Goal: Task Accomplishment & Management: Manage account settings

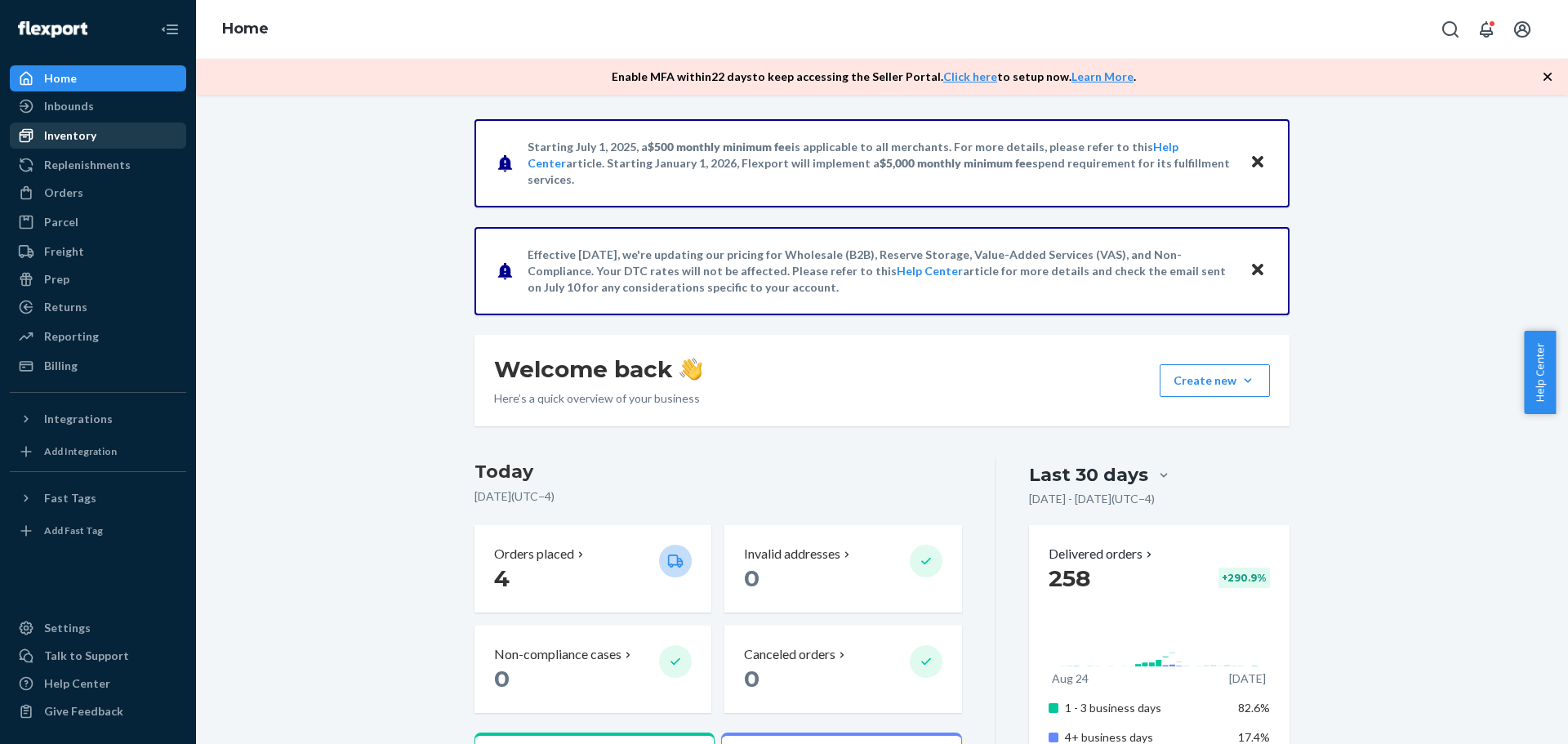
click at [66, 132] on div "Inventory" at bounding box center [70, 136] width 52 height 16
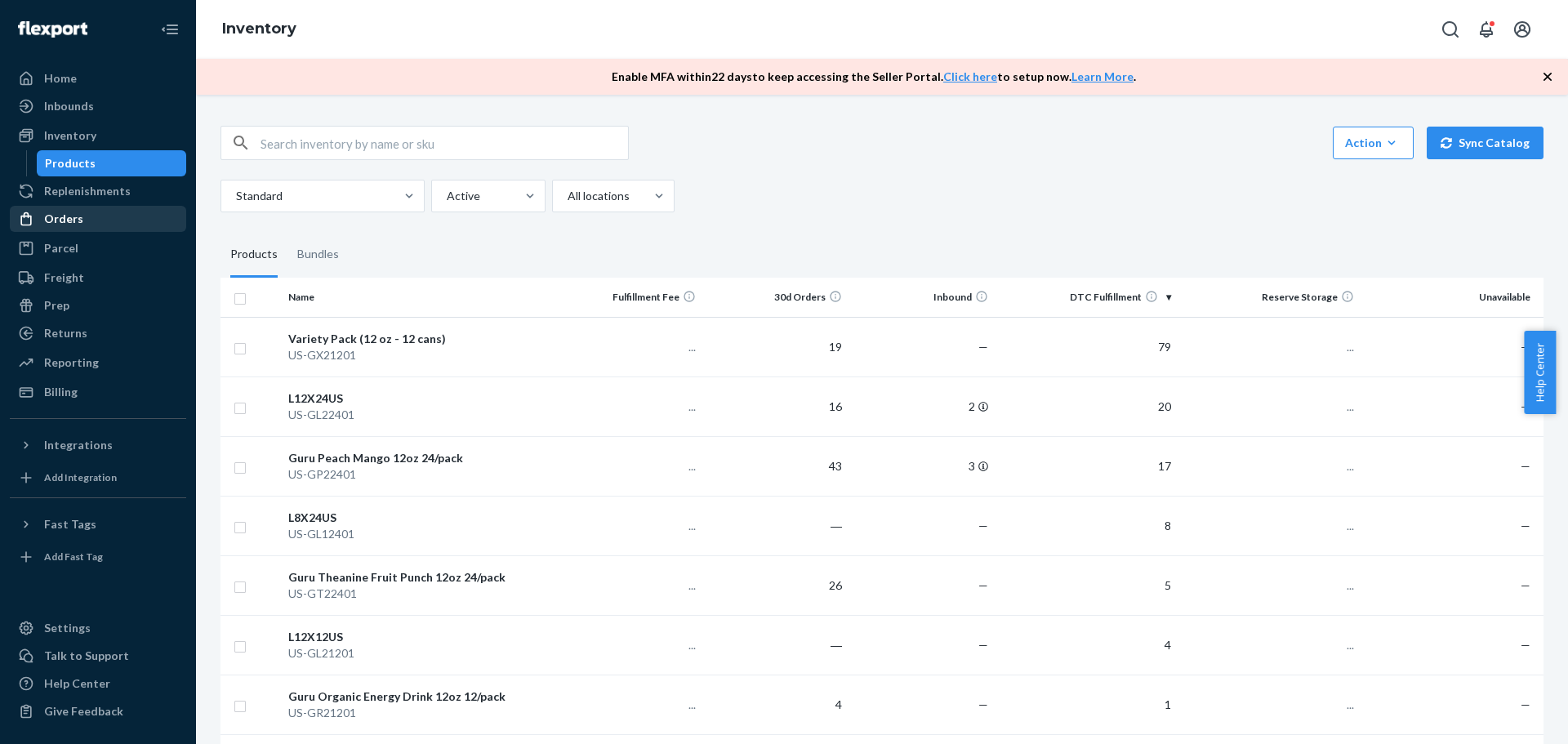
click at [74, 215] on div "Orders" at bounding box center [64, 219] width 39 height 16
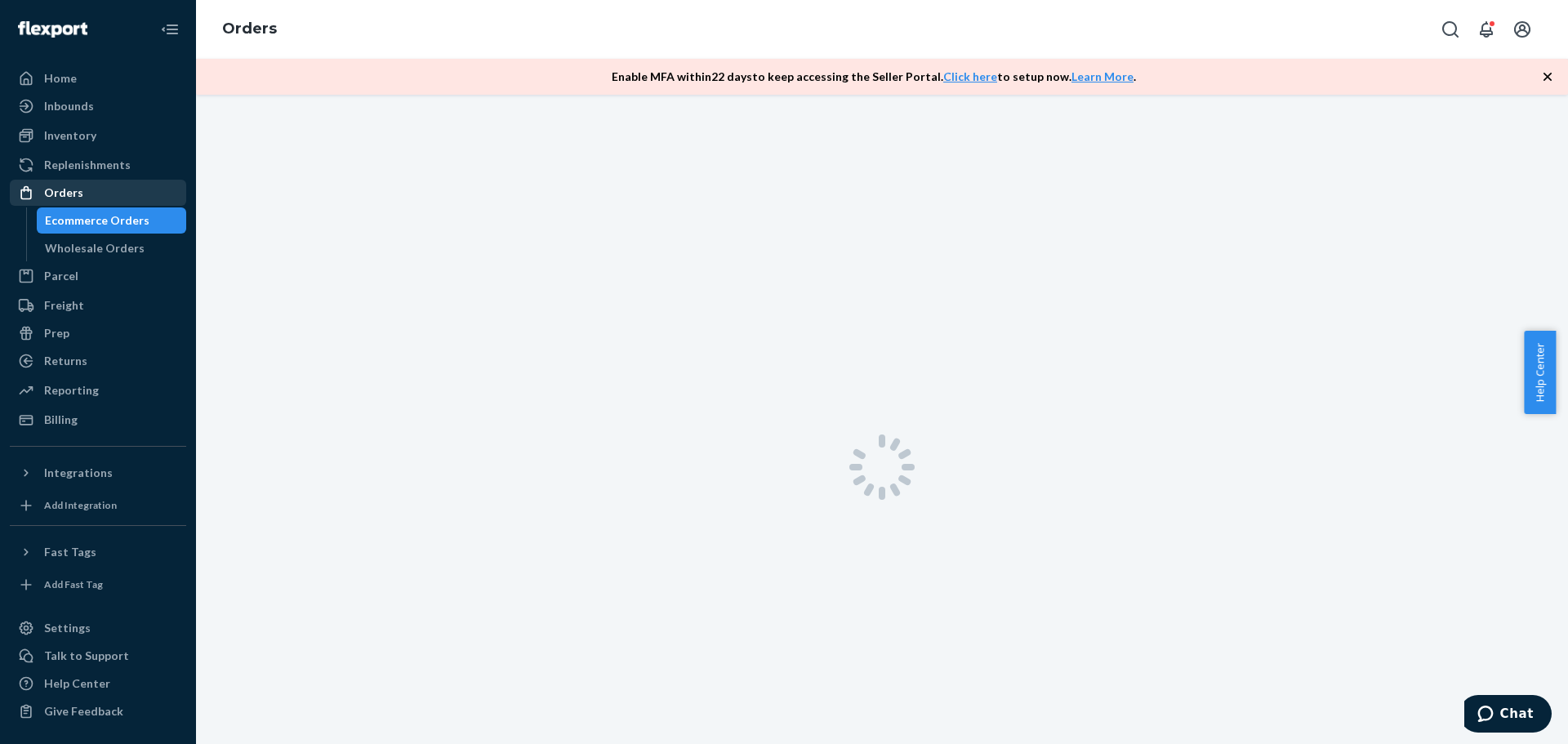
click at [74, 215] on div "Ecommerce Orders" at bounding box center [97, 221] width 104 height 16
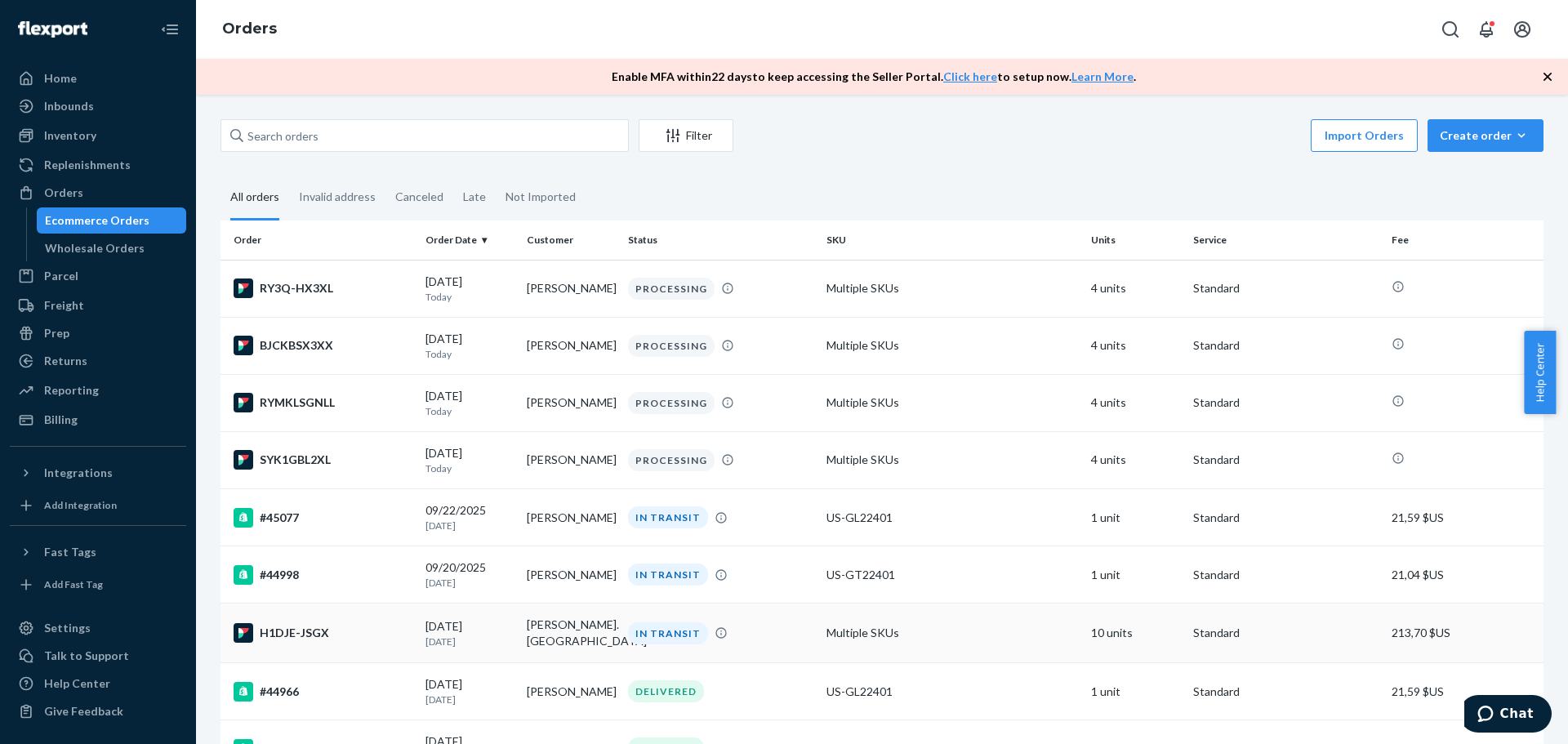
click at [306, 635] on div "H1DJE-JSGX" at bounding box center [322, 633] width 179 height 20
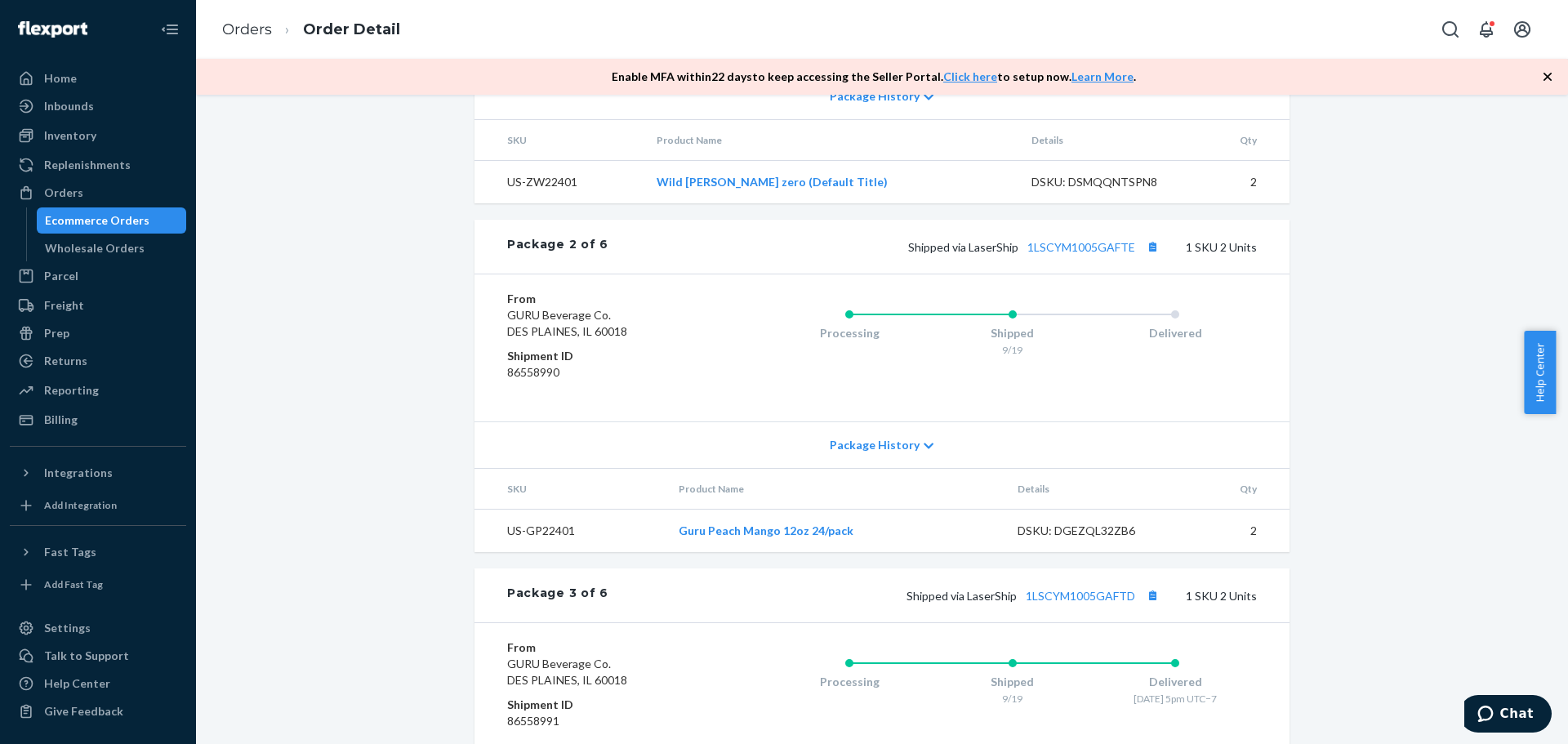
scroll to position [953, 0]
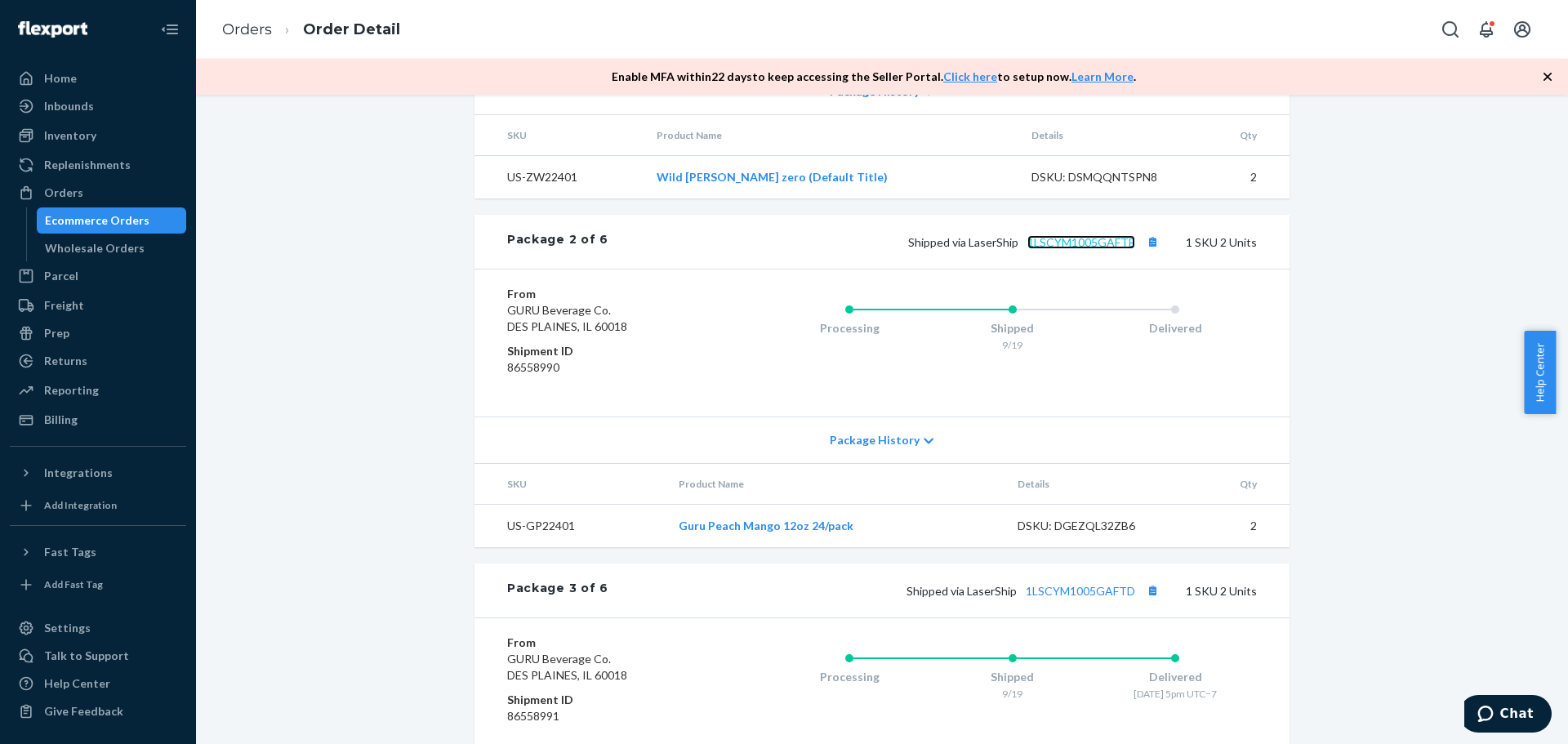
click at [1093, 249] on link "1LSCYM1005GAFTE" at bounding box center [1082, 241] width 108 height 13
click at [1070, 598] on link "1LSCYM1005GAFTD" at bounding box center [1081, 591] width 109 height 13
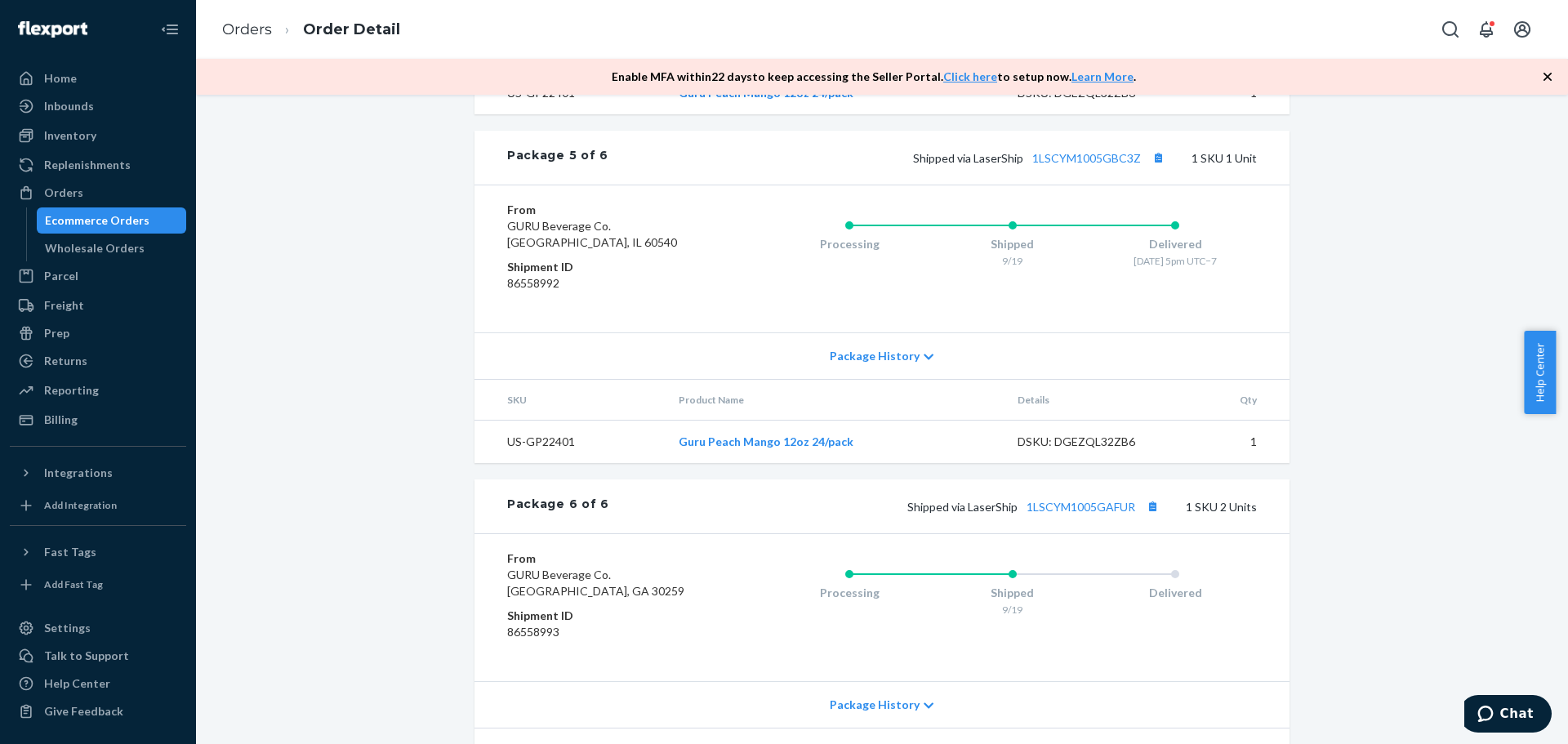
scroll to position [2220, 0]
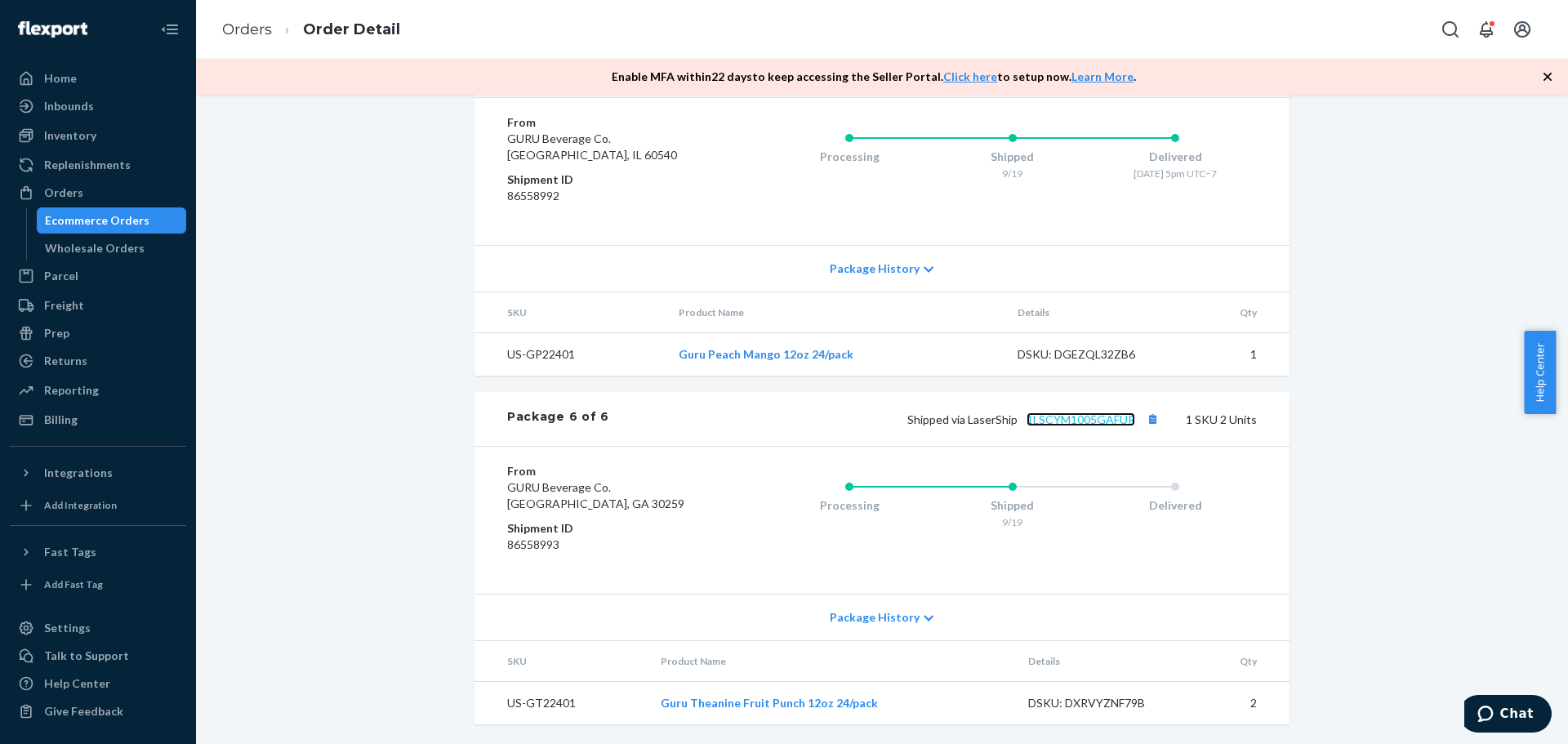
click at [1079, 423] on link "1LSCYM1005GAFUR" at bounding box center [1081, 419] width 109 height 13
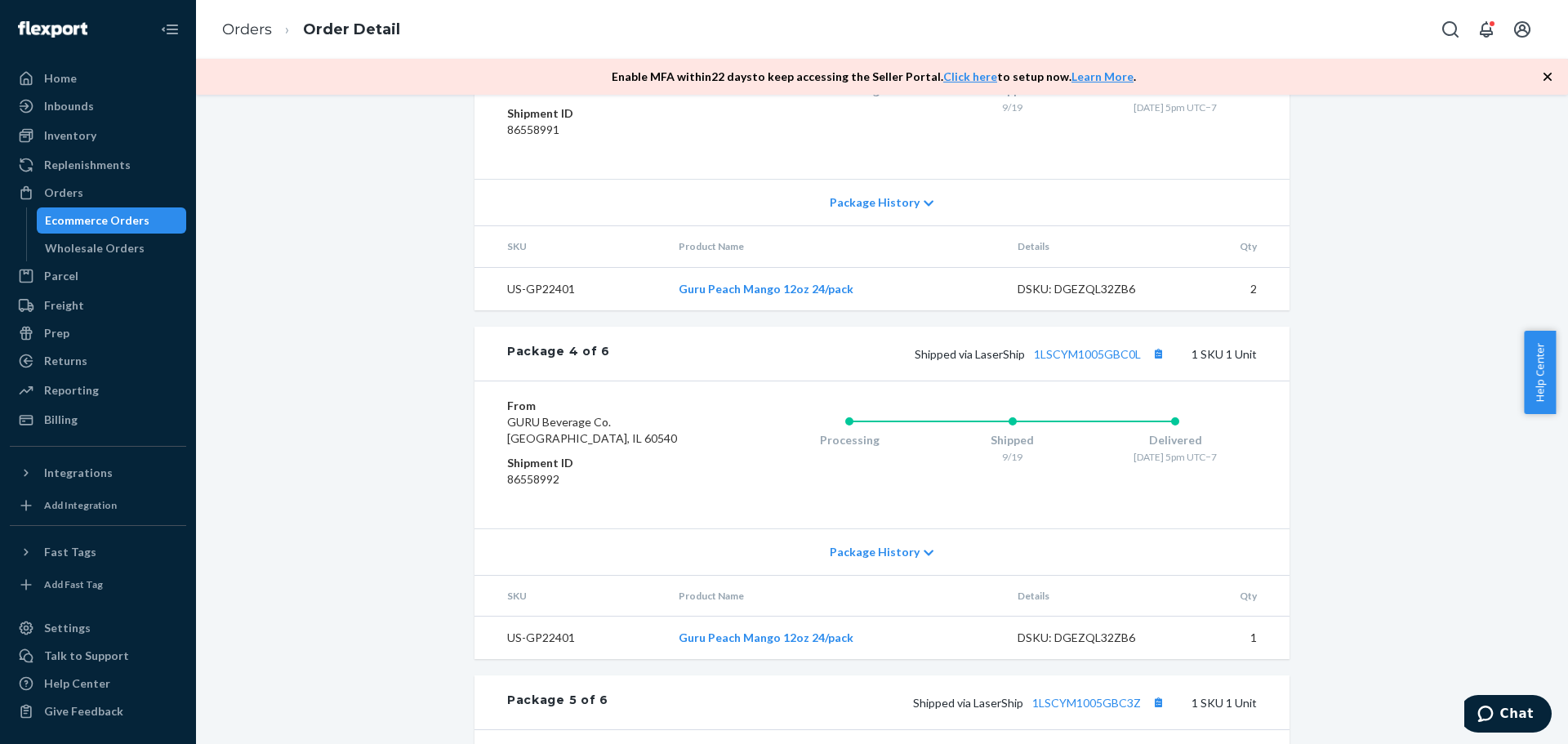
scroll to position [1540, 0]
click at [1105, 360] on link "1LSCYM1005GBC0L" at bounding box center [1087, 353] width 107 height 13
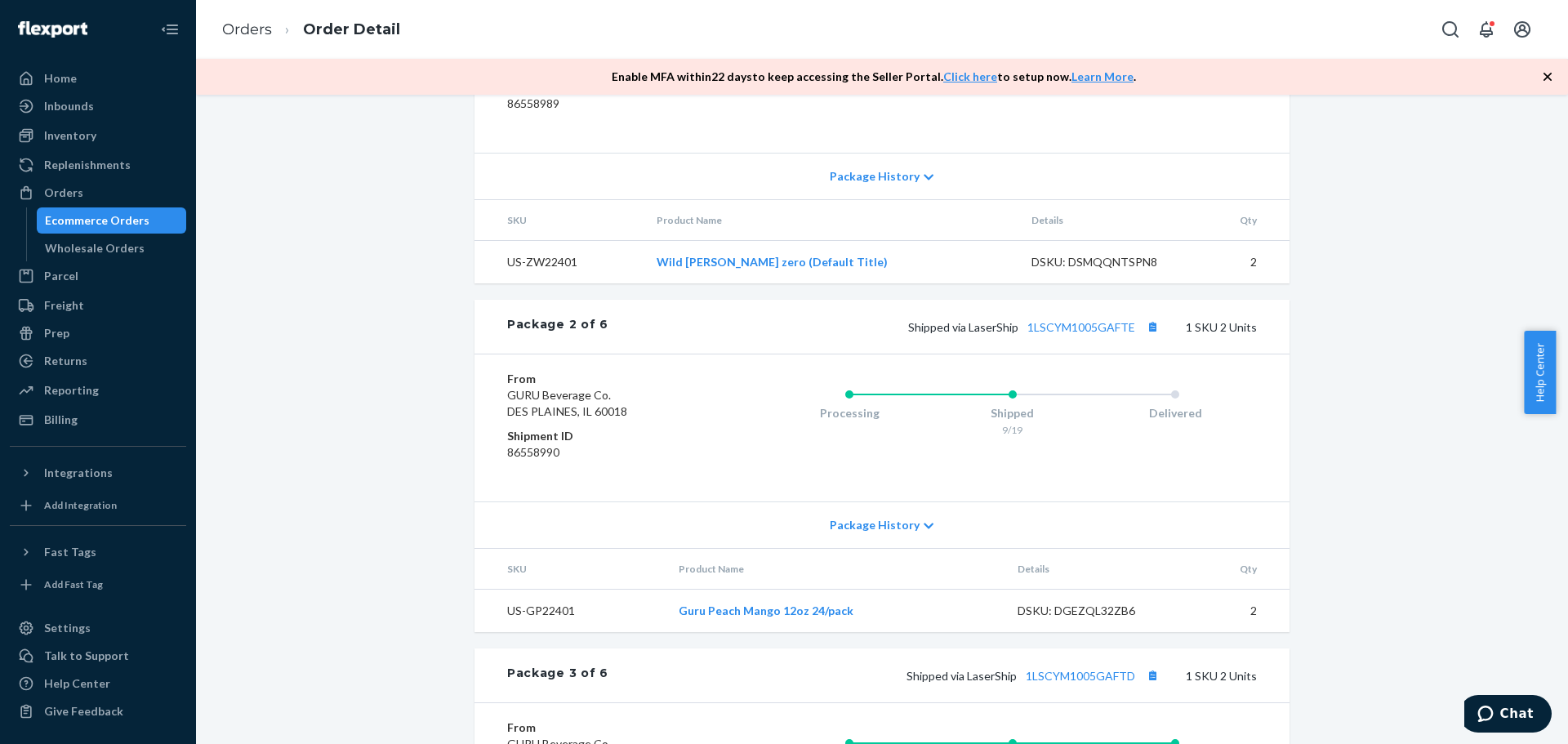
scroll to position [859, 0]
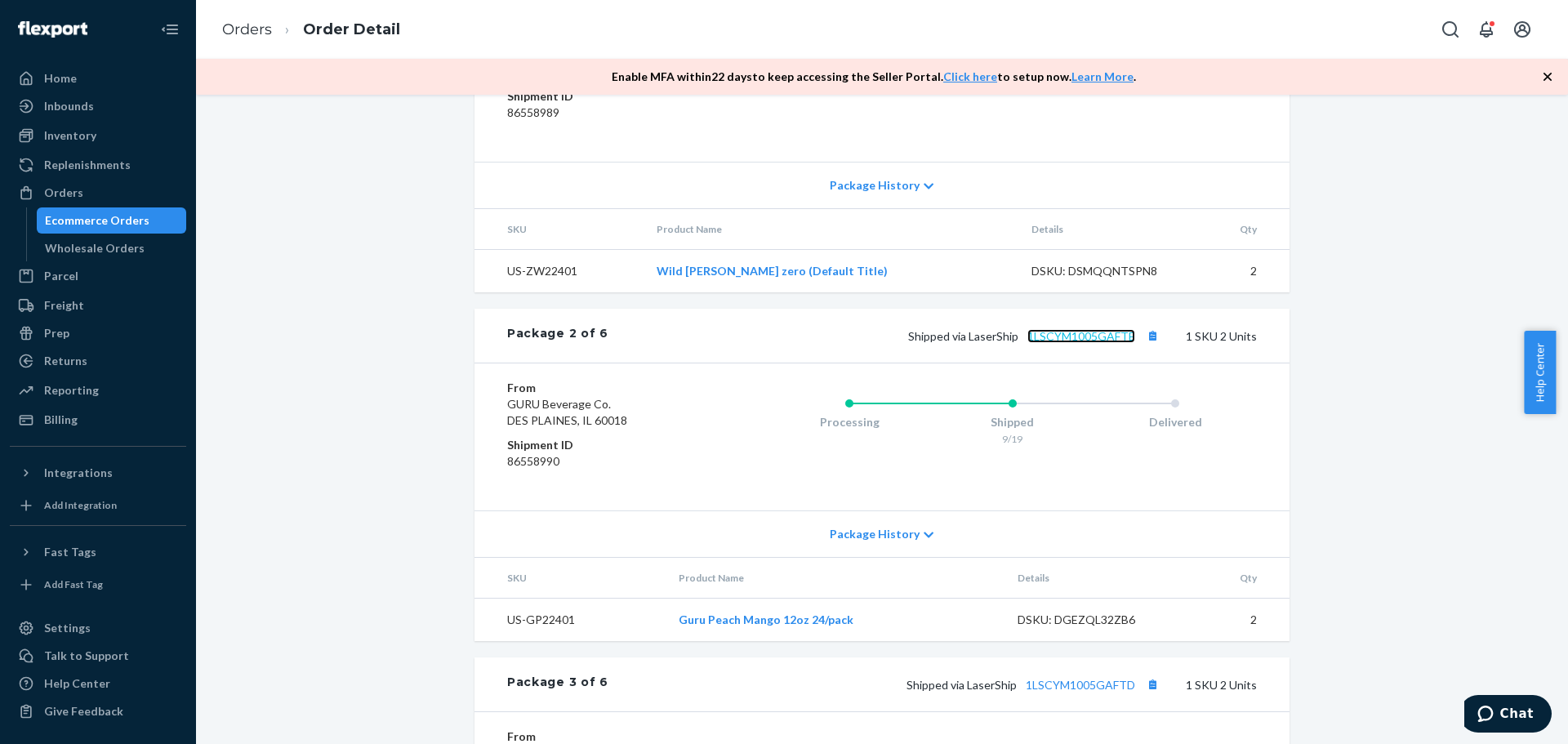
click at [1092, 343] on link "1LSCYM1005GAFTE" at bounding box center [1082, 336] width 108 height 13
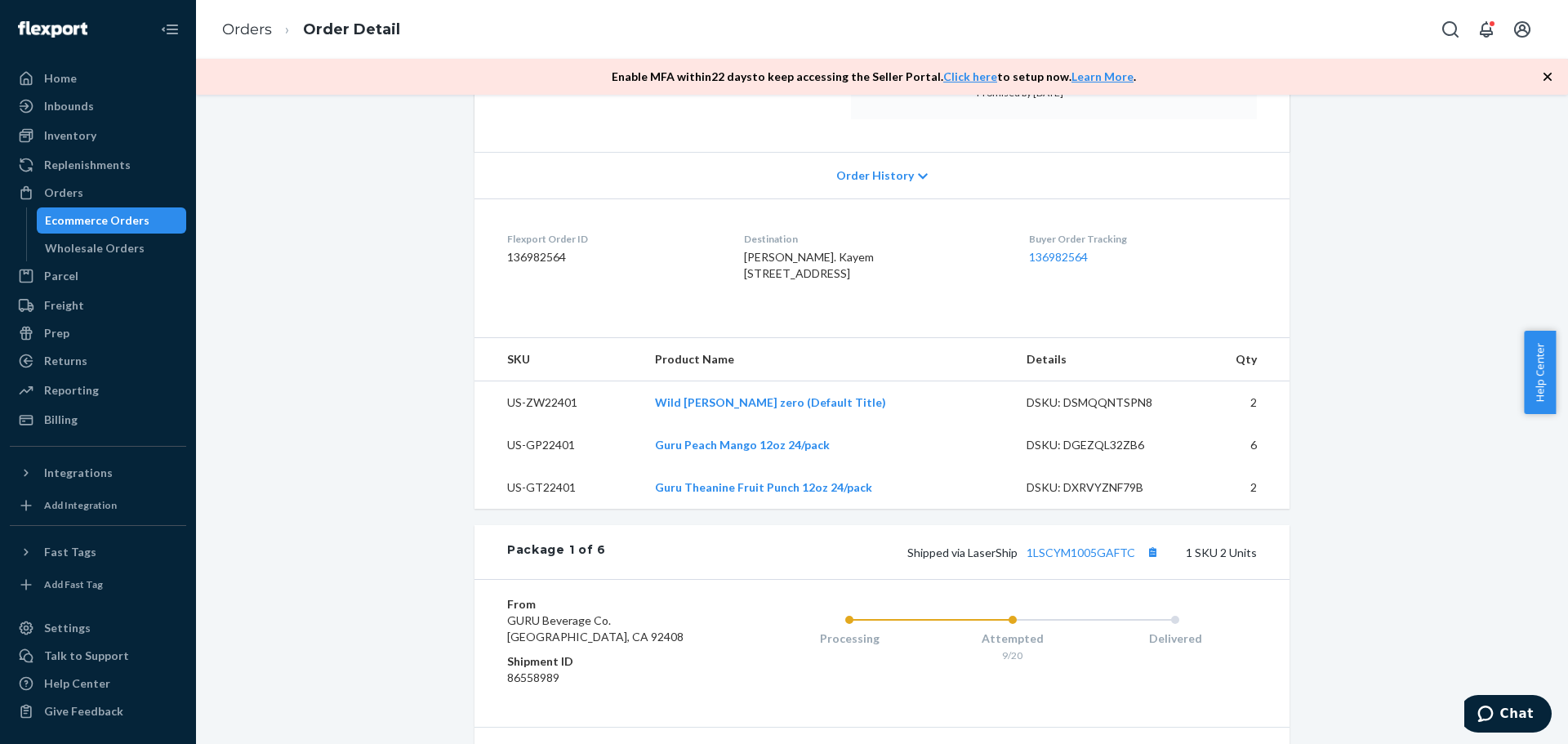
scroll to position [408, 0]
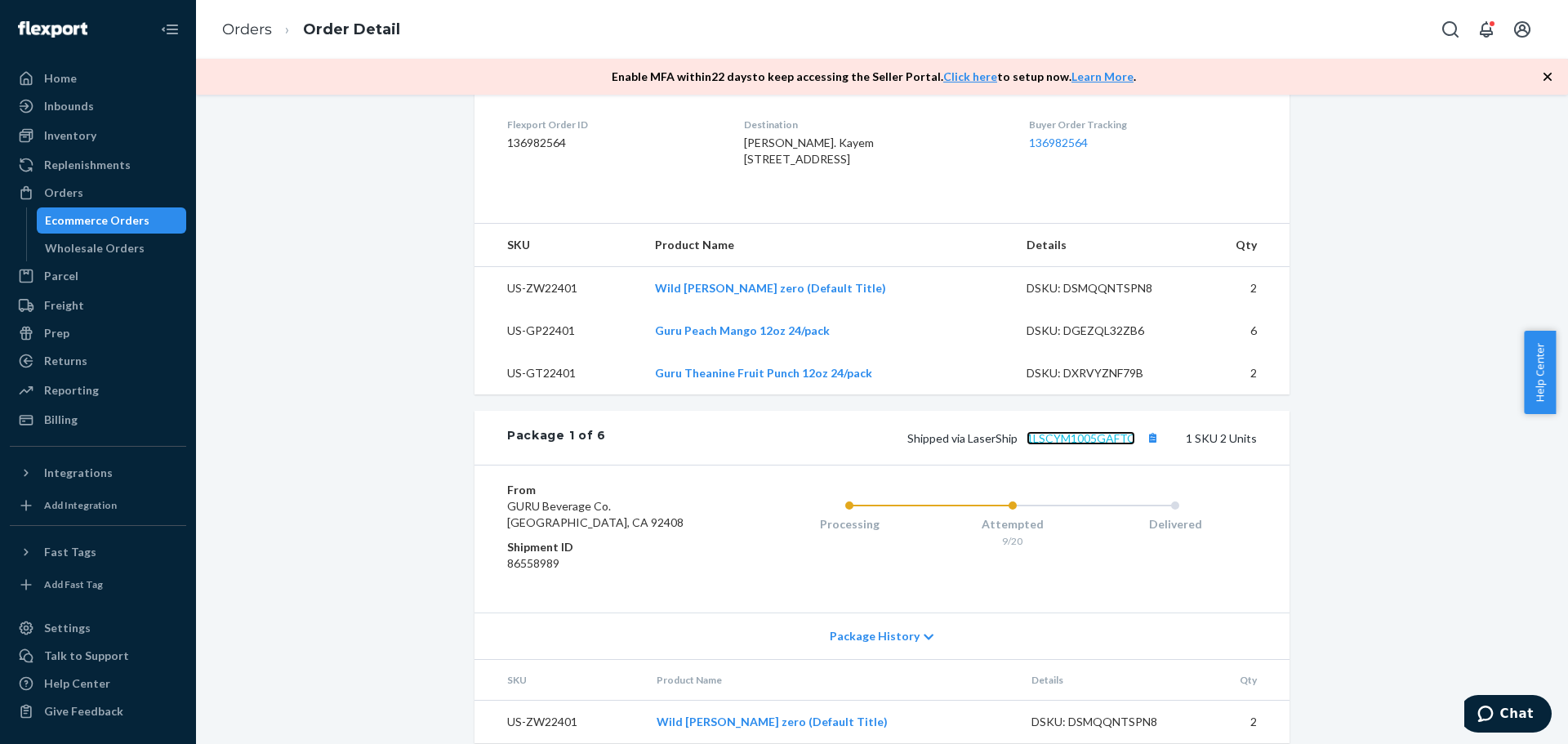
click at [1072, 445] on link "1LSCYM1005GAFTC" at bounding box center [1081, 438] width 109 height 13
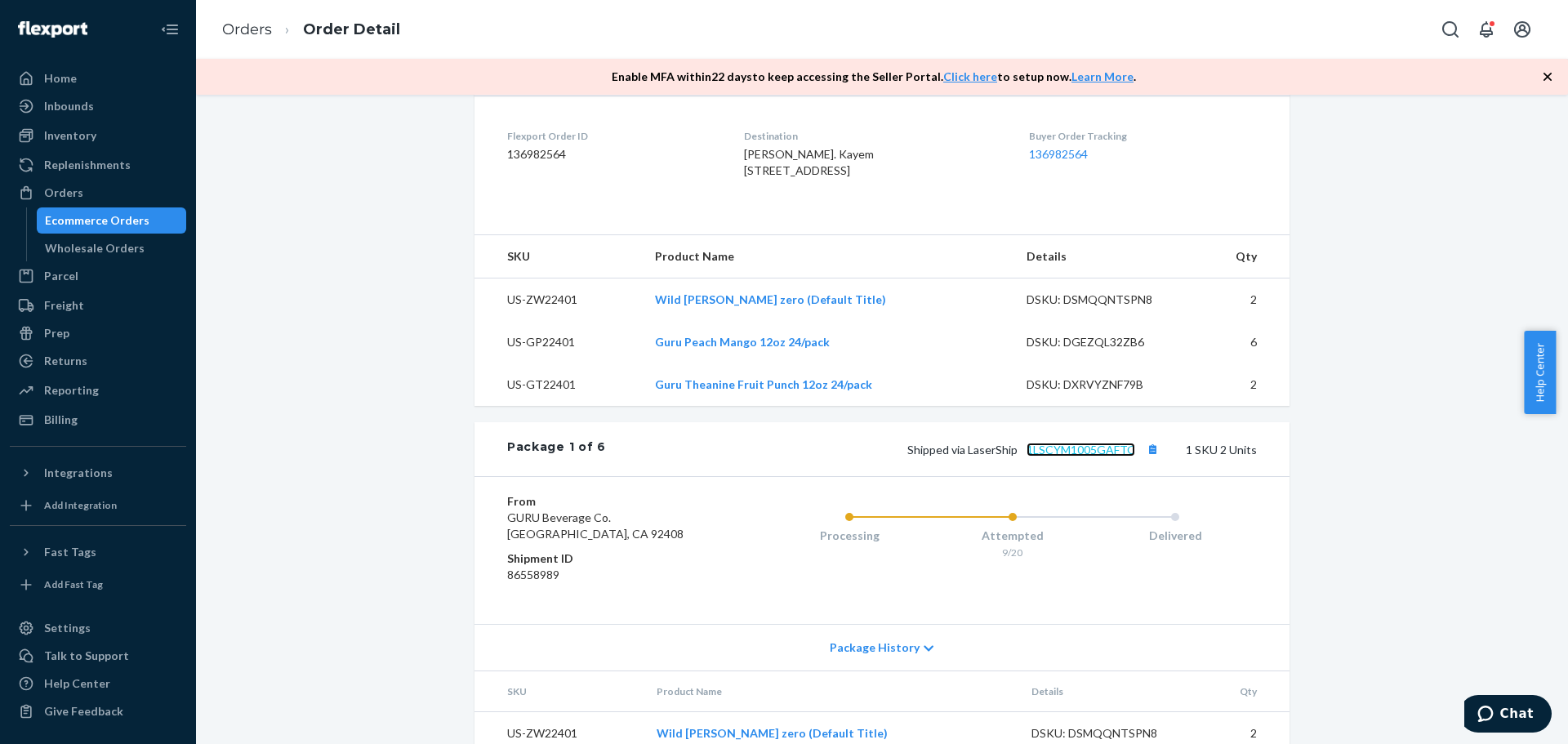
scroll to position [179, 0]
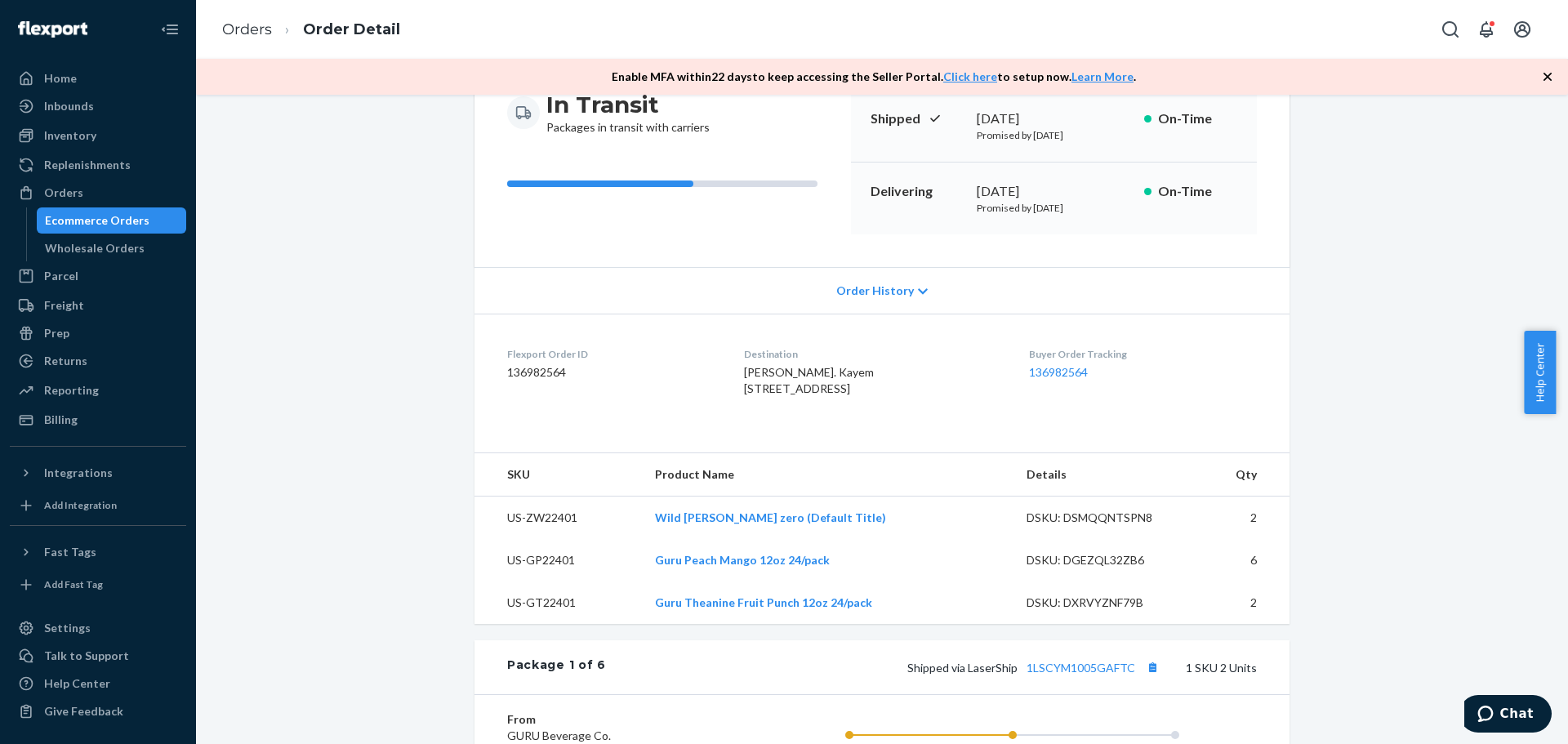
click at [112, 215] on div "Ecommerce Orders" at bounding box center [97, 221] width 104 height 16
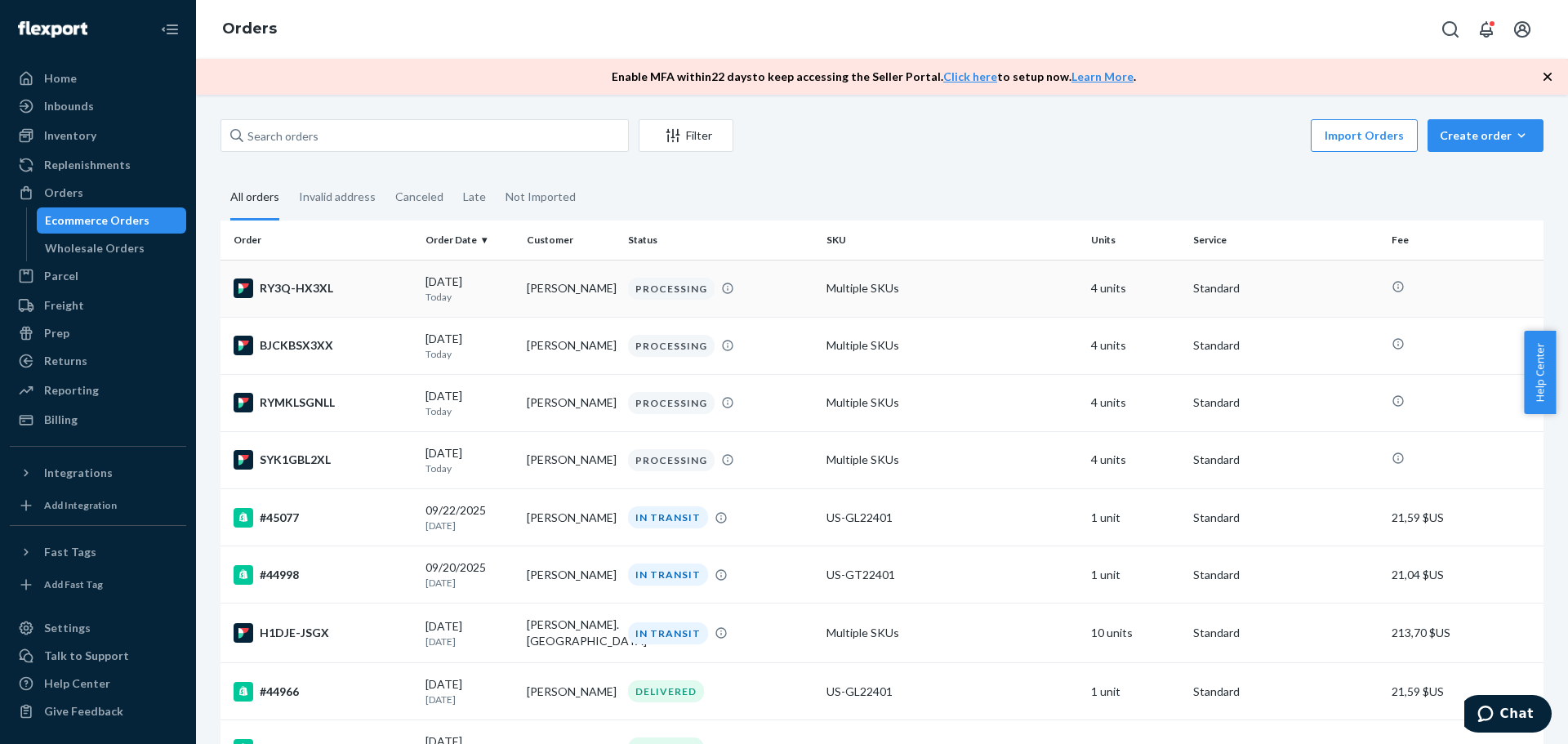
click at [295, 286] on div "RY3Q-HX3XL" at bounding box center [322, 288] width 179 height 20
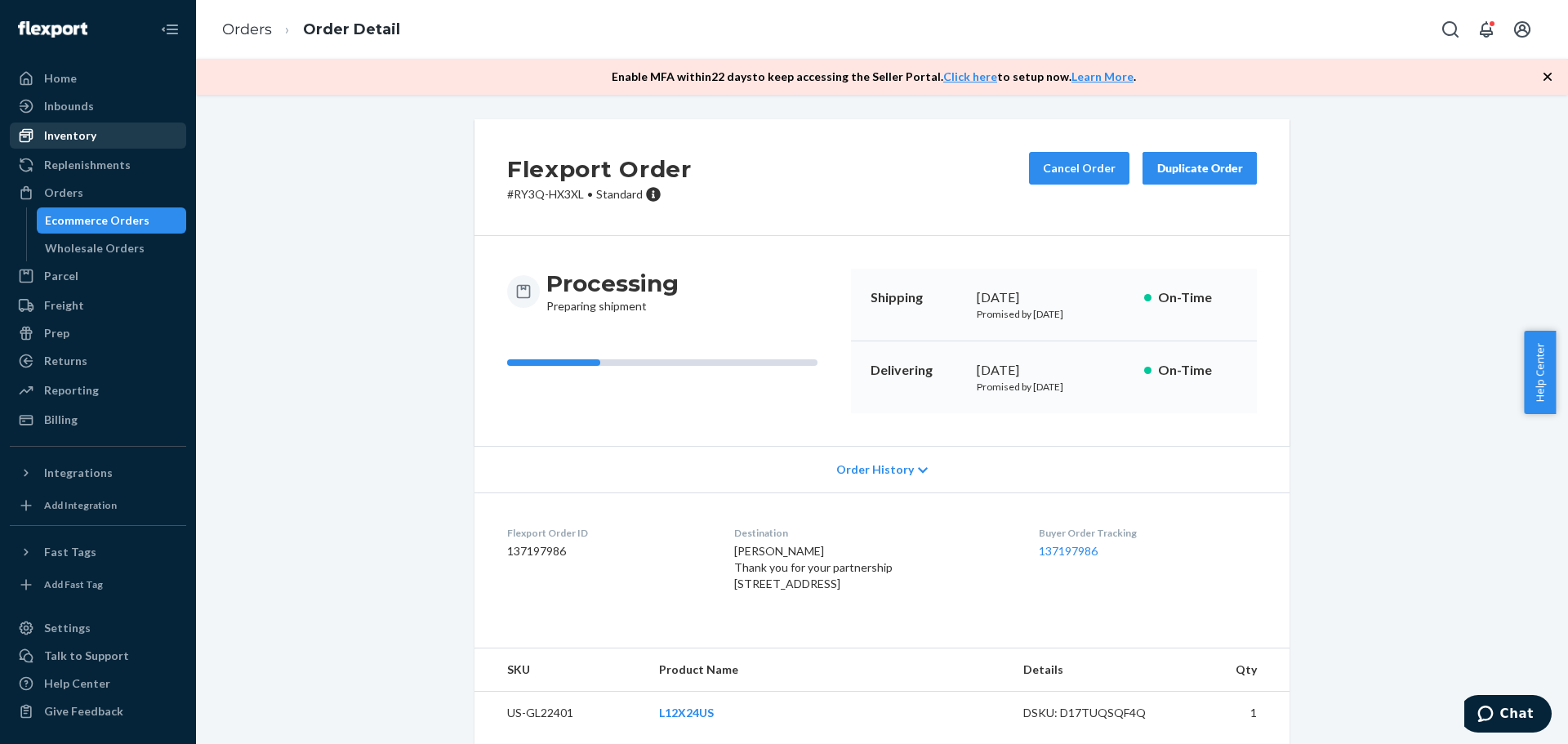
click at [92, 141] on div "Inventory" at bounding box center [70, 136] width 52 height 16
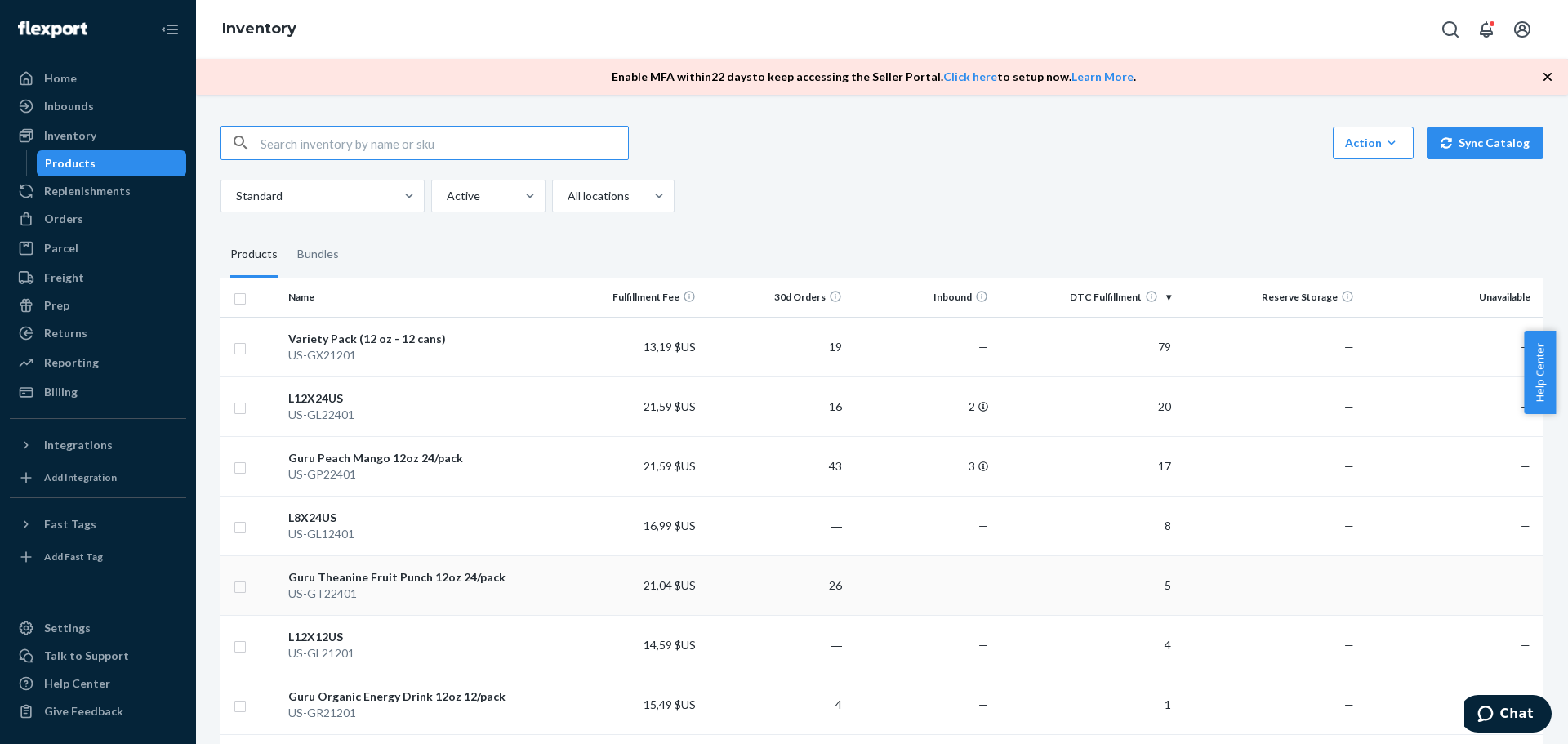
scroll to position [136, 0]
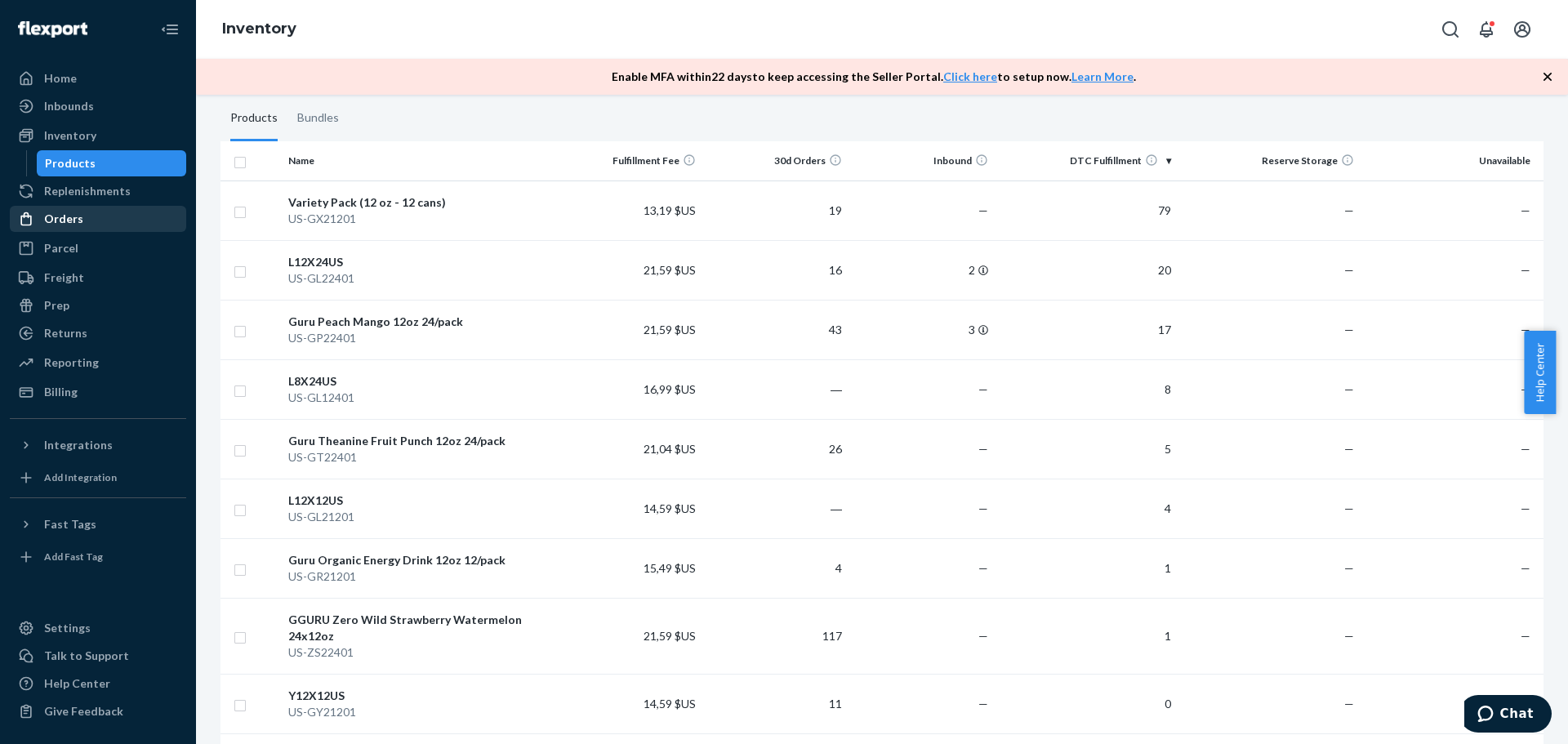
click at [76, 214] on div "Orders" at bounding box center [64, 219] width 39 height 16
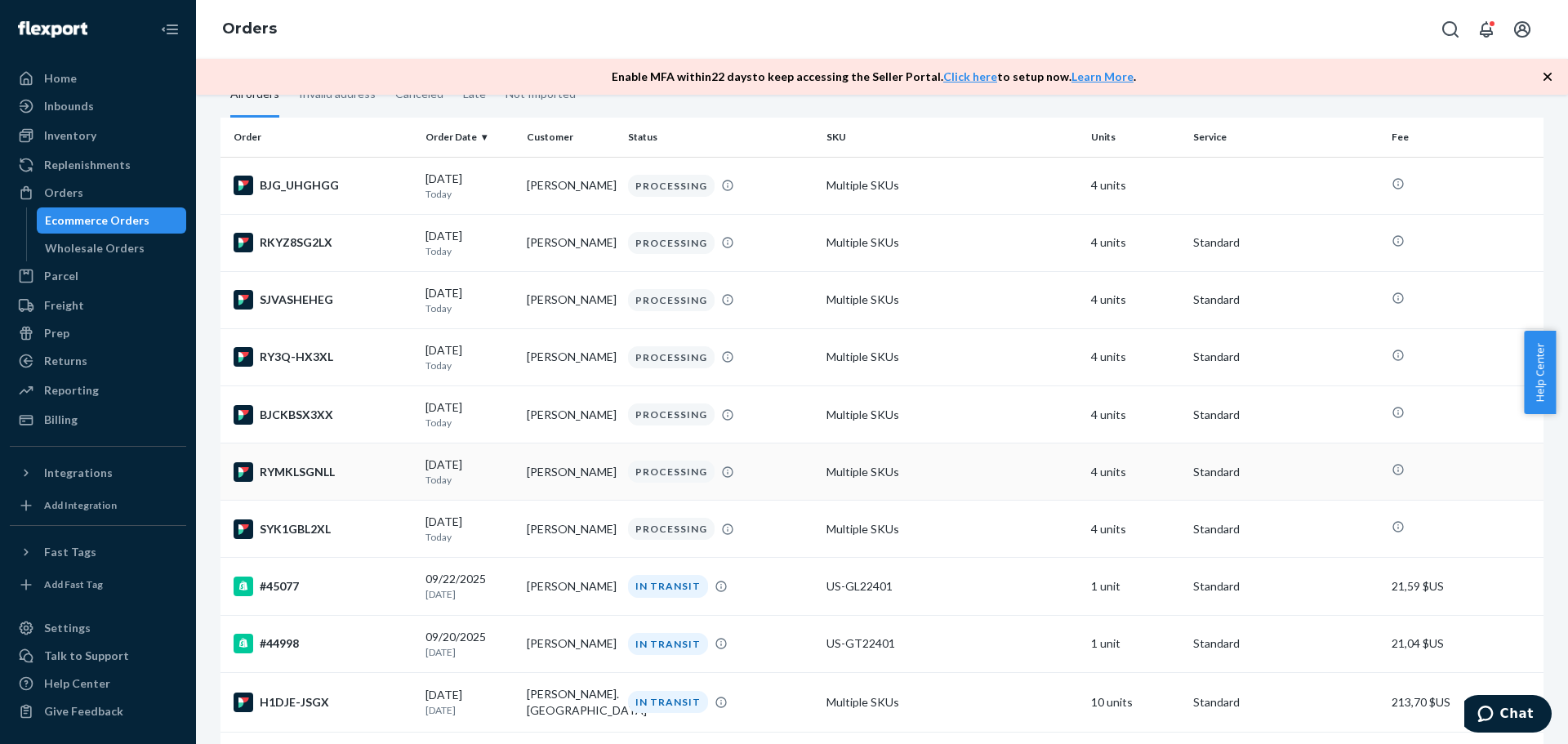
scroll to position [136, 0]
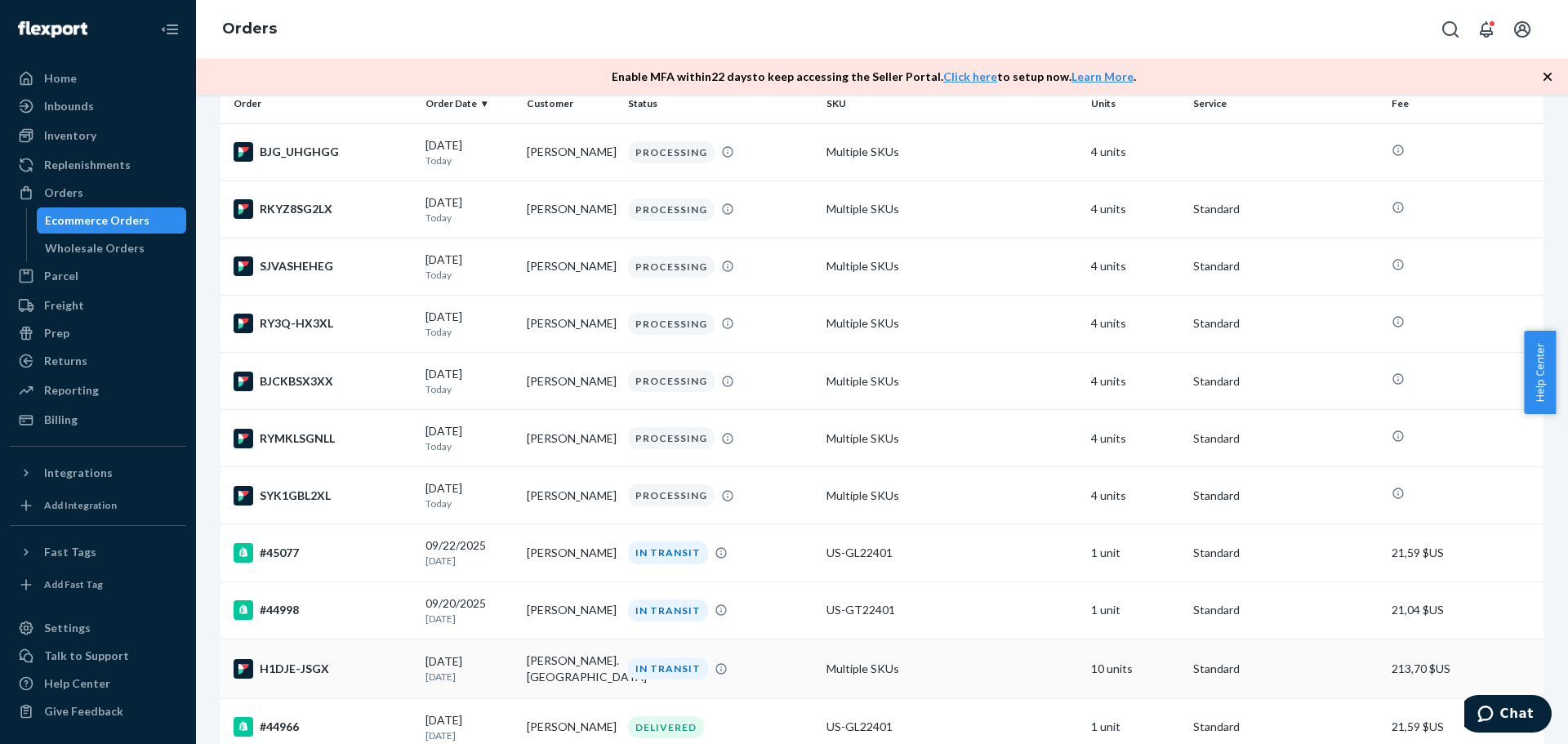
click at [313, 676] on div "H1DJE-JSGX" at bounding box center [322, 669] width 179 height 20
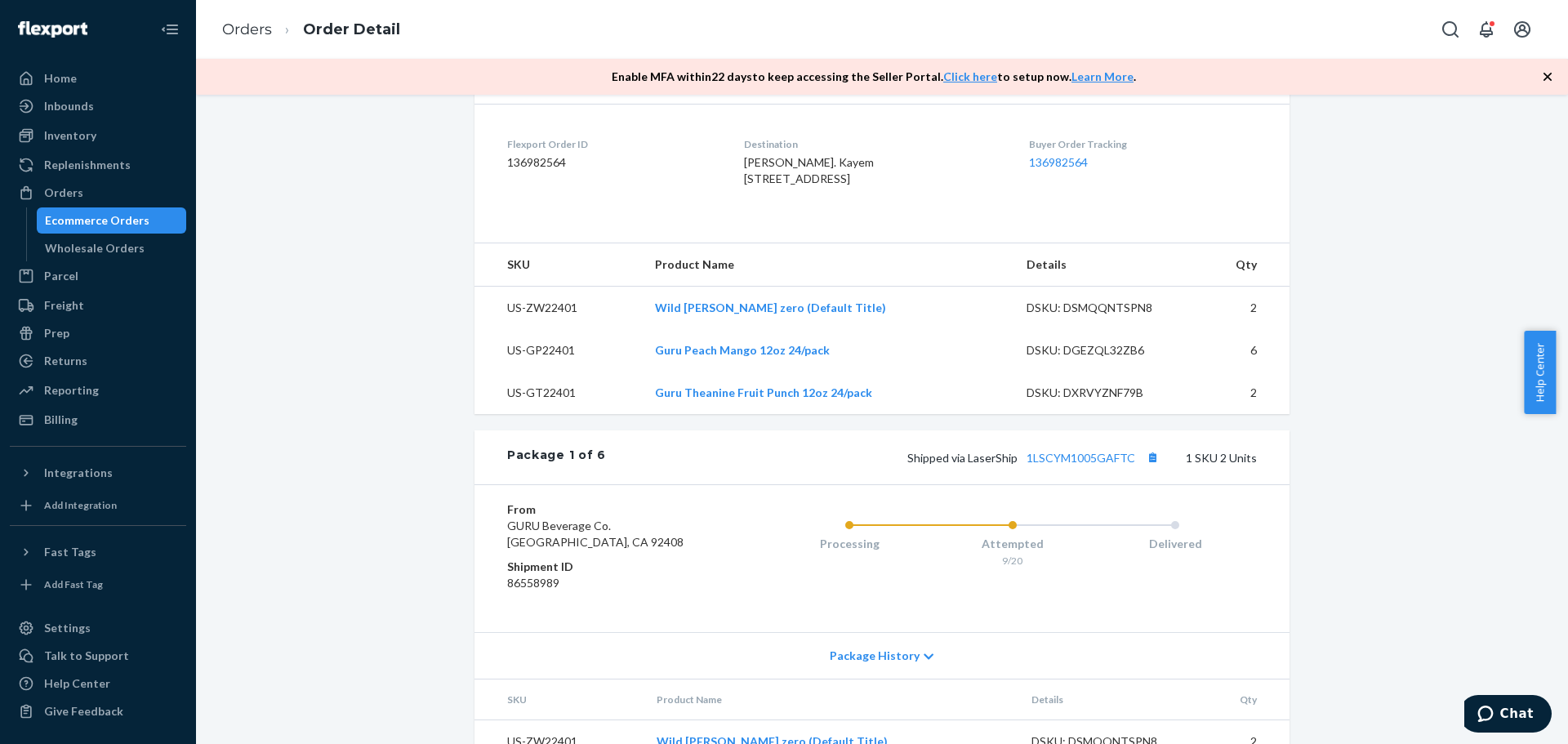
scroll to position [408, 0]
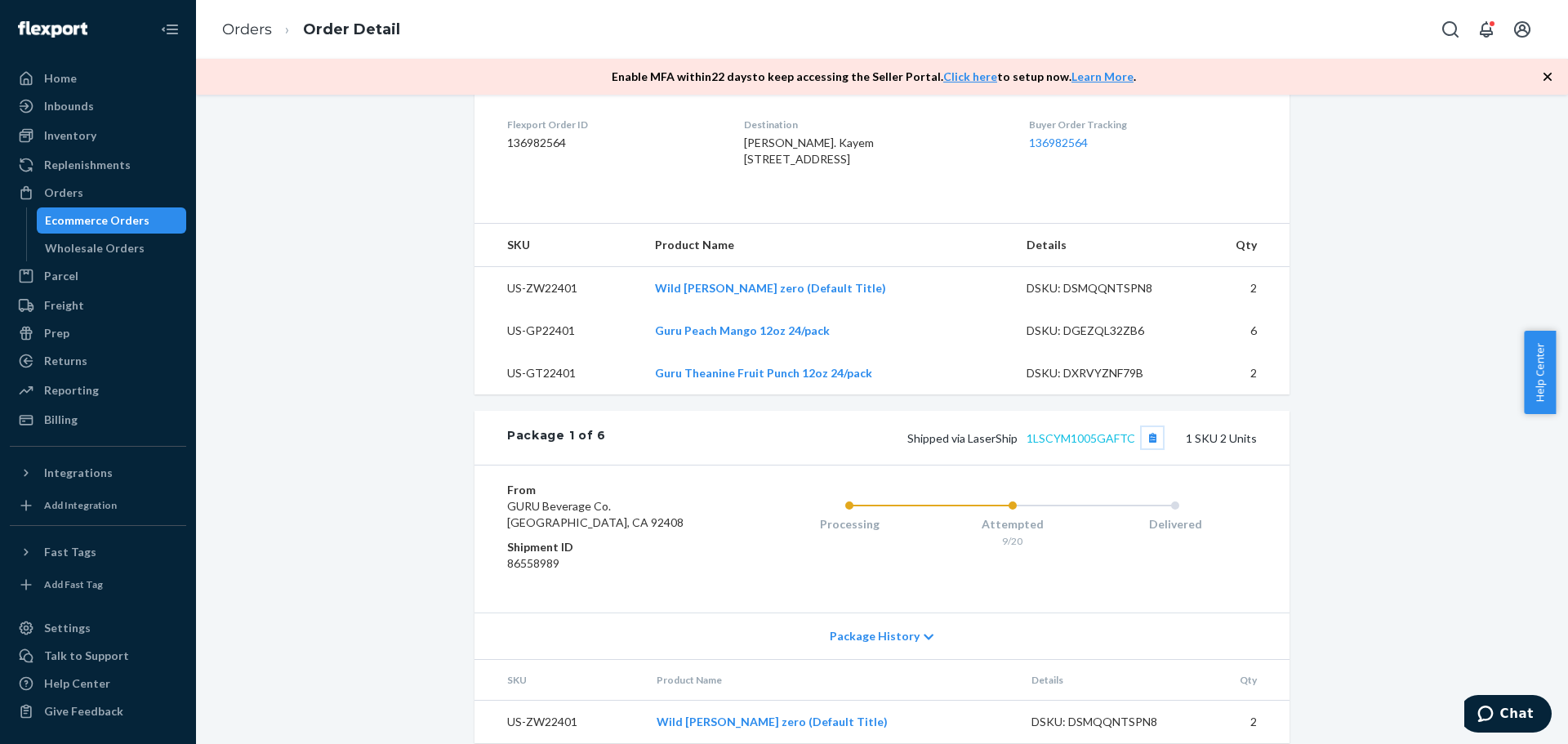
drag, startPoint x: 1139, startPoint y: 486, endPoint x: 1032, endPoint y: 494, distance: 107.3
click at [1032, 445] on span "Shipped via LaserShip 1LSCYM1005GAFTC" at bounding box center [1035, 438] width 256 height 13
click at [1153, 449] on button "Copy tracking number" at bounding box center [1152, 438] width 22 height 22
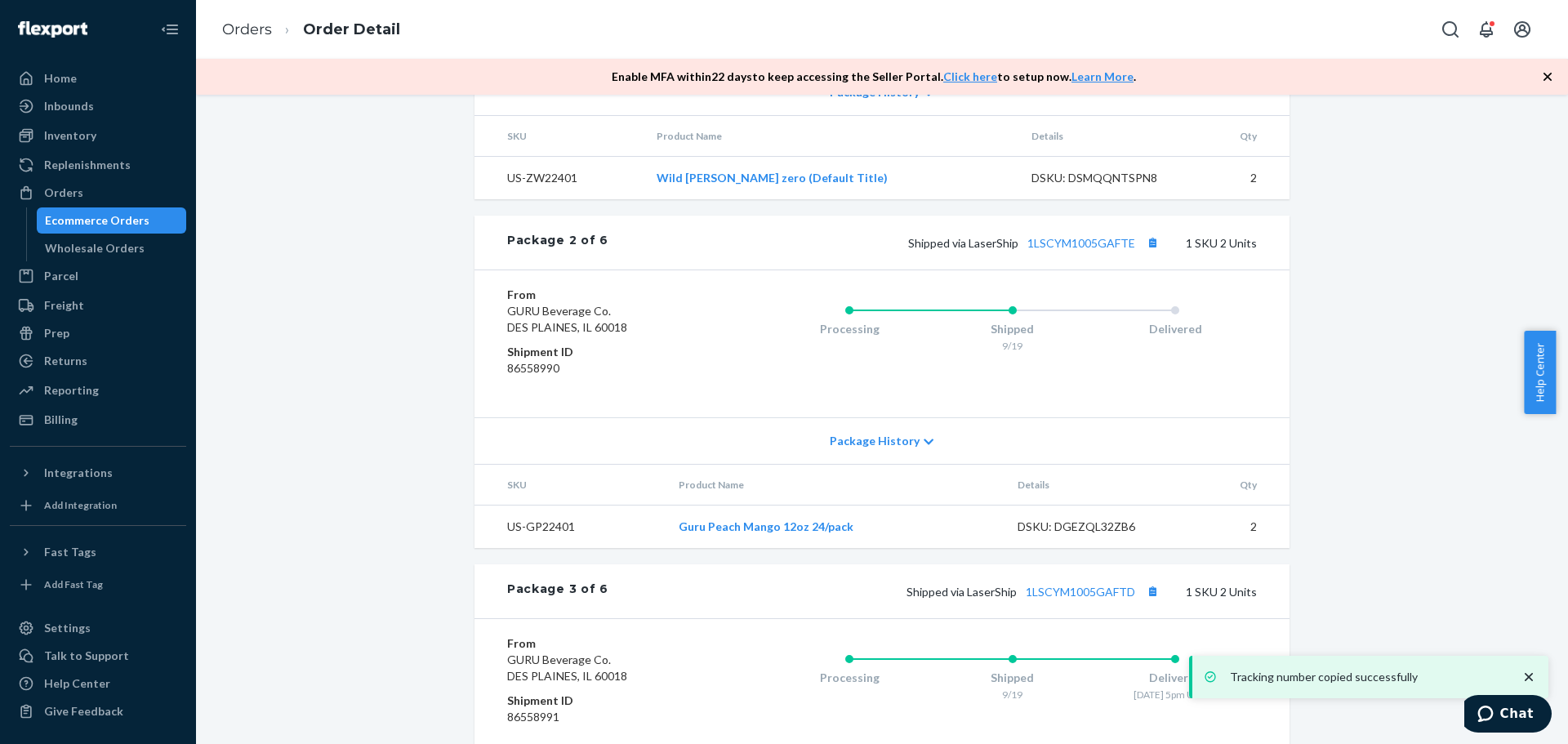
scroll to position [953, 0]
click at [1088, 249] on link "1LSCYM1005GAFTE" at bounding box center [1082, 241] width 108 height 13
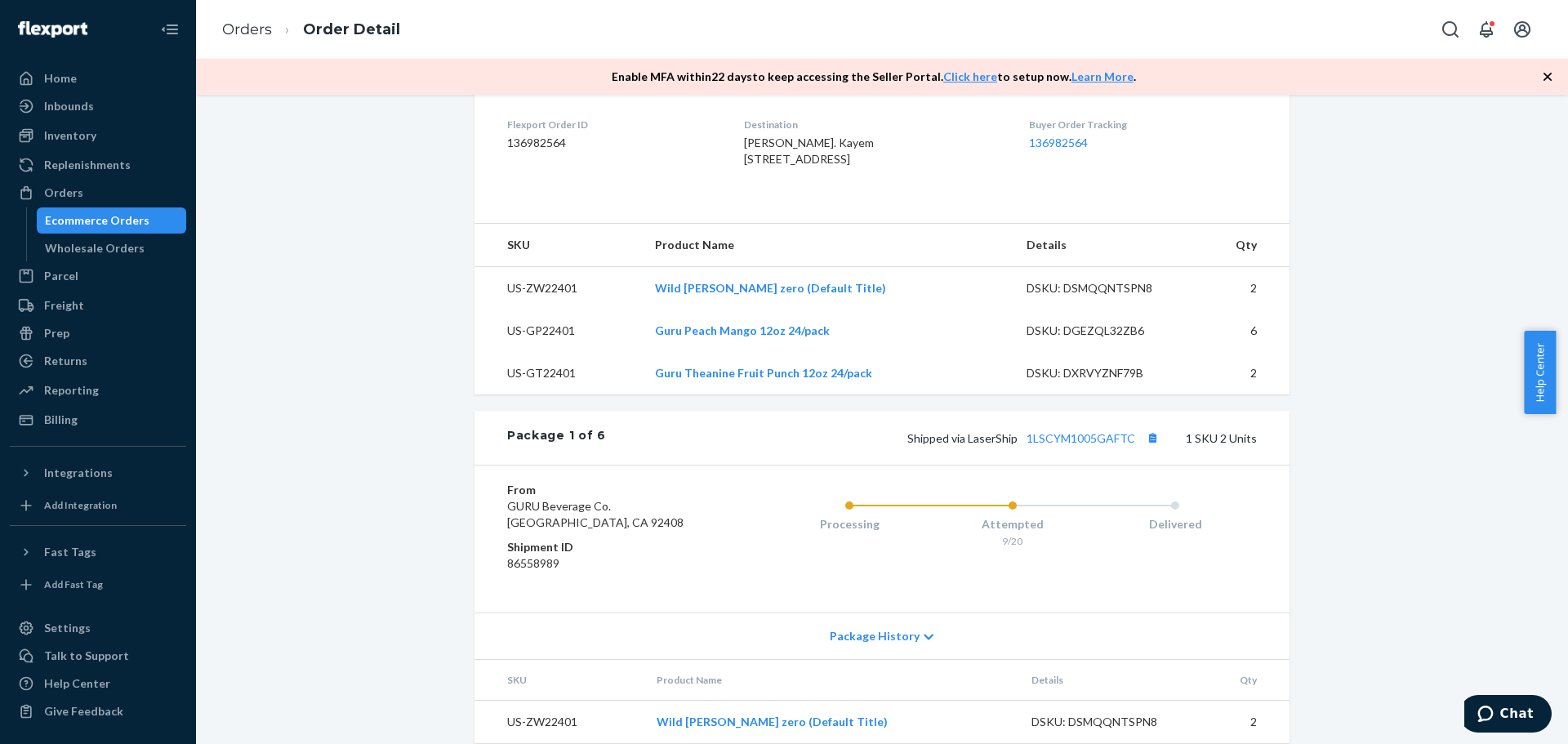
scroll to position [0, 0]
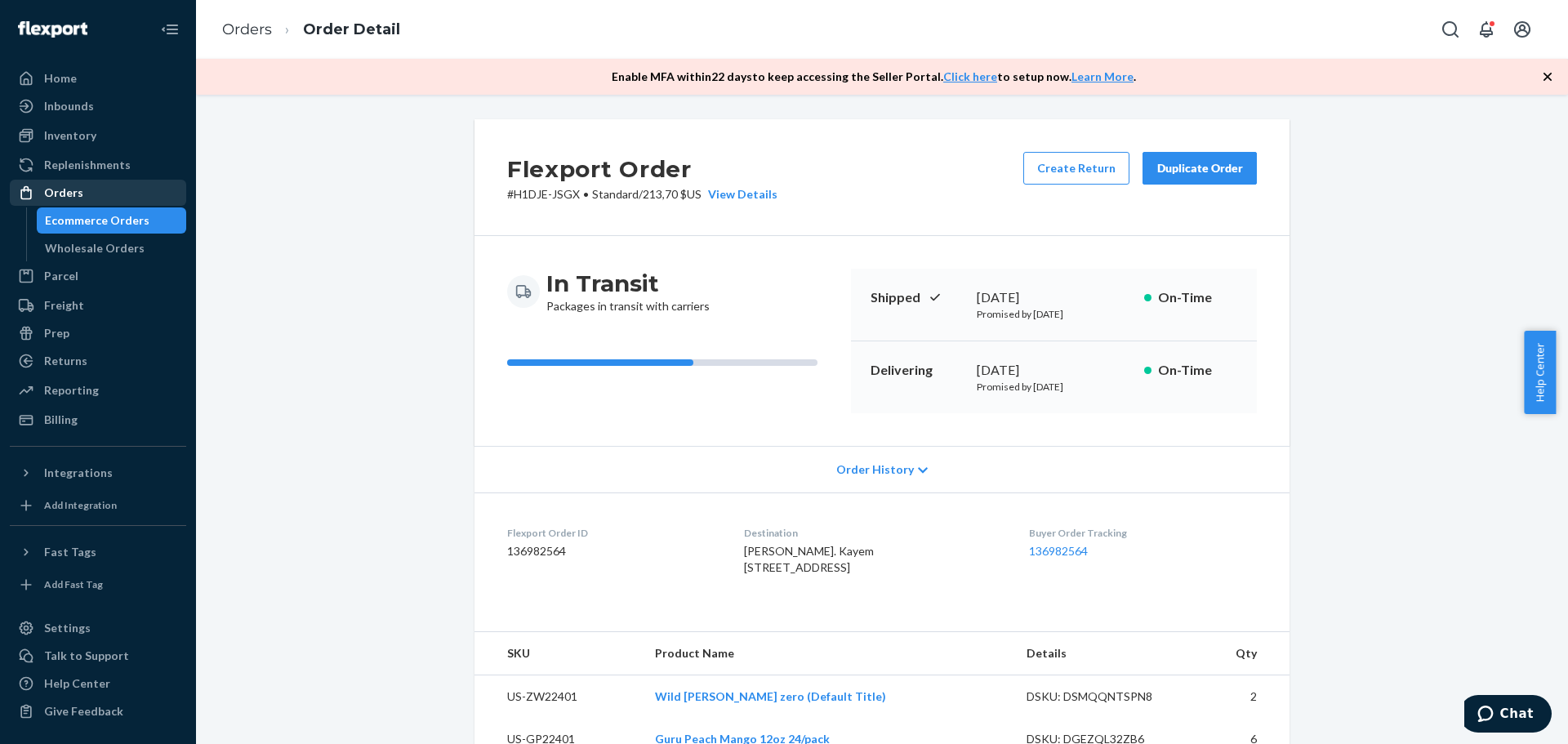
click at [59, 192] on div "Orders" at bounding box center [64, 193] width 39 height 16
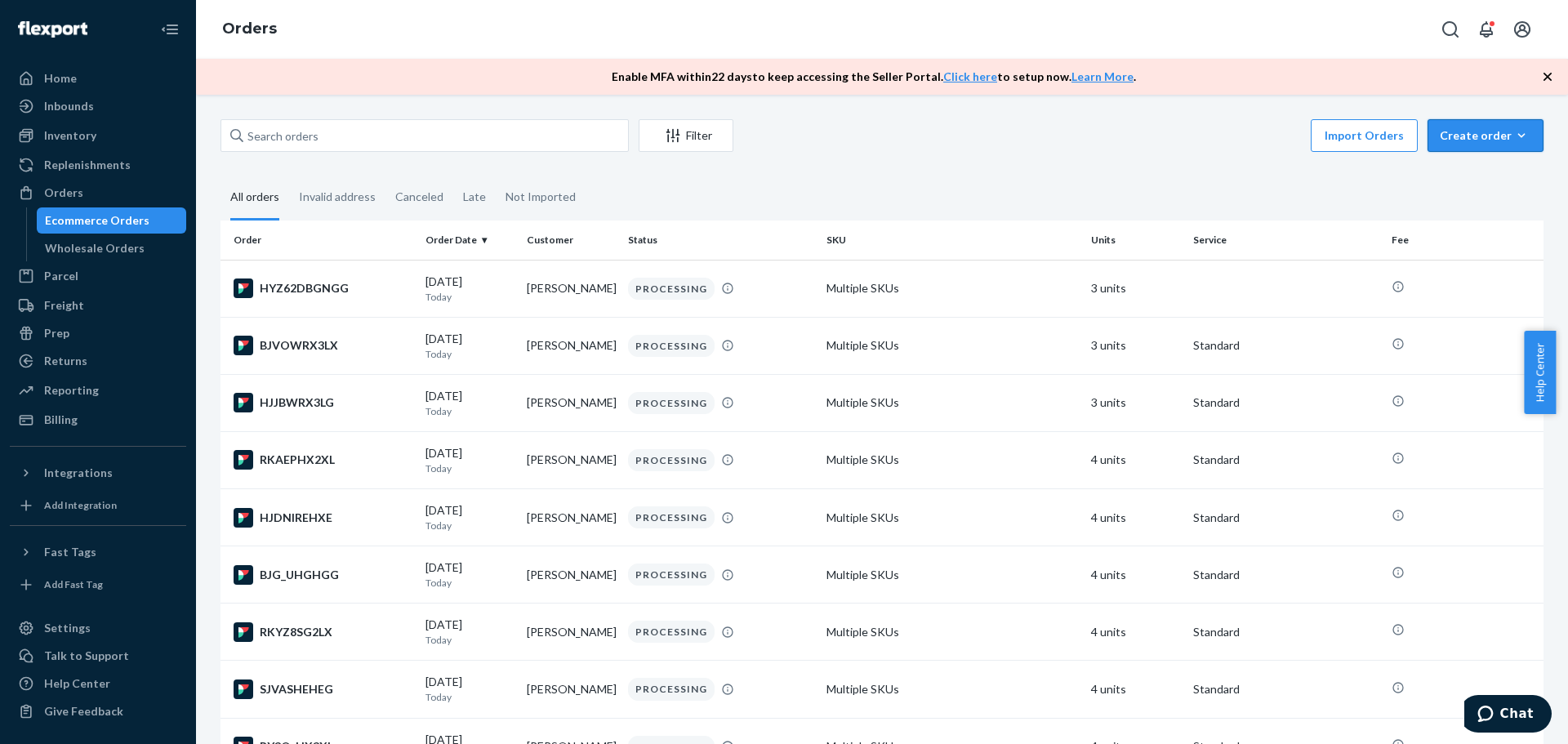
click at [1458, 131] on div "Create order" at bounding box center [1485, 136] width 92 height 16
click at [1485, 171] on span "Ecommerce order" at bounding box center [1495, 174] width 101 height 12
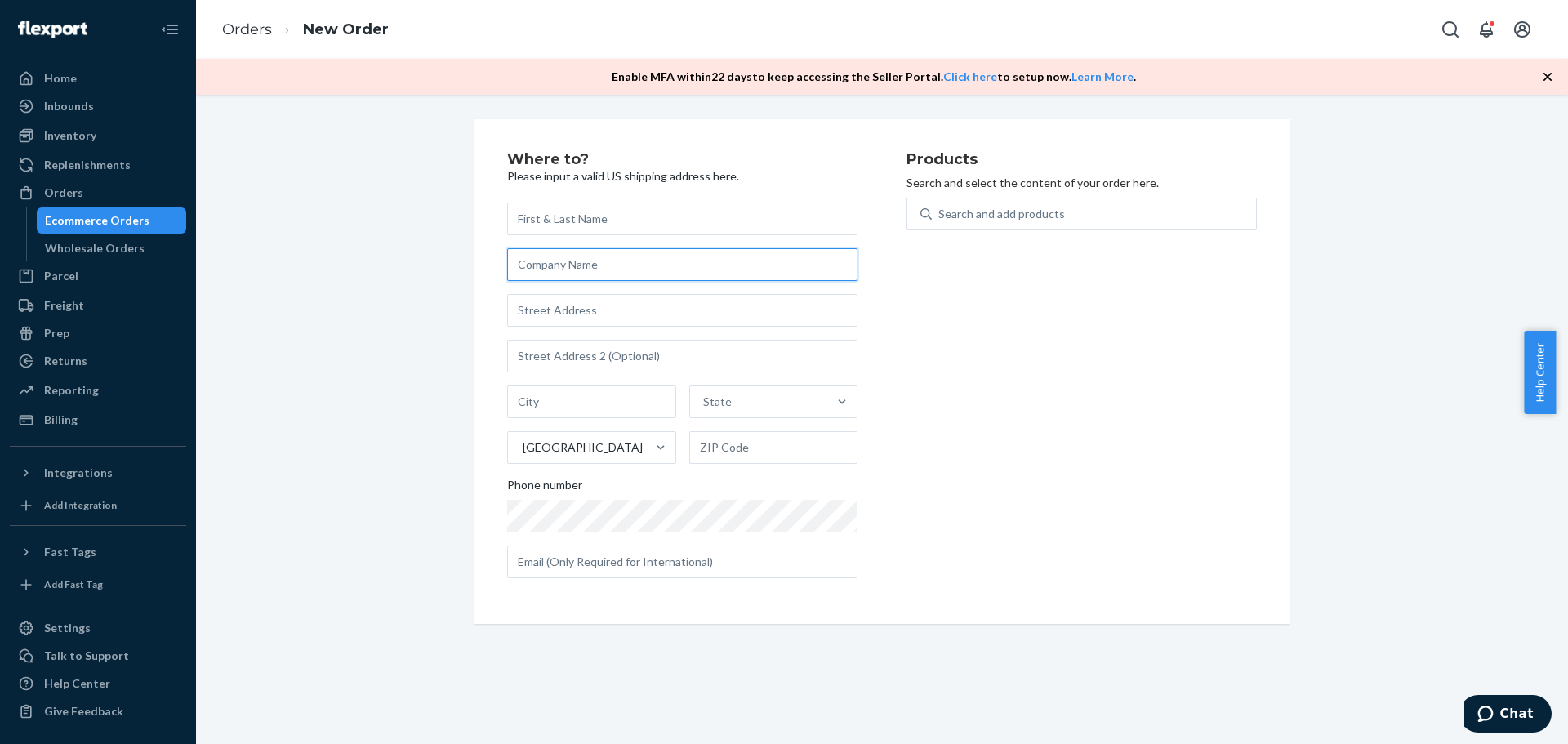
click at [586, 275] on input "text" at bounding box center [682, 265] width 350 height 32
paste input "Helene Johansson"
type input "Helene Johansson"
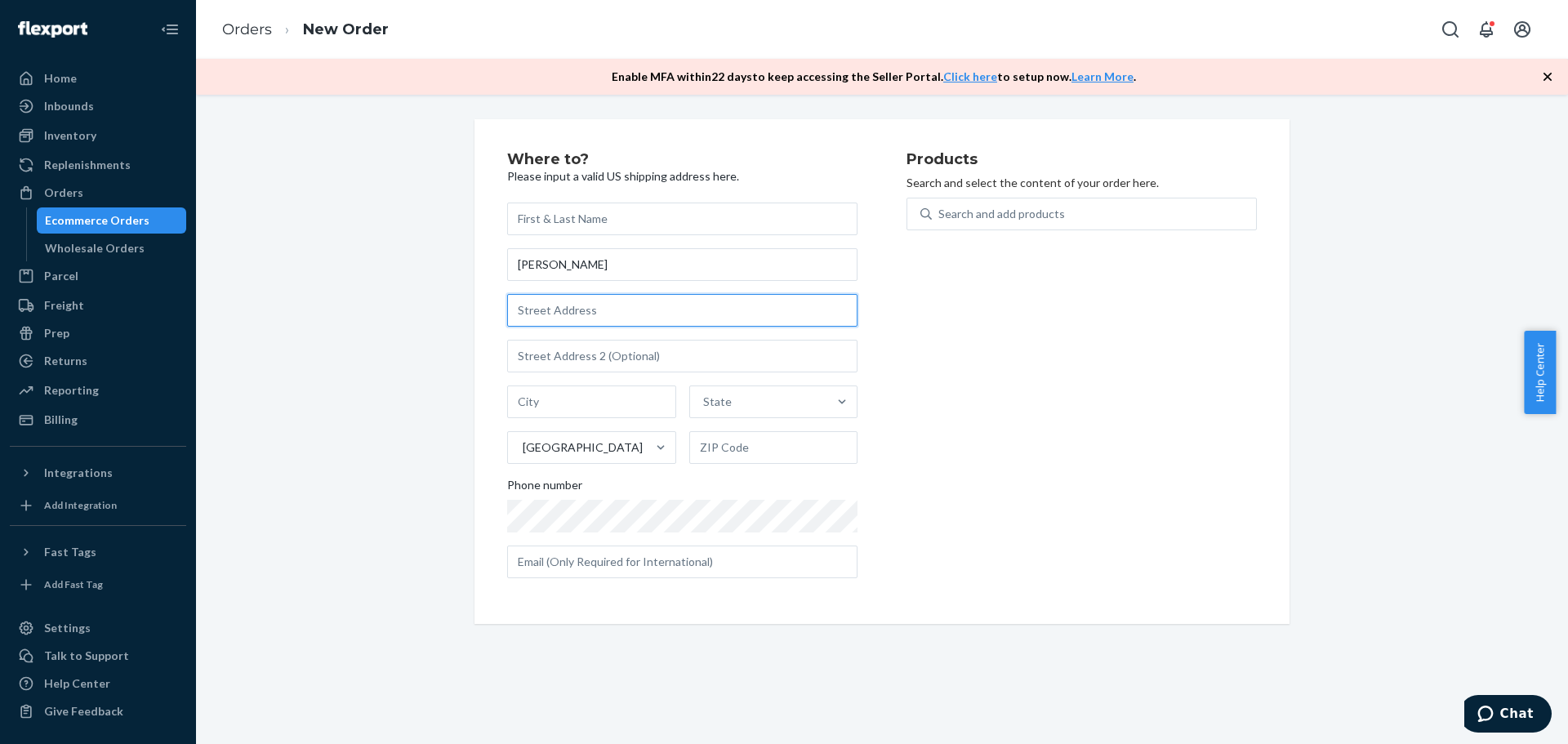
click at [549, 315] on input "text" at bounding box center [682, 311] width 350 height 32
paste input "5215 Sepulveda blvd"
type input "5215 Sepulveda Blvd"
type input "Culver City"
type input "90230"
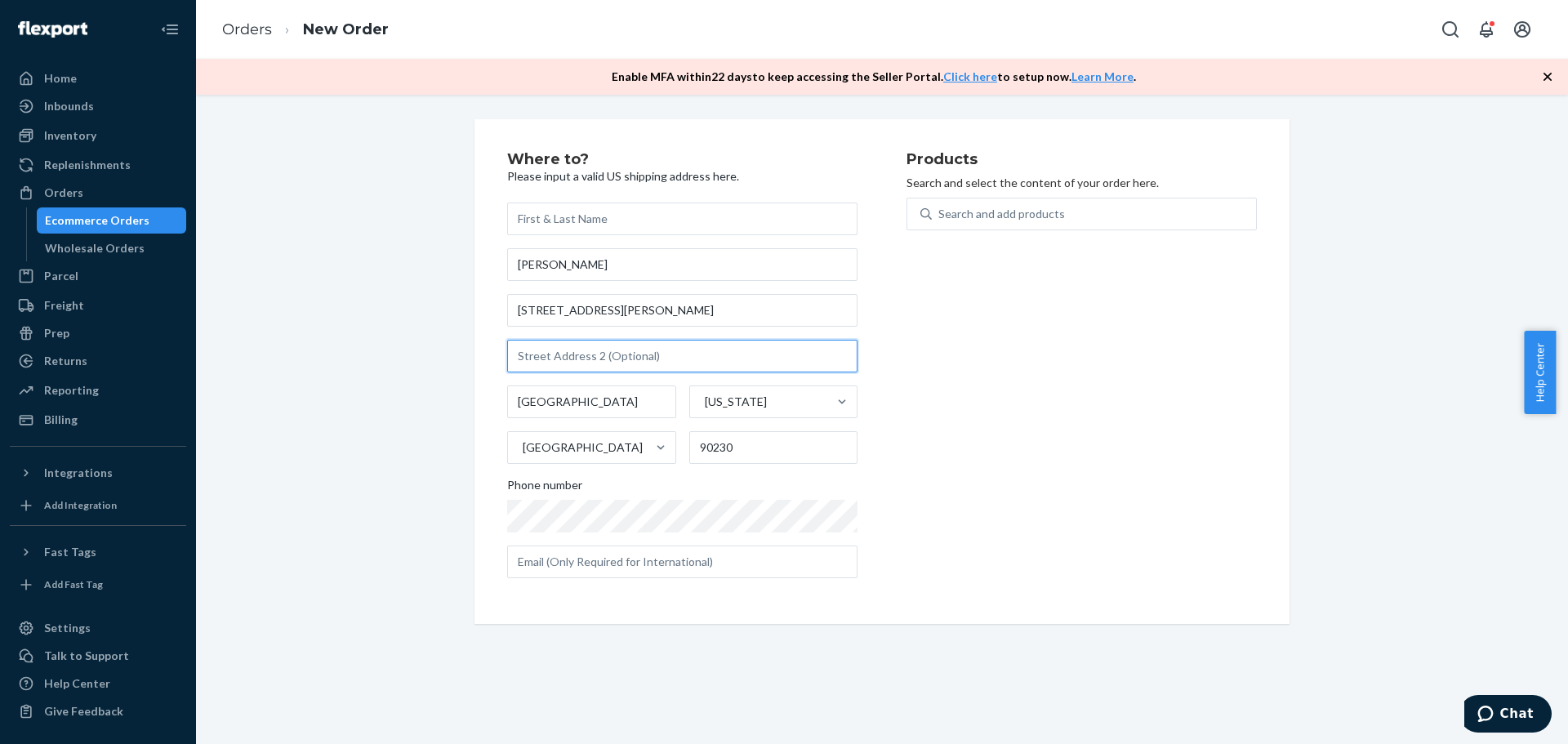
click at [526, 354] on input "text" at bounding box center [682, 356] width 350 height 32
type input "#7D code 1771"
drag, startPoint x: 944, startPoint y: 211, endPoint x: 973, endPoint y: 214, distance: 29.2
click at [945, 211] on div "Search and add products" at bounding box center [1002, 214] width 127 height 16
click at [940, 211] on input "Search and add products" at bounding box center [940, 214] width 2 height 16
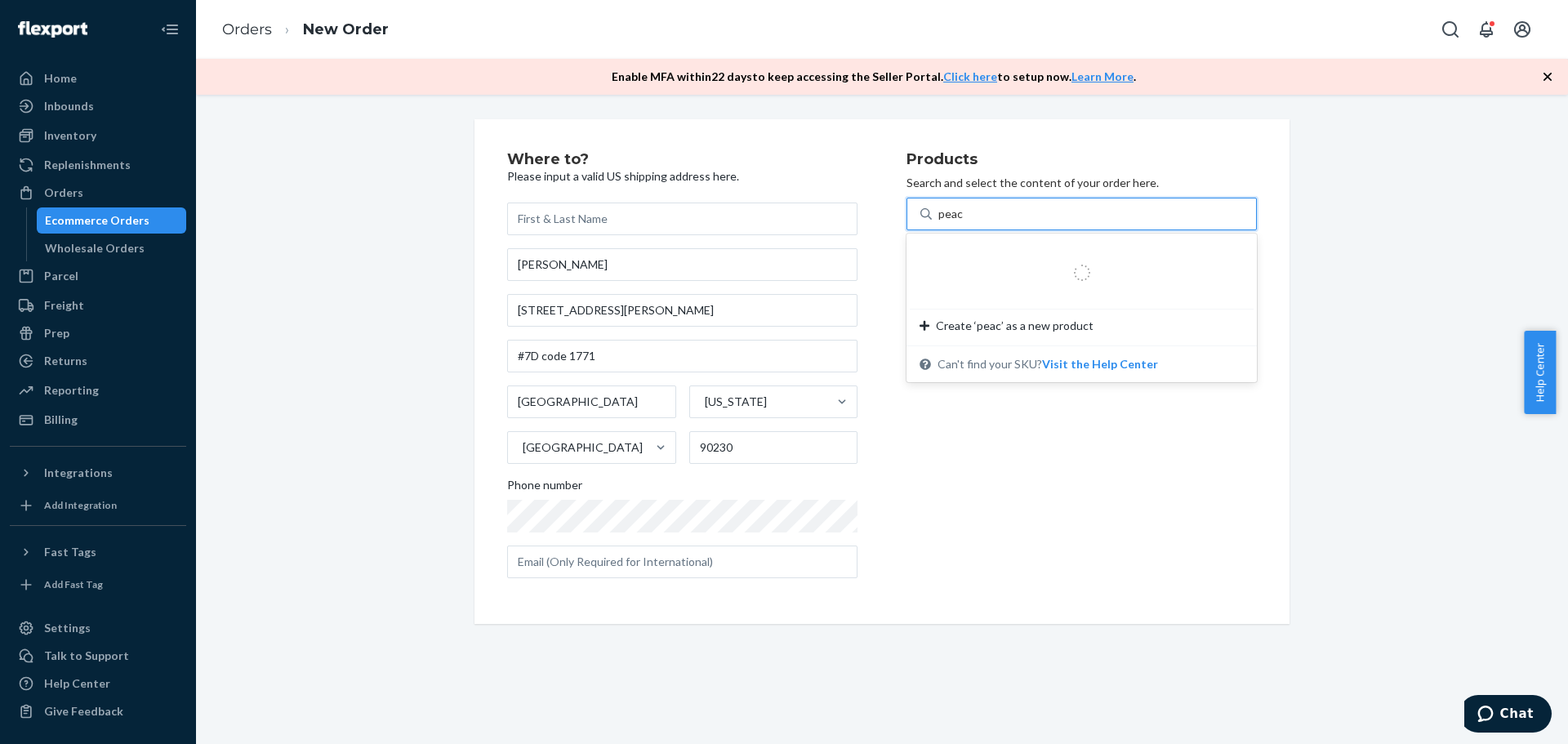
type input "peach"
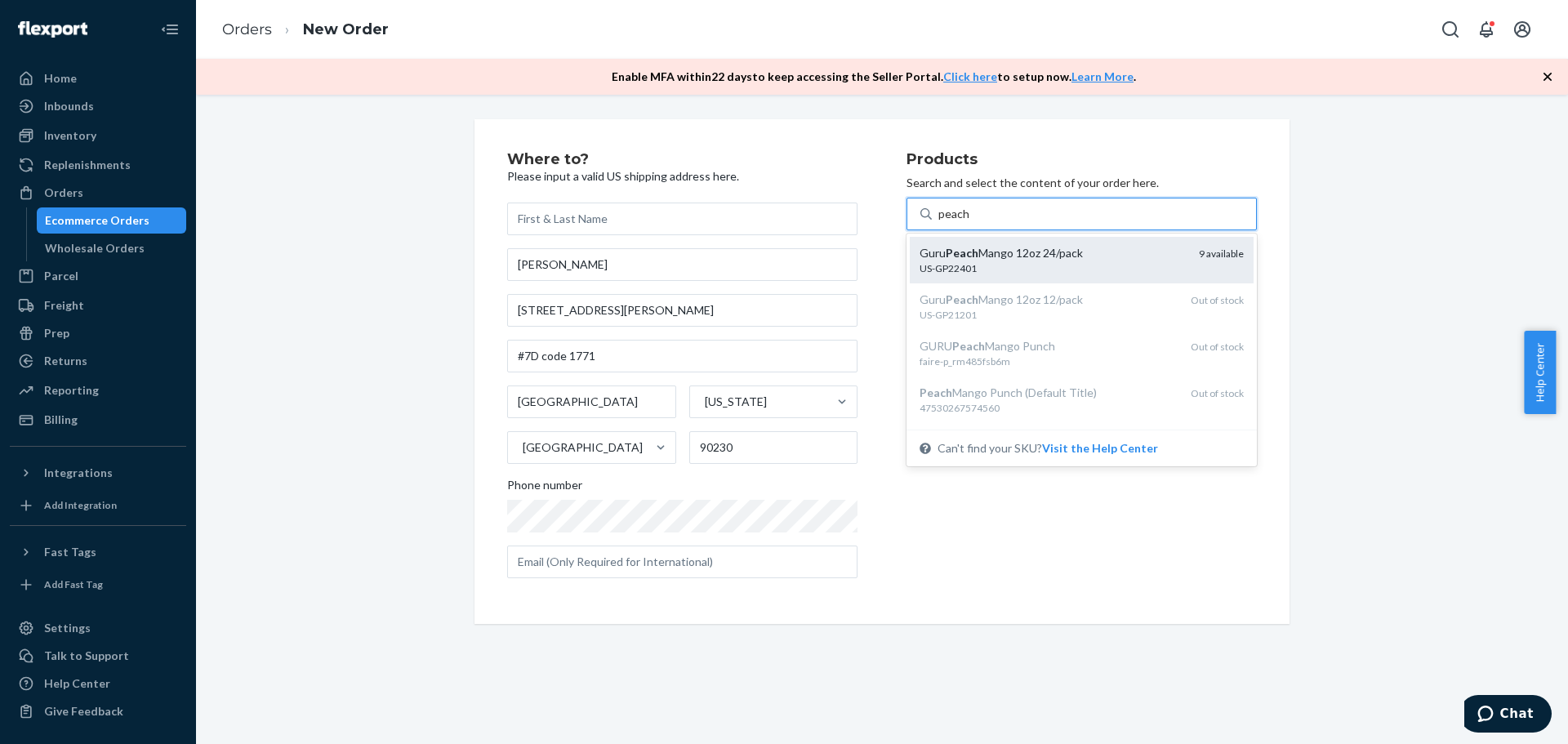
click at [989, 261] on div "US-GP22401" at bounding box center [1053, 267] width 267 height 13
click at [969, 223] on input "peach" at bounding box center [954, 214] width 31 height 16
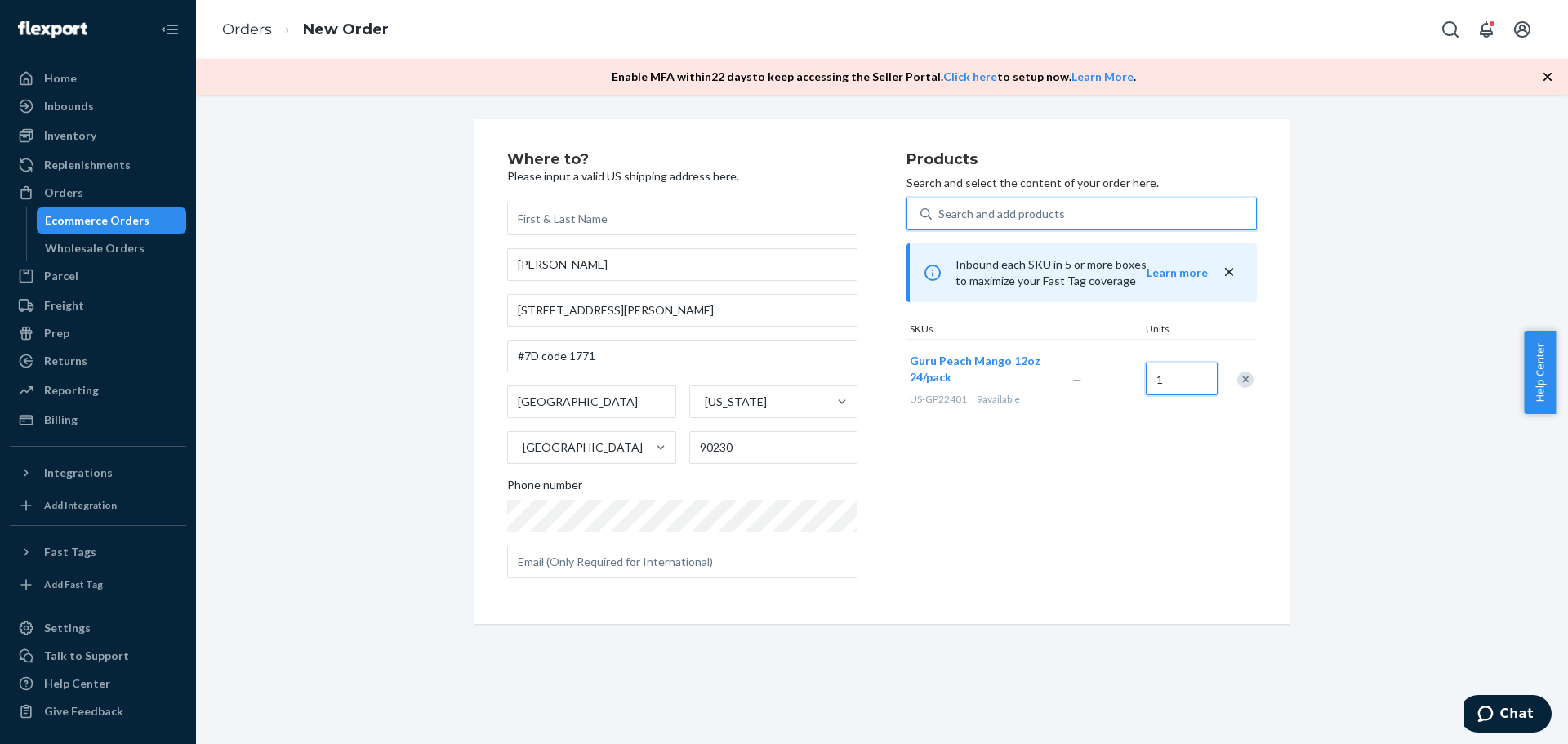
click at [1189, 374] on input "1" at bounding box center [1182, 379] width 72 height 32
click at [1161, 378] on input "4" at bounding box center [1182, 379] width 72 height 32
type input "5"
click at [953, 207] on div "Search and add products" at bounding box center [1002, 214] width 127 height 16
click at [940, 207] on input "Search and add products" at bounding box center [940, 214] width 2 height 16
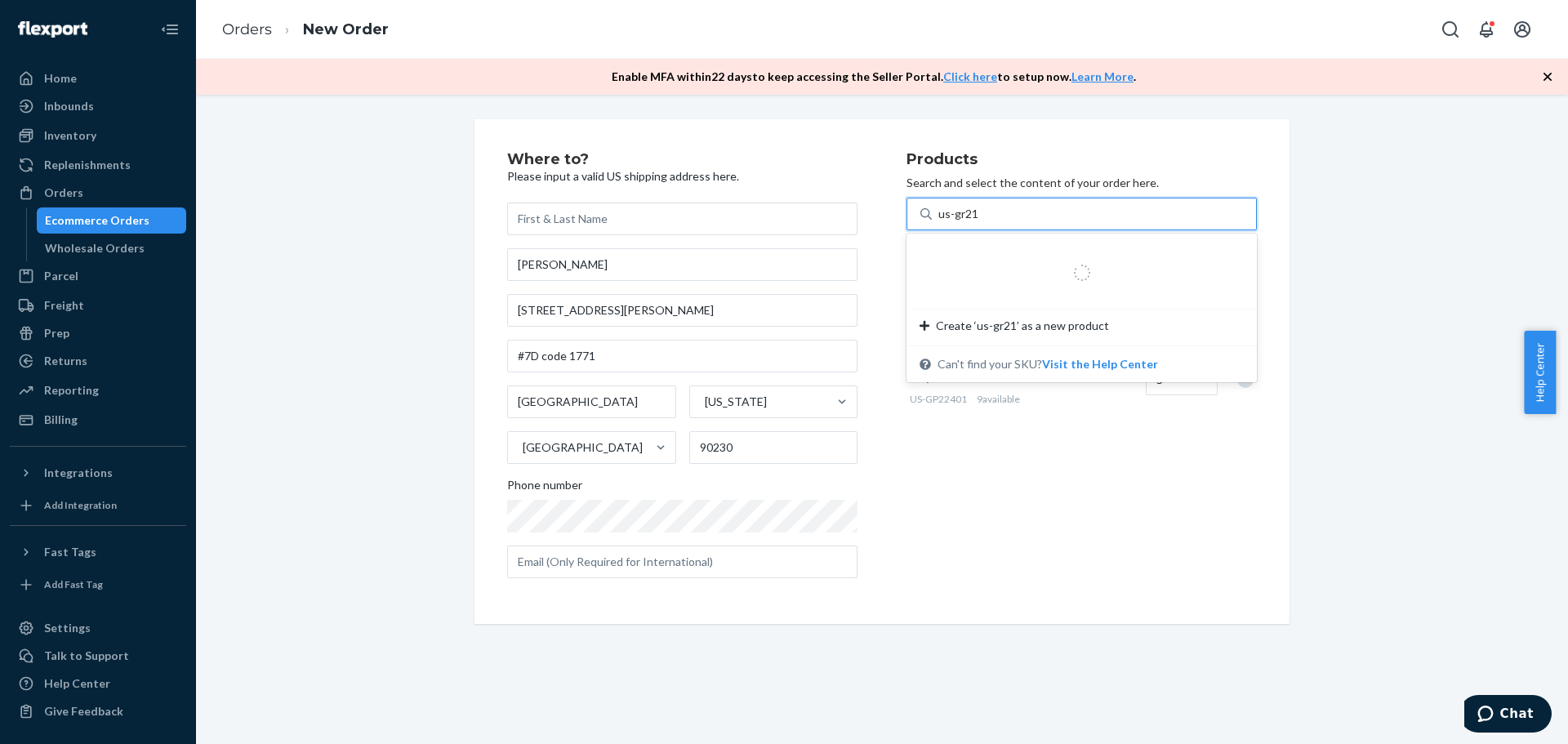
type input "us-gr212"
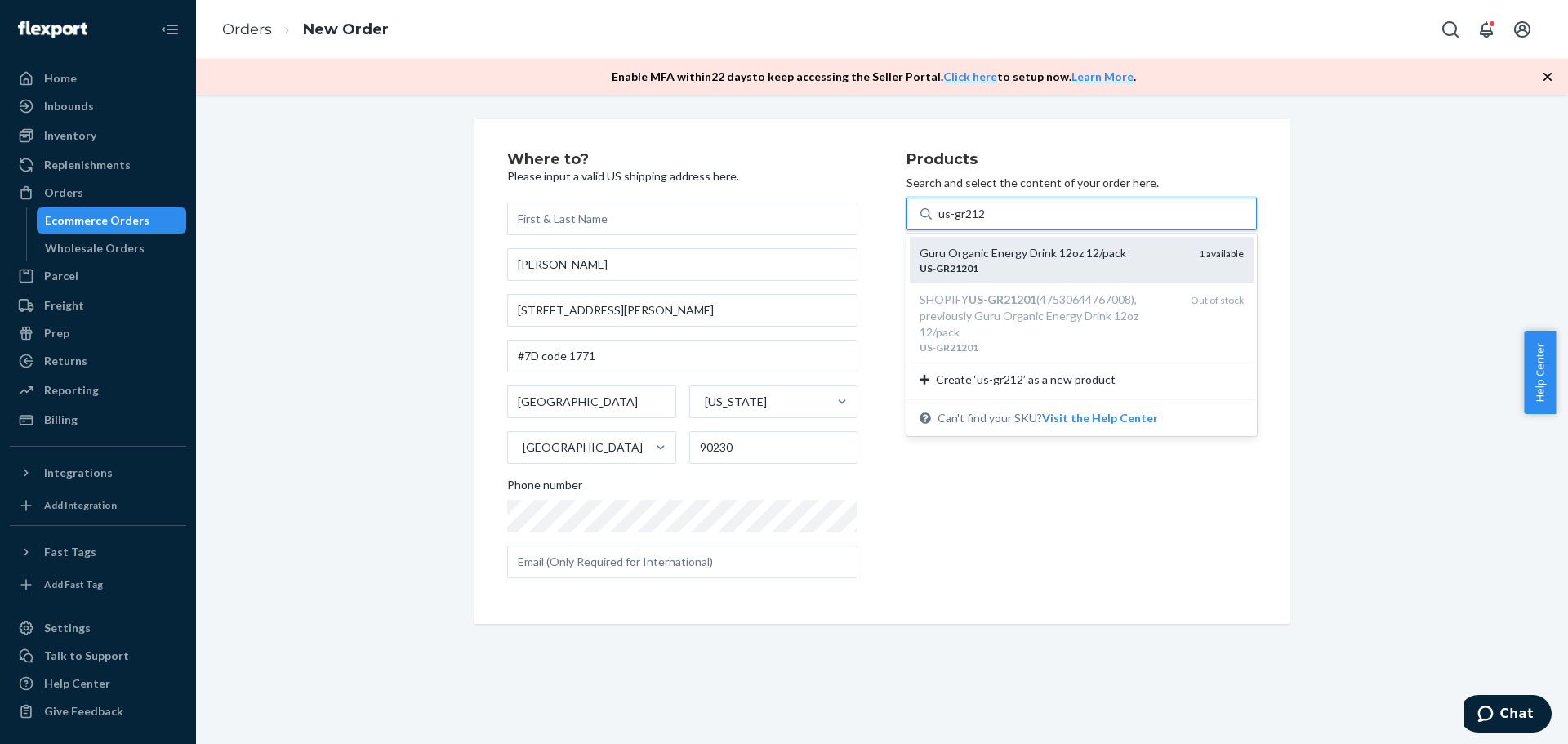
click at [1052, 261] on div "US - GR21201" at bounding box center [1053, 267] width 267 height 13
click at [985, 223] on input "us-gr212" at bounding box center [962, 214] width 48 height 16
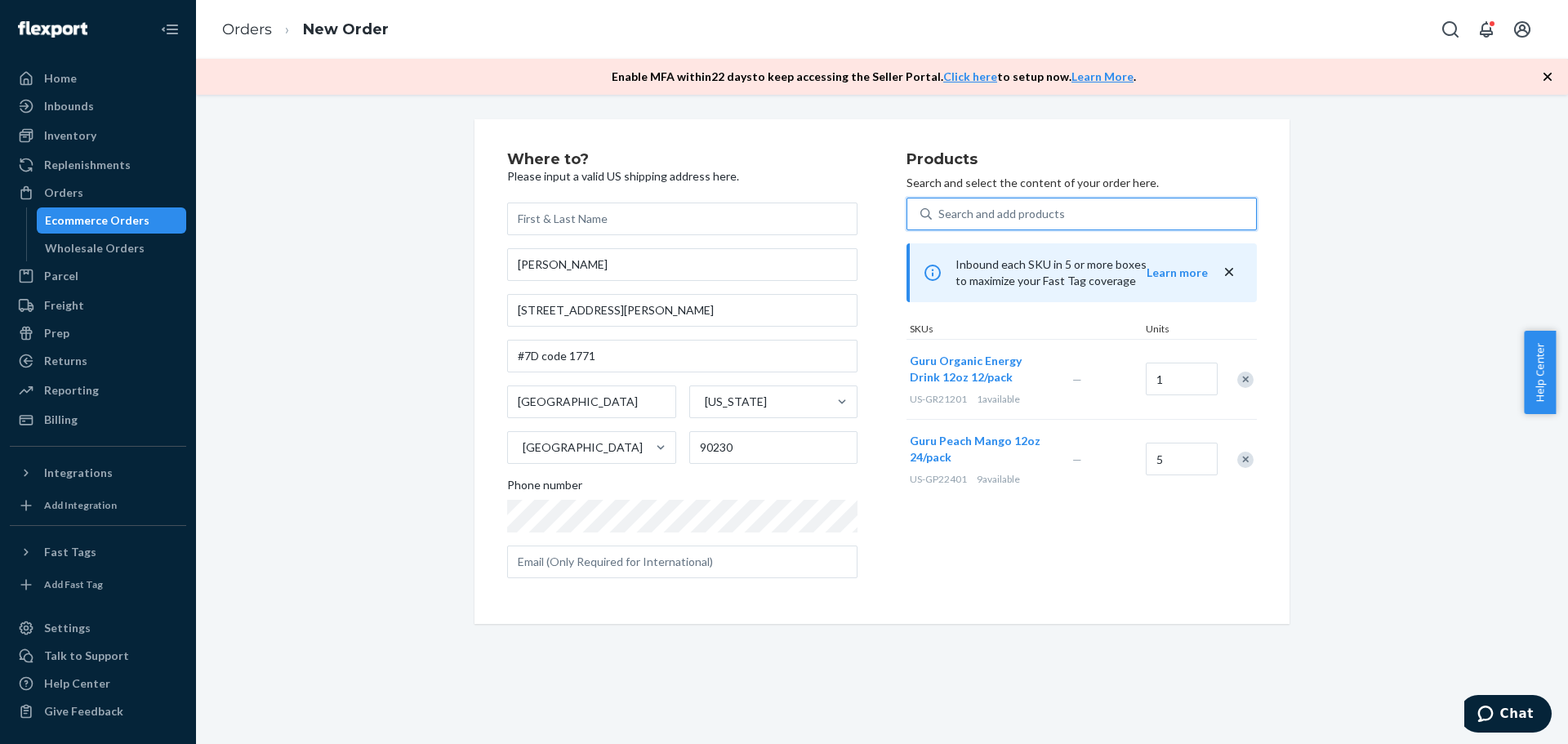
click at [948, 210] on div "Search and add products" at bounding box center [1002, 214] width 127 height 16
click at [940, 210] on input "0 results available. Use Up and Down to choose options, press Enter to select t…" at bounding box center [940, 214] width 2 height 16
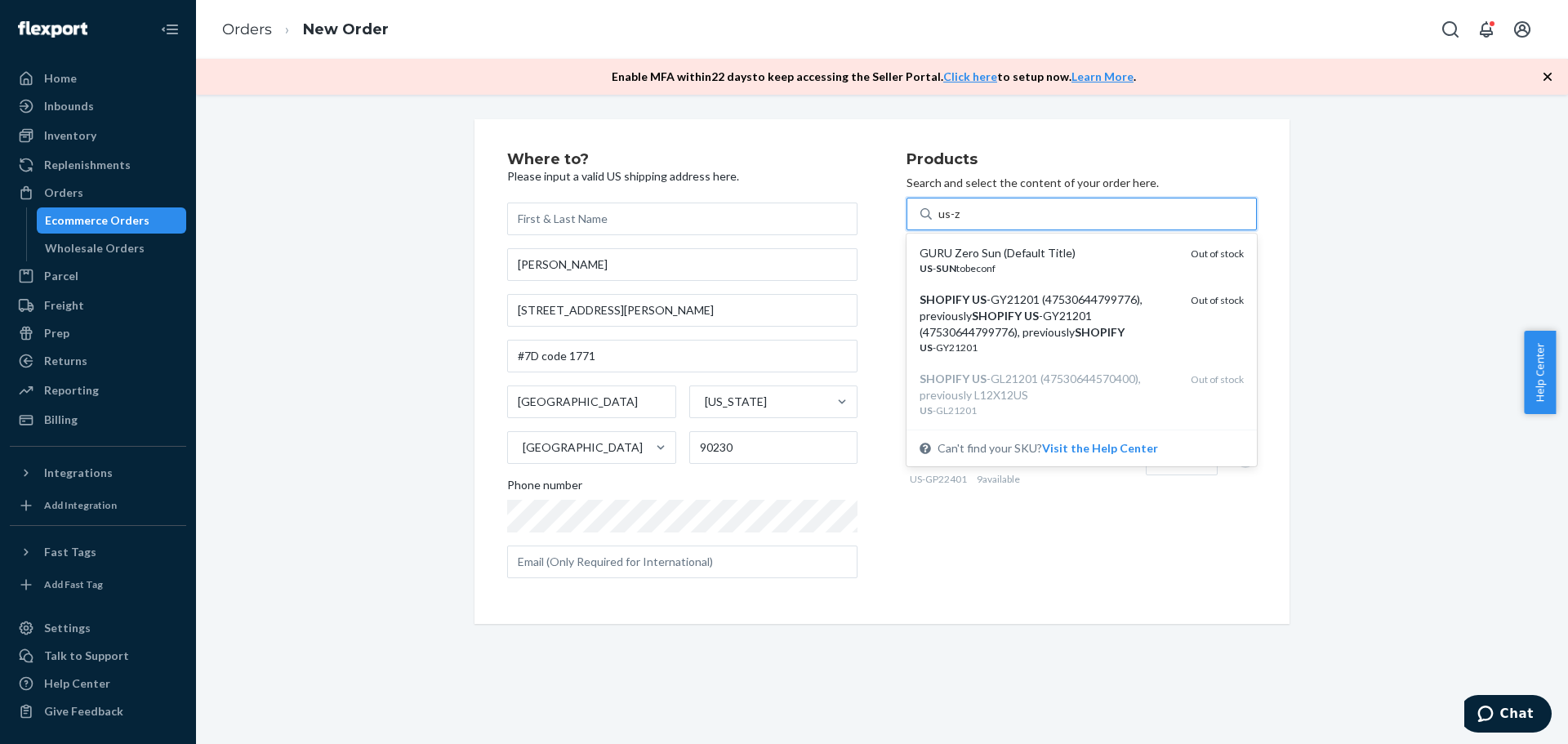
type input "us-zs"
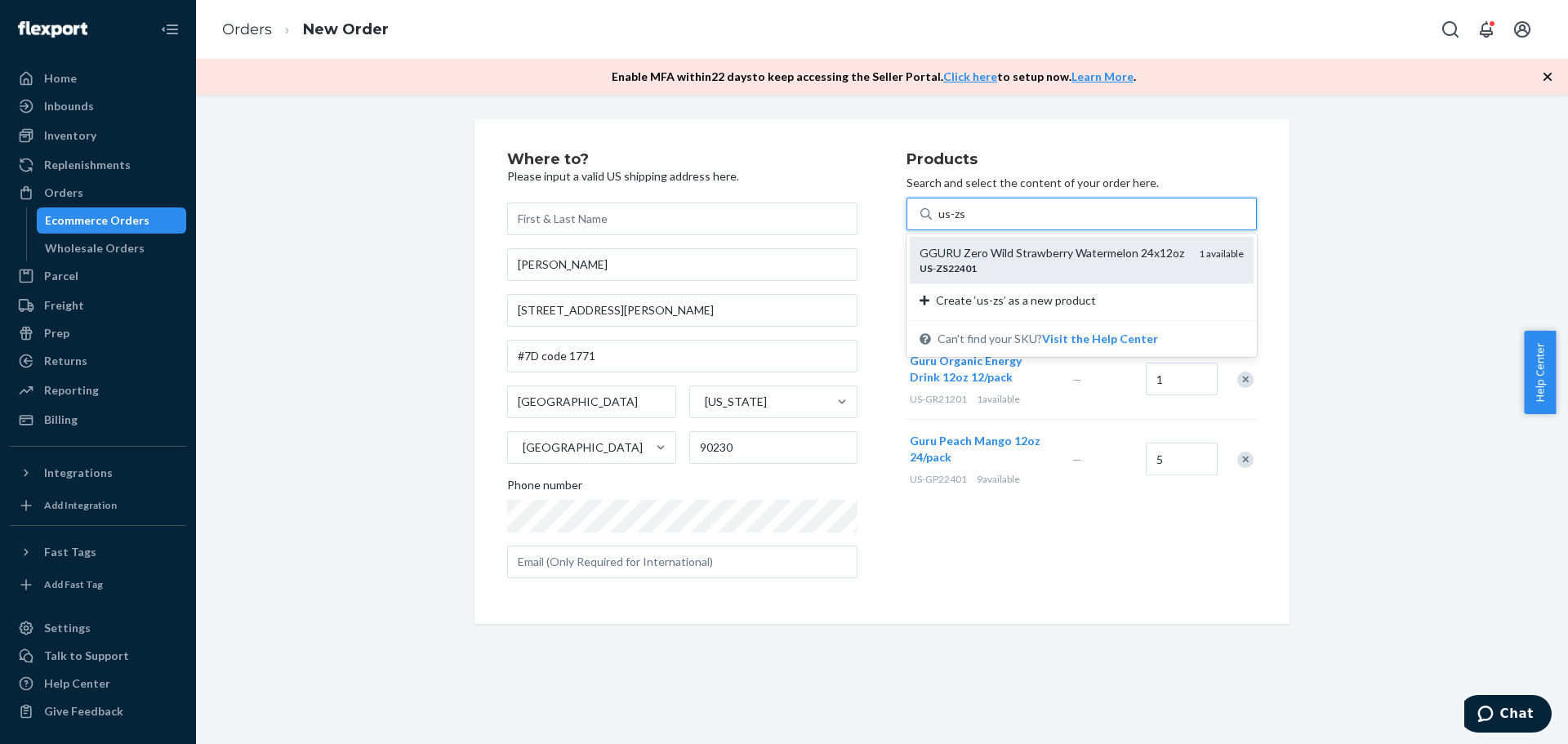
click at [1022, 264] on div "US - ZS22401" at bounding box center [1053, 267] width 267 height 13
click at [966, 223] on input "us-zs" at bounding box center [952, 214] width 27 height 16
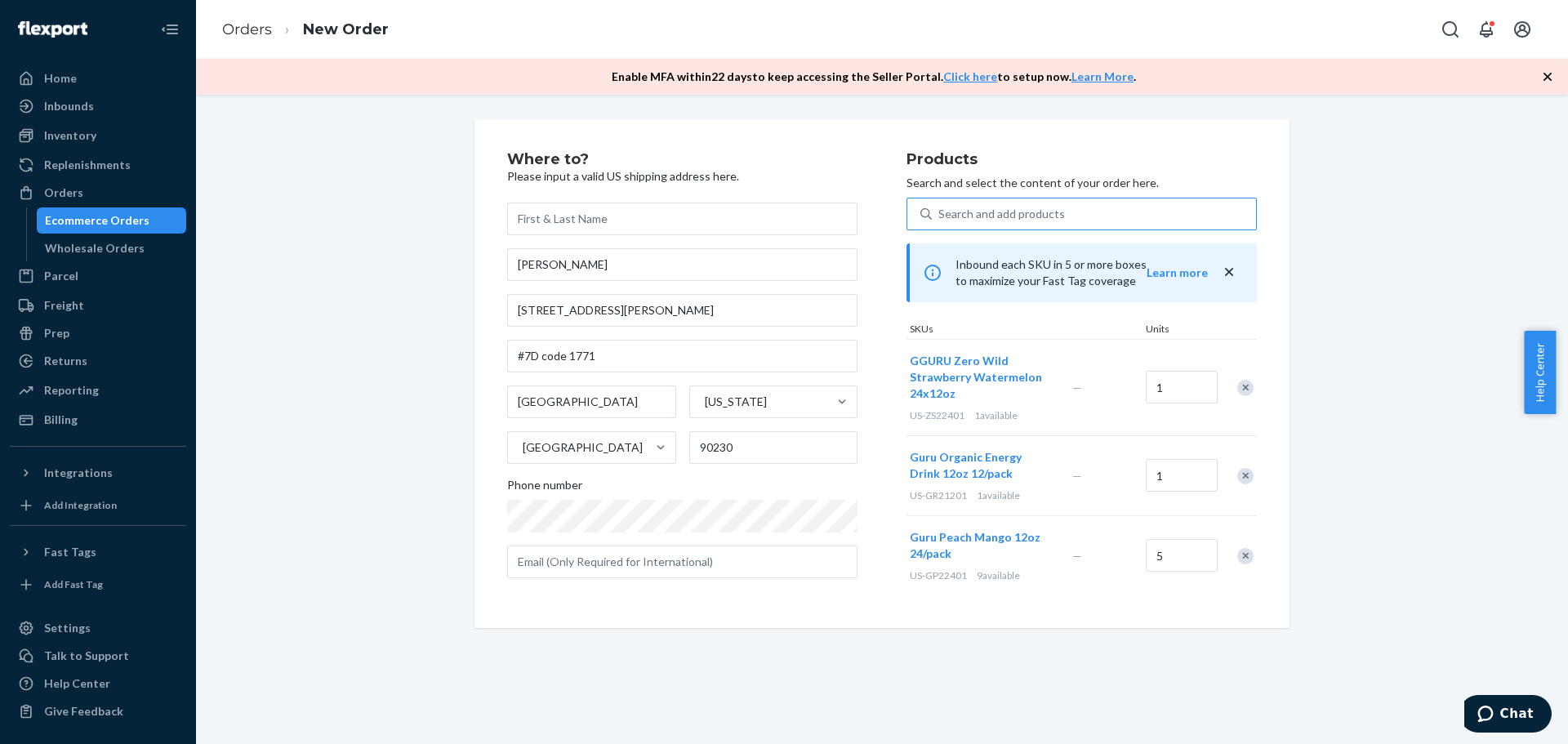
click at [958, 219] on div "Search and add products" at bounding box center [1002, 214] width 127 height 16
click at [940, 219] on input "Search and add products" at bounding box center [940, 214] width 2 height 16
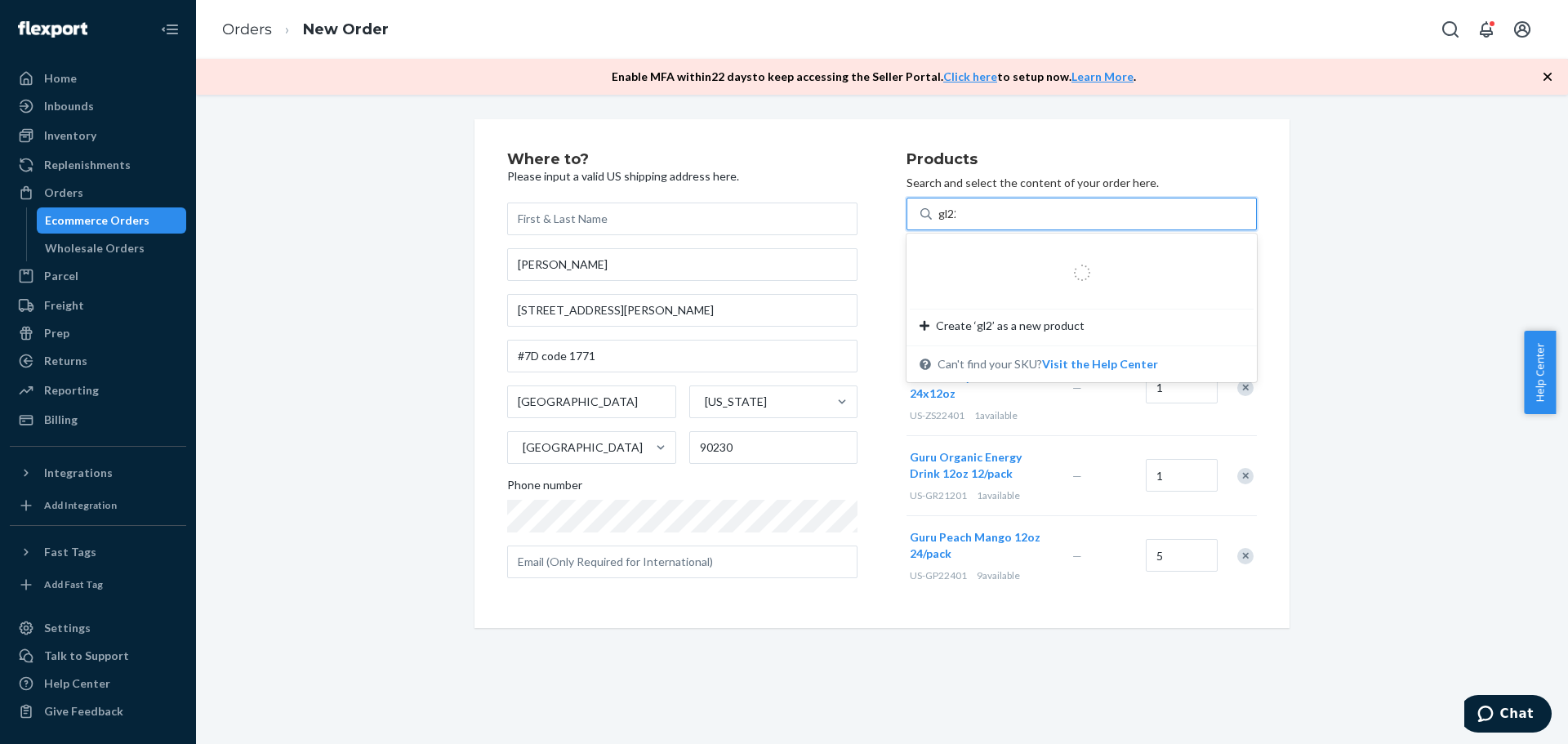
type input "gl224"
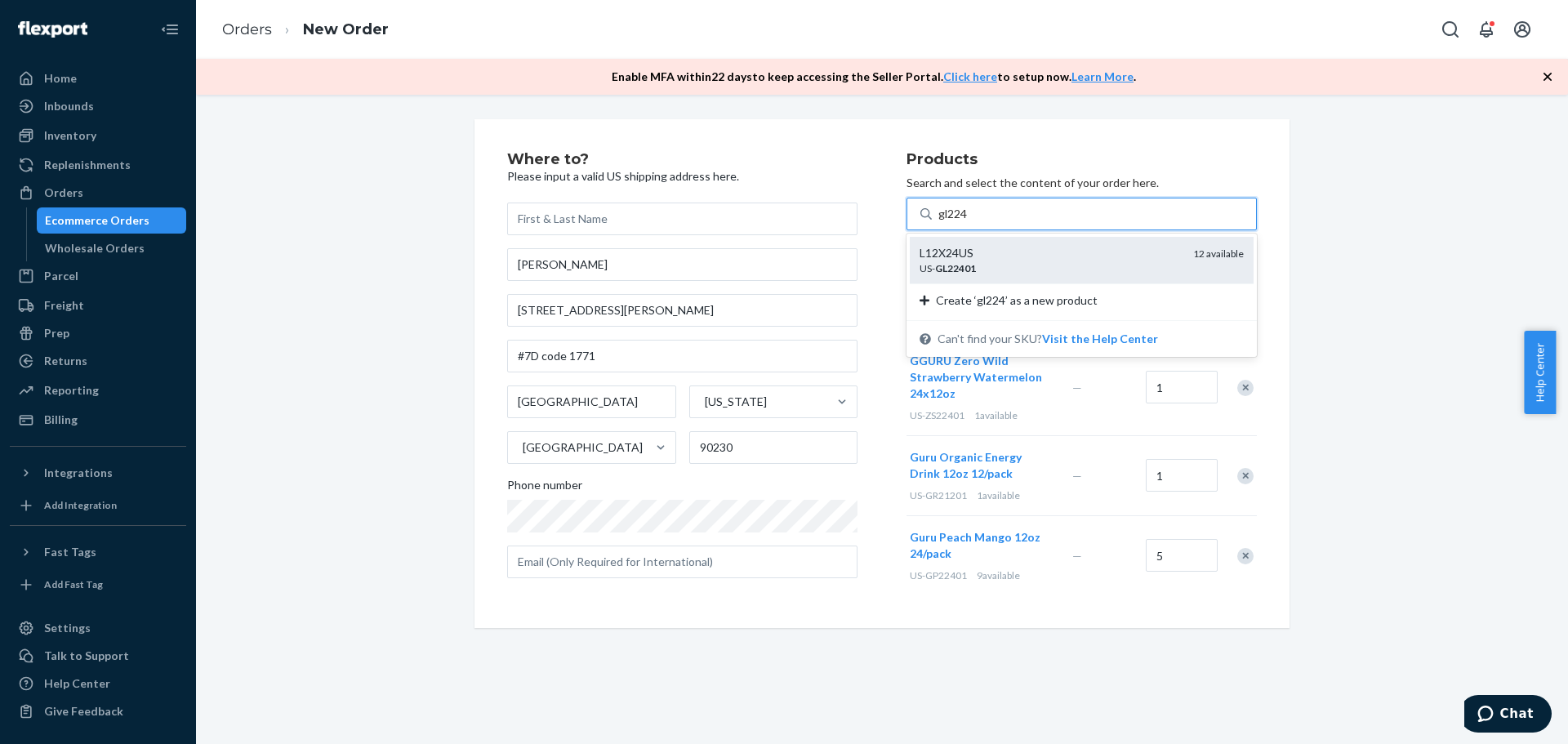
click at [1094, 255] on div "L12X24US" at bounding box center [1050, 253] width 260 height 16
click at [968, 223] on input "gl224" at bounding box center [954, 214] width 31 height 16
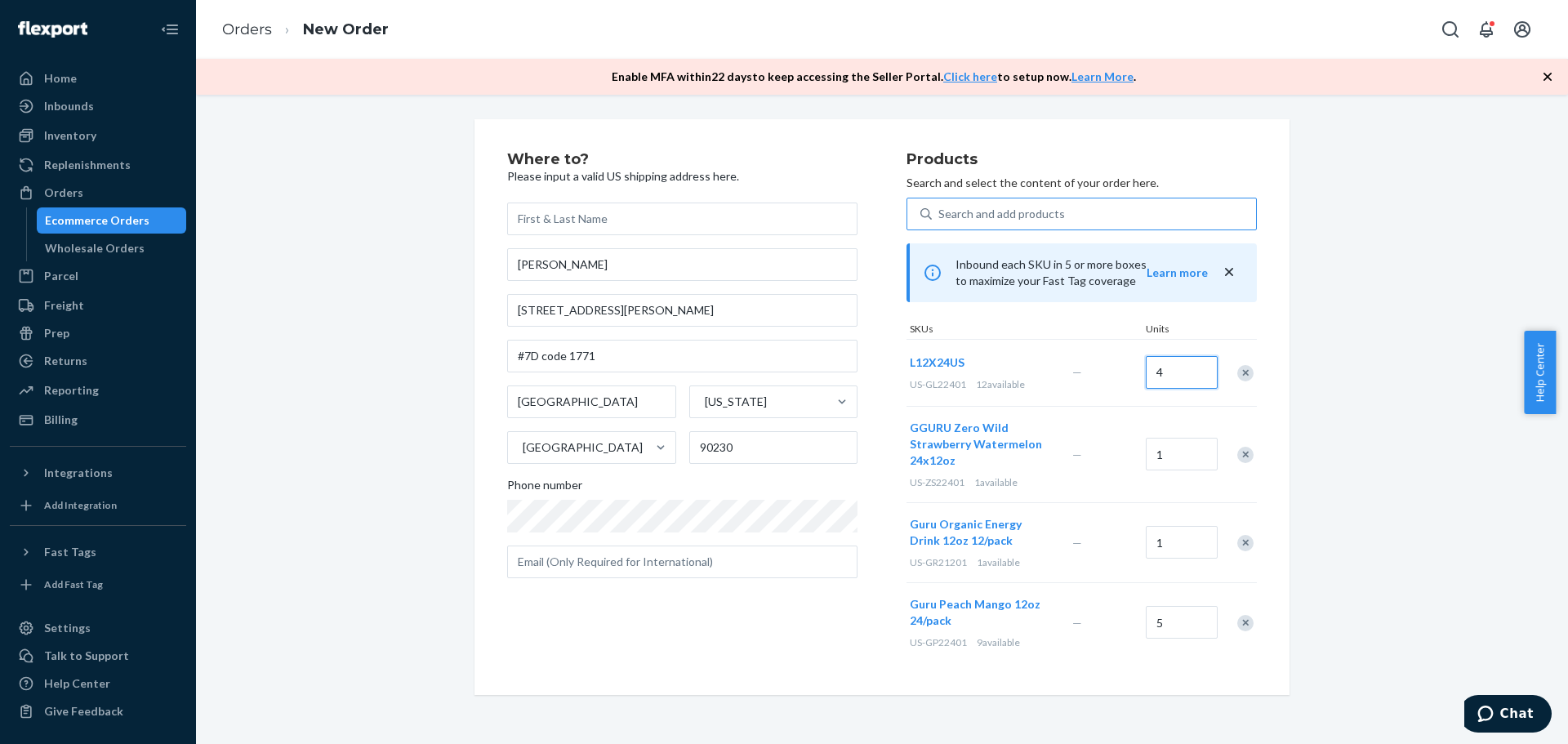
type input "4"
click at [971, 213] on div "Search and add products" at bounding box center [1002, 214] width 127 height 16
click at [940, 213] on input "0 results available. Use Up and Down to choose options, press Enter to select t…" at bounding box center [940, 214] width 2 height 16
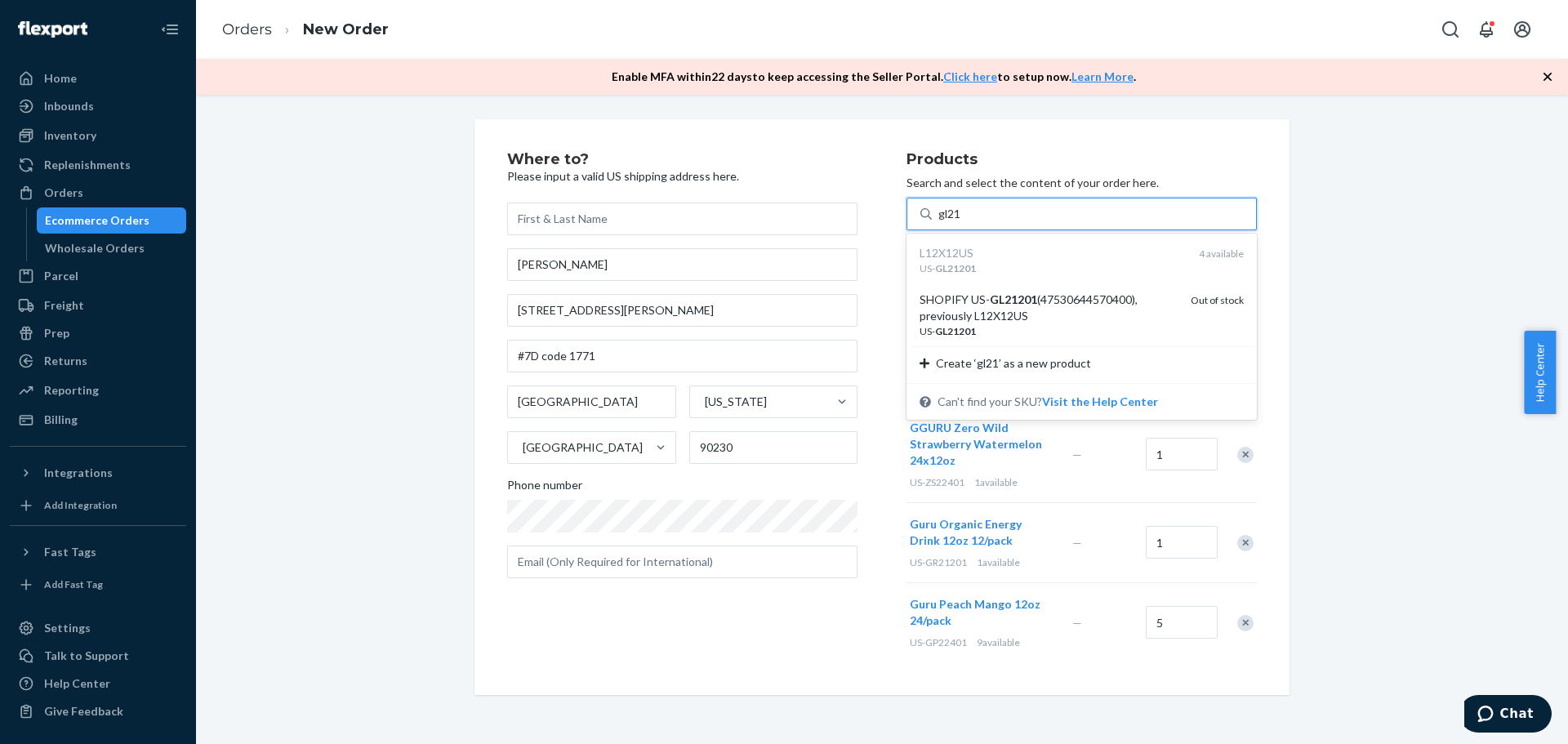
type input "gl21"
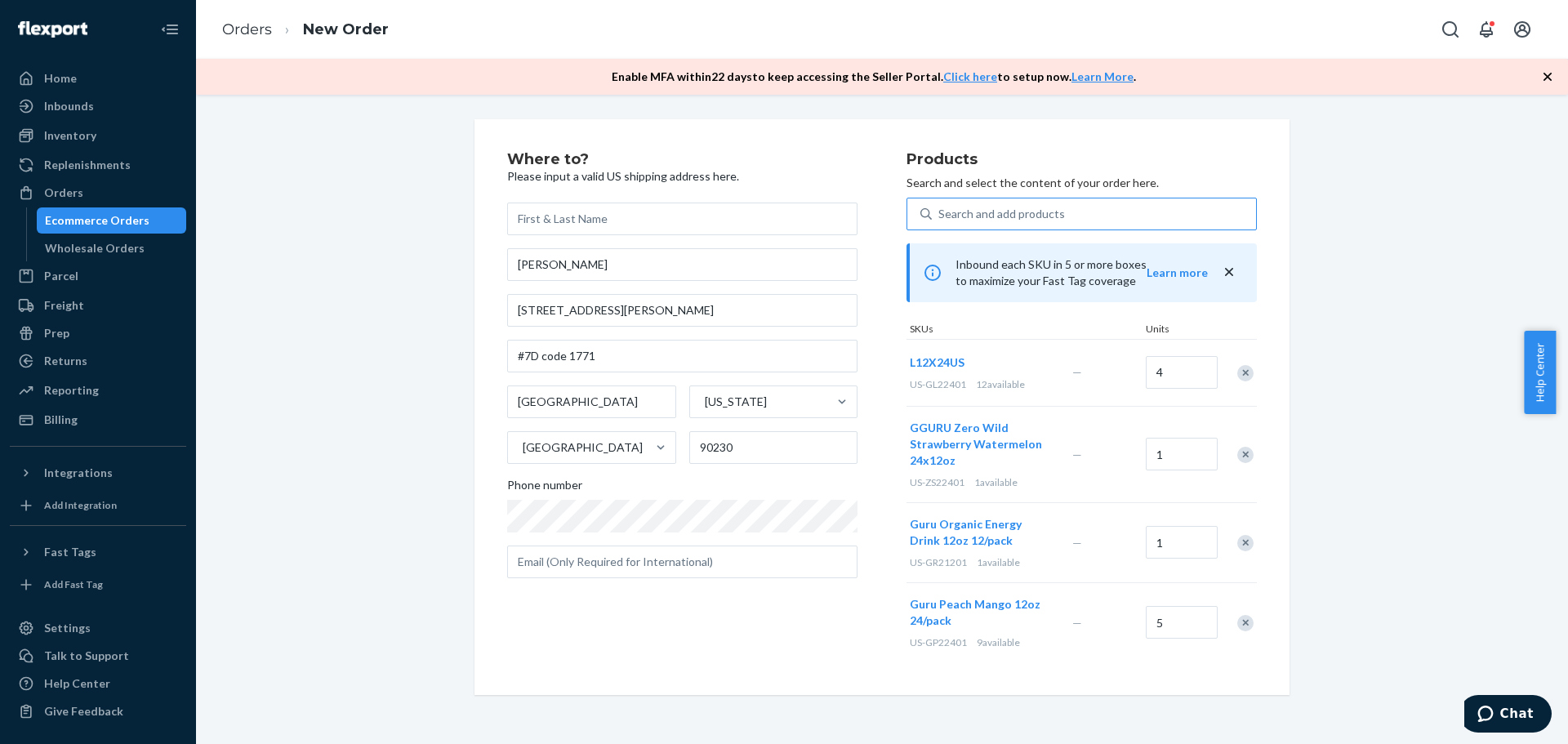
click at [1239, 376] on div "Remove Item" at bounding box center [1246, 373] width 16 height 16
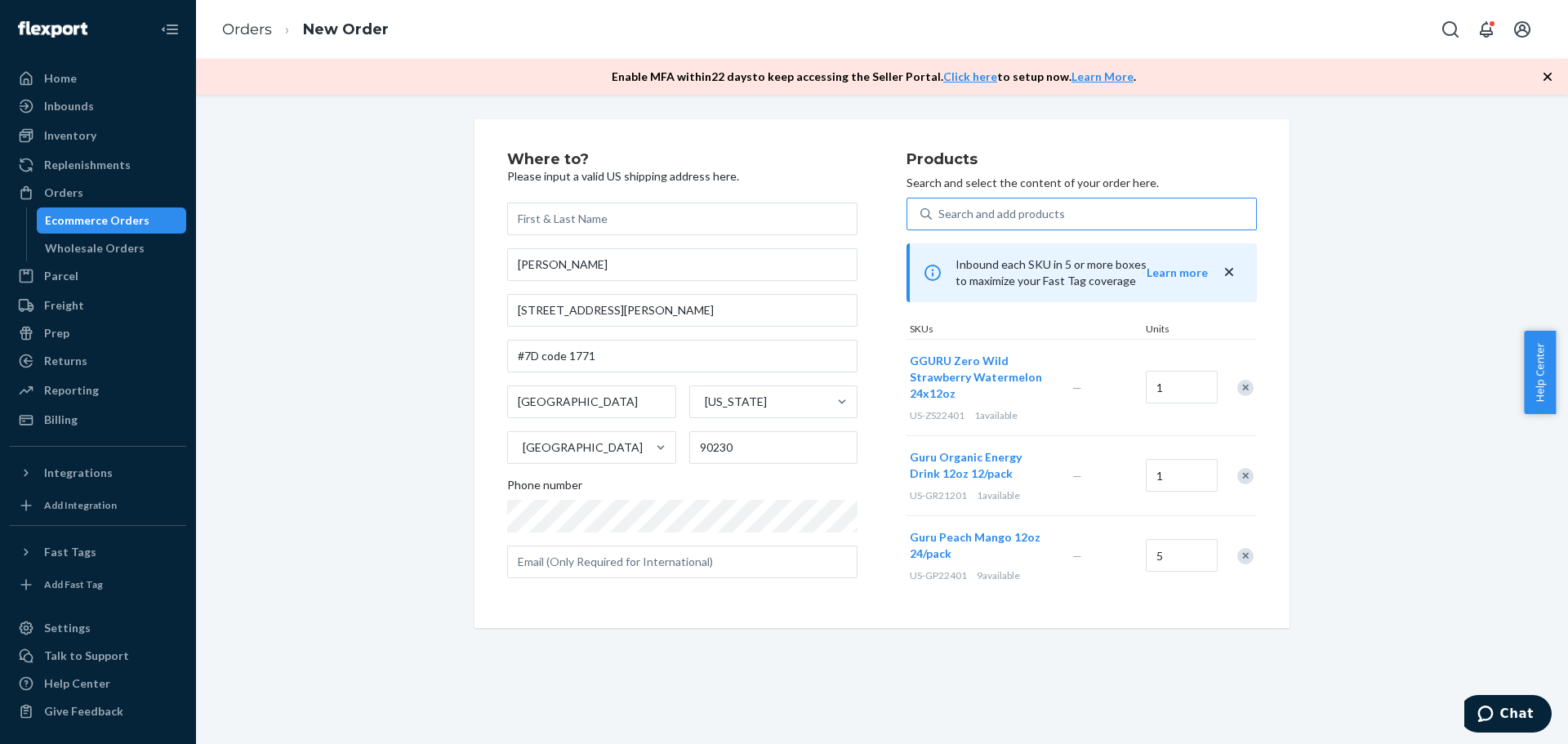
click at [950, 214] on div "Search and add products" at bounding box center [1002, 214] width 127 height 16
click at [940, 214] on input "Search and add products" at bounding box center [940, 214] width 2 height 16
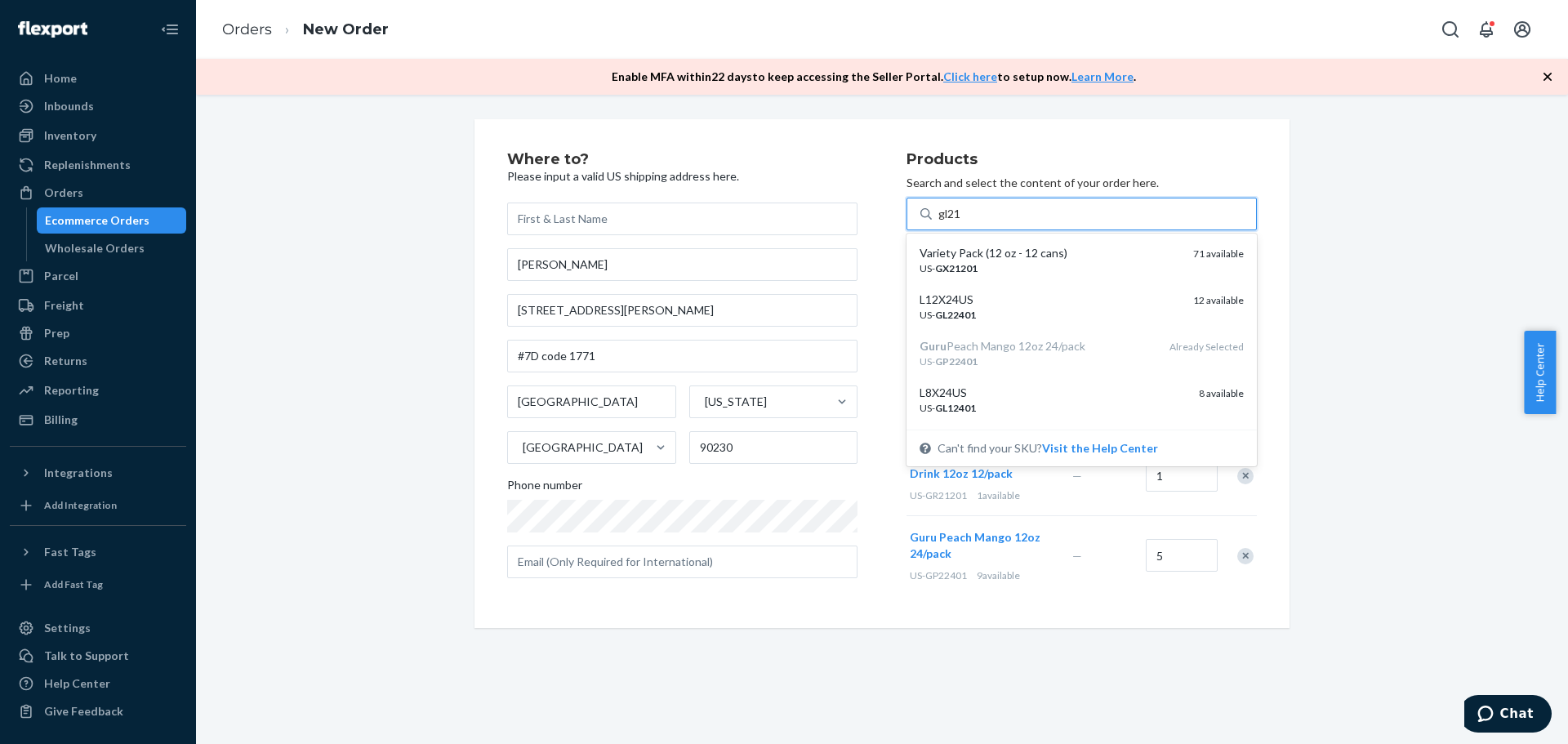
type input "gl212"
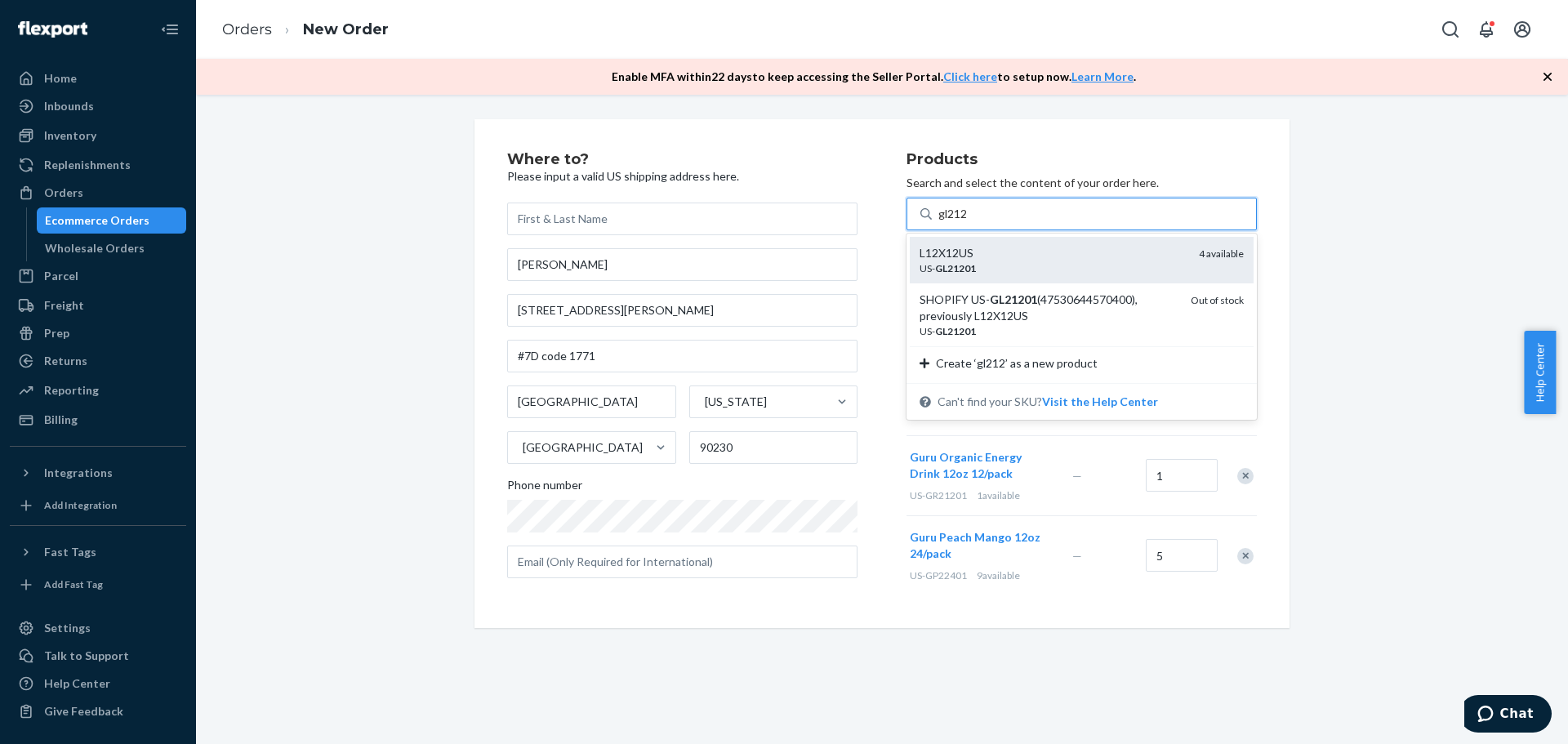
click at [968, 255] on div "L12X12US" at bounding box center [1053, 253] width 267 height 16
click at [968, 223] on input "gl212" at bounding box center [954, 214] width 31 height 16
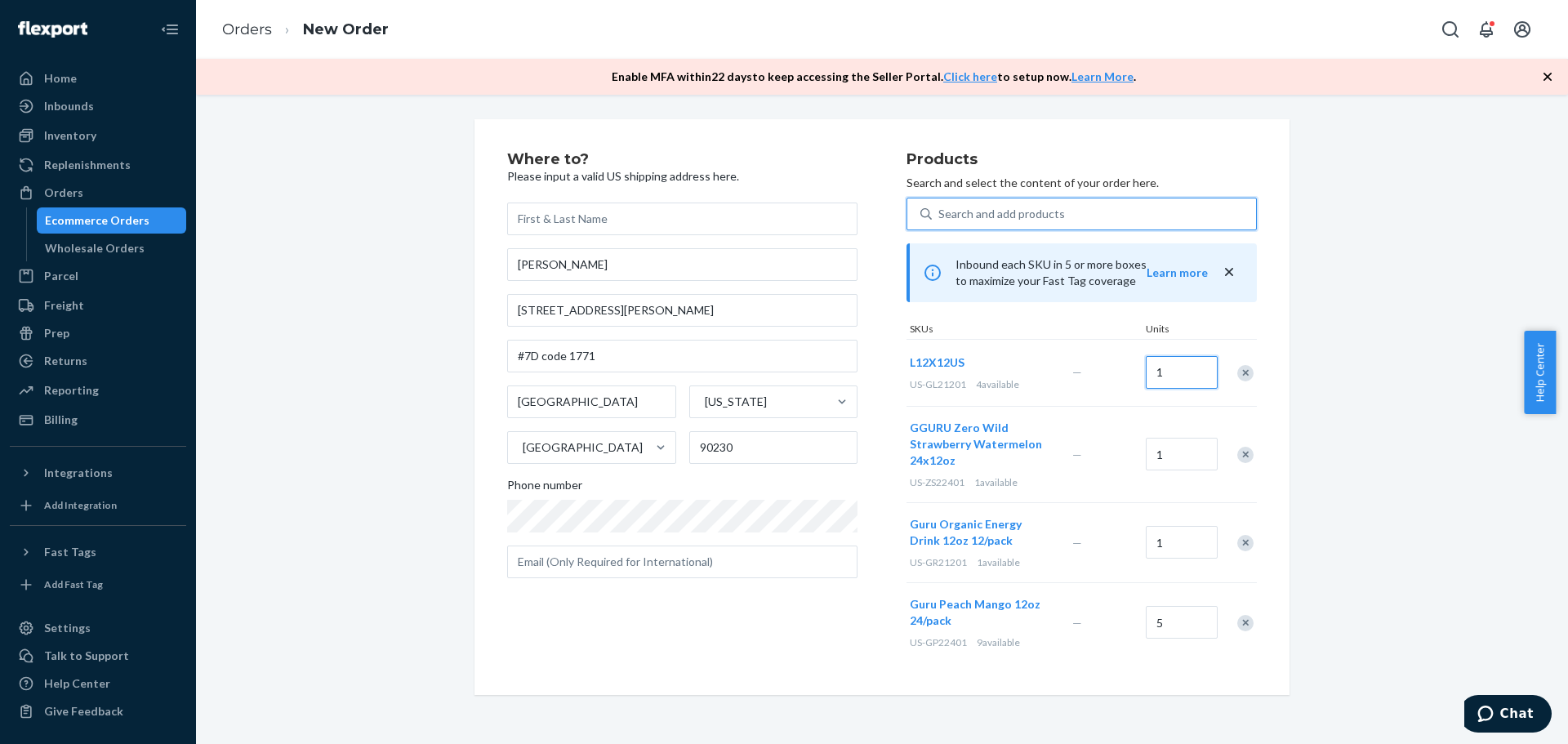
click at [1179, 371] on input "1" at bounding box center [1182, 372] width 72 height 32
type input "4"
click at [1371, 377] on div "Where to? Please input a valid US shipping address here. Helene Johansson 5215 …" at bounding box center [882, 407] width 1348 height 576
click at [963, 214] on div "Search and add products" at bounding box center [1002, 214] width 127 height 16
click at [940, 214] on input "Search and add products" at bounding box center [940, 214] width 2 height 16
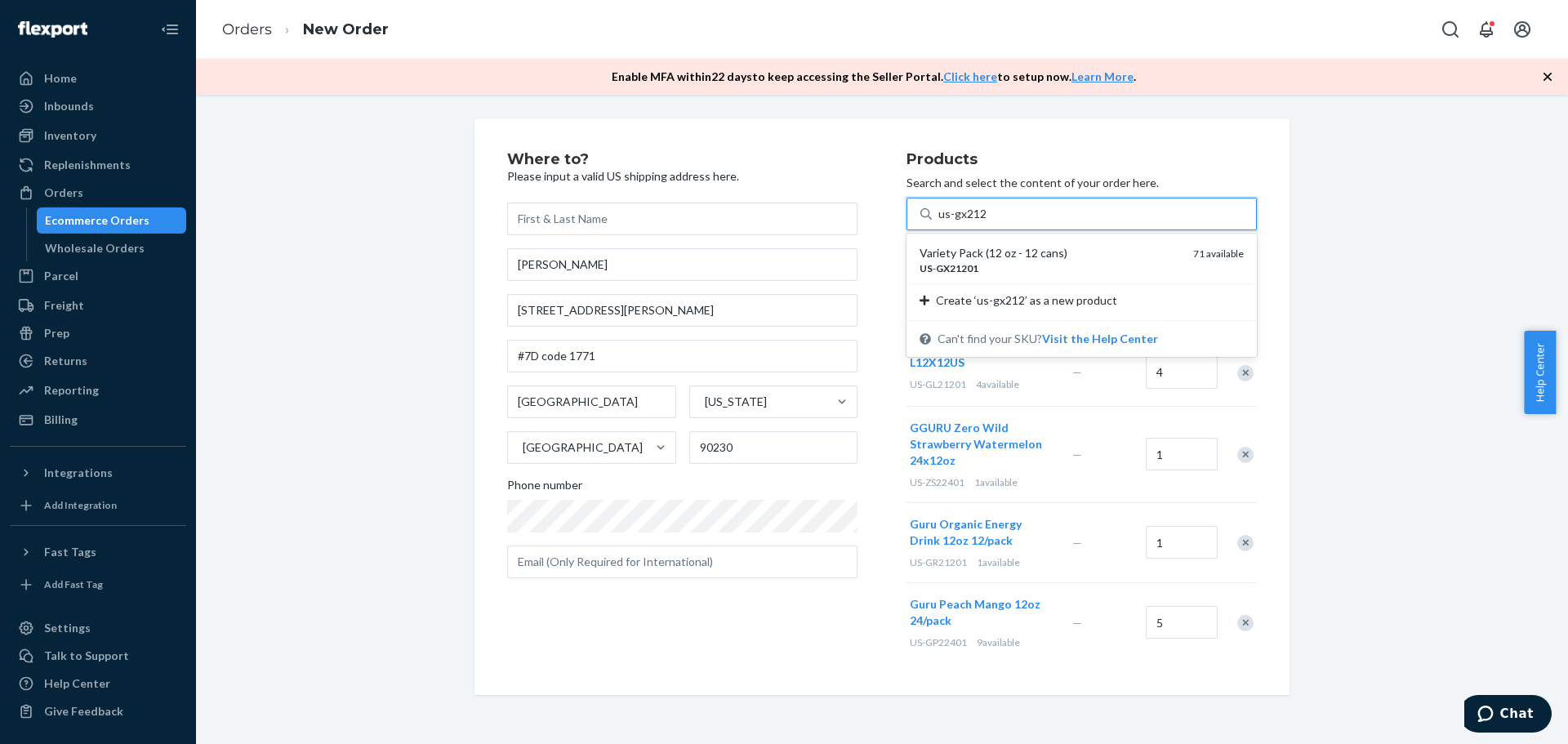
type input "us-gx21201"
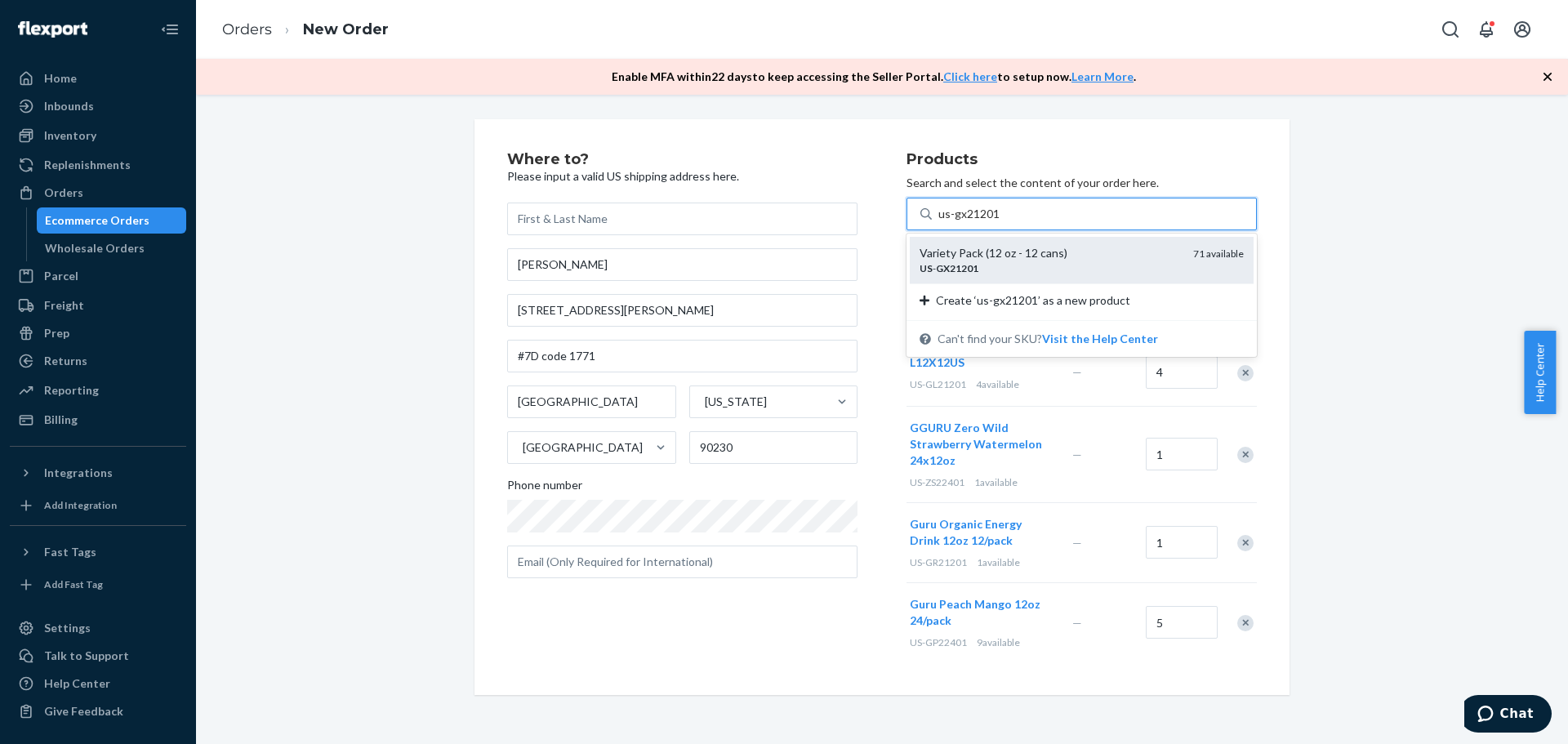
click at [993, 267] on div "US - GX21201" at bounding box center [1050, 267] width 260 height 13
click at [993, 223] on input "us-gx21201" at bounding box center [969, 214] width 62 height 16
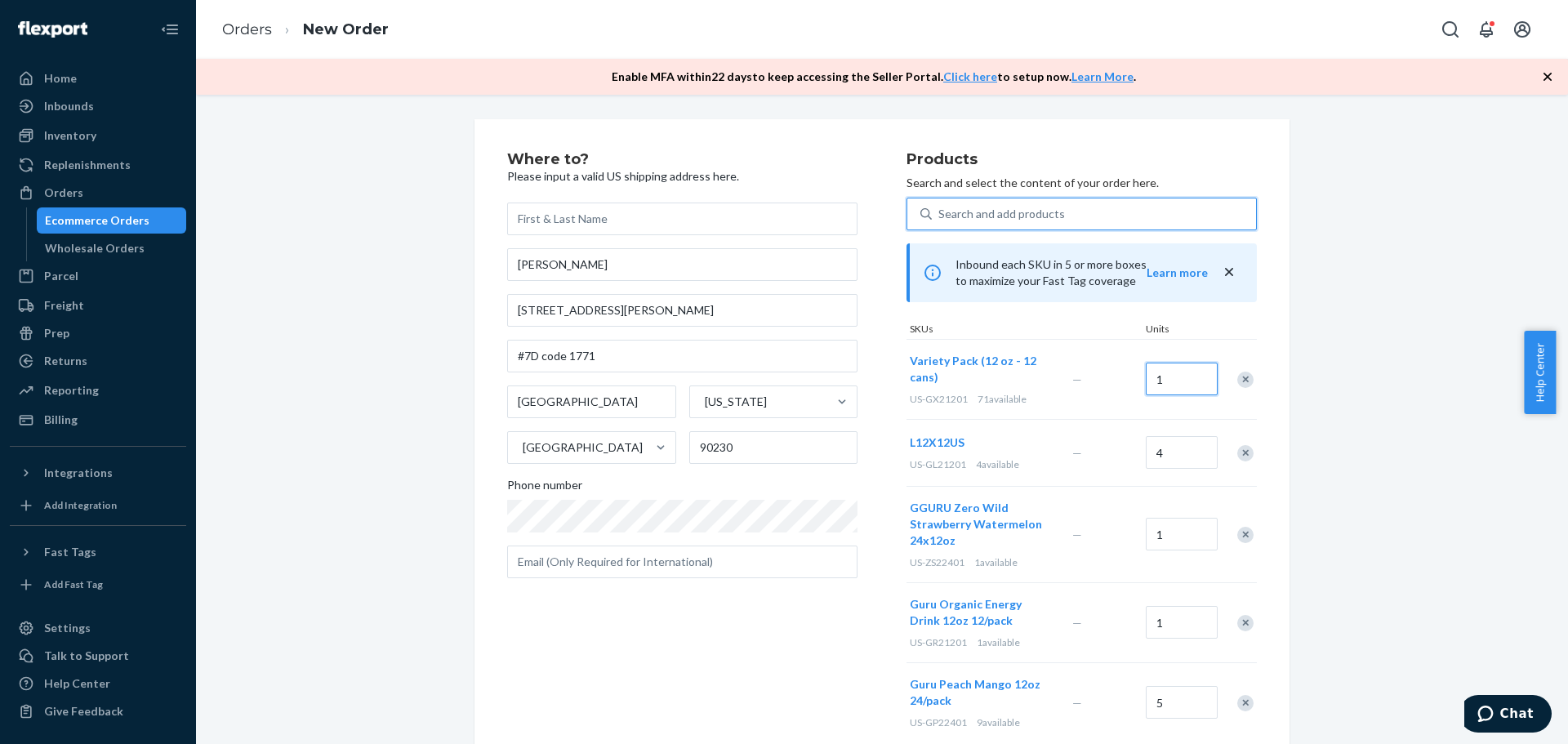
click at [1169, 385] on input "1" at bounding box center [1182, 379] width 72 height 32
type input "10"
click at [1358, 372] on div "Where to? Please input a valid US shipping address here. Helene Johansson 5215 …" at bounding box center [882, 448] width 1348 height 657
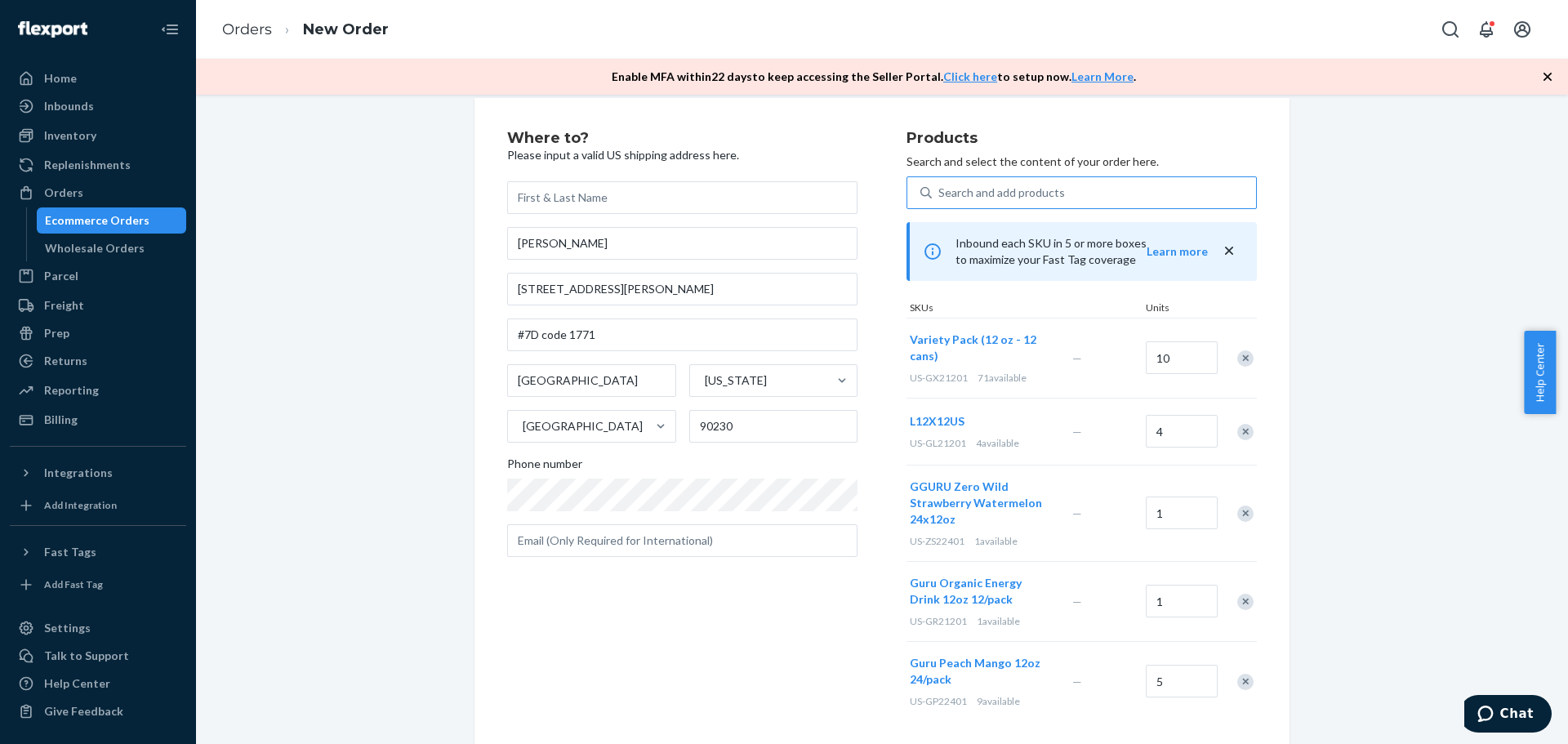
scroll to position [31, 0]
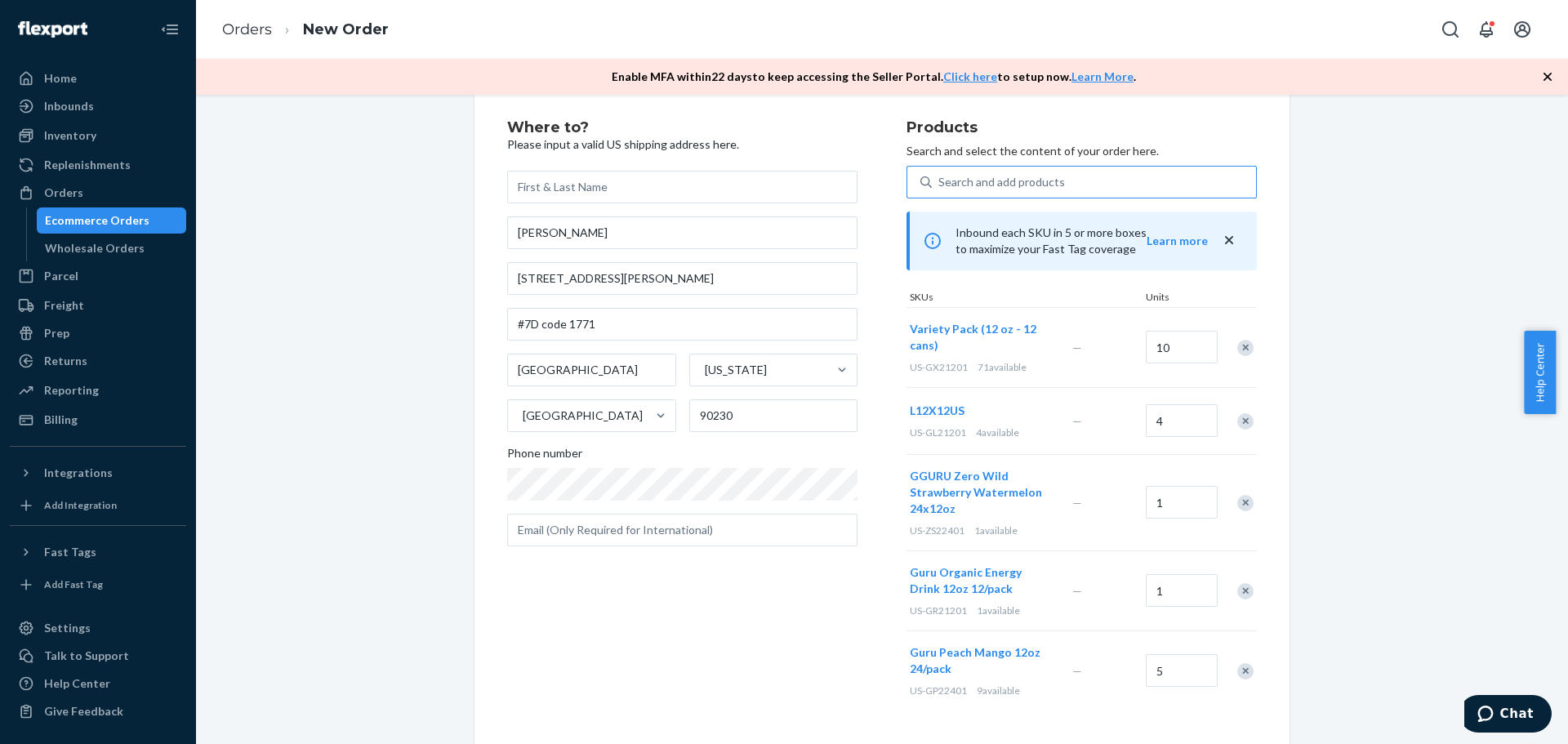
click at [1361, 308] on div "Where to? Please input a valid US shipping address here. Helene Johansson 5215 …" at bounding box center [882, 416] width 1348 height 657
drag, startPoint x: 616, startPoint y: 233, endPoint x: 469, endPoint y: 228, distance: 147.1
click at [475, 228] on div "Where to? Please input a valid US shipping address here. Helene Johansson 5215 …" at bounding box center [882, 416] width 815 height 657
click at [542, 195] on input "text" at bounding box center [682, 187] width 350 height 32
paste input "Helene Johansson"
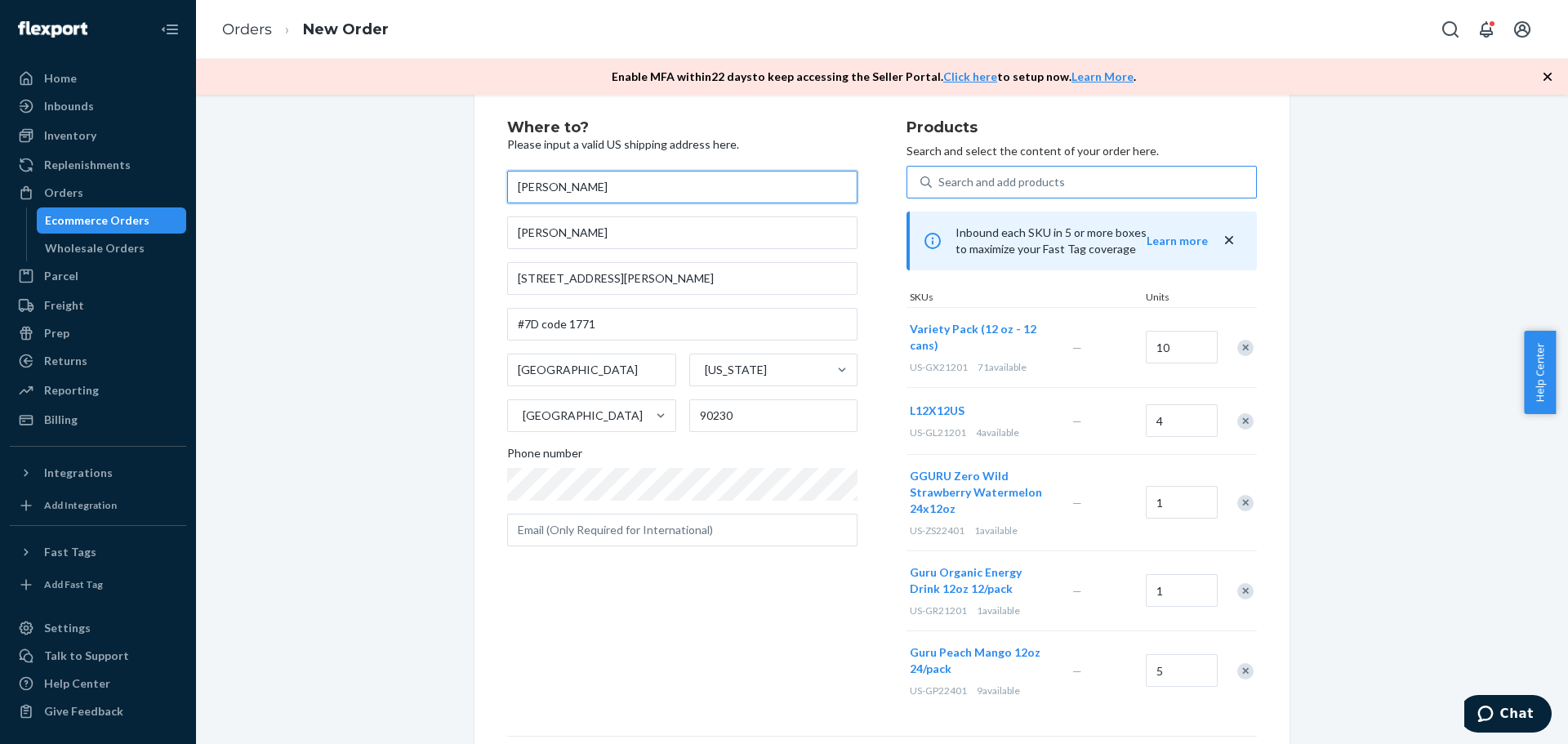
type input "Helene Johansson"
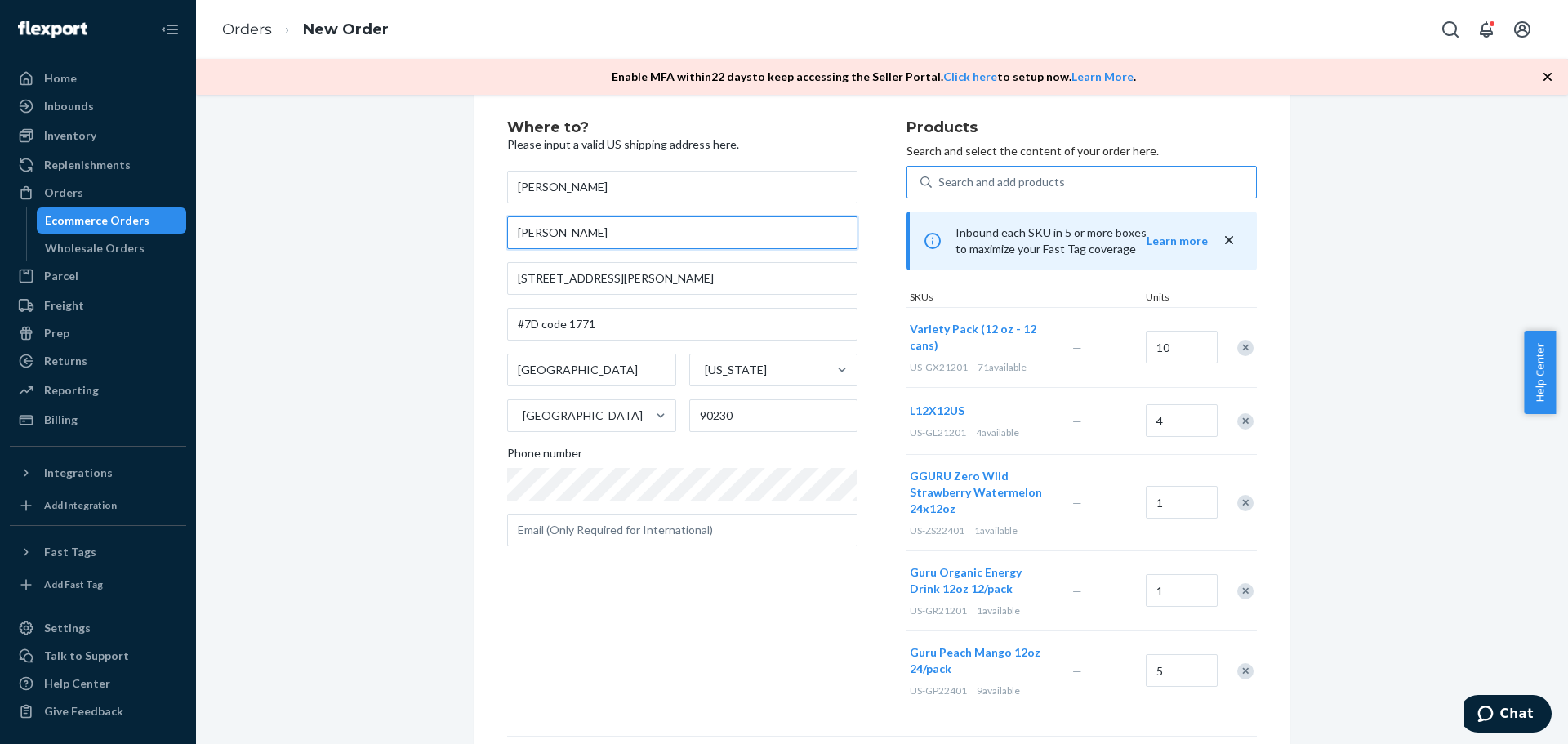
drag, startPoint x: 612, startPoint y: 232, endPoint x: 435, endPoint y: 204, distance: 179.2
click at [455, 214] on div "Where to? Please input a valid US shipping address here. Helene Johansson Helen…" at bounding box center [882, 534] width 1348 height 894
type input "GURU sampling"
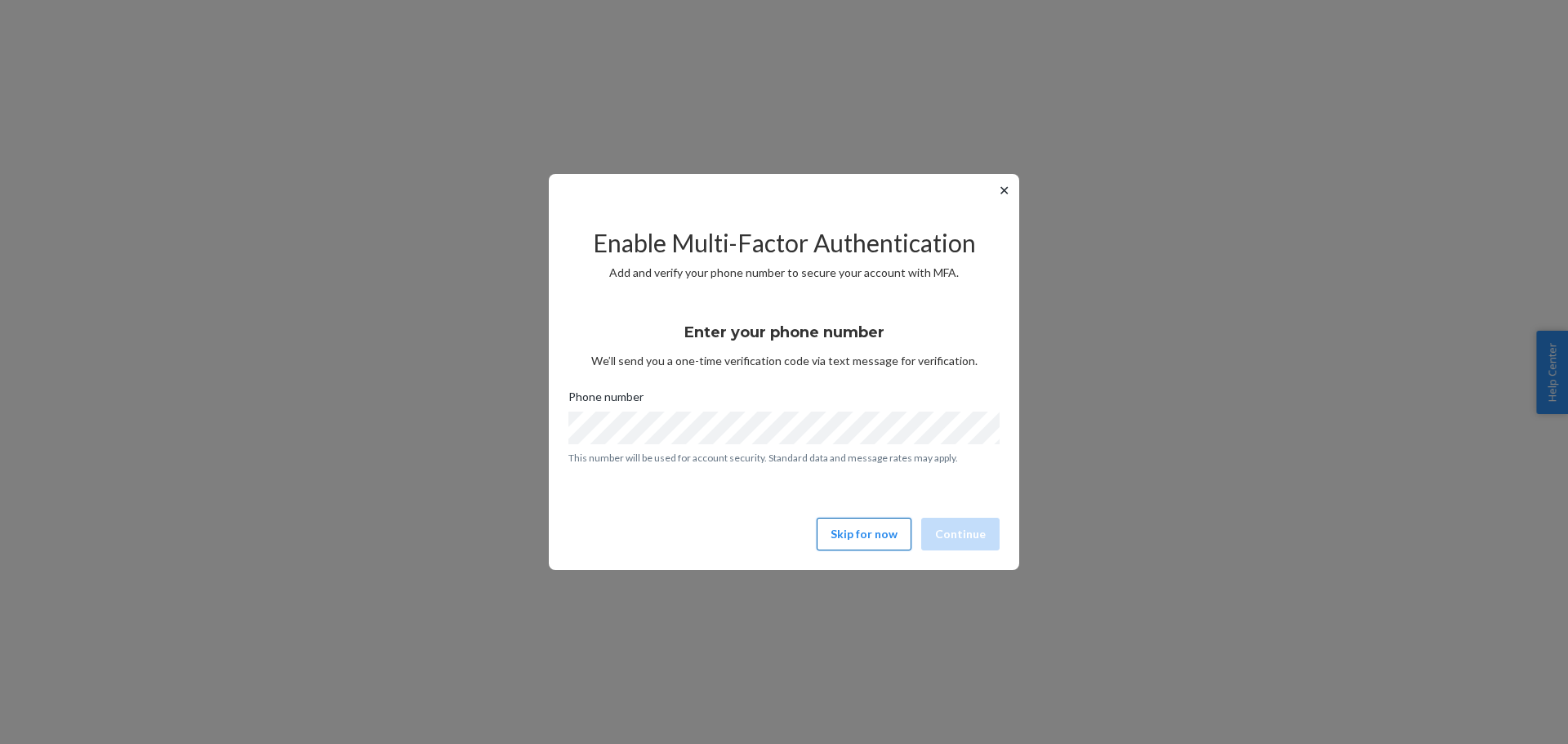
click at [863, 538] on button "Skip for now" at bounding box center [864, 534] width 95 height 32
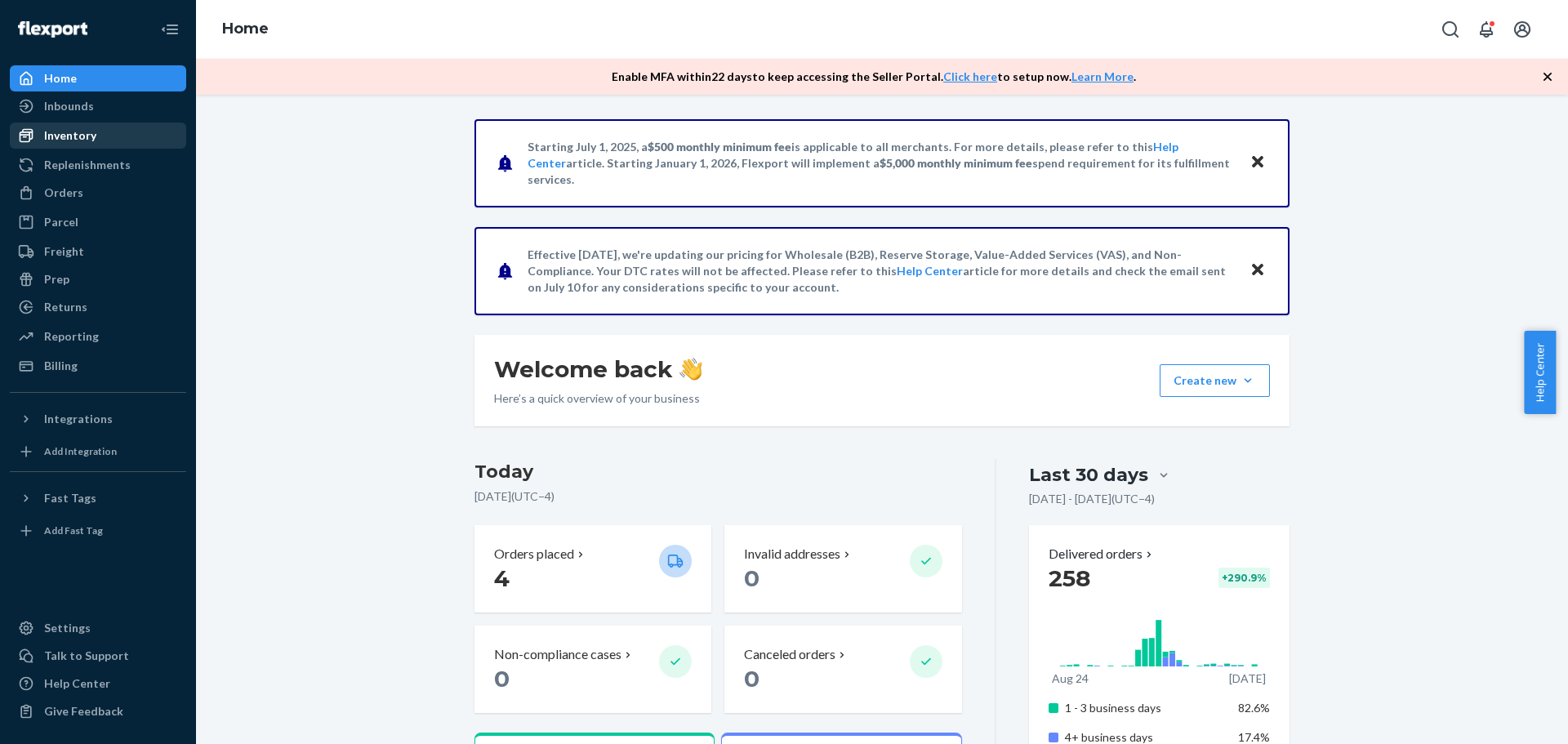
click at [74, 136] on div "Inventory" at bounding box center [70, 136] width 52 height 16
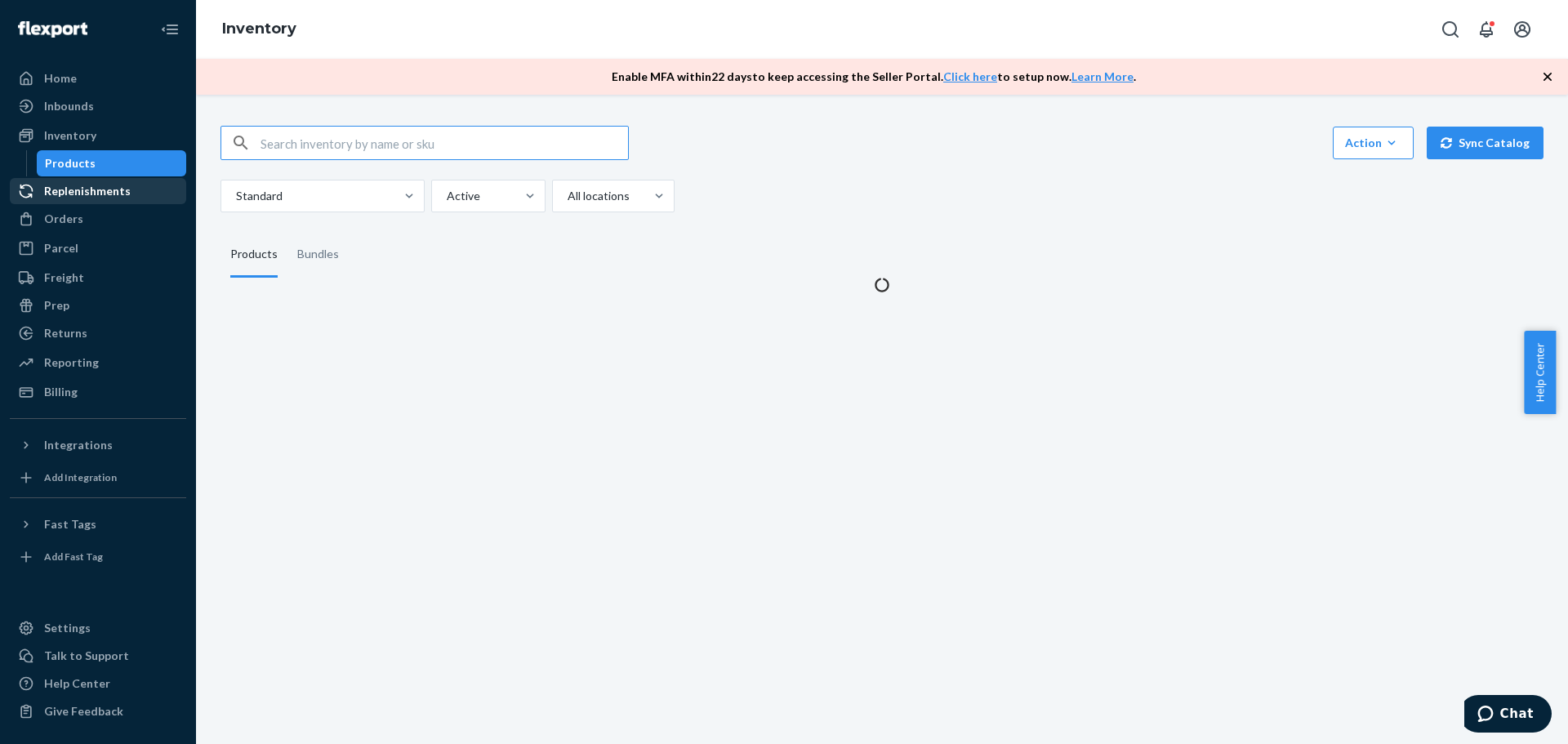
click at [72, 190] on div "Replenishments" at bounding box center [87, 191] width 86 height 16
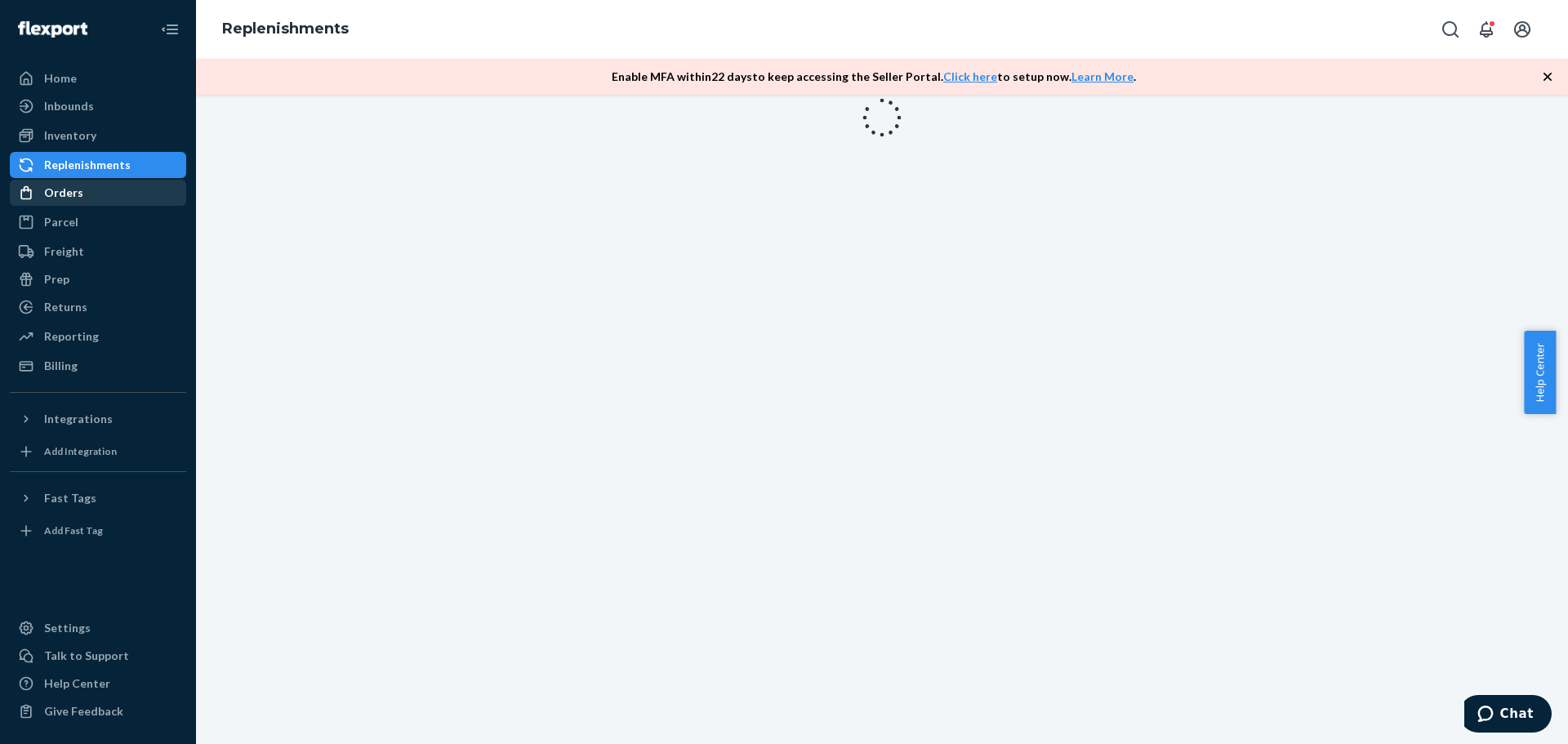
click at [70, 201] on div "Orders" at bounding box center [64, 193] width 39 height 16
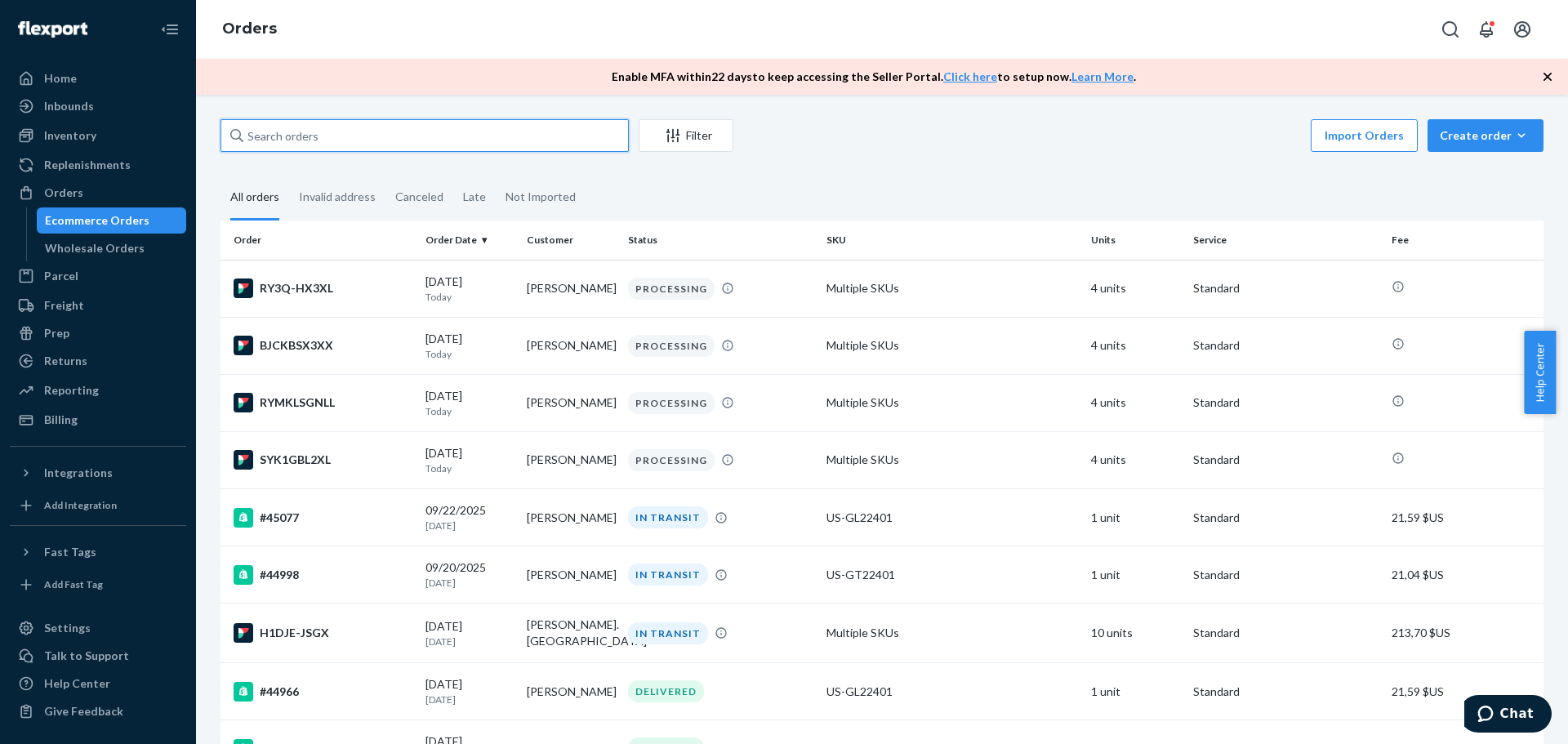
click at [297, 149] on input "text" at bounding box center [425, 136] width 408 height 32
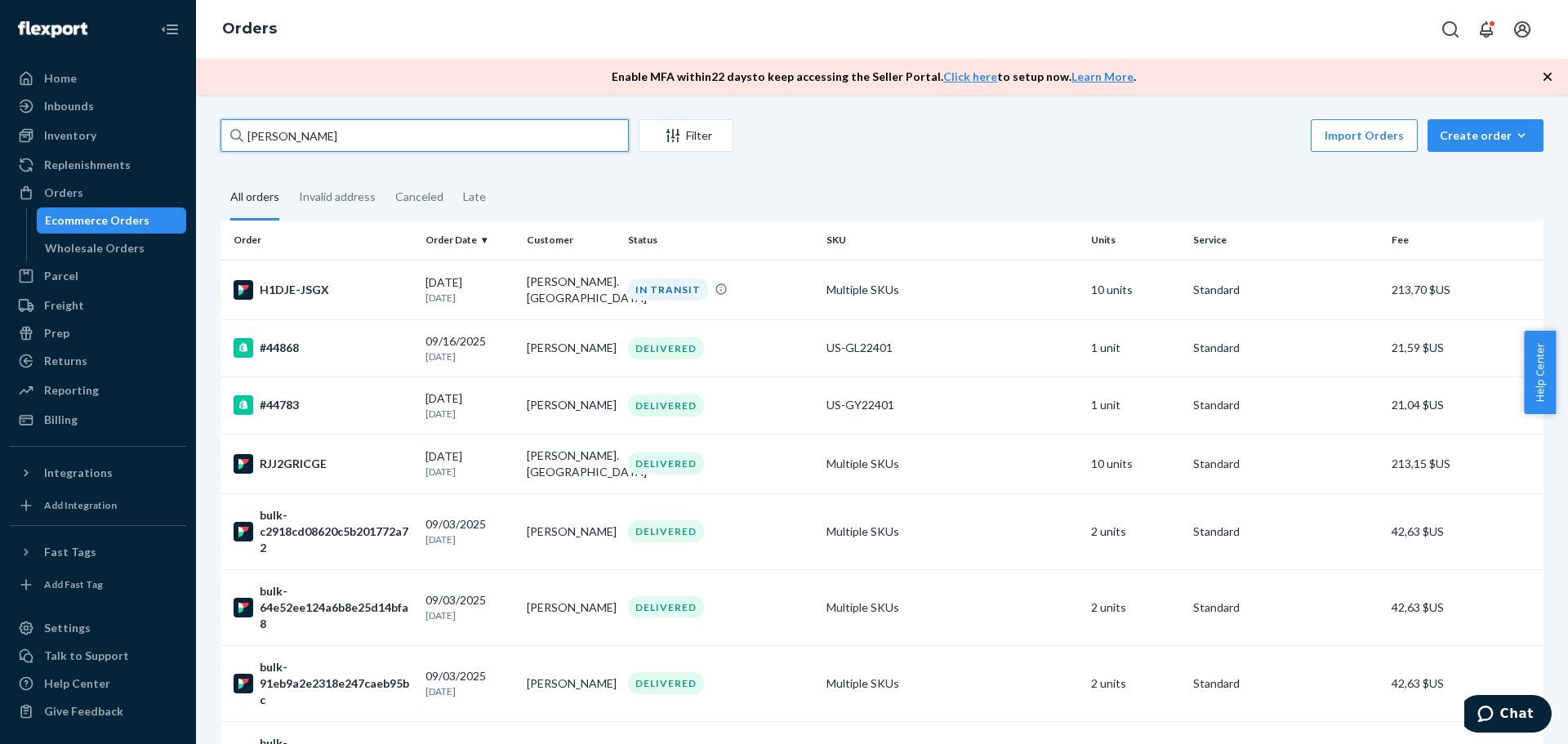
click at [293, 132] on input "micheal" at bounding box center [425, 136] width 408 height 32
drag, startPoint x: 294, startPoint y: 139, endPoint x: 213, endPoint y: 133, distance: 81.2
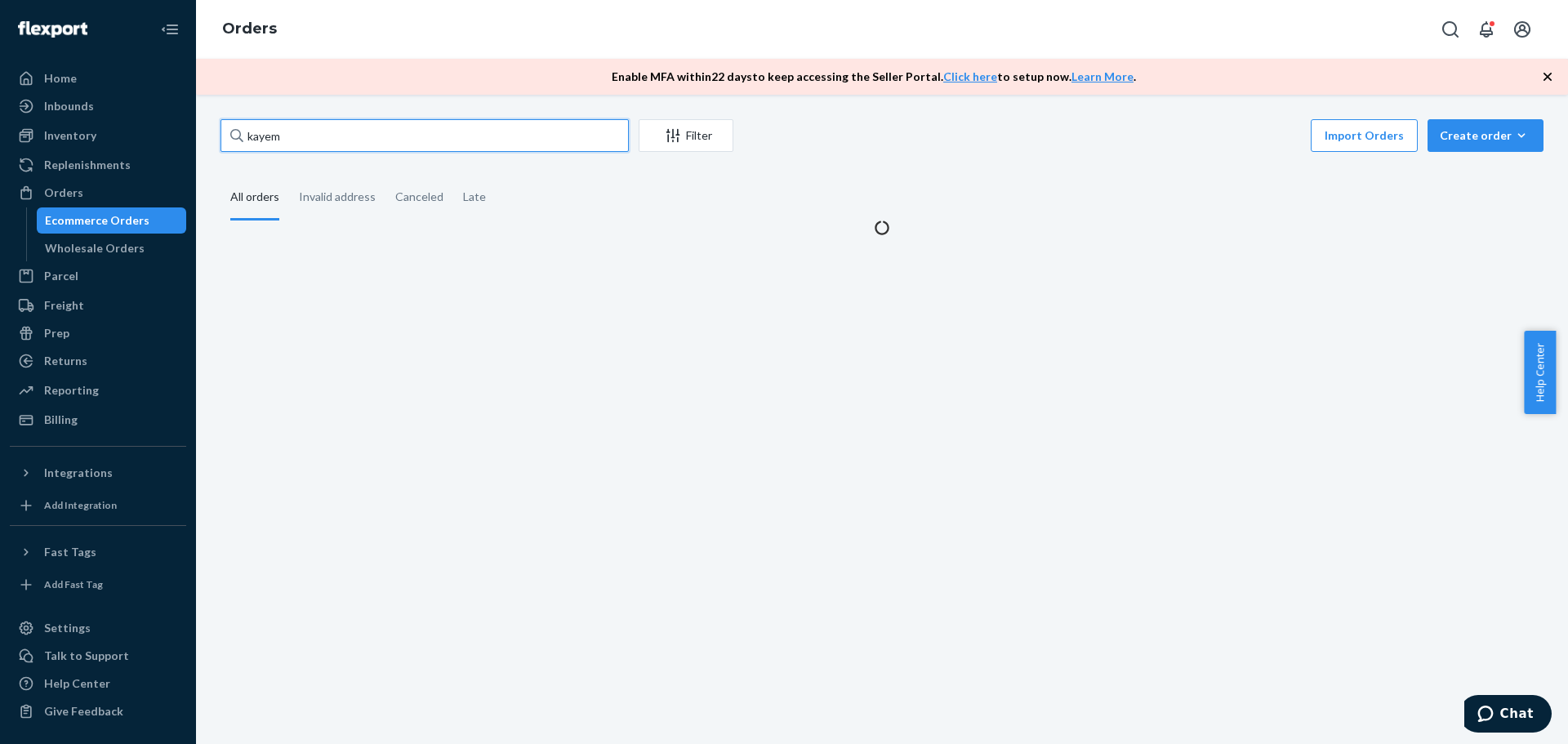
type input "kayem"
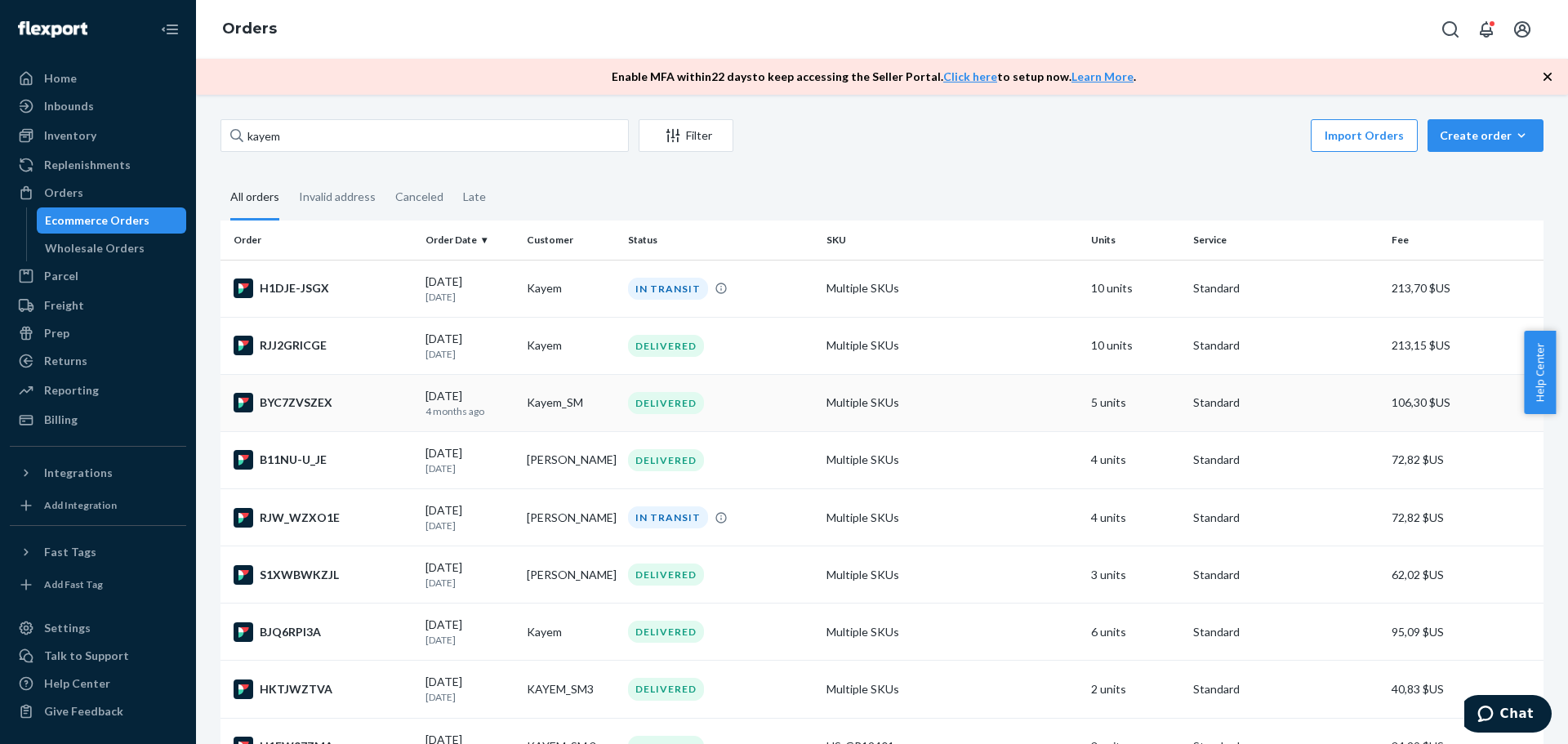
click at [297, 405] on div "BYC7ZVSZEX" at bounding box center [322, 403] width 179 height 20
click at [295, 518] on div "RJW_WZXO1E" at bounding box center [322, 518] width 179 height 20
click at [290, 641] on div "BJQ6RPI3A" at bounding box center [322, 632] width 179 height 20
click at [292, 336] on div "RJJ2GRICGE" at bounding box center [322, 346] width 179 height 20
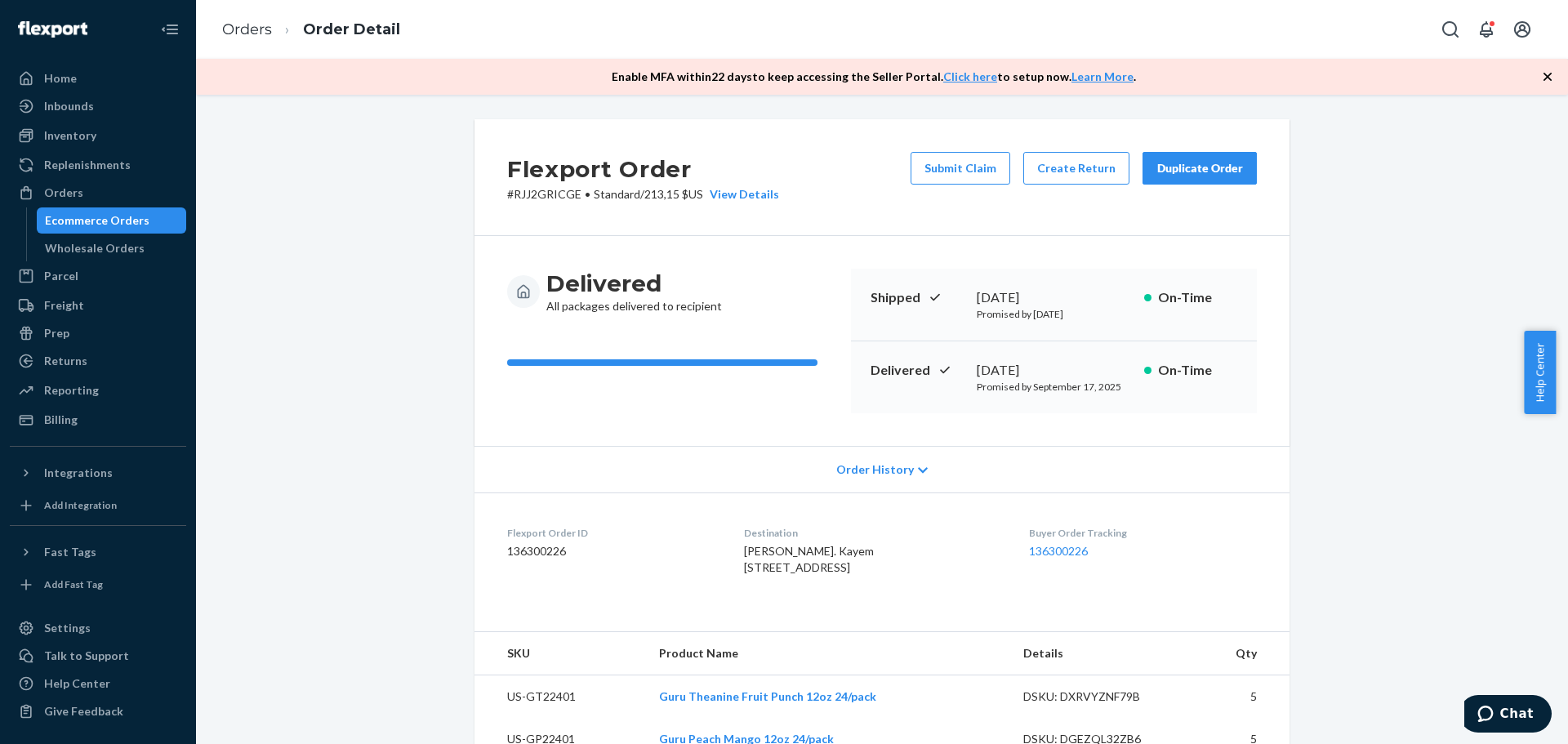
click at [1182, 166] on div "Duplicate Order" at bounding box center [1200, 168] width 86 height 16
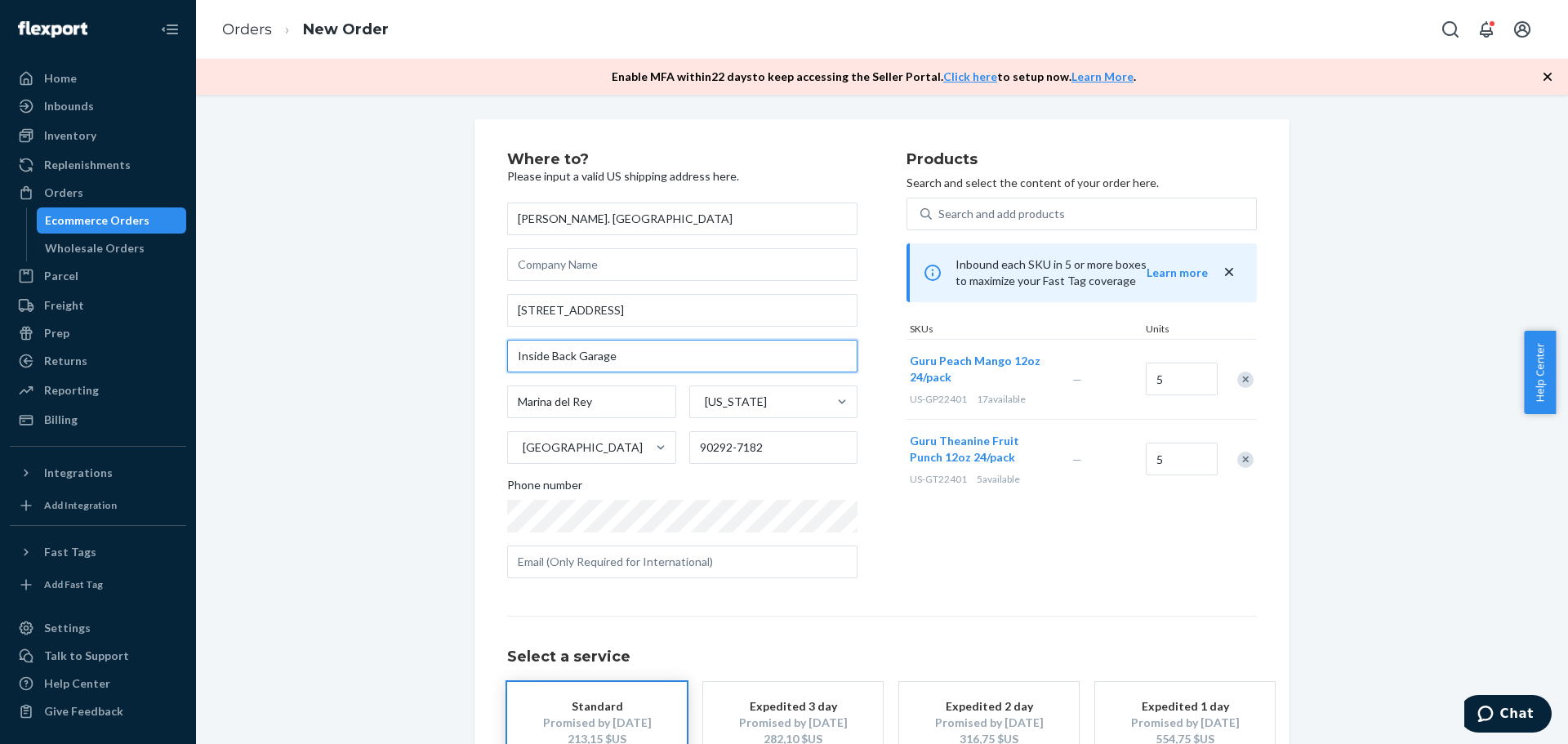
click at [513, 354] on input "Inside Back Garage" at bounding box center [682, 356] width 350 height 32
type input "apt 3 Inside Back Garage"
click at [1164, 444] on input "5" at bounding box center [1182, 459] width 72 height 32
click at [952, 208] on div "Search and add products" at bounding box center [1002, 214] width 127 height 16
click at [940, 208] on input "0 results available. Use Up and Down to choose options, press Enter to select t…" at bounding box center [940, 214] width 2 height 16
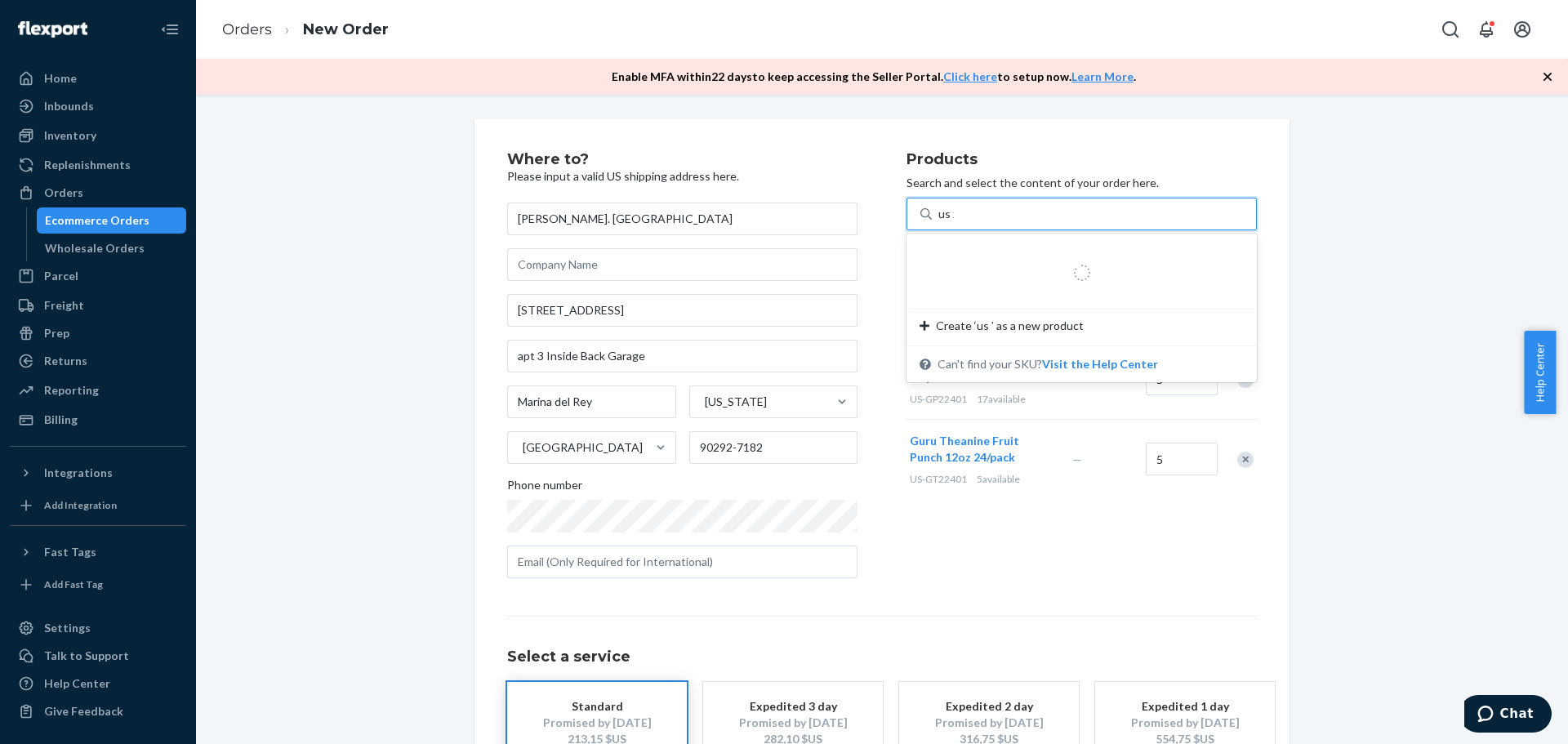
type input "us zs"
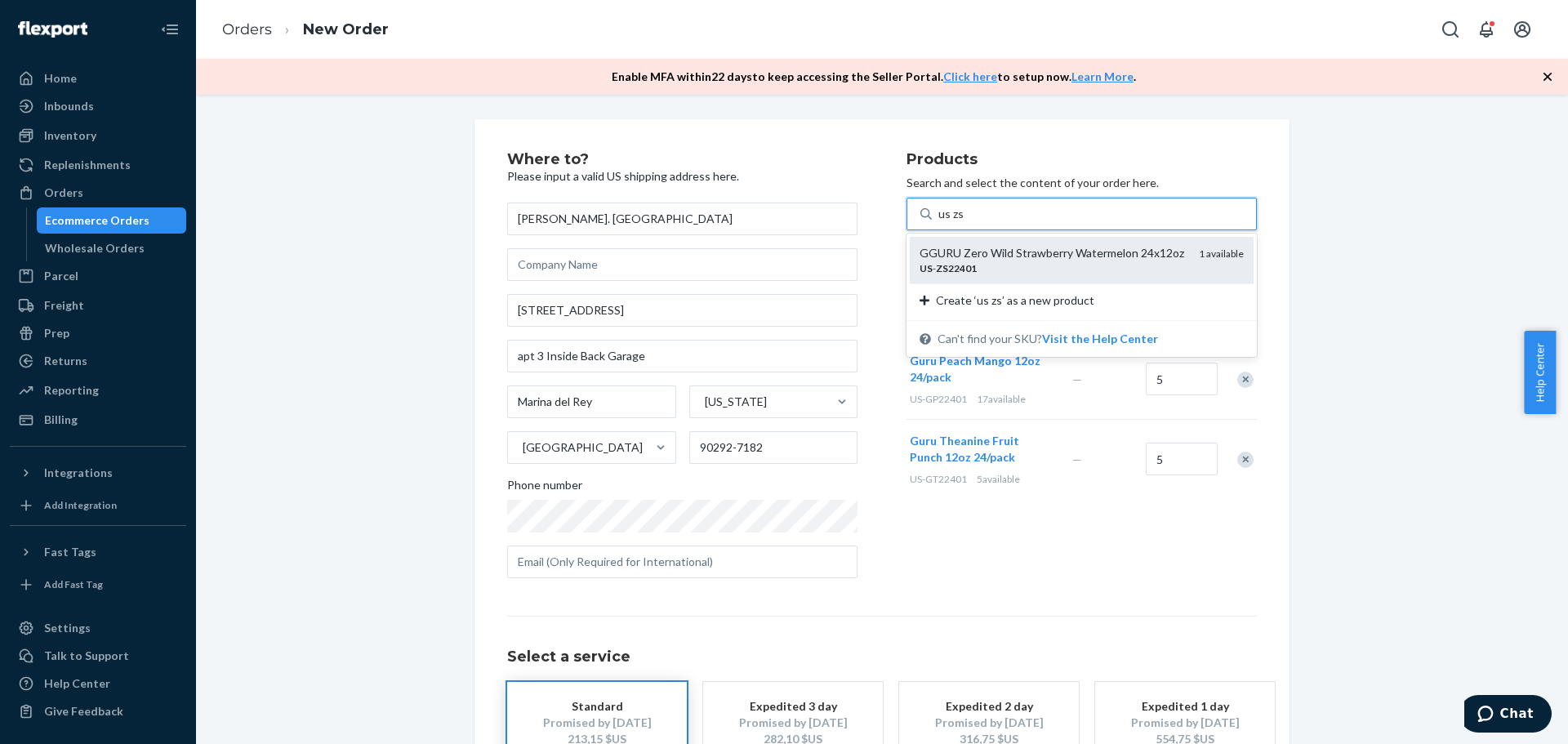
click at [1158, 272] on div "US - ZS22401" at bounding box center [1053, 267] width 267 height 13
click at [964, 223] on input "us zs" at bounding box center [951, 214] width 25 height 16
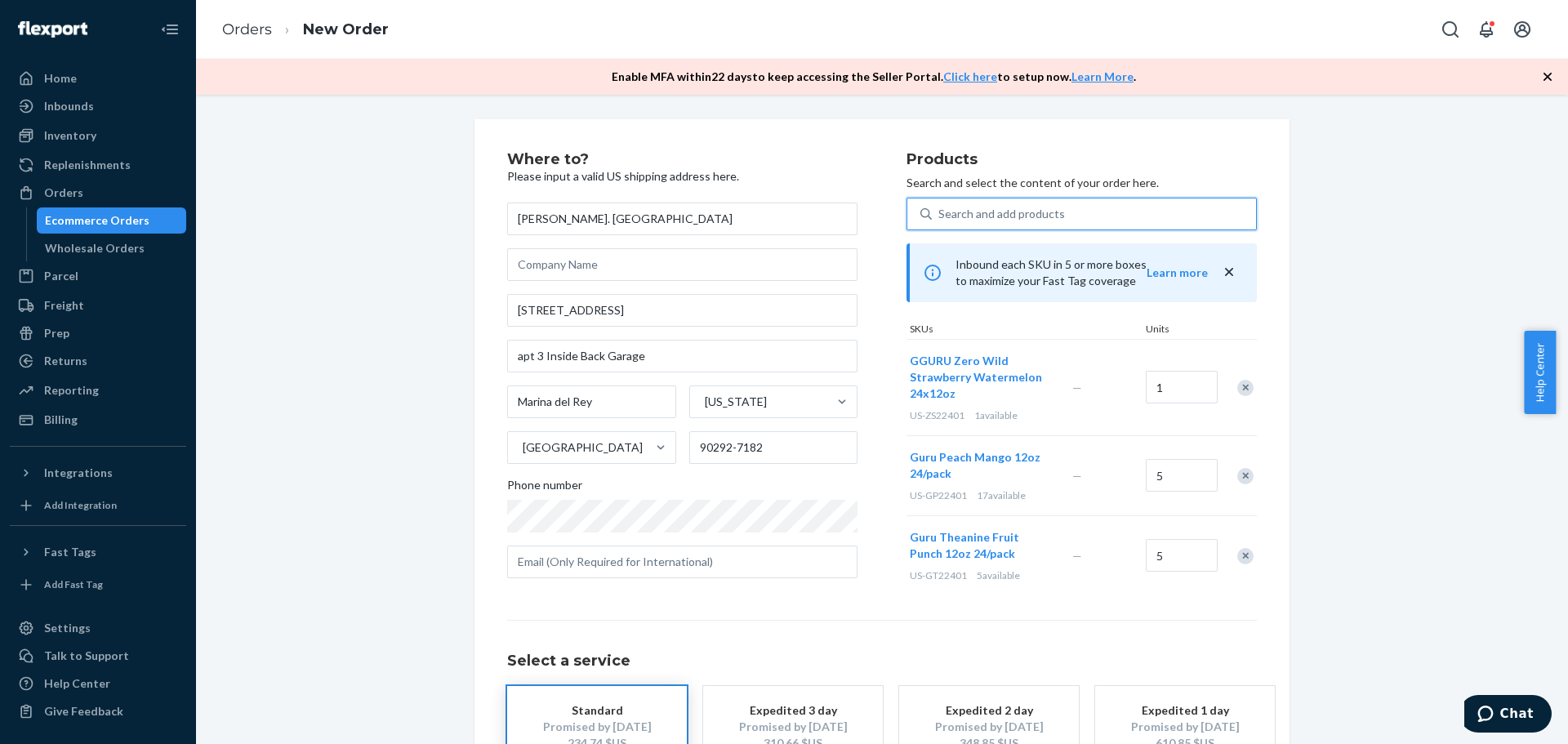
click at [968, 206] on div "Search and add products" at bounding box center [1002, 214] width 127 height 16
click at [940, 206] on input "0 results available. Use Up and Down to choose options, press Enter to select t…" at bounding box center [940, 214] width 2 height 16
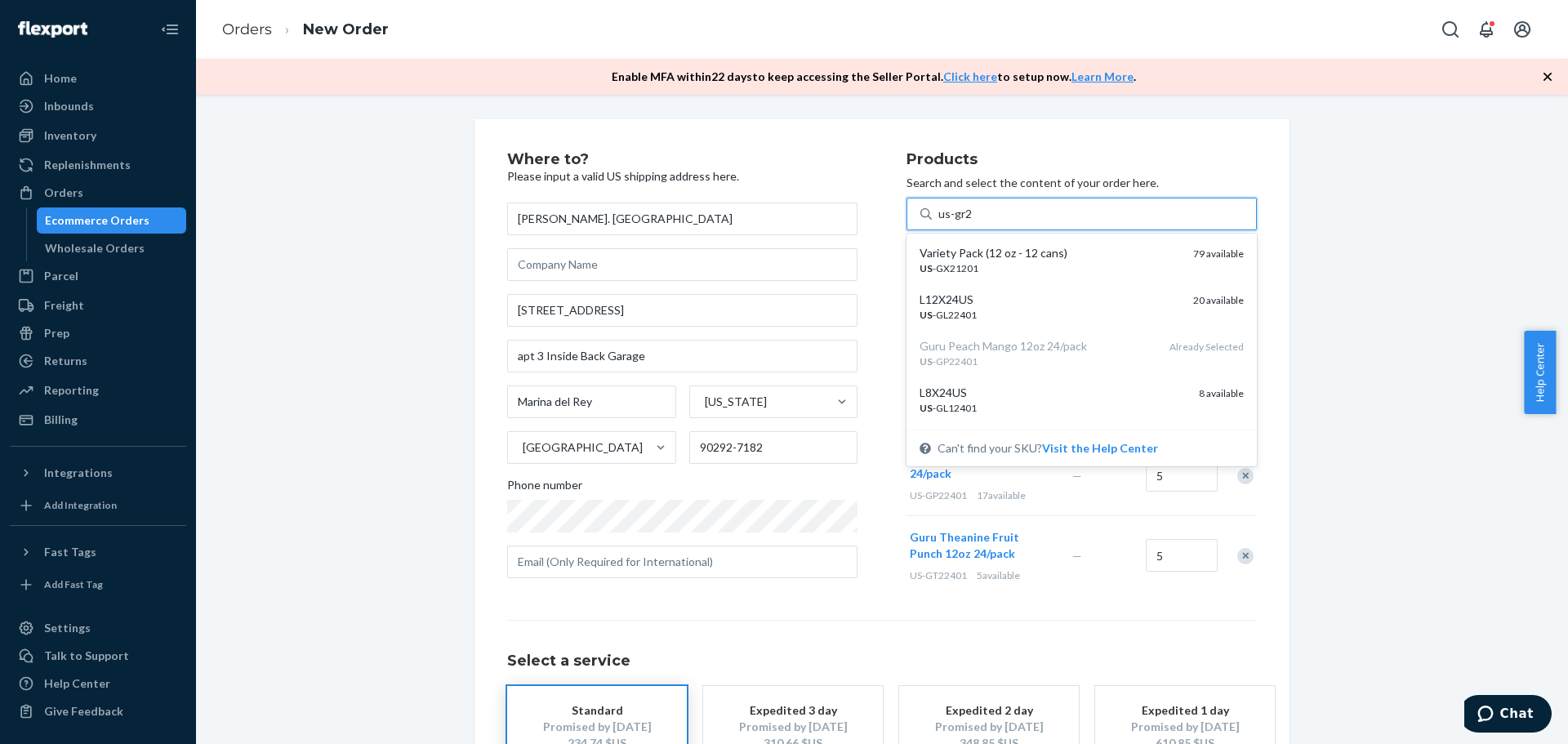
type input "us-gr21"
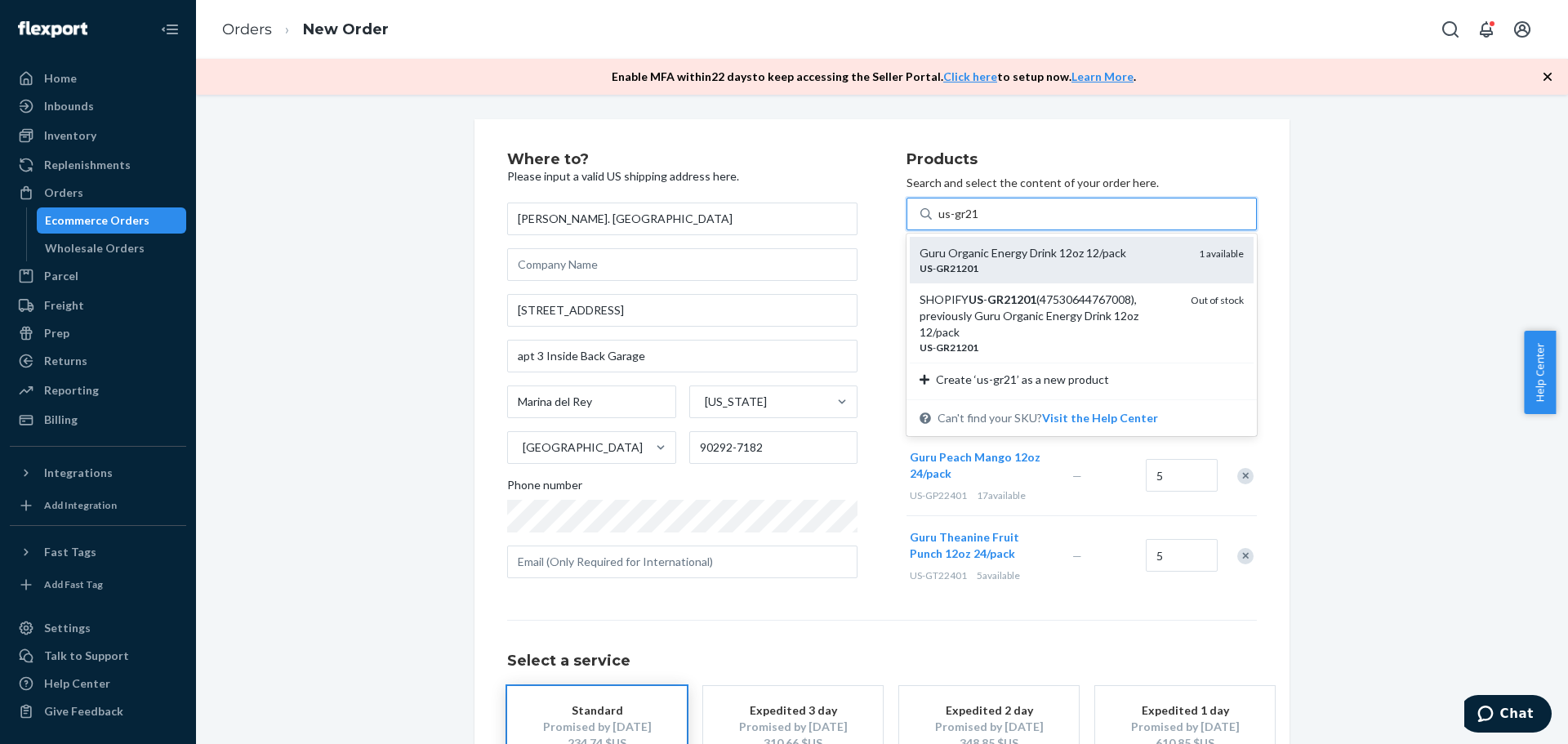
click at [1001, 251] on div "Guru Organic Energy Drink 12oz 12/pack" at bounding box center [1053, 253] width 267 height 16
click at [979, 223] on input "us-gr21" at bounding box center [959, 214] width 41 height 16
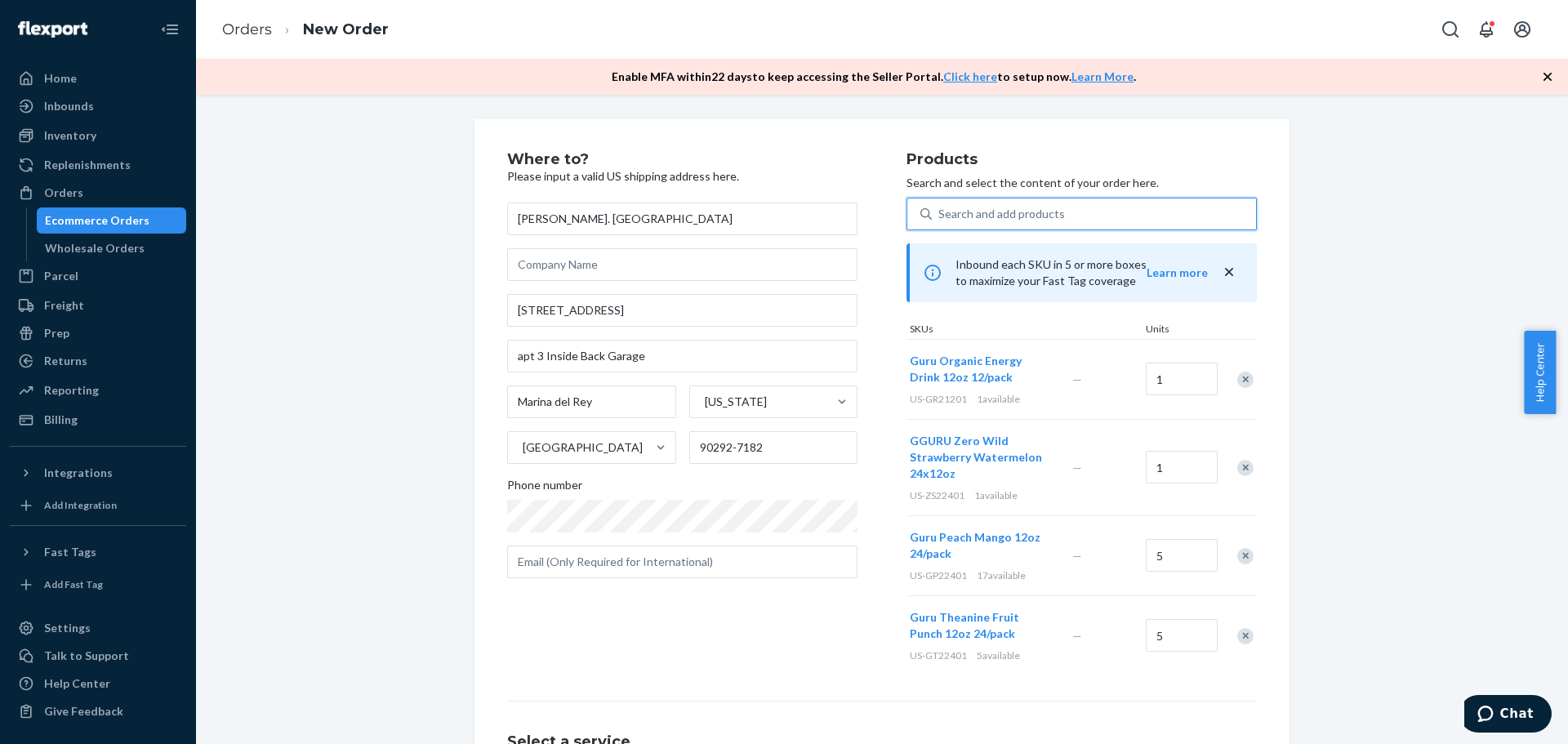
click at [1244, 386] on div "Remove Item" at bounding box center [1246, 380] width 16 height 16
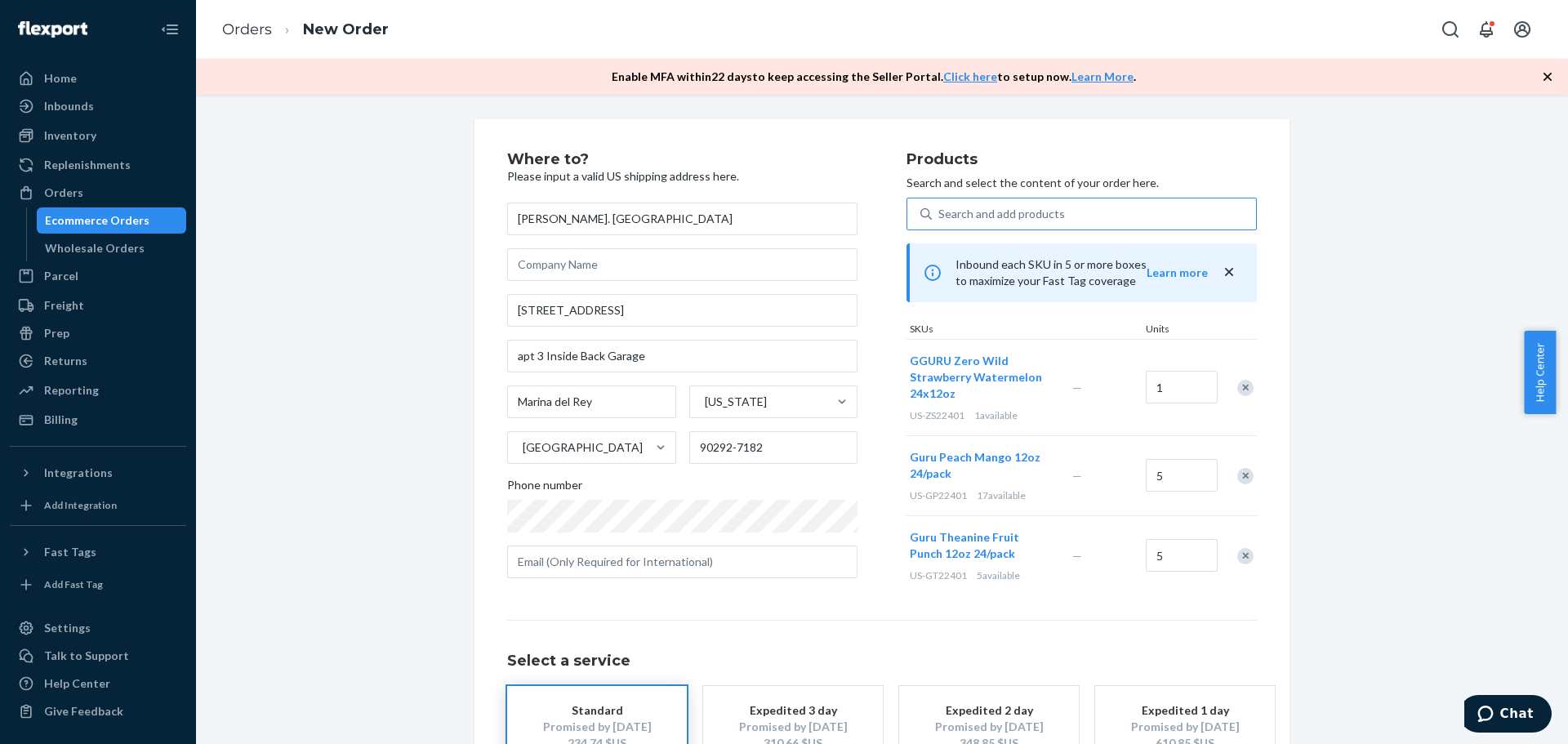
click at [1244, 378] on div at bounding box center [1237, 388] width 41 height 43
click at [1243, 383] on div "Remove Item" at bounding box center [1246, 388] width 16 height 16
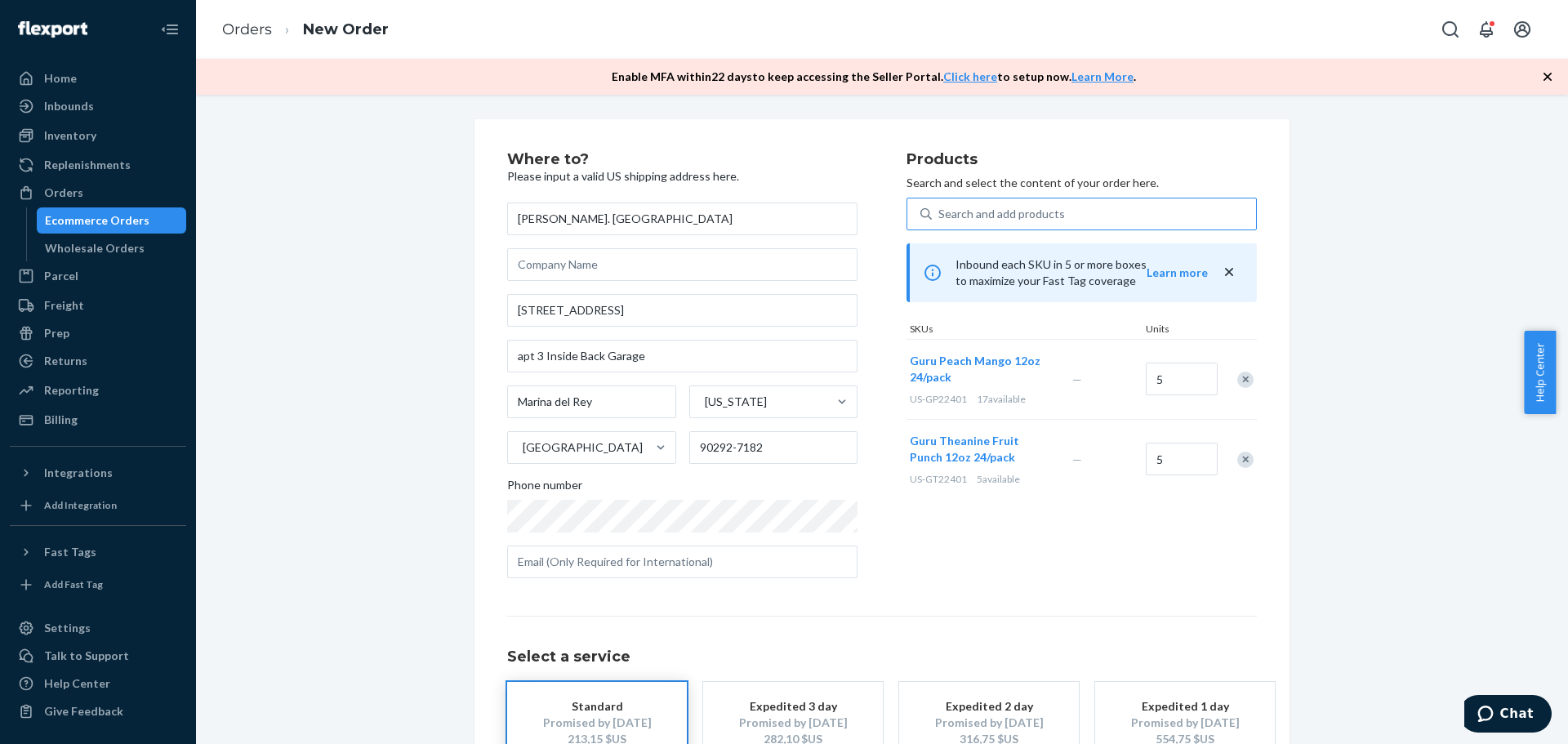
click at [1238, 386] on div "Remove Item" at bounding box center [1246, 380] width 16 height 16
click at [1240, 386] on div "Remove Item" at bounding box center [1246, 380] width 16 height 16
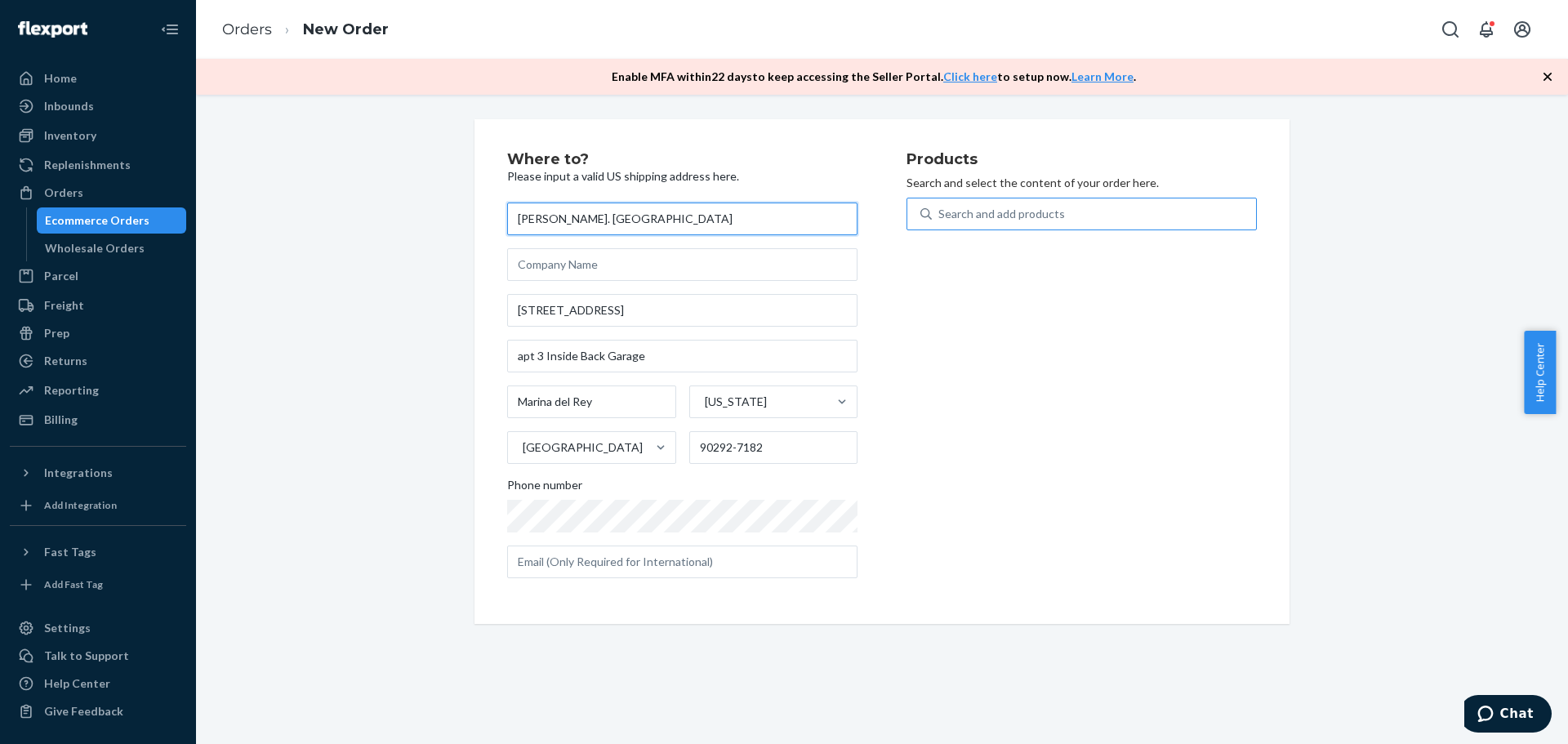
drag, startPoint x: 621, startPoint y: 221, endPoint x: 469, endPoint y: 218, distance: 152.0
click at [475, 218] on div "Where to? Please input a valid US shipping address here. Michael. Kayem 17 Yawl…" at bounding box center [882, 372] width 815 height 504
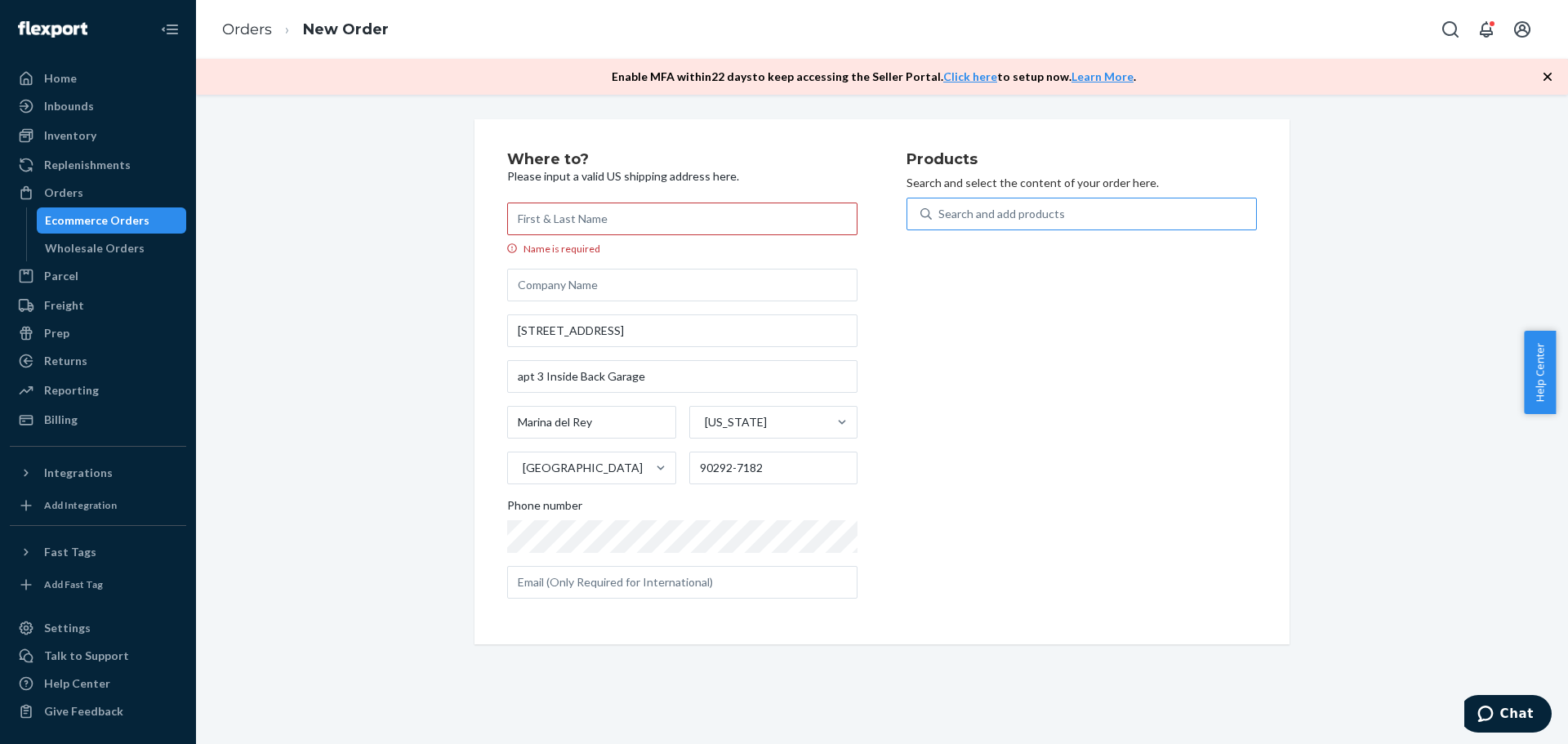
click at [626, 326] on div "Name is required 17 Yawl St # 1771 apt 3 Inside Back Garage Marina del Rey Cali…" at bounding box center [682, 400] width 350 height 396
drag, startPoint x: 622, startPoint y: 331, endPoint x: 469, endPoint y: 345, distance: 153.6
click at [451, 337] on div "Where to? Please input a valid US shipping address here. Name is required 17 Ya…" at bounding box center [882, 381] width 1348 height 525
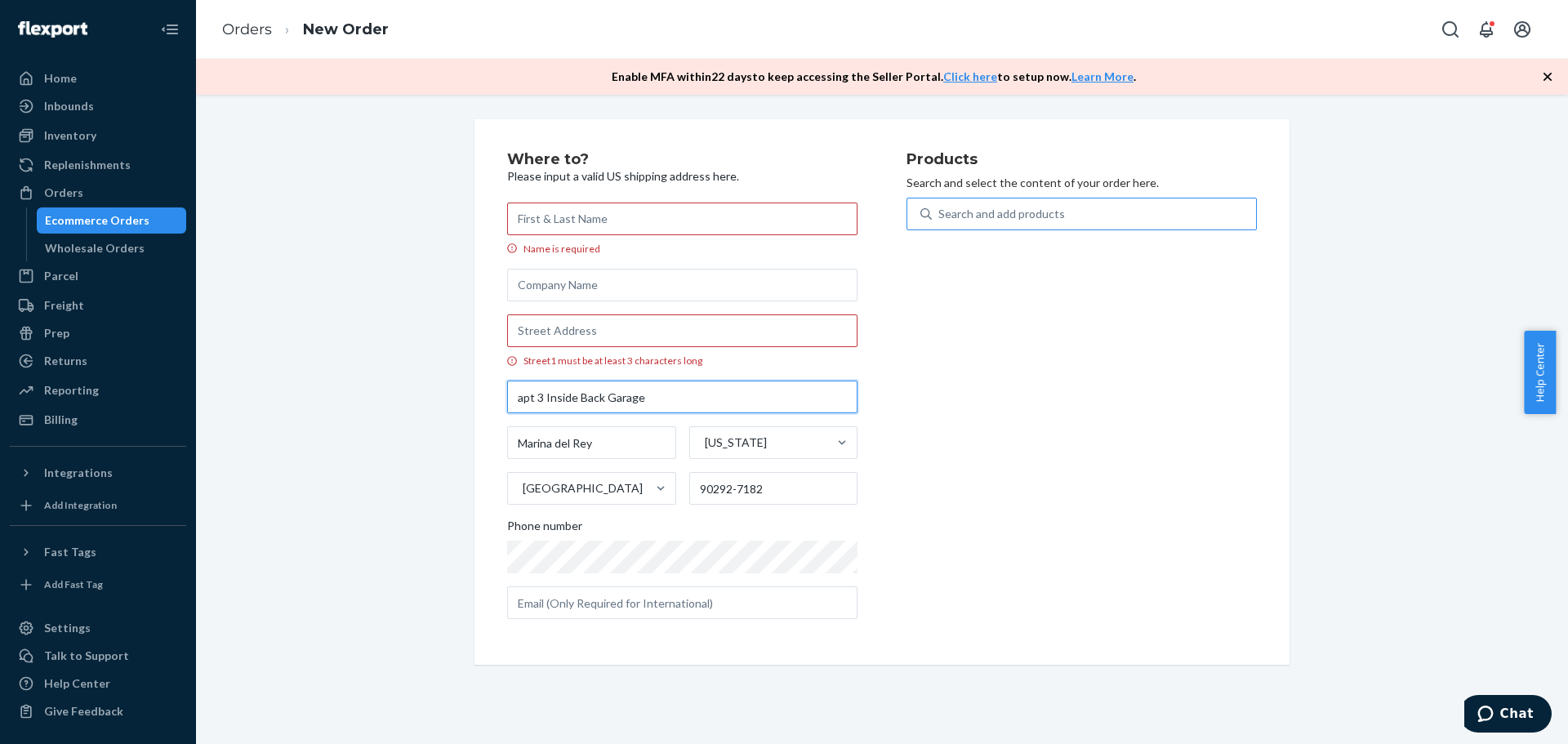
drag, startPoint x: 659, startPoint y: 397, endPoint x: 459, endPoint y: 458, distance: 209.1
click at [382, 410] on div "Where to? Please input a valid US shipping address here. Name is required Stree…" at bounding box center [882, 392] width 1348 height 546
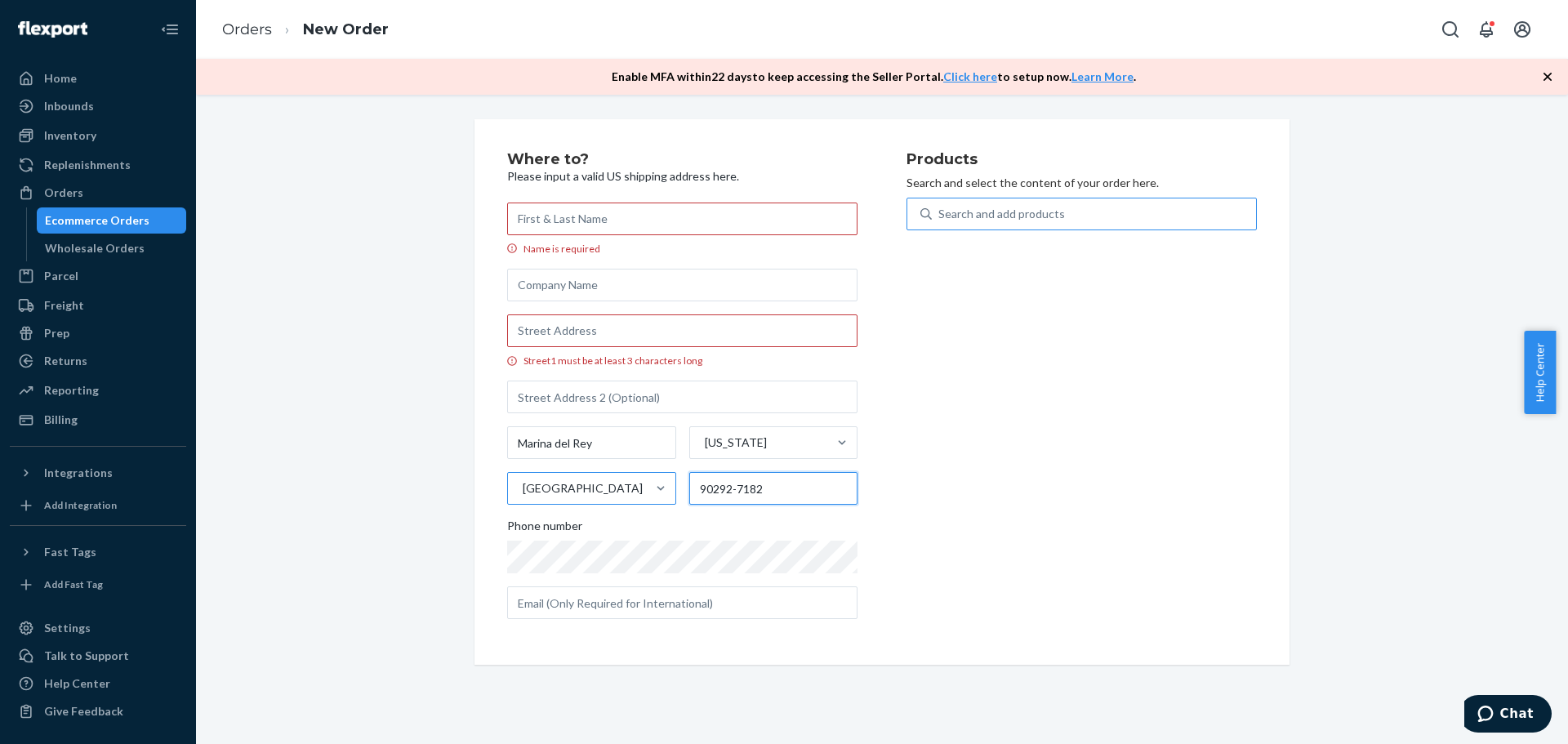
drag, startPoint x: 779, startPoint y: 486, endPoint x: 631, endPoint y: 478, distance: 148.2
click at [631, 478] on div "Marina del Rey California United States 90292-7182" at bounding box center [682, 465] width 350 height 78
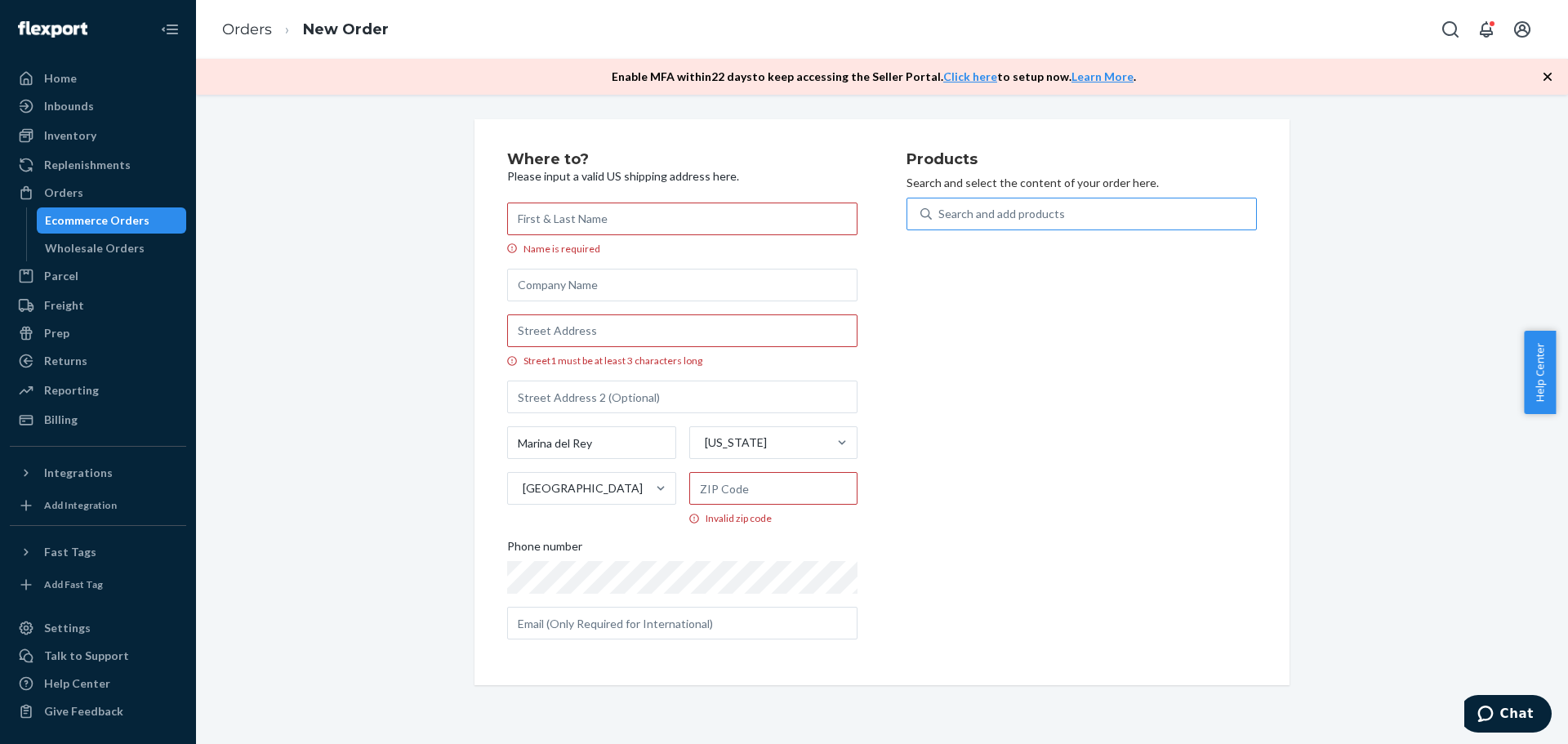
click at [495, 569] on div "Where to? Please input a valid US shipping address here. Name is required Stree…" at bounding box center [882, 402] width 815 height 566
drag, startPoint x: 1544, startPoint y: 75, endPoint x: 1436, endPoint y: 55, distance: 109.8
click at [1542, 75] on icon "button" at bounding box center [1547, 76] width 16 height 16
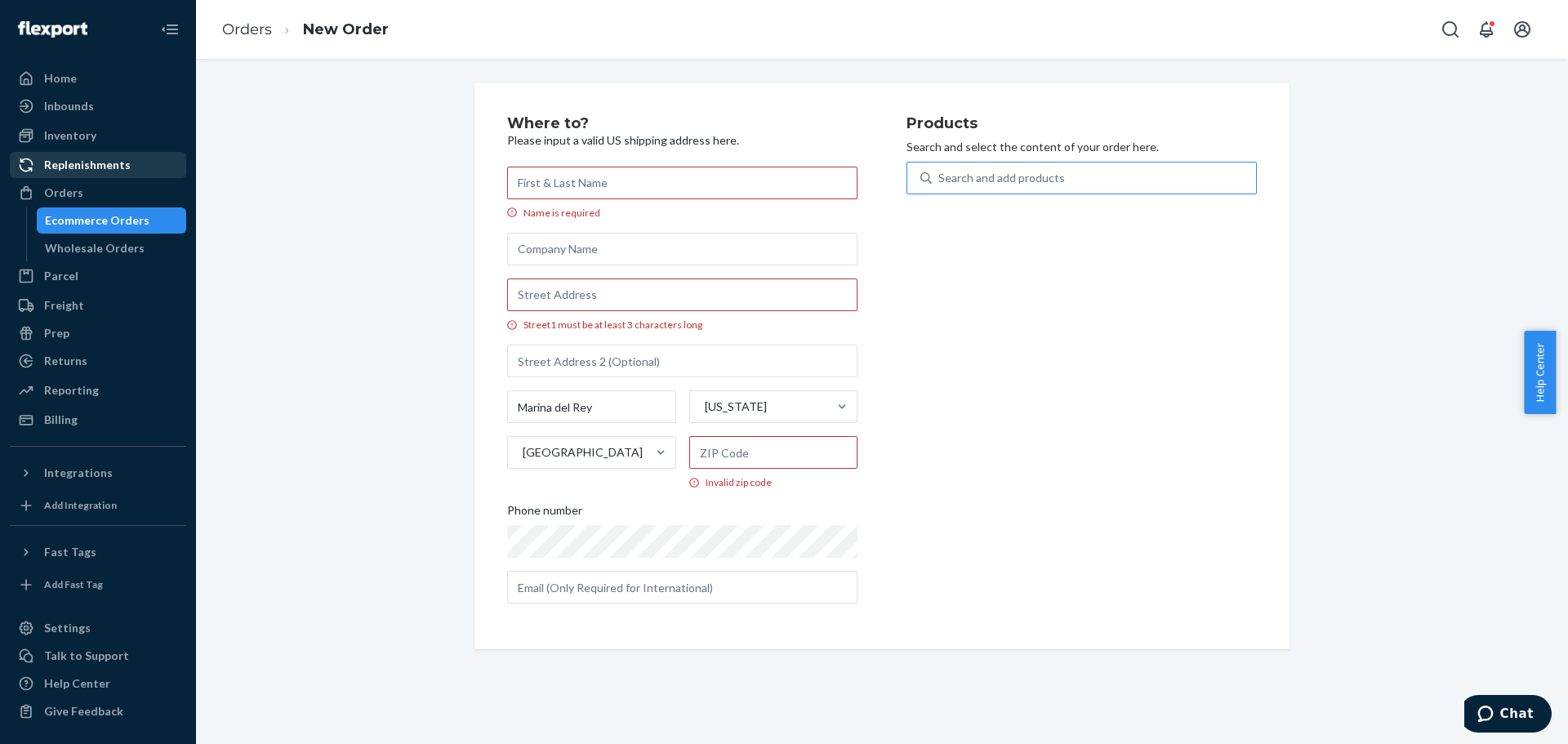
drag, startPoint x: 78, startPoint y: 135, endPoint x: 13, endPoint y: 159, distance: 69.3
click at [78, 135] on div "Inventory" at bounding box center [70, 136] width 52 height 16
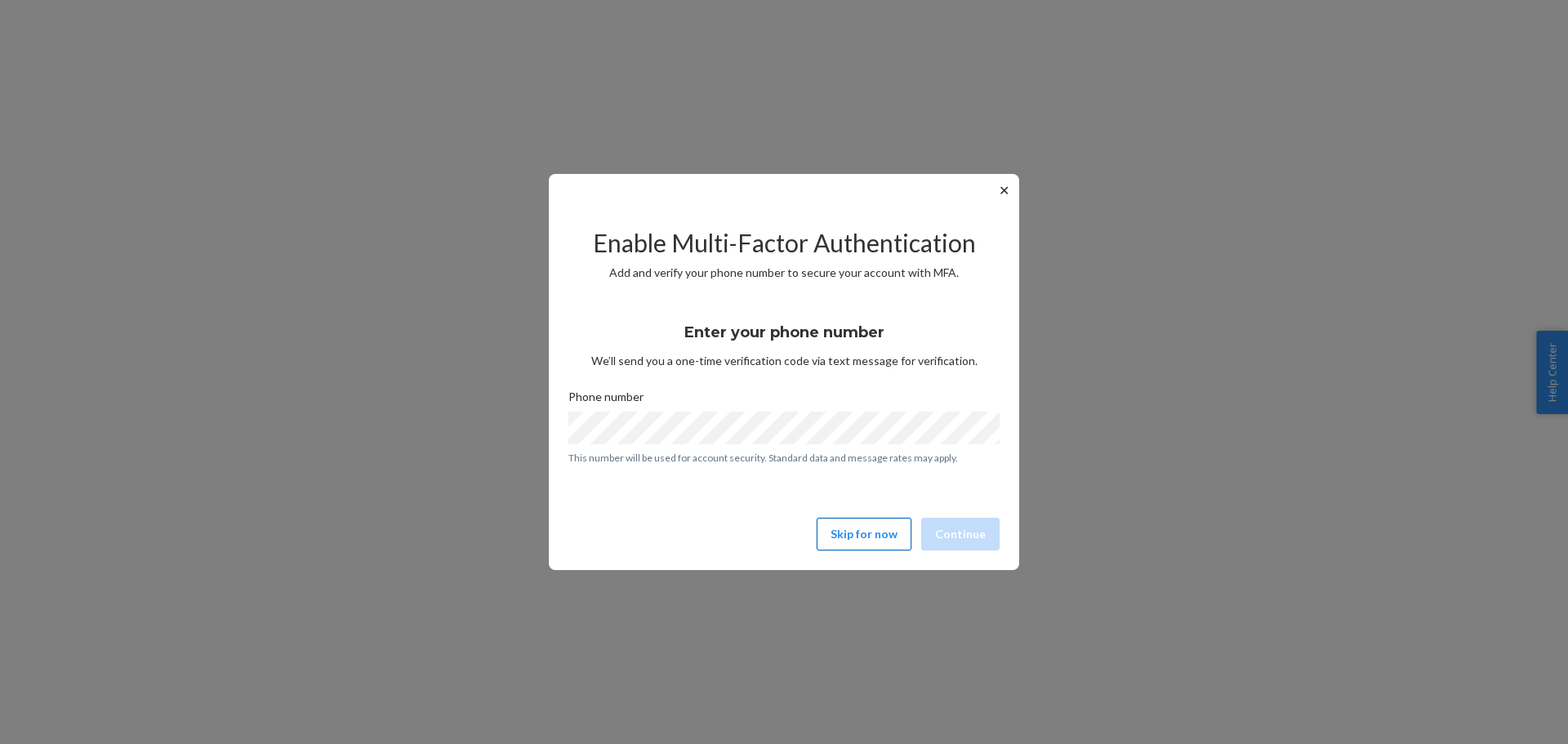
click at [869, 531] on button "Skip for now" at bounding box center [864, 534] width 95 height 32
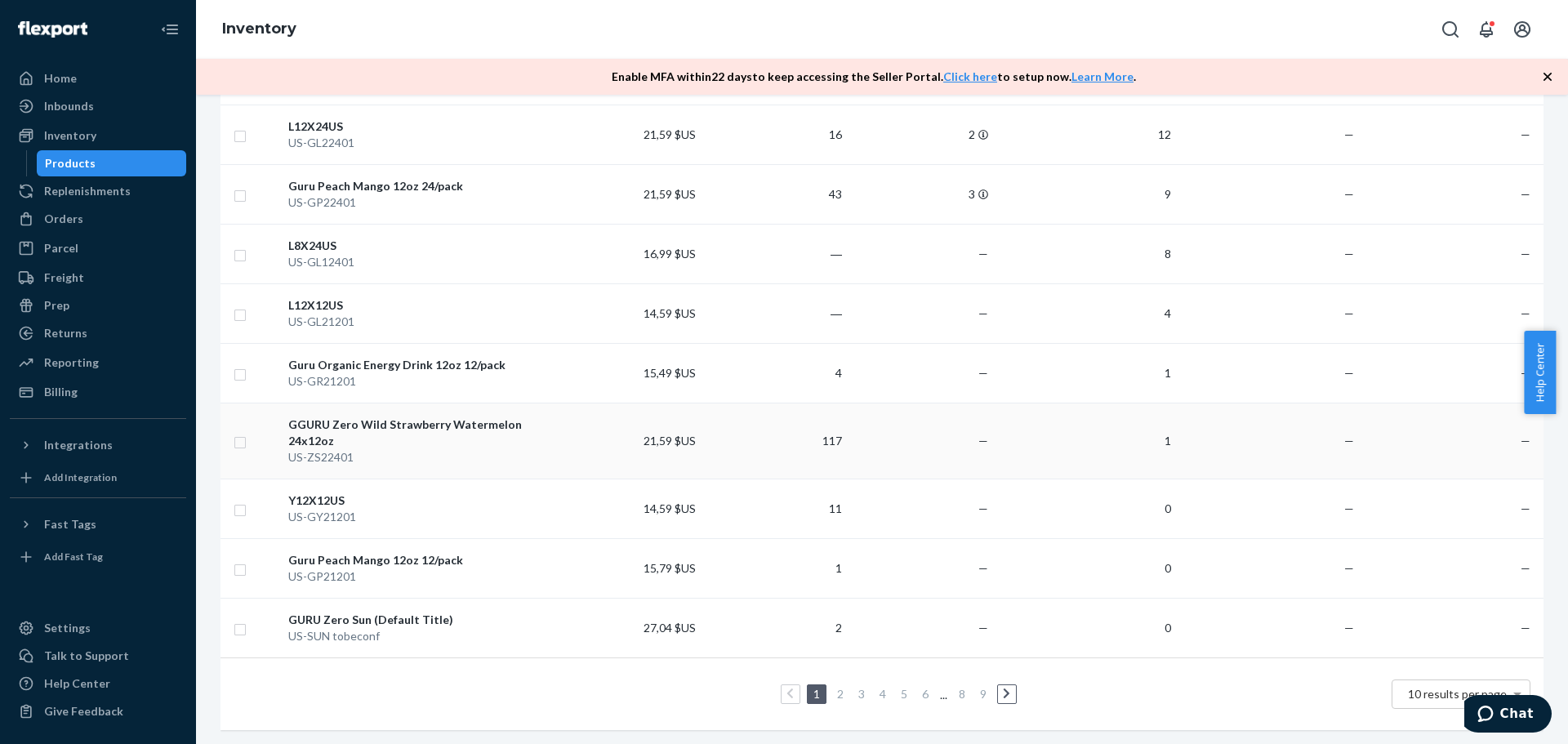
scroll to position [136, 0]
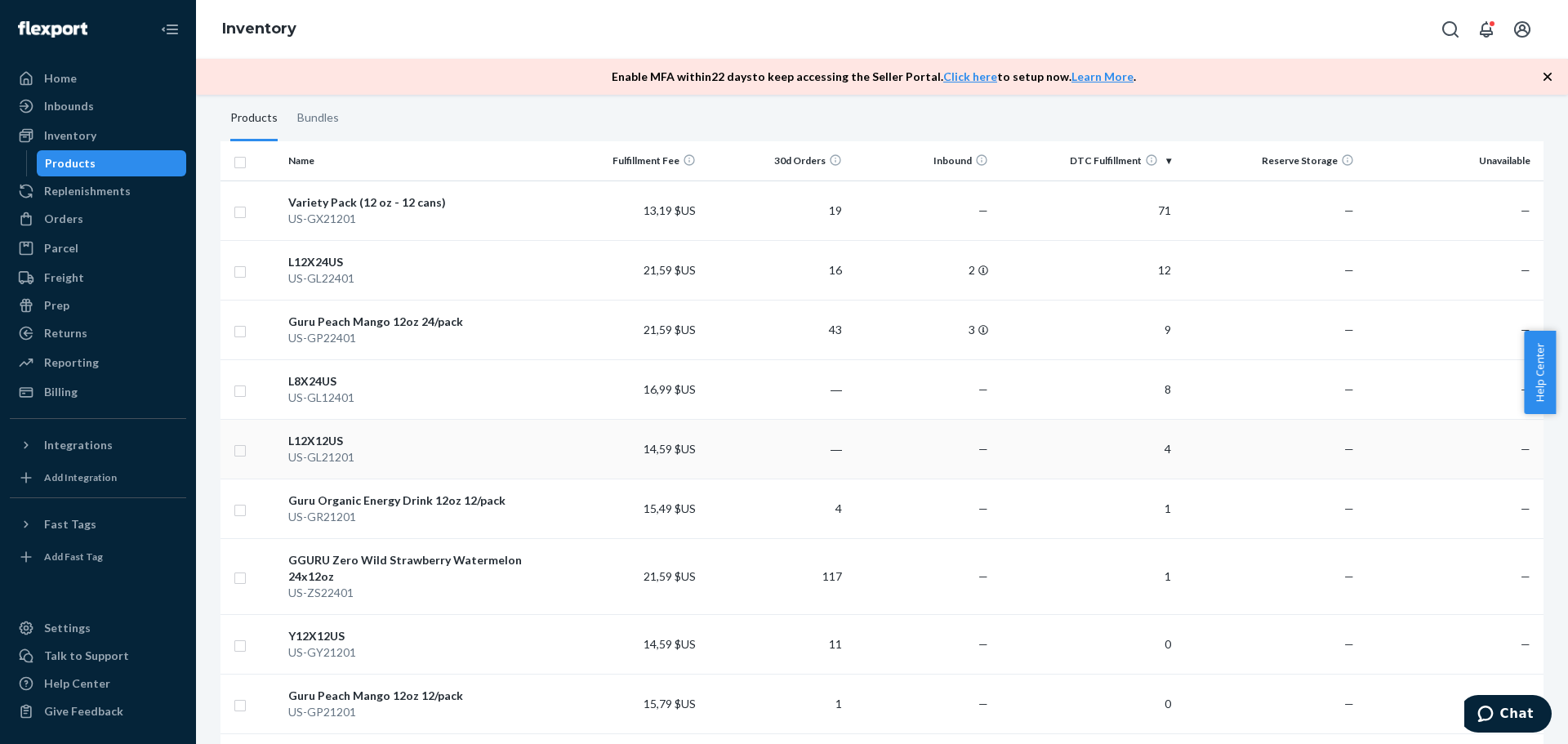
click at [308, 442] on div "L12X12US" at bounding box center [418, 441] width 261 height 16
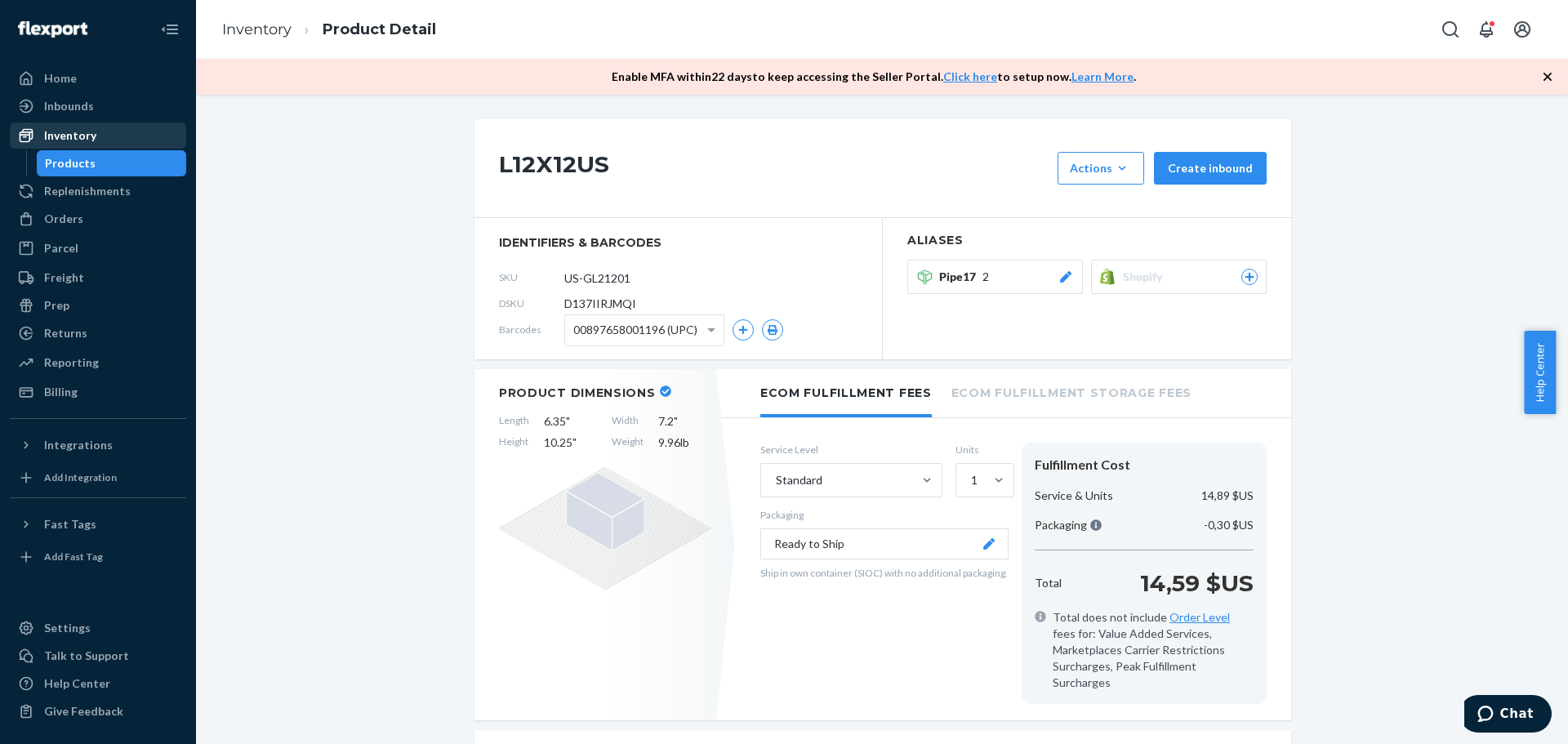
click at [92, 137] on div "Inventory" at bounding box center [70, 136] width 52 height 16
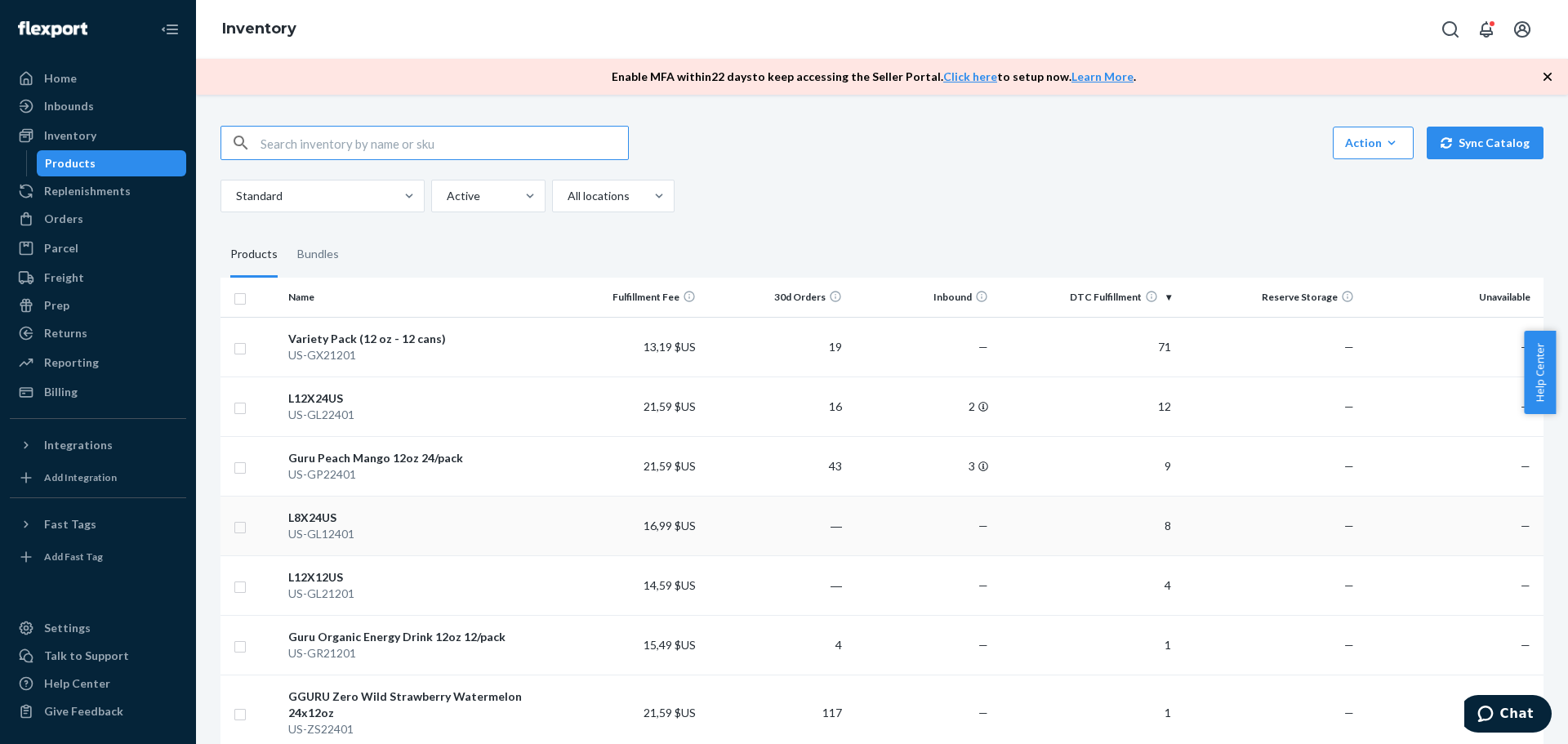
click at [350, 530] on div "US-GL12401" at bounding box center [418, 534] width 261 height 16
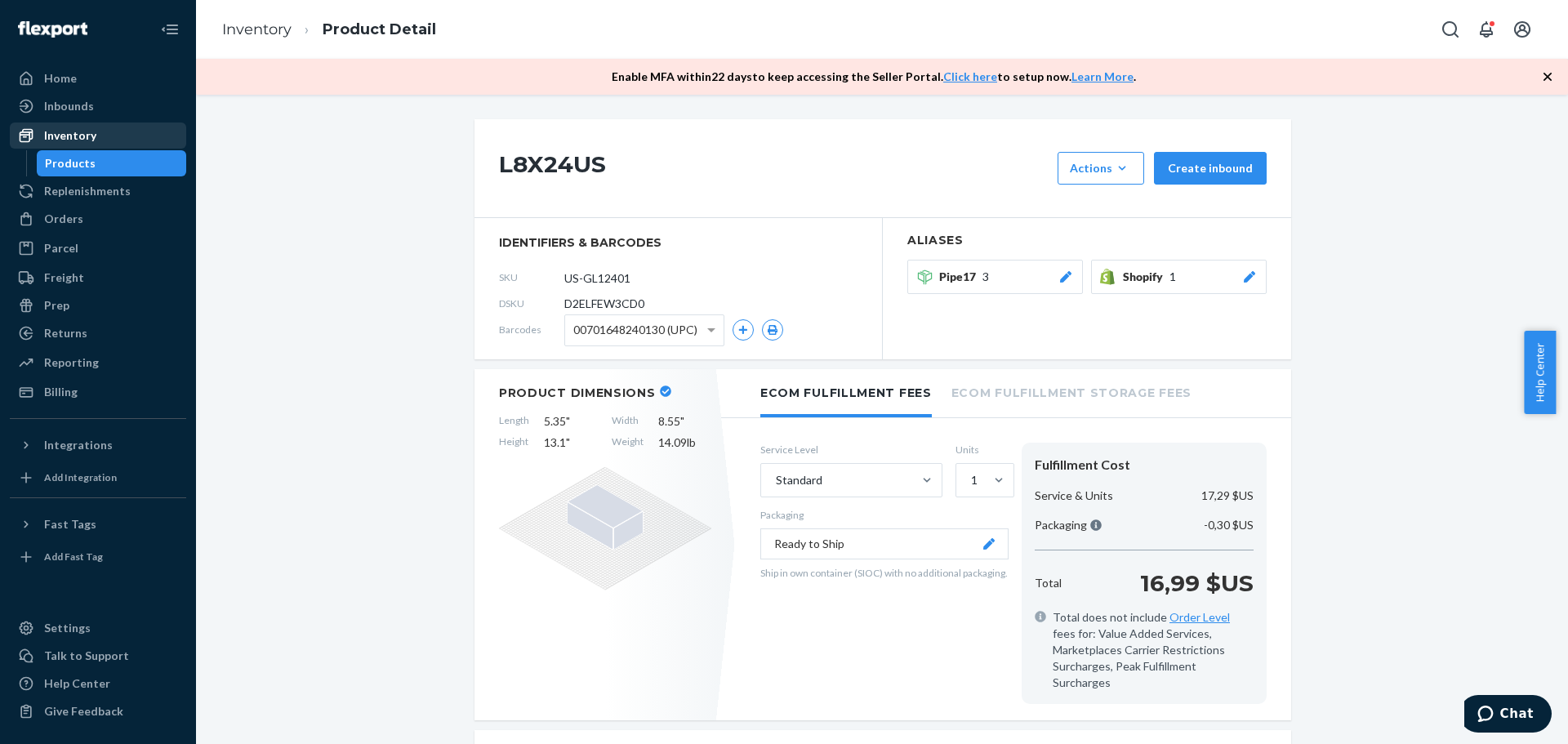
click at [85, 131] on div "Inventory" at bounding box center [70, 136] width 52 height 16
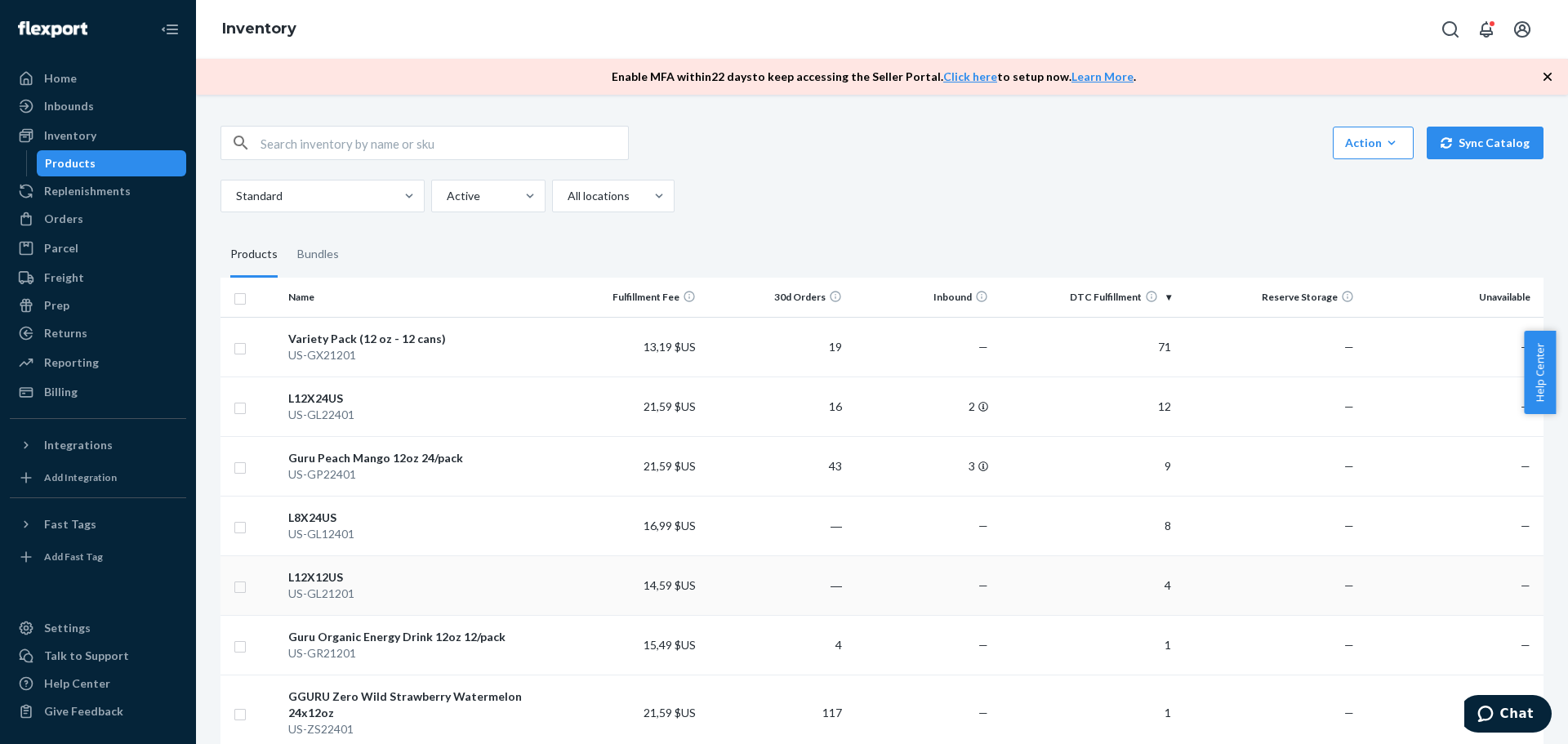
click at [344, 589] on div "US-GL21201" at bounding box center [418, 594] width 261 height 16
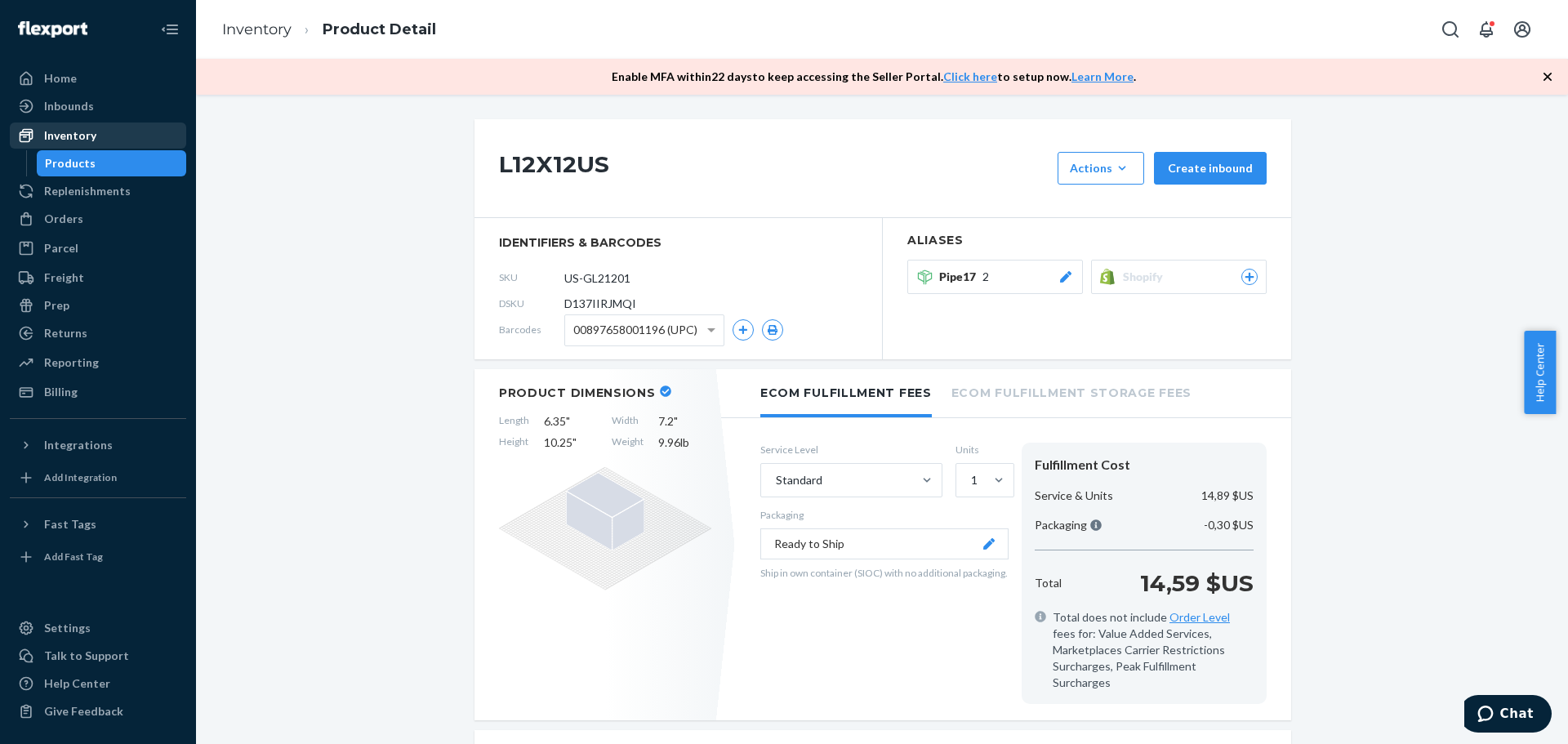
click at [85, 131] on div "Inventory" at bounding box center [70, 136] width 52 height 16
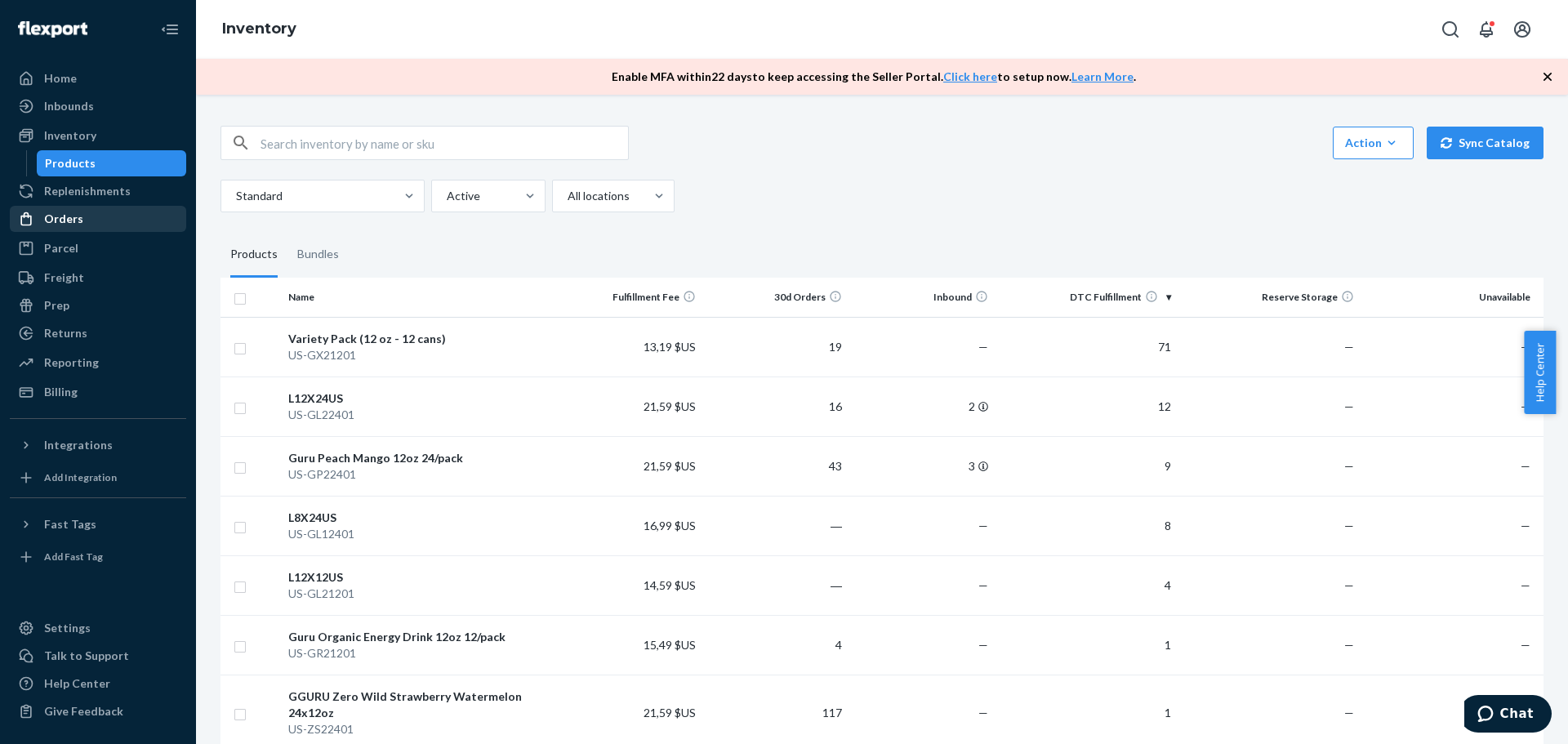
click at [69, 214] on div "Orders" at bounding box center [64, 219] width 39 height 16
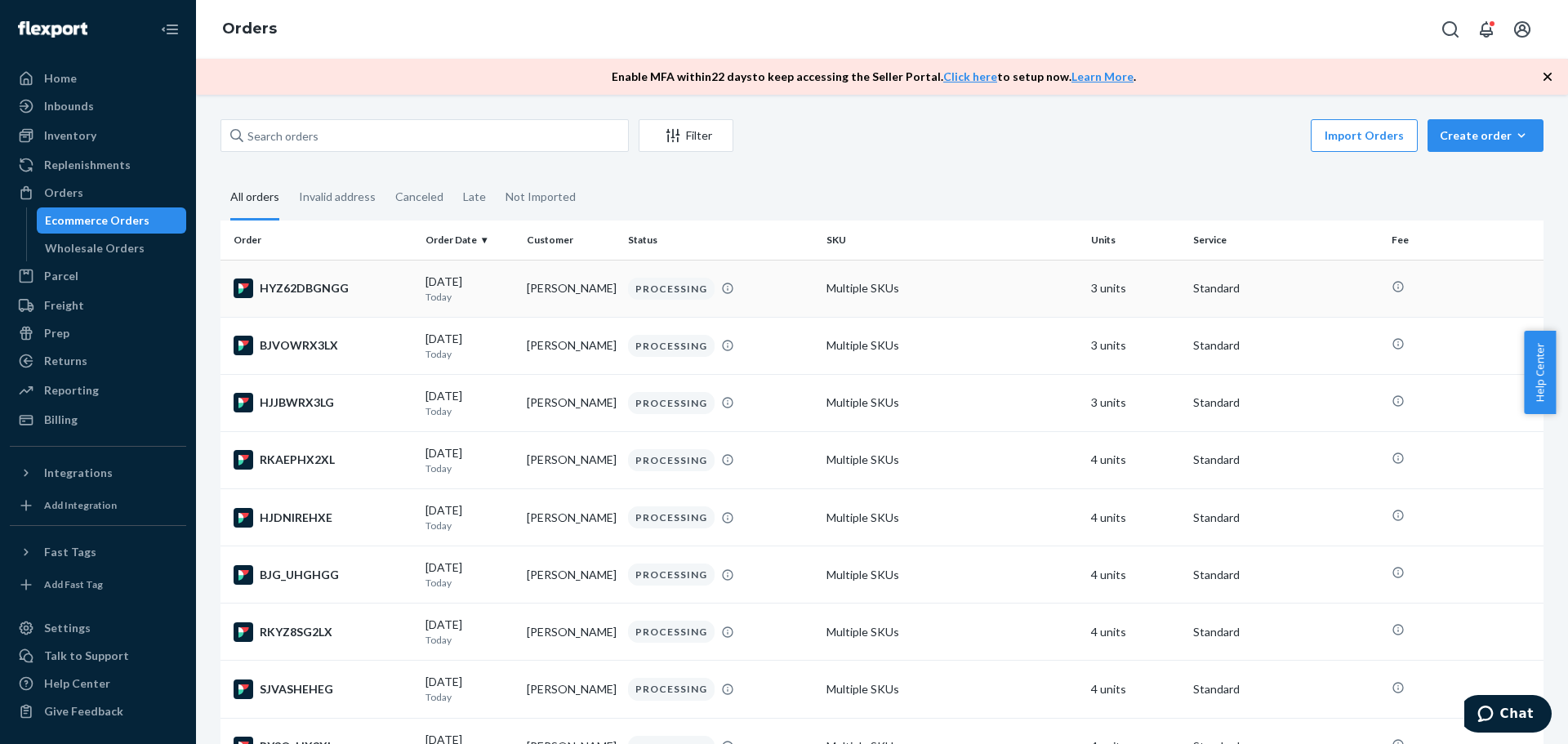
click at [313, 286] on div "HYZ62DBGNGG" at bounding box center [322, 288] width 179 height 20
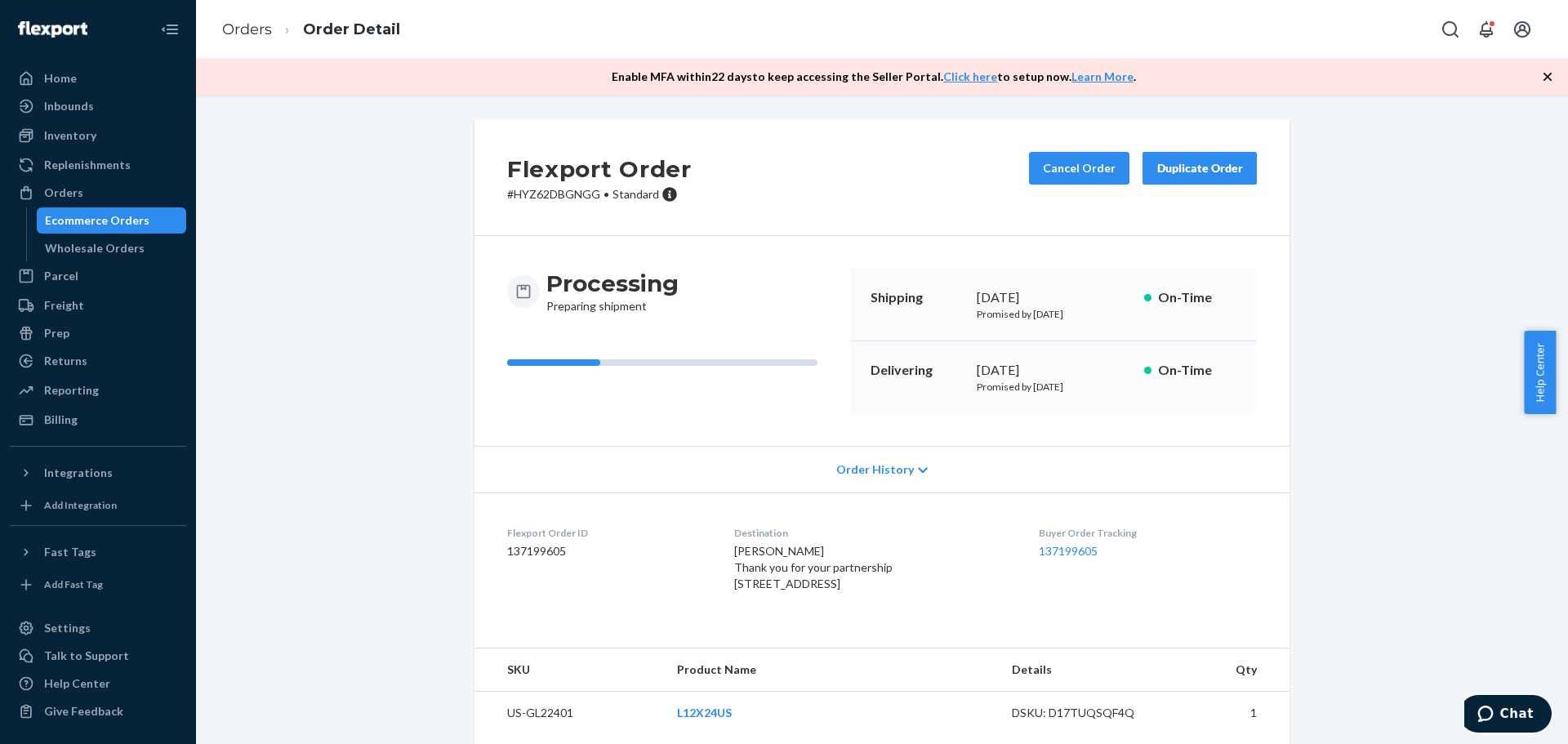
click at [144, 223] on div "Ecommerce Orders" at bounding box center [112, 220] width 147 height 22
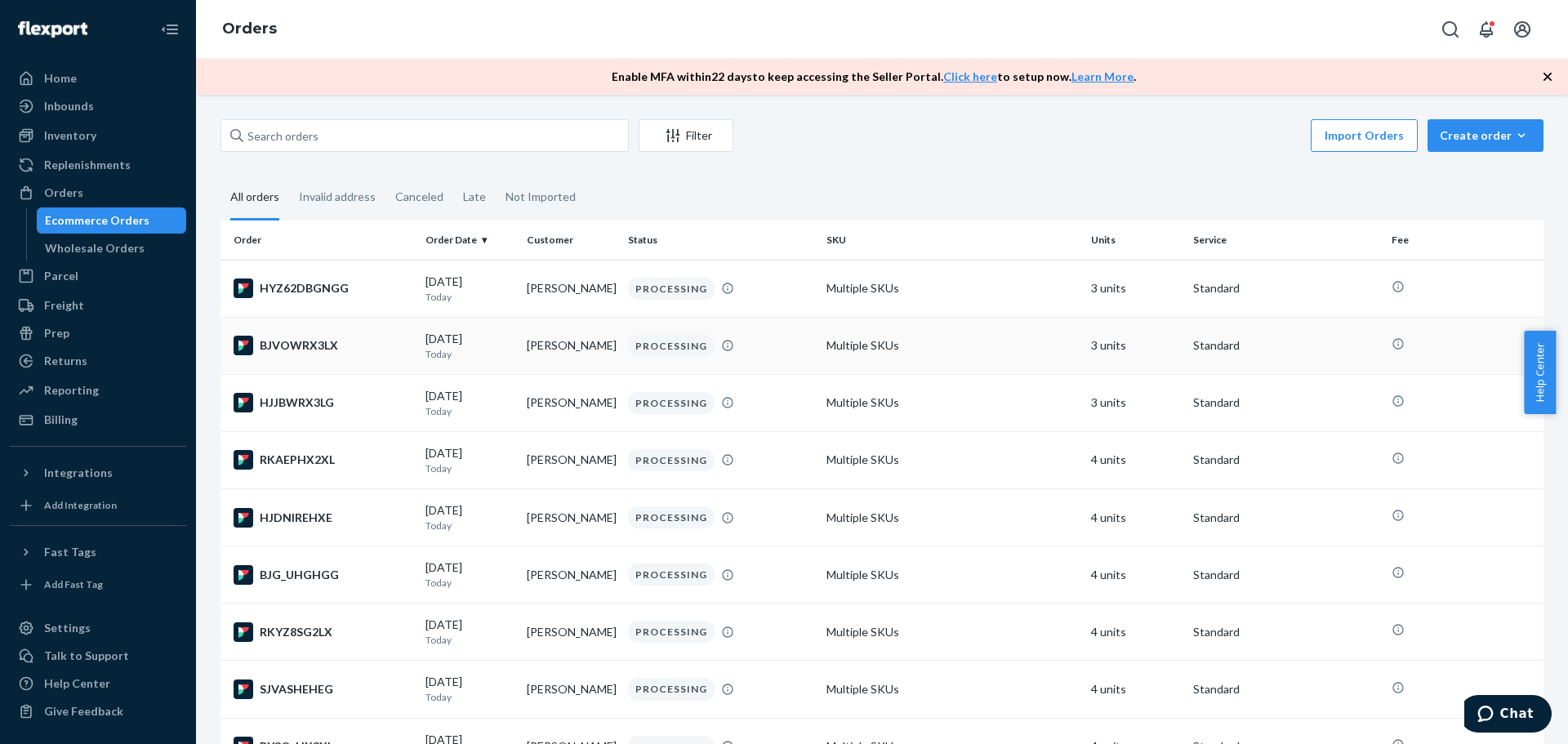
click at [313, 347] on div "BJVOWRX3LX" at bounding box center [322, 346] width 179 height 20
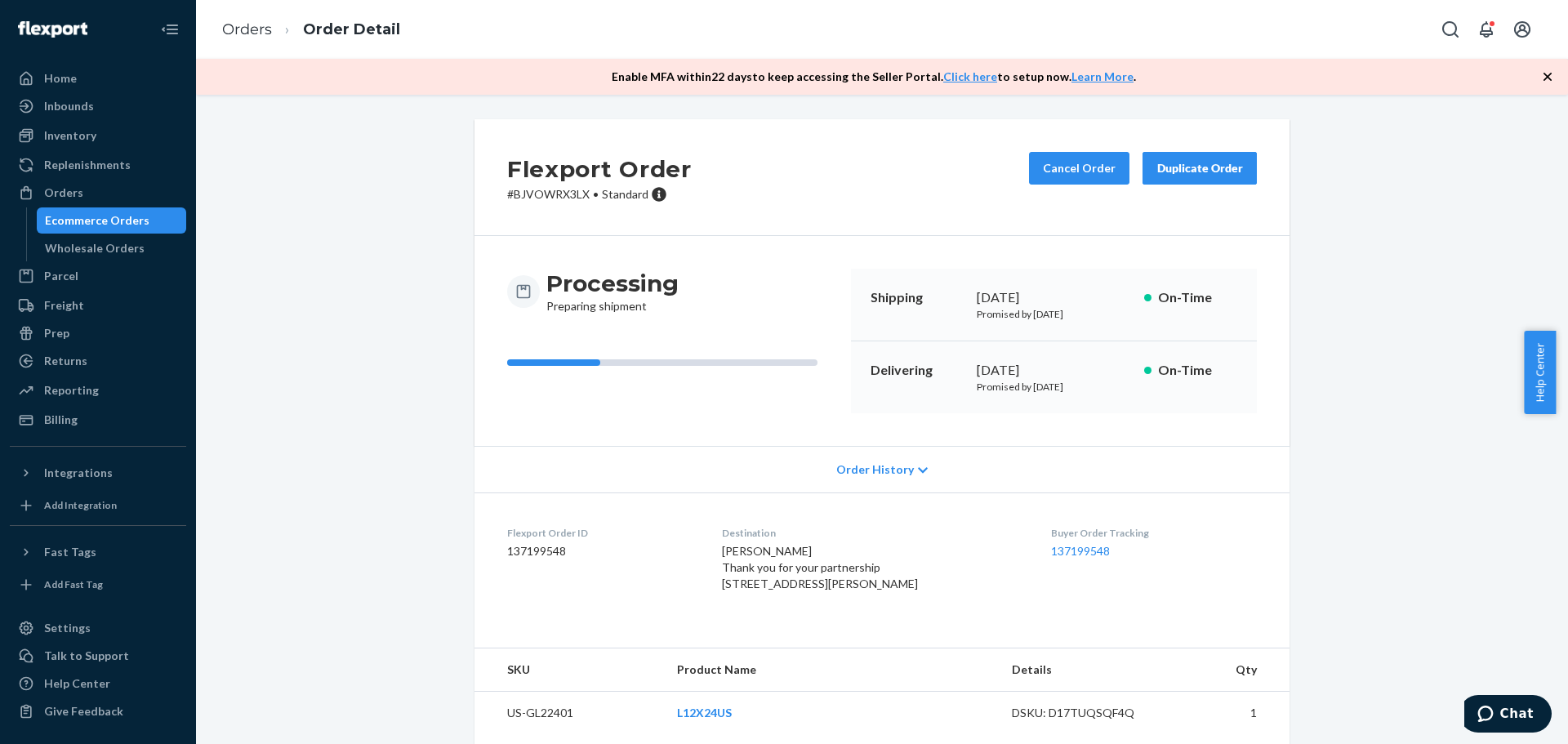
click at [132, 214] on div "Ecommerce Orders" at bounding box center [97, 221] width 104 height 16
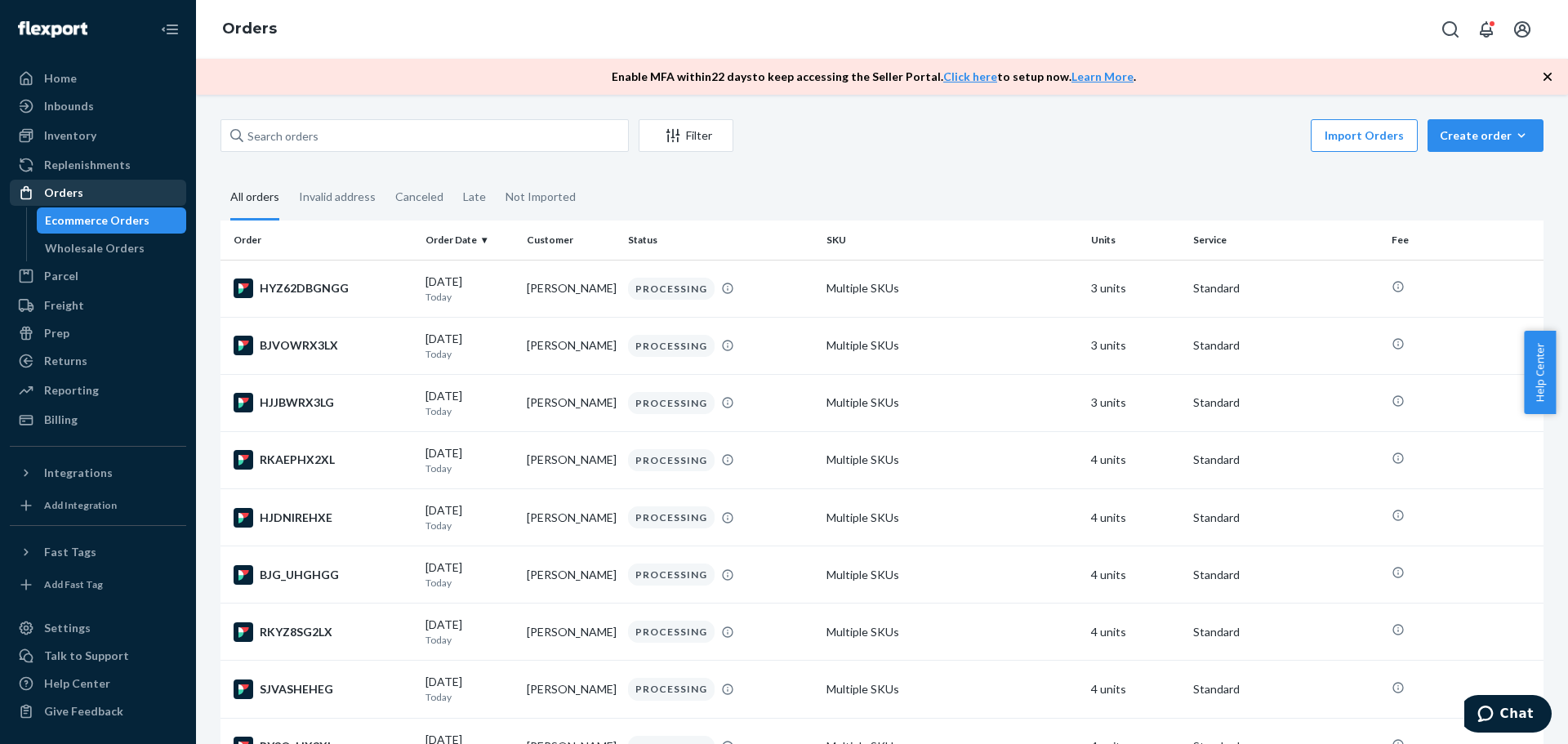
click at [77, 197] on div "Orders" at bounding box center [64, 193] width 39 height 16
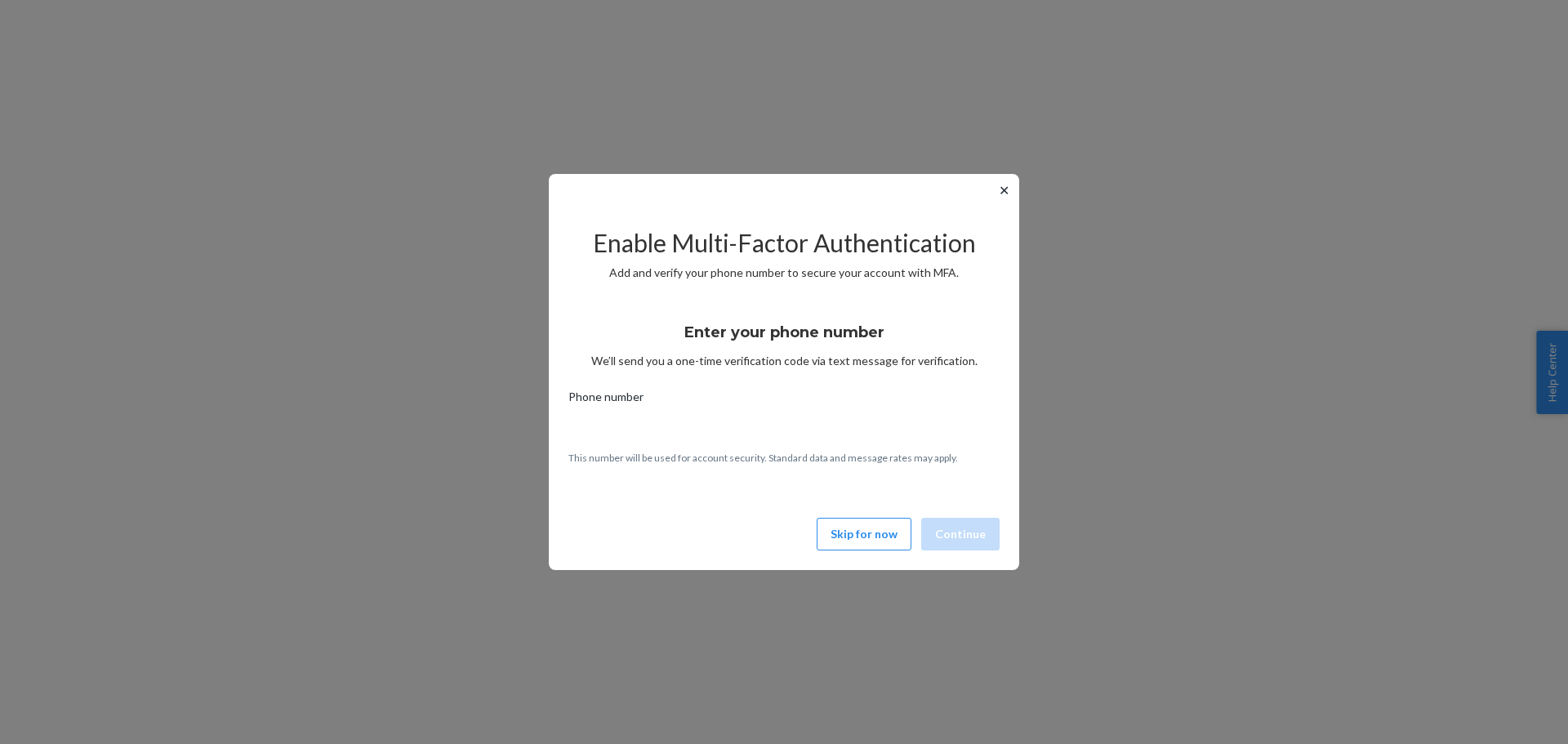
click at [880, 532] on button "Skip for now" at bounding box center [864, 534] width 95 height 32
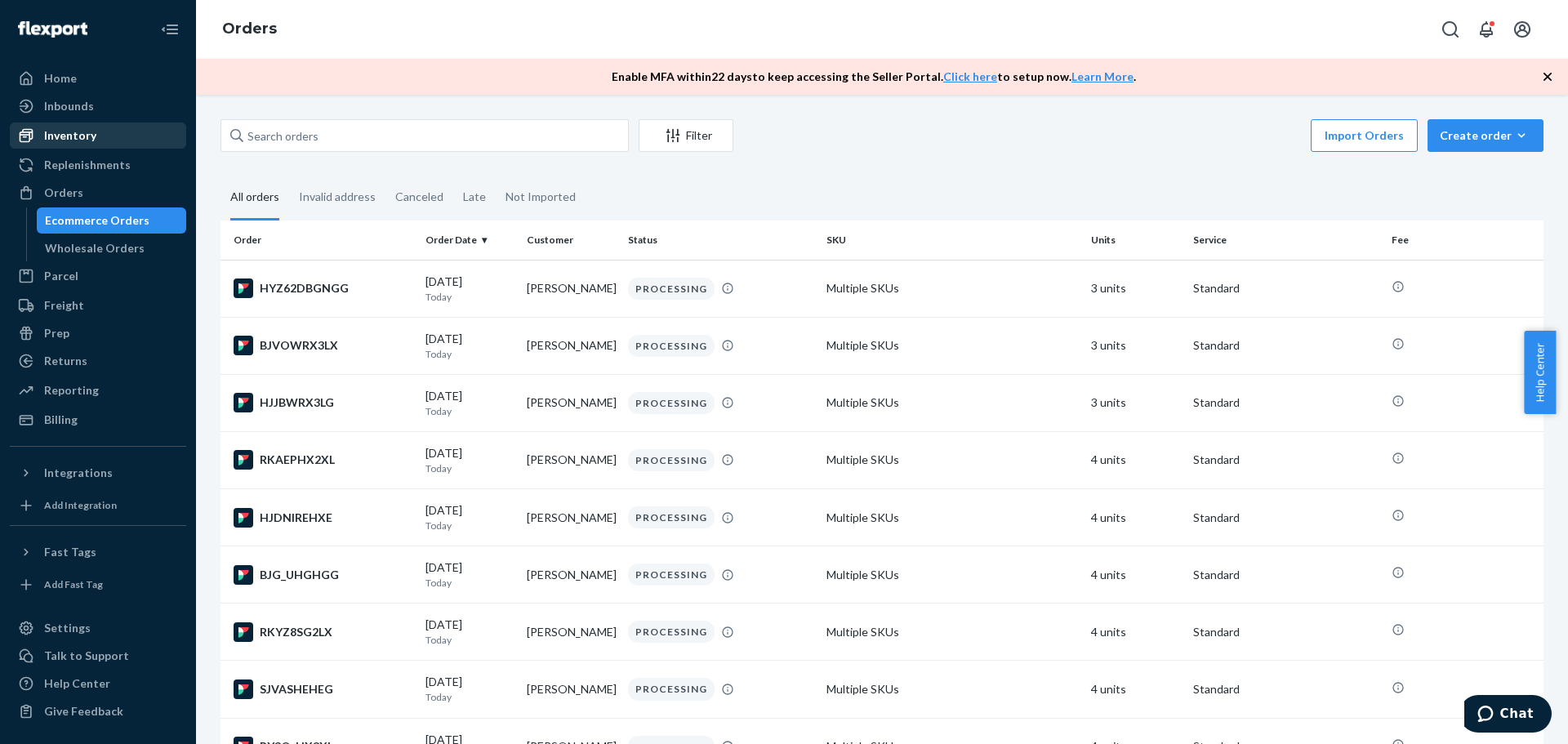
click at [77, 136] on div "Inventory" at bounding box center [70, 136] width 52 height 16
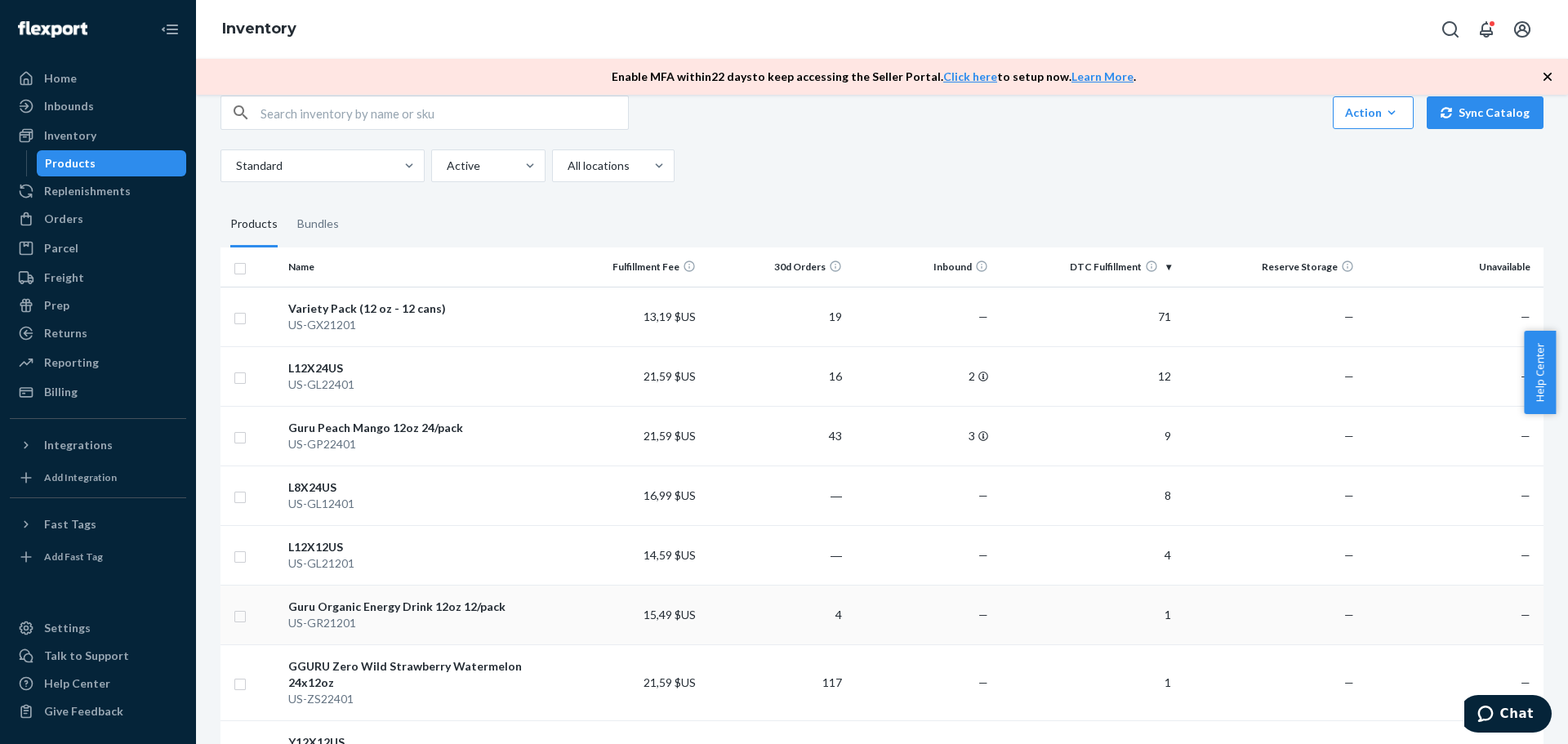
scroll to position [14, 0]
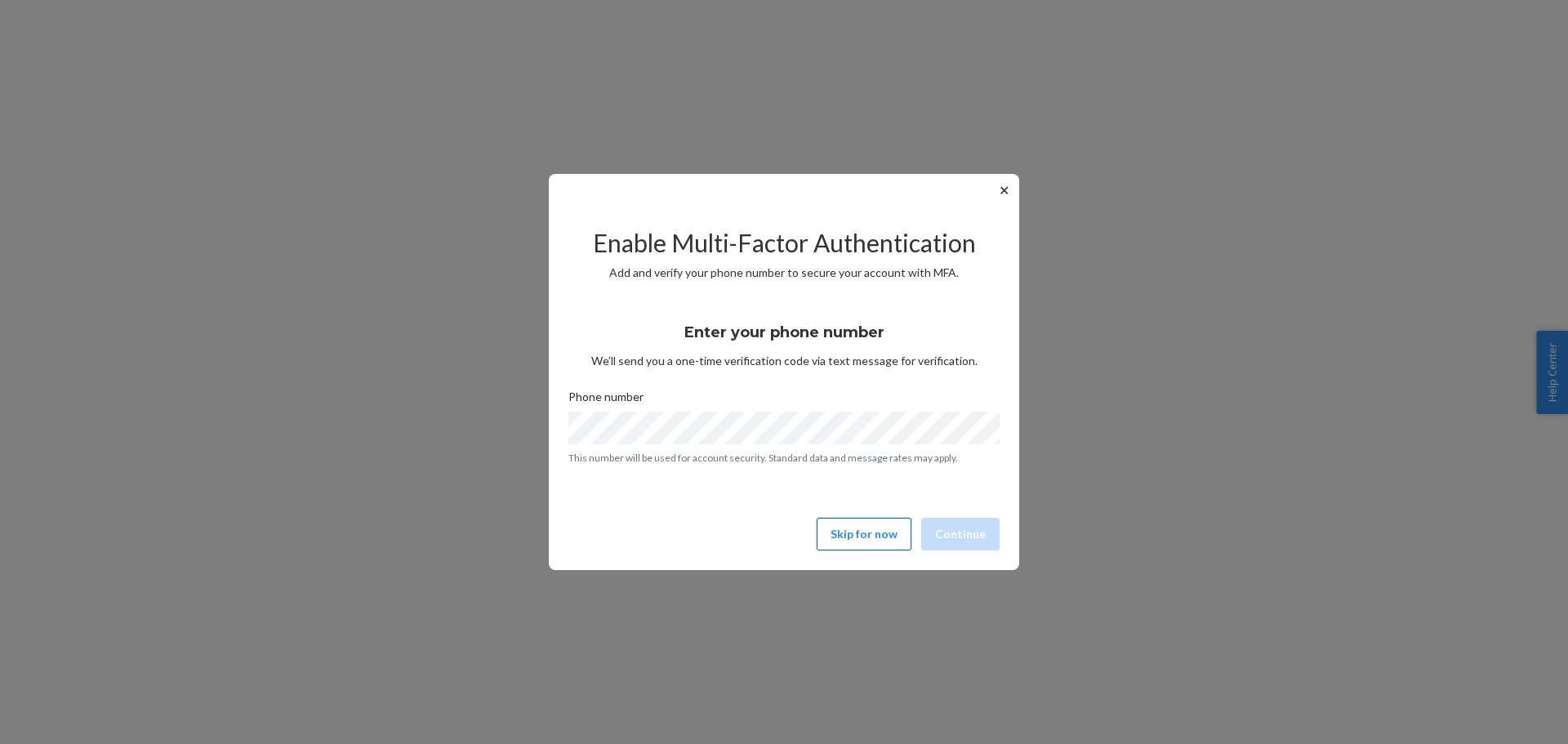
click at [882, 538] on button "Skip for now" at bounding box center [864, 534] width 95 height 32
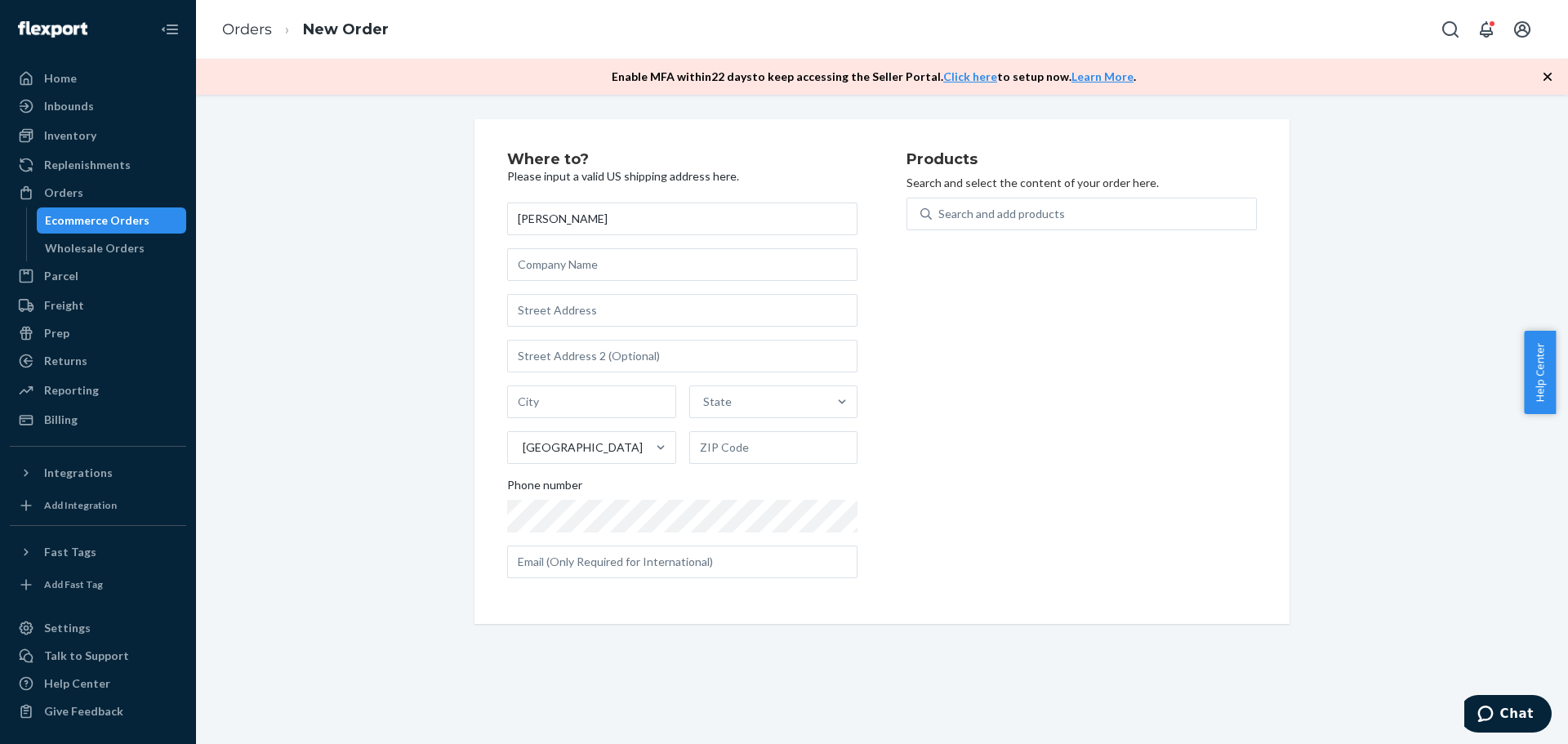
type input "[PERSON_NAME]"
click at [574, 312] on input "text" at bounding box center [682, 311] width 350 height 32
drag, startPoint x: 587, startPoint y: 326, endPoint x: 587, endPoint y: 317, distance: 9.0
click at [588, 323] on input "text" at bounding box center [682, 311] width 350 height 32
paste input "[STREET_ADDRESS][PERSON_NAME]"
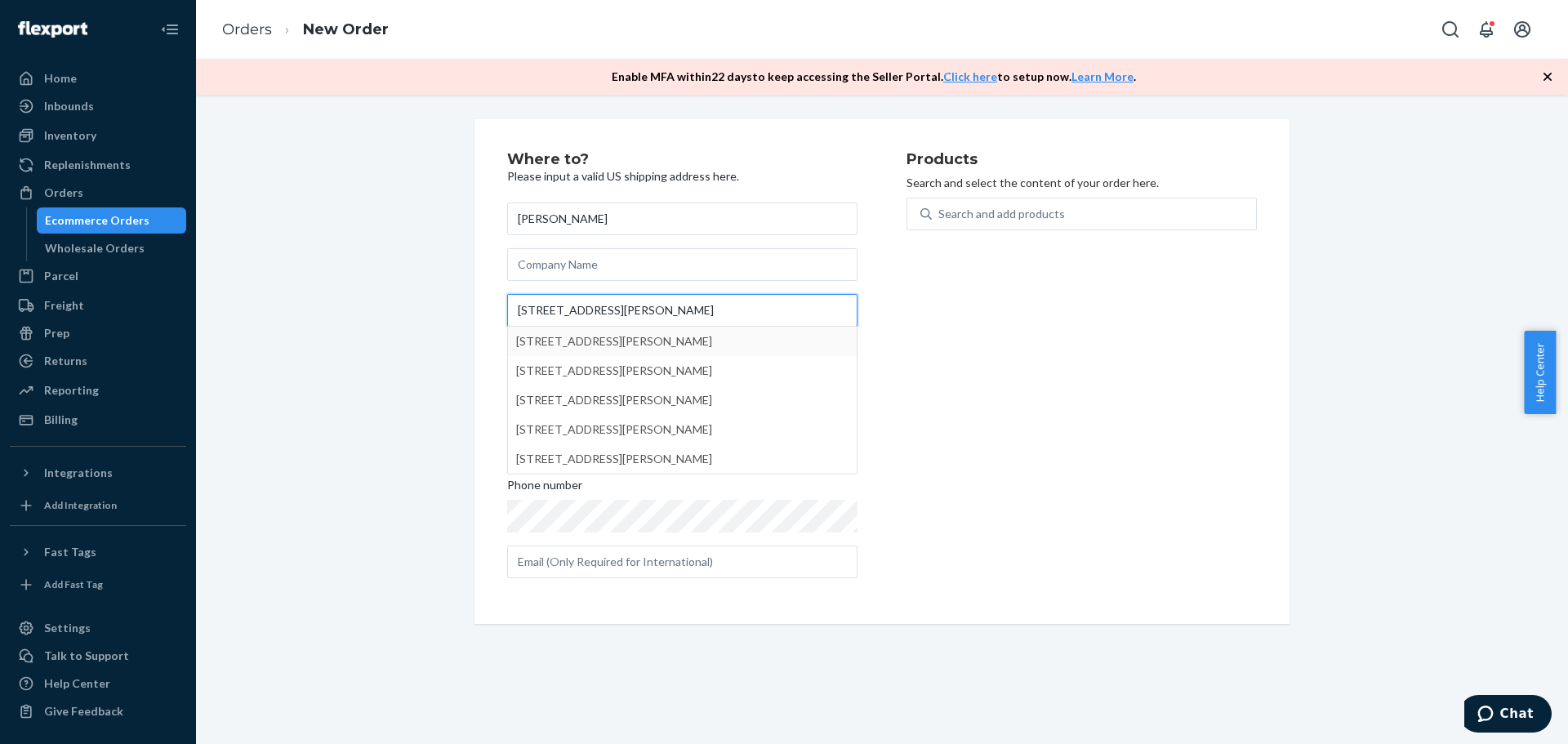
type input "[STREET_ADDRESS][PERSON_NAME]"
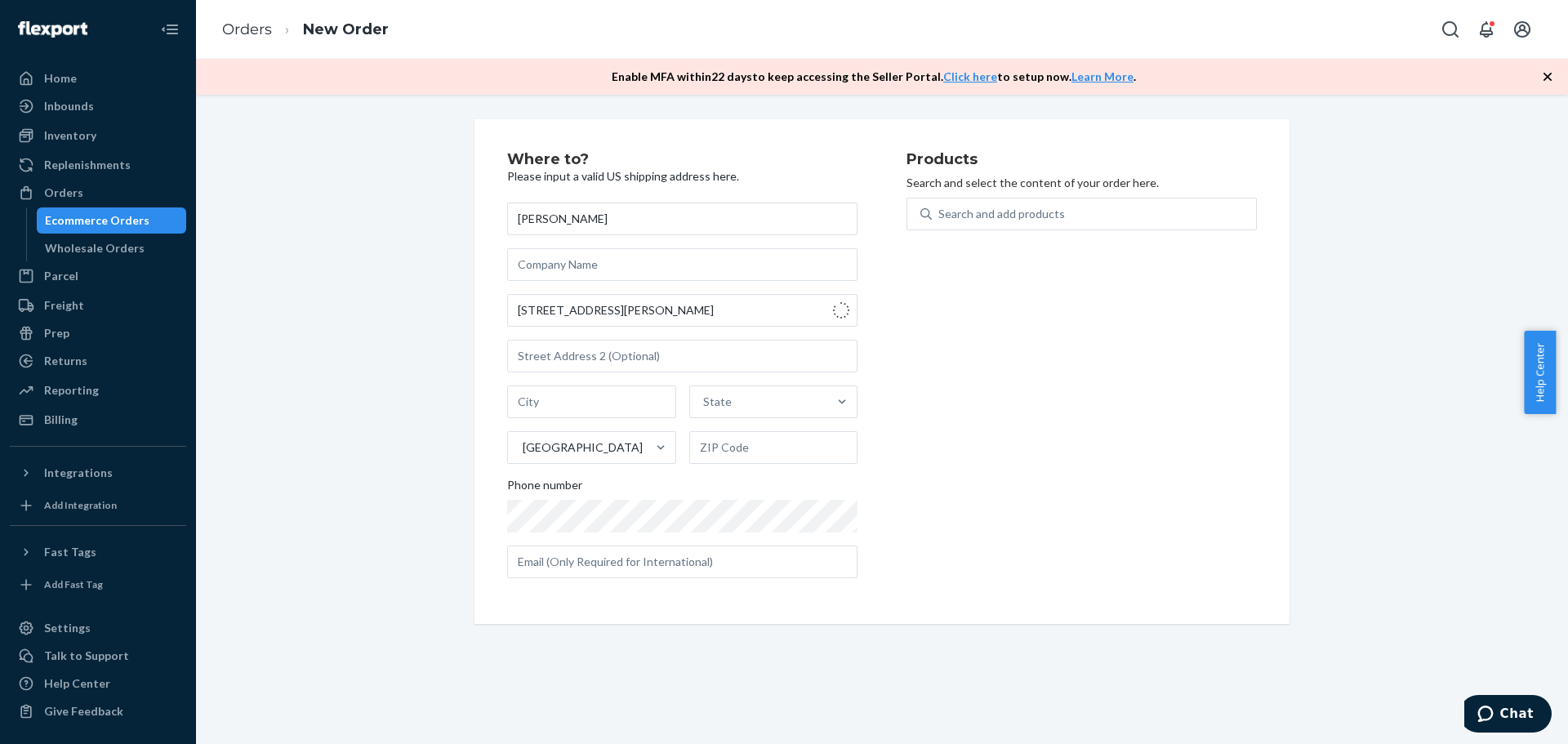
type input "[GEOGRAPHIC_DATA]"
type input "90230"
type input "[STREET_ADDRESS][PERSON_NAME]"
click at [522, 359] on input "text" at bounding box center [682, 356] width 350 height 32
type input "#7D code 1771"
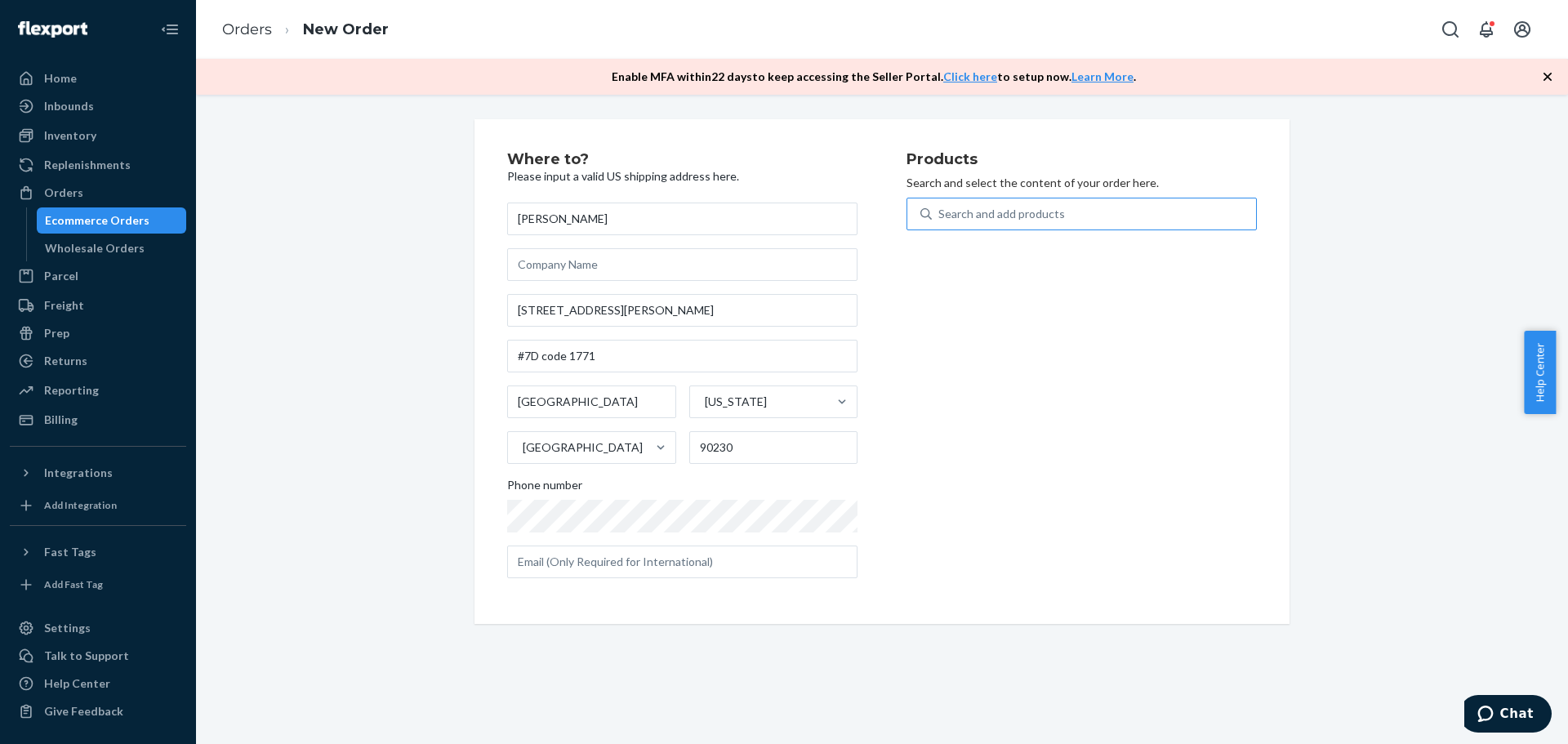
click at [983, 211] on div "Search and add products" at bounding box center [1002, 214] width 127 height 16
click at [940, 211] on input "Search and add products" at bounding box center [940, 214] width 2 height 16
click at [974, 214] on div "Search and add products" at bounding box center [1002, 214] width 127 height 16
click at [940, 214] on input "Search and add products" at bounding box center [940, 214] width 2 height 16
type input "stra"
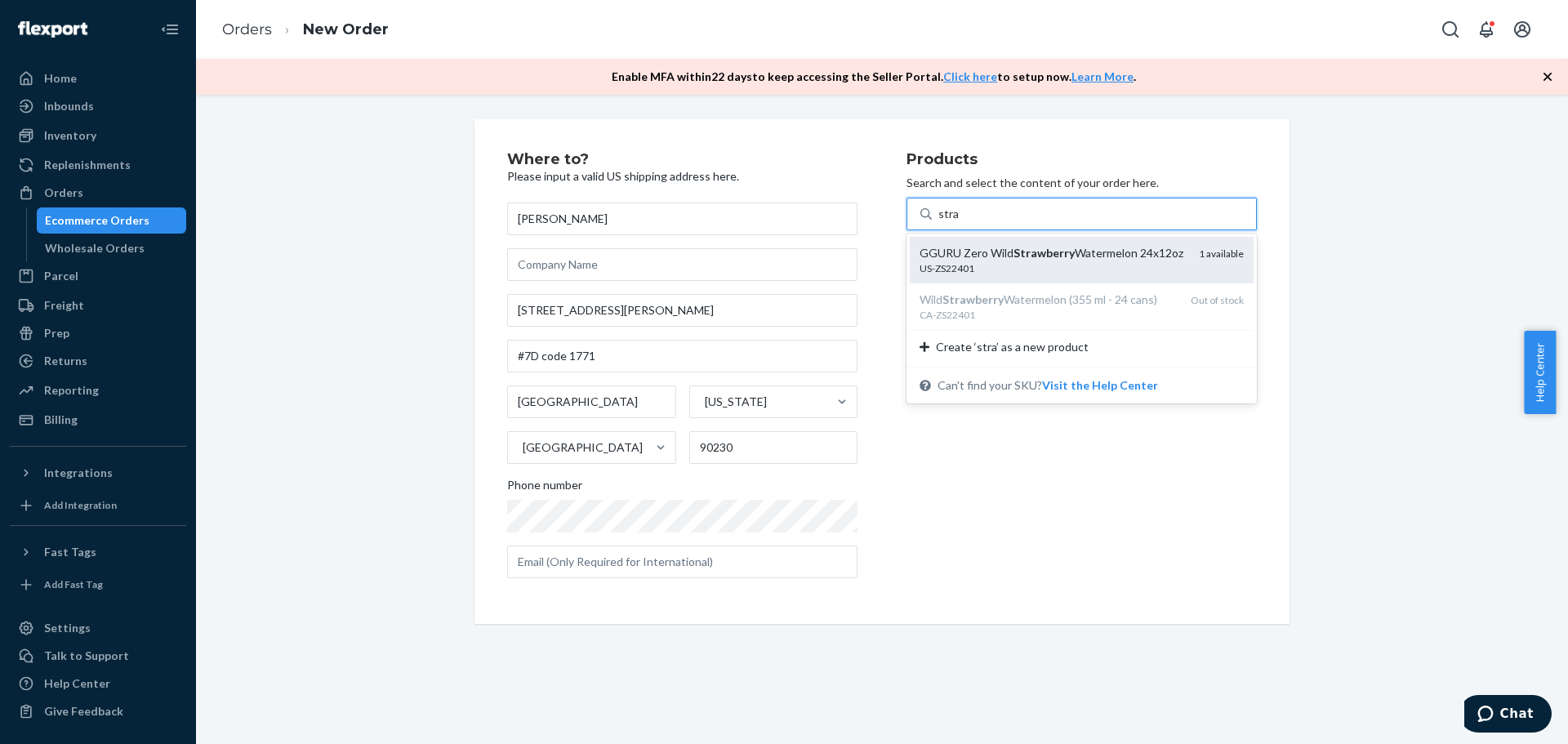
click at [996, 251] on div "GGURU Zero Wild Strawberry Watermelon 24x12oz" at bounding box center [1053, 253] width 267 height 16
click at [959, 223] on input "stra" at bounding box center [950, 214] width 22 height 16
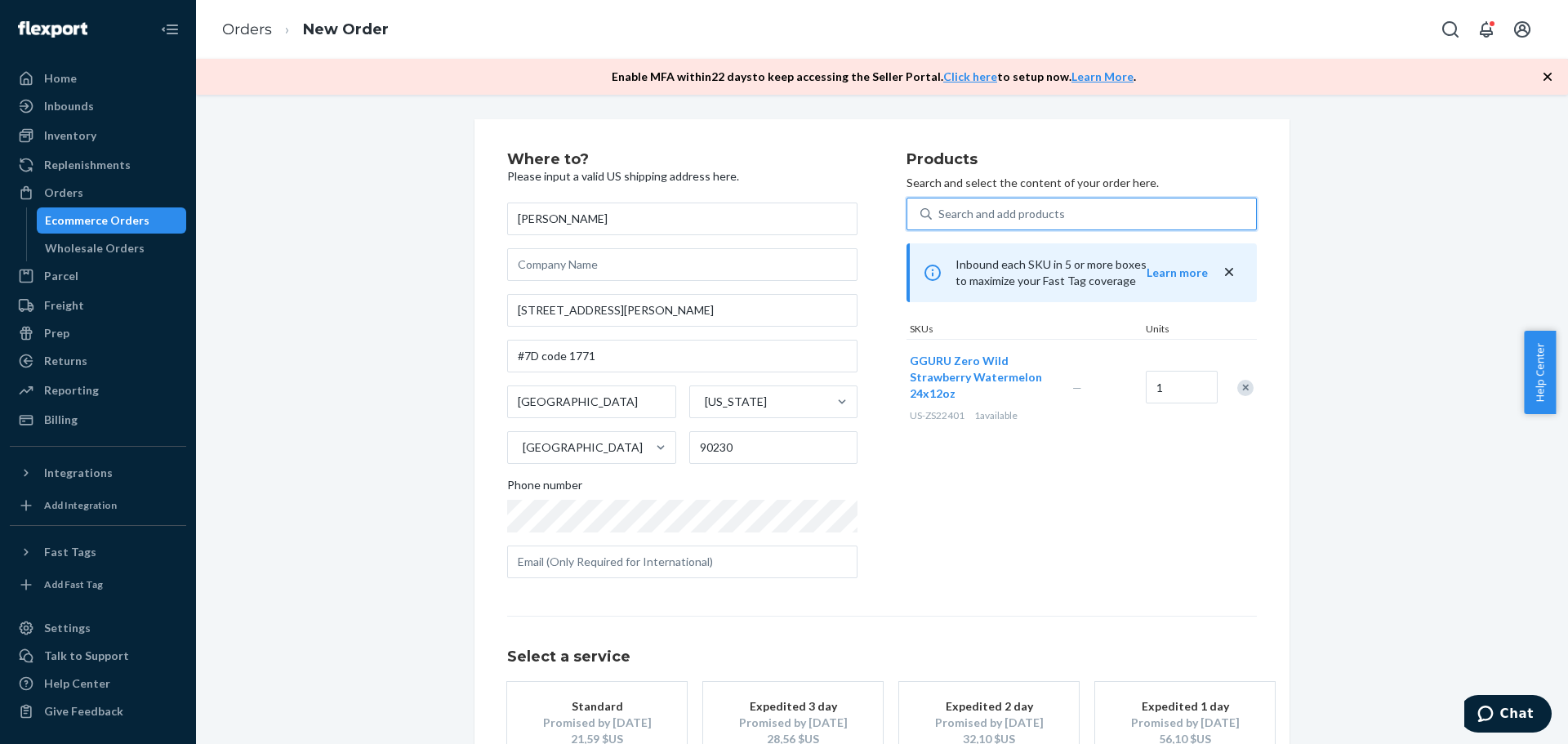
click at [957, 209] on div "Search and add products" at bounding box center [1002, 214] width 127 height 16
click at [940, 209] on input "0 results available. Use Up and Down to choose options, press Enter to select t…" at bounding box center [940, 214] width 2 height 16
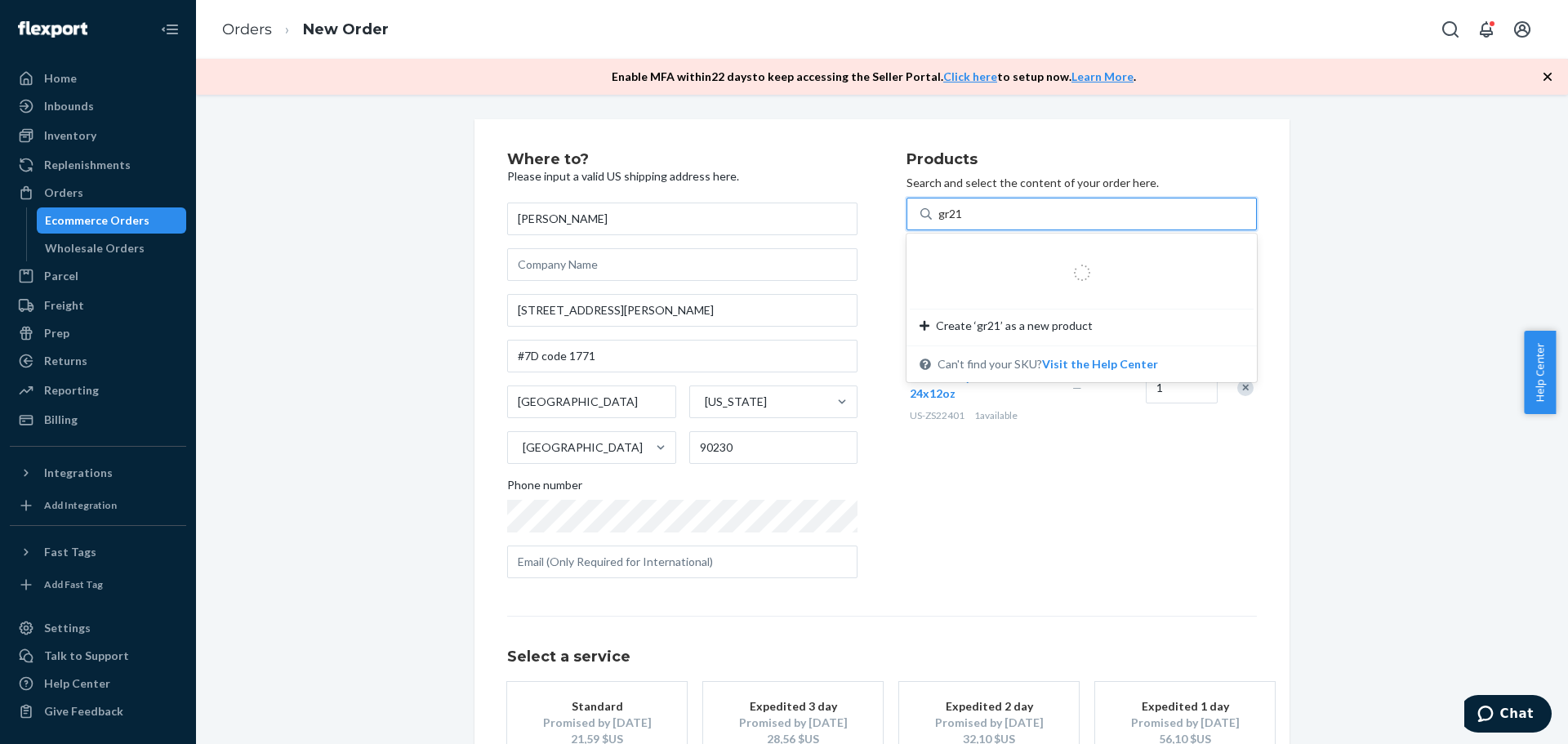
type input "gr212"
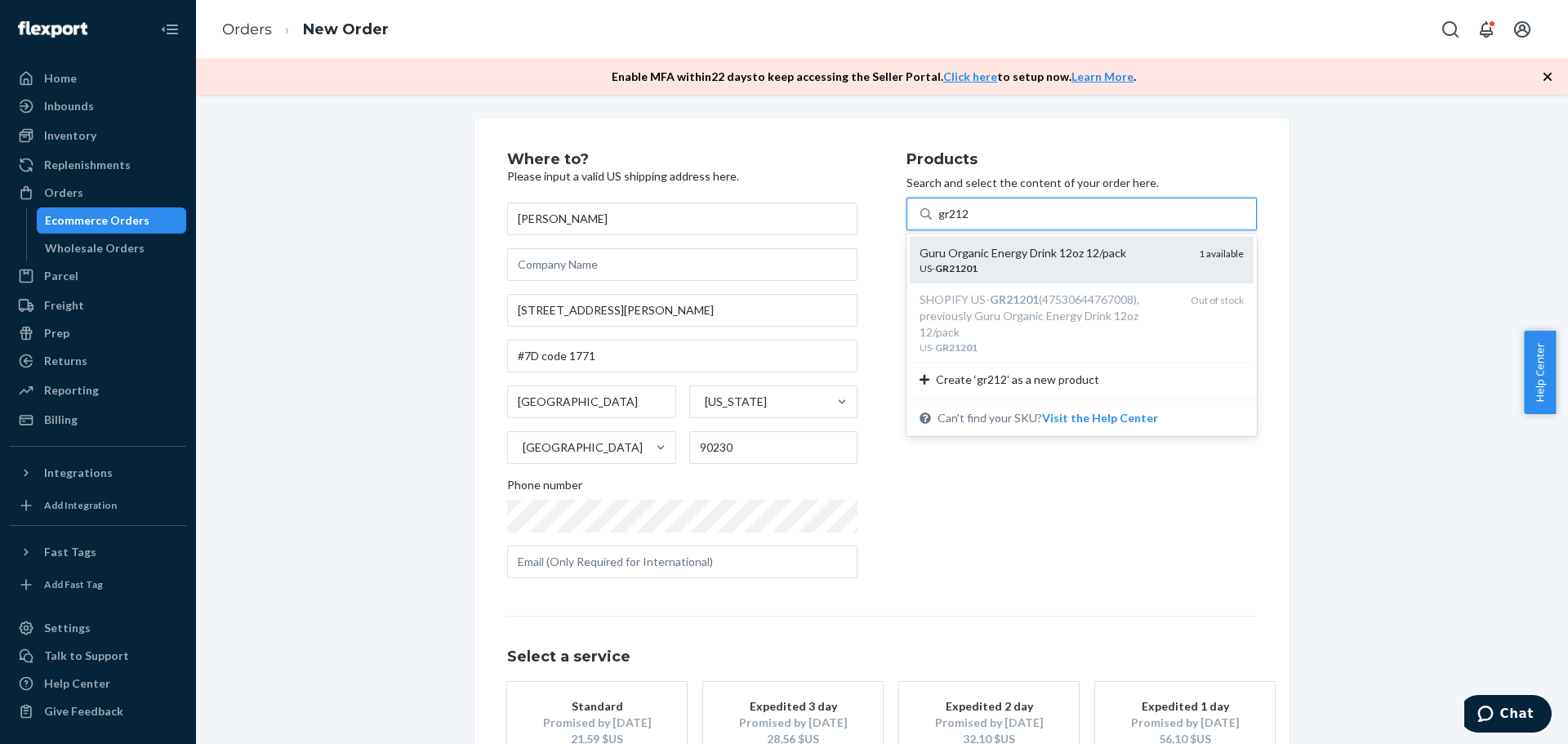
click at [1003, 271] on div "US- GR21201" at bounding box center [1053, 267] width 267 height 13
click at [970, 223] on input "gr212" at bounding box center [954, 214] width 31 height 16
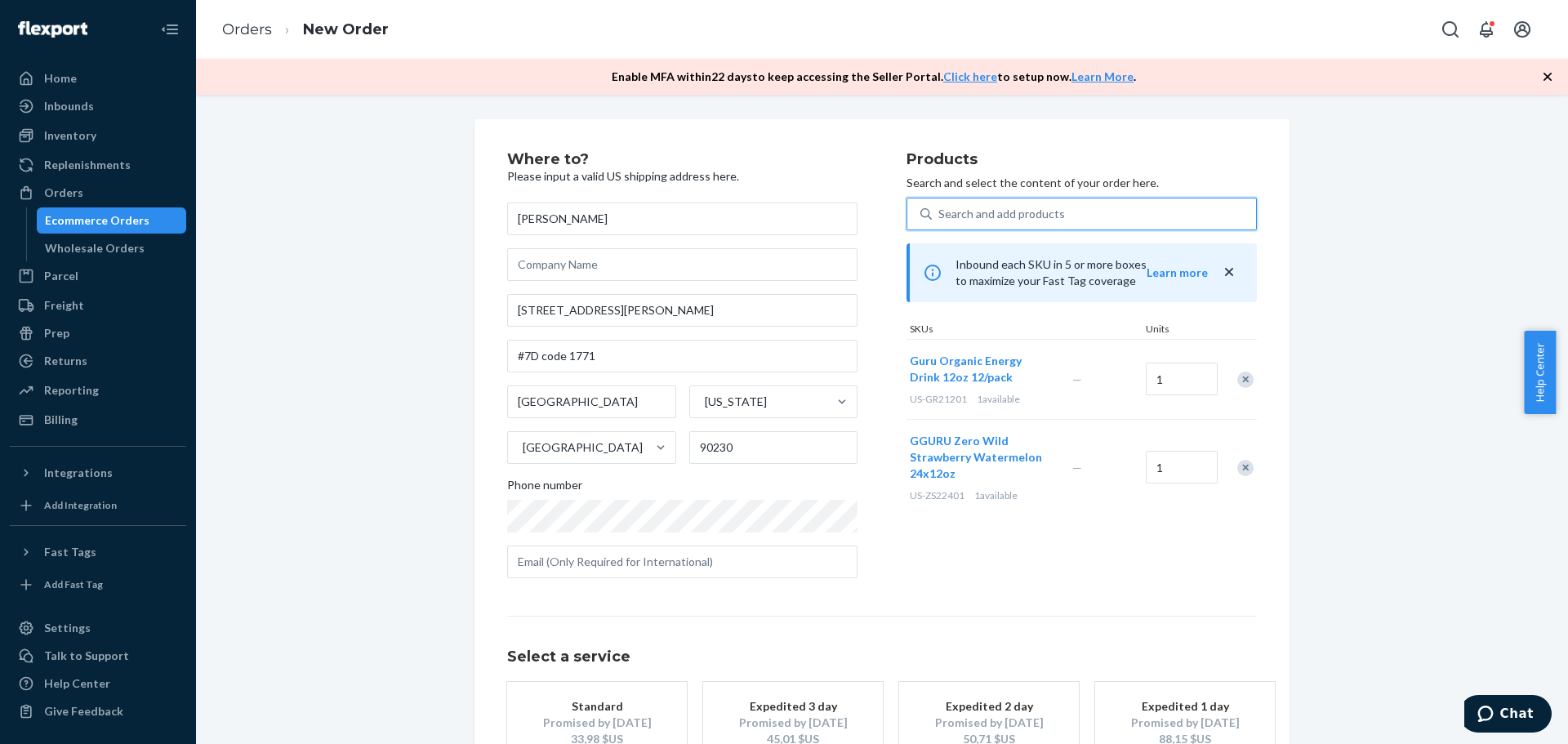
click at [959, 214] on div "Search and add products" at bounding box center [1002, 214] width 127 height 16
click at [940, 214] on input "0 results available. Select is focused ,type to refine list, press Down to open…" at bounding box center [940, 214] width 2 height 16
type input "gp"
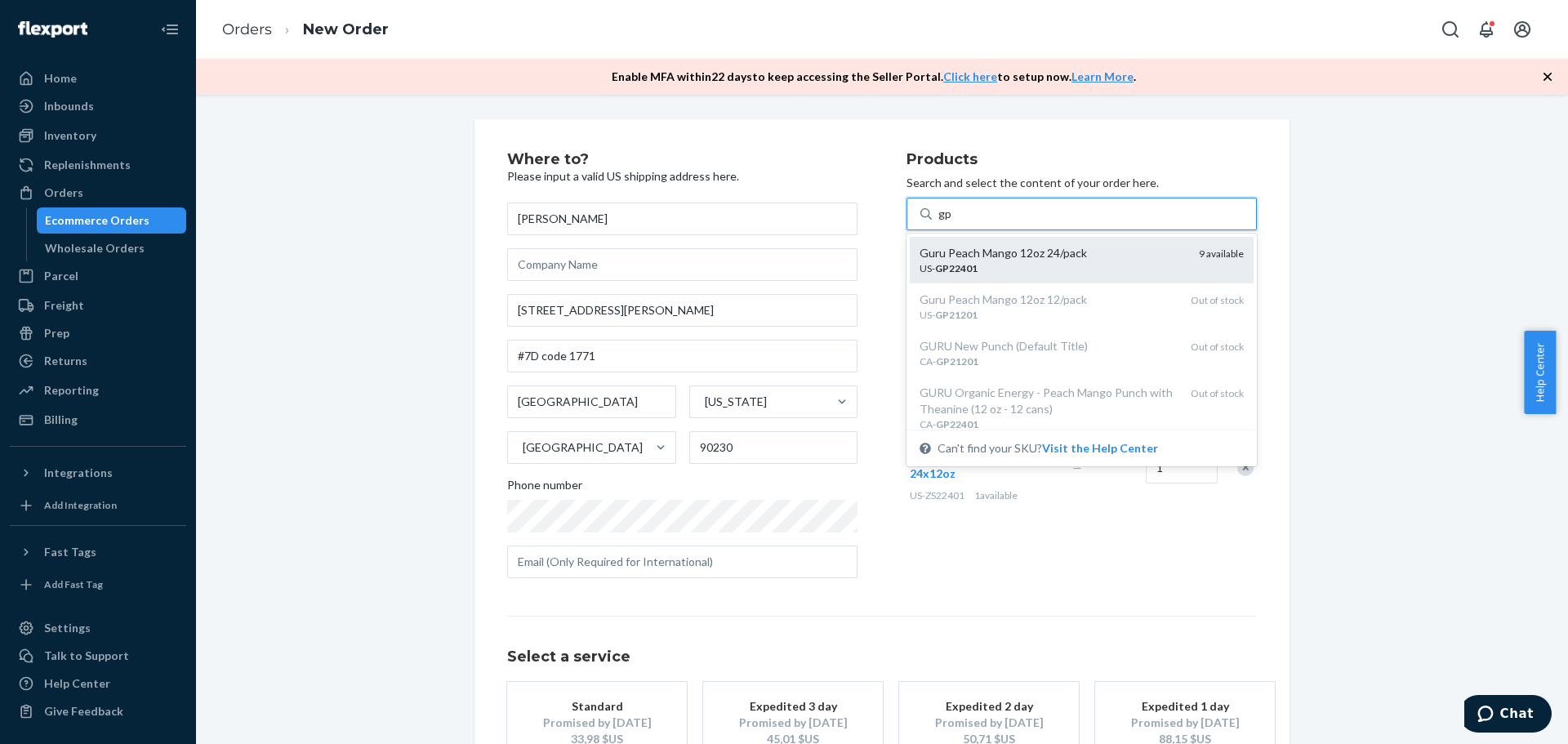
click at [1006, 257] on div "Guru Peach Mango 12oz 24/pack" at bounding box center [1053, 253] width 267 height 16
click at [952, 223] on input "gp" at bounding box center [945, 214] width 13 height 16
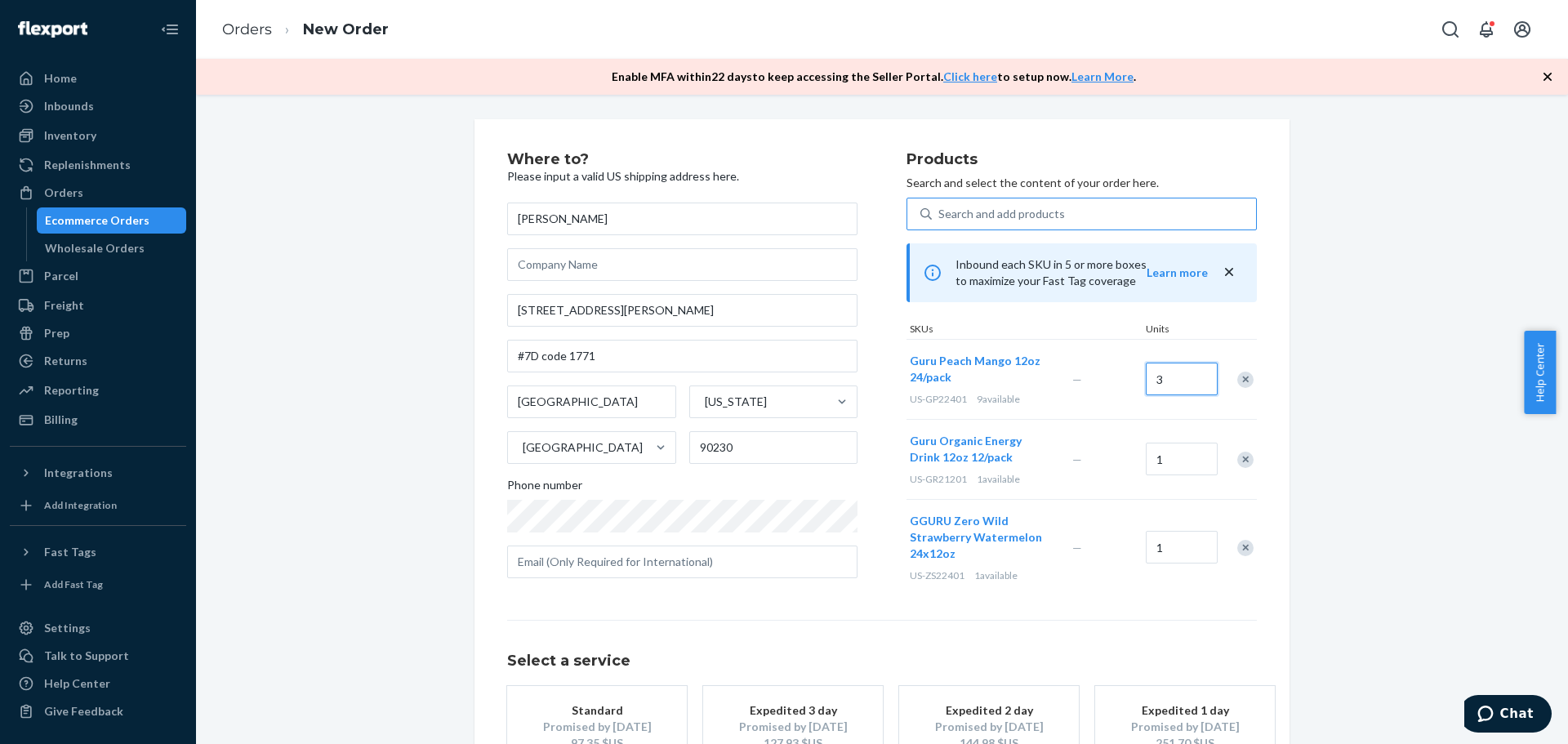
type input "3"
click at [959, 212] on div "Search and add products" at bounding box center [1002, 214] width 127 height 16
click at [940, 212] on input "Search and add products" at bounding box center [940, 214] width 2 height 16
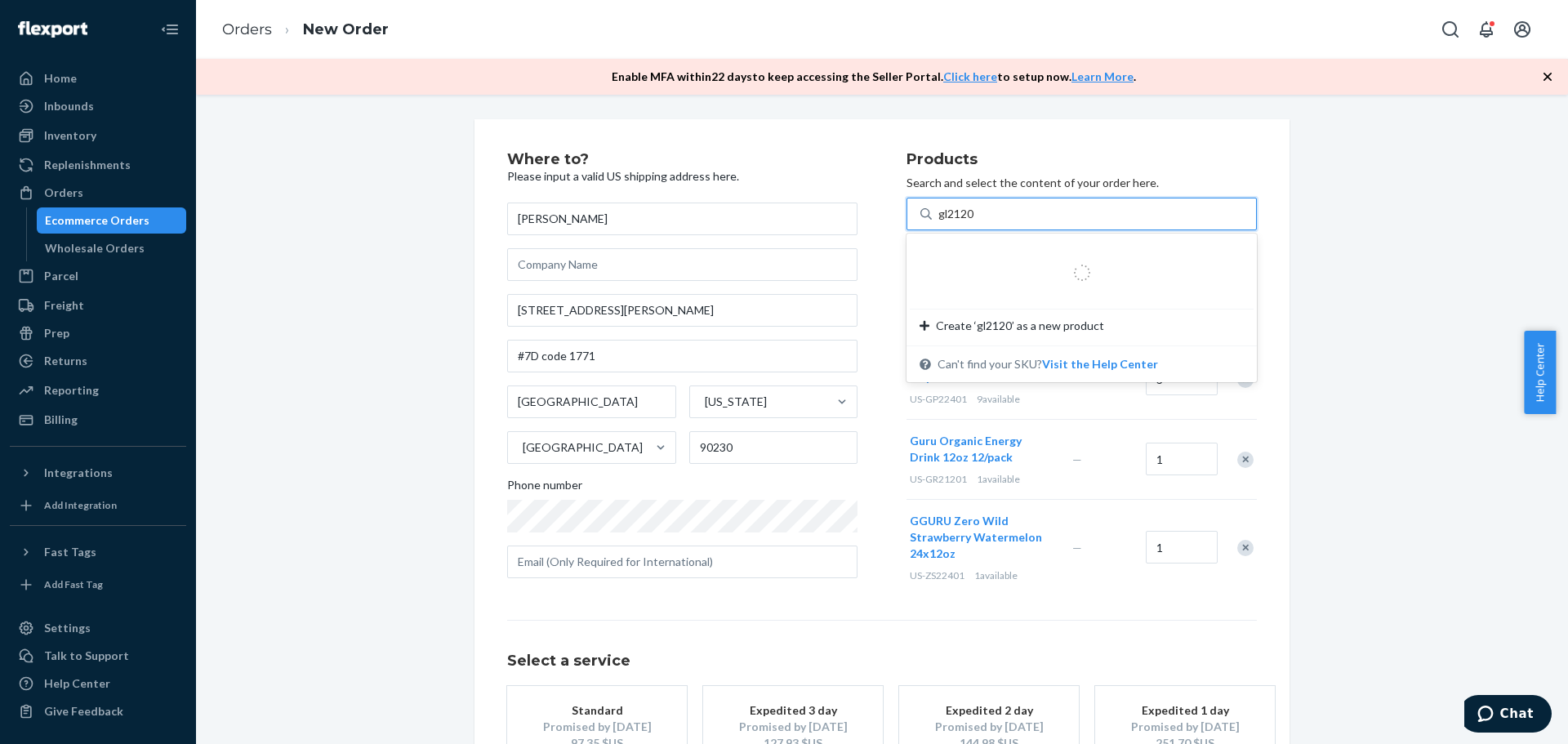
type input "gl21201"
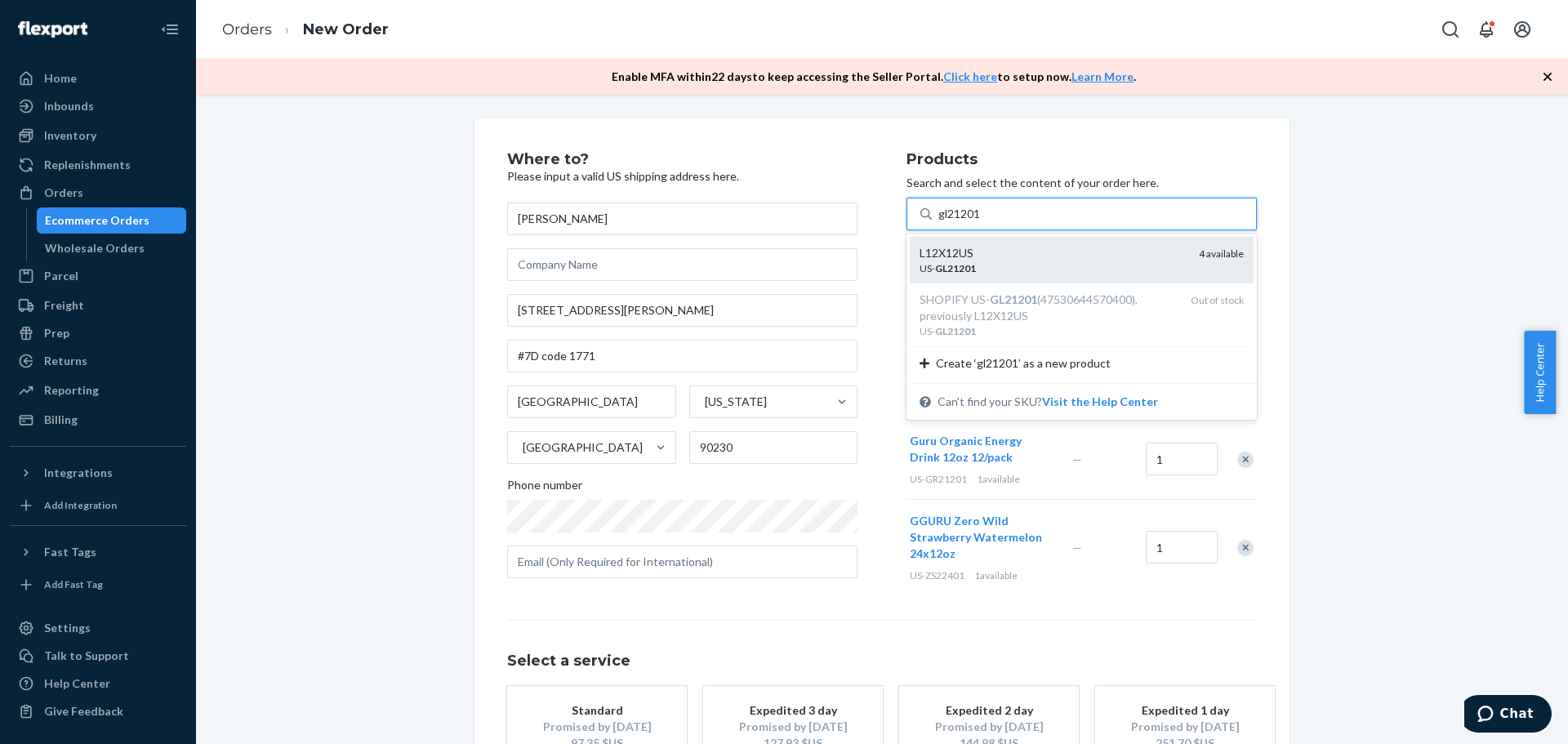
click at [999, 267] on div "US- GL21201" at bounding box center [1053, 267] width 267 height 13
click at [982, 223] on input "gl21201" at bounding box center [960, 214] width 43 height 16
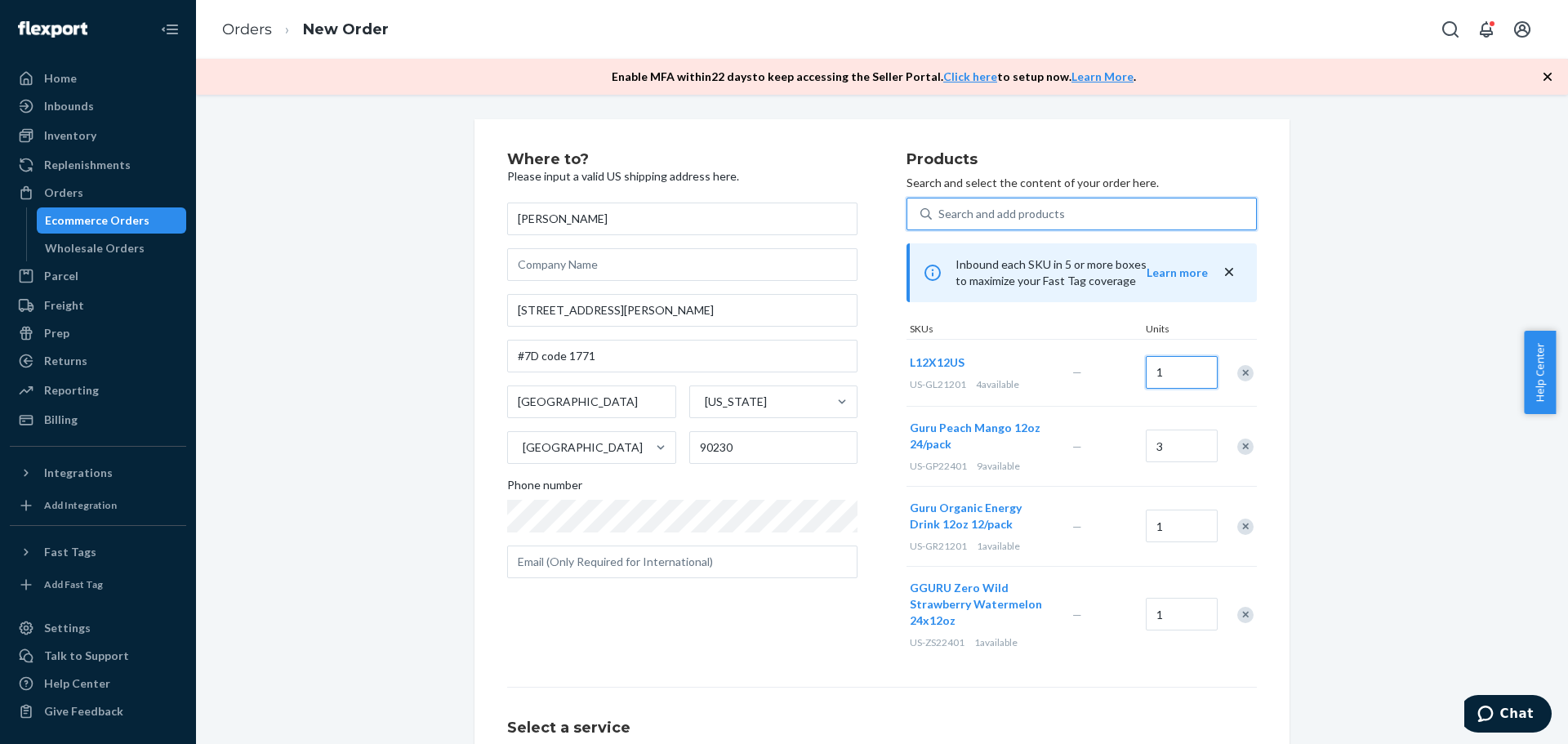
click at [1176, 368] on input "1" at bounding box center [1182, 372] width 72 height 32
type input "4"
click at [957, 214] on div "Search and add products" at bounding box center [1002, 214] width 127 height 16
click at [940, 214] on input "0 results available. Use Up and Down to choose options, press Enter to select t…" at bounding box center [940, 214] width 2 height 16
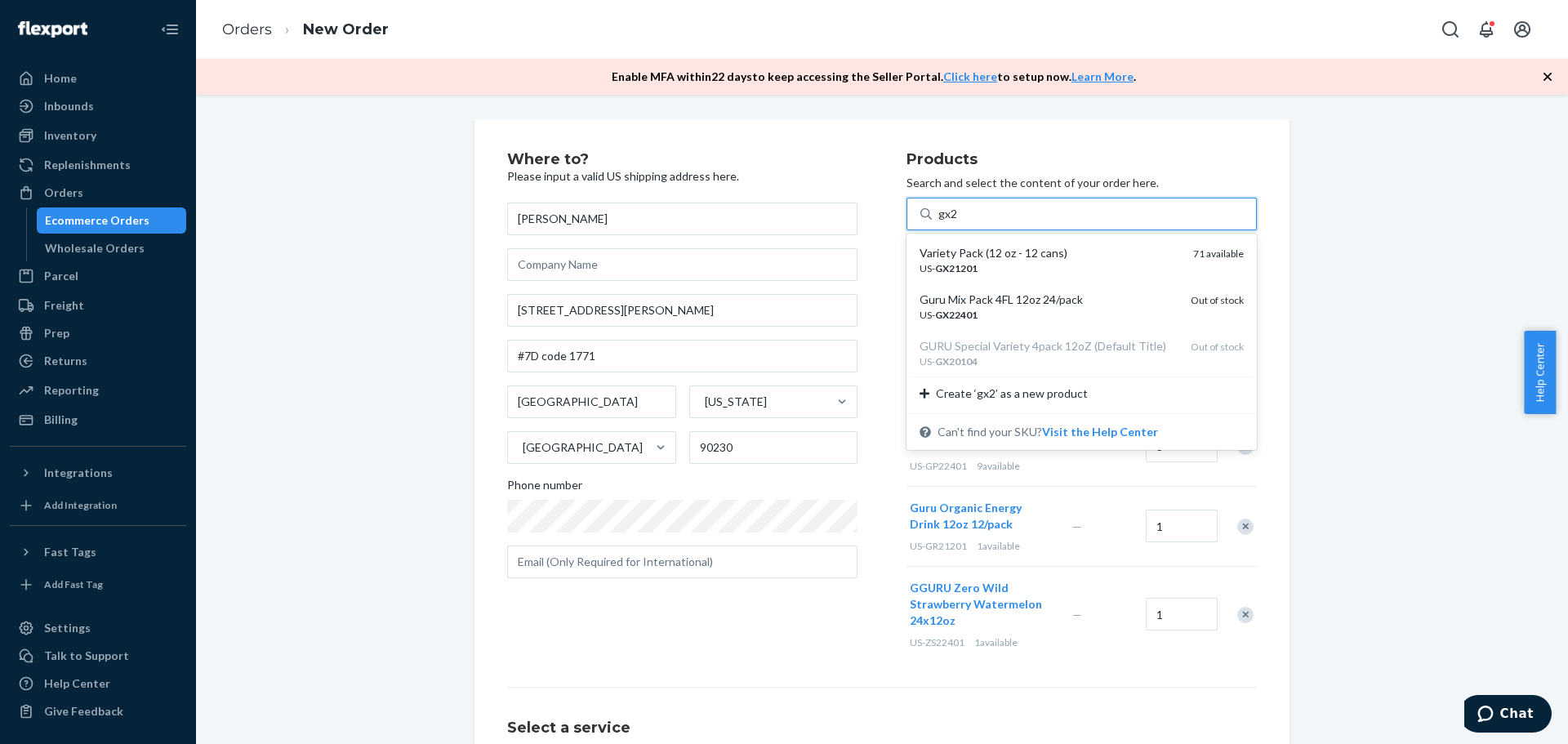
type input "gx21"
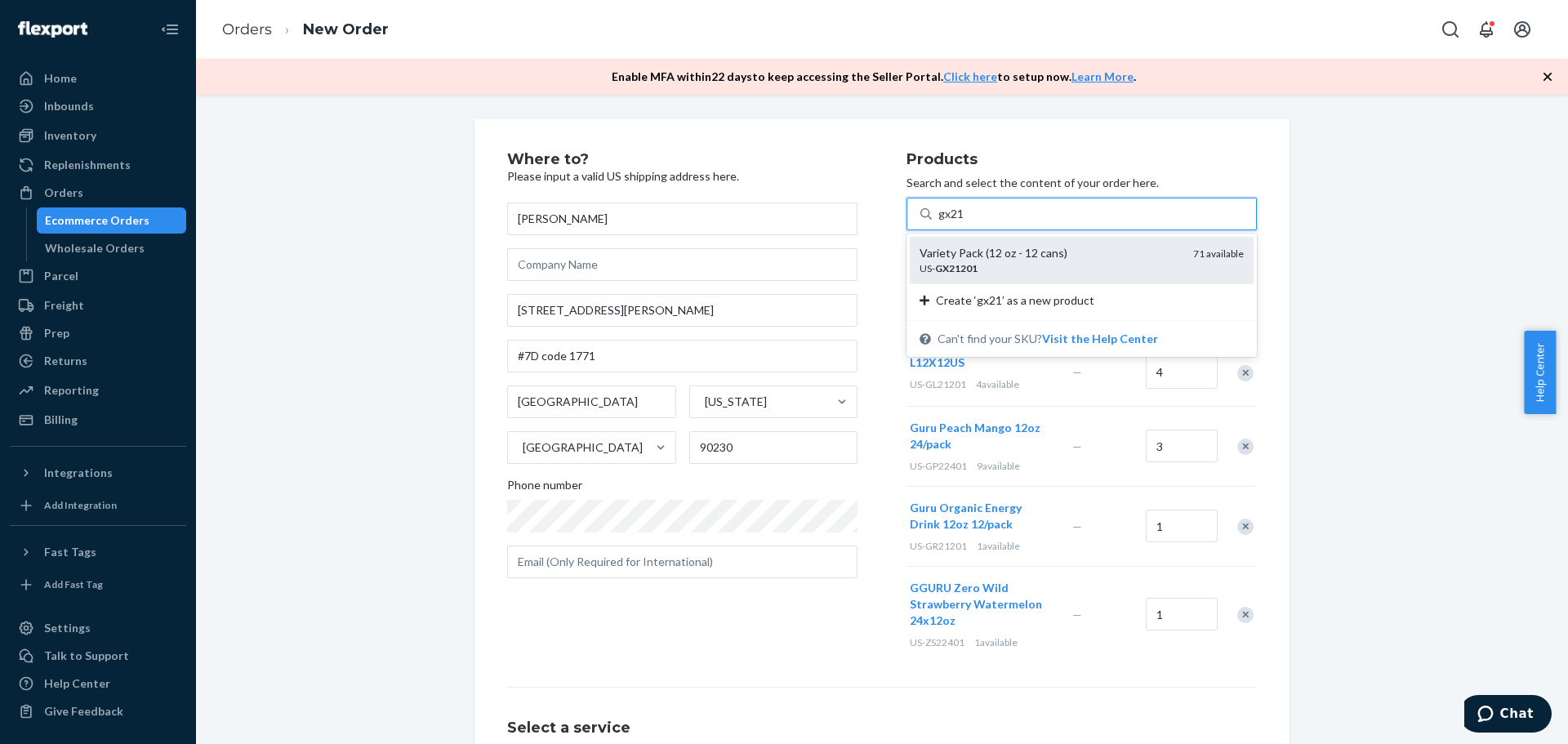
click at [1053, 269] on div "US- GX21201" at bounding box center [1050, 267] width 260 height 13
click at [965, 223] on input "gx21" at bounding box center [951, 214] width 26 height 16
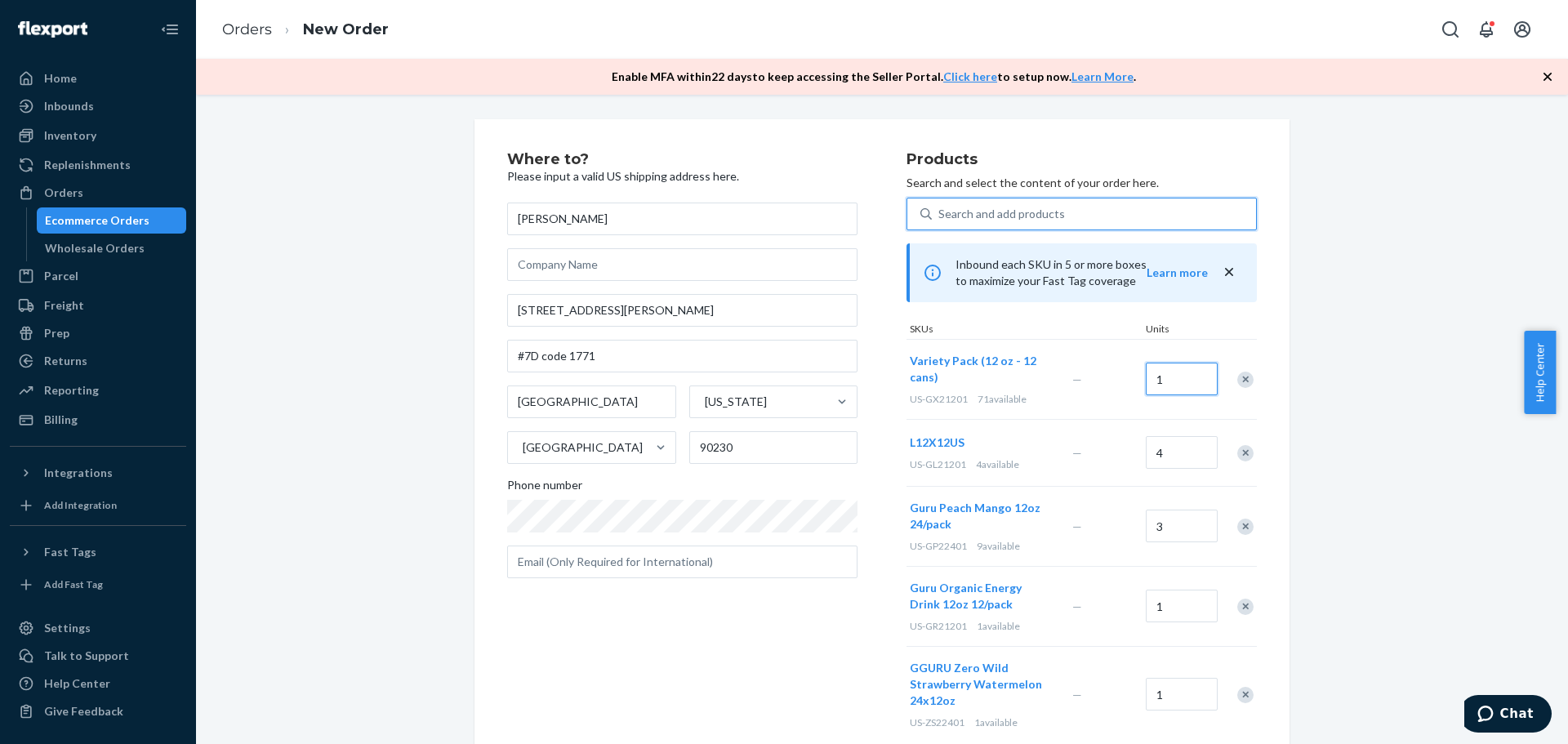
click at [1161, 381] on input "1" at bounding box center [1182, 379] width 72 height 32
type input "14"
click at [1385, 380] on div "Where to? Please input a valid US shipping address here. [PERSON_NAME] [STREET_…" at bounding box center [882, 566] width 1348 height 894
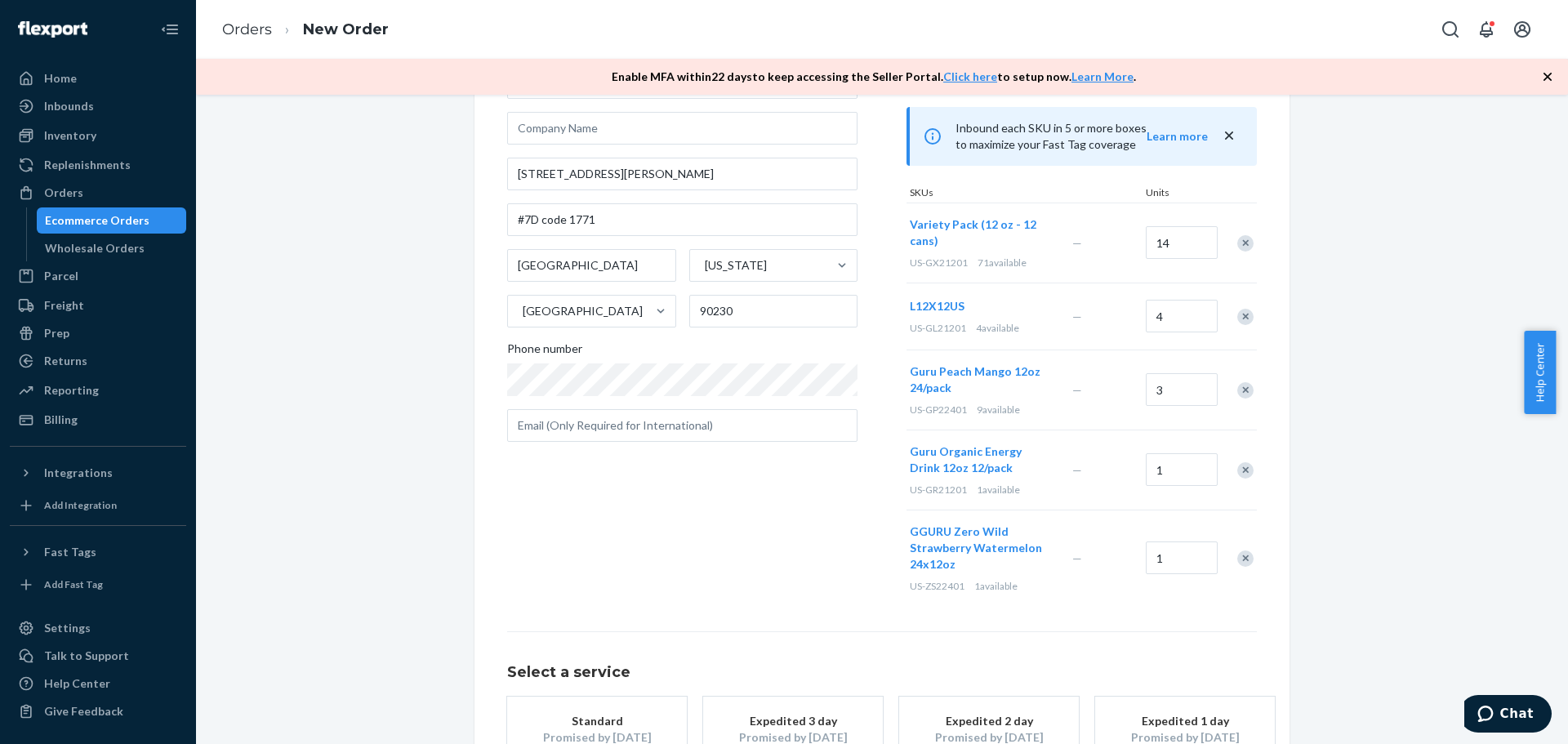
scroll to position [268, 0]
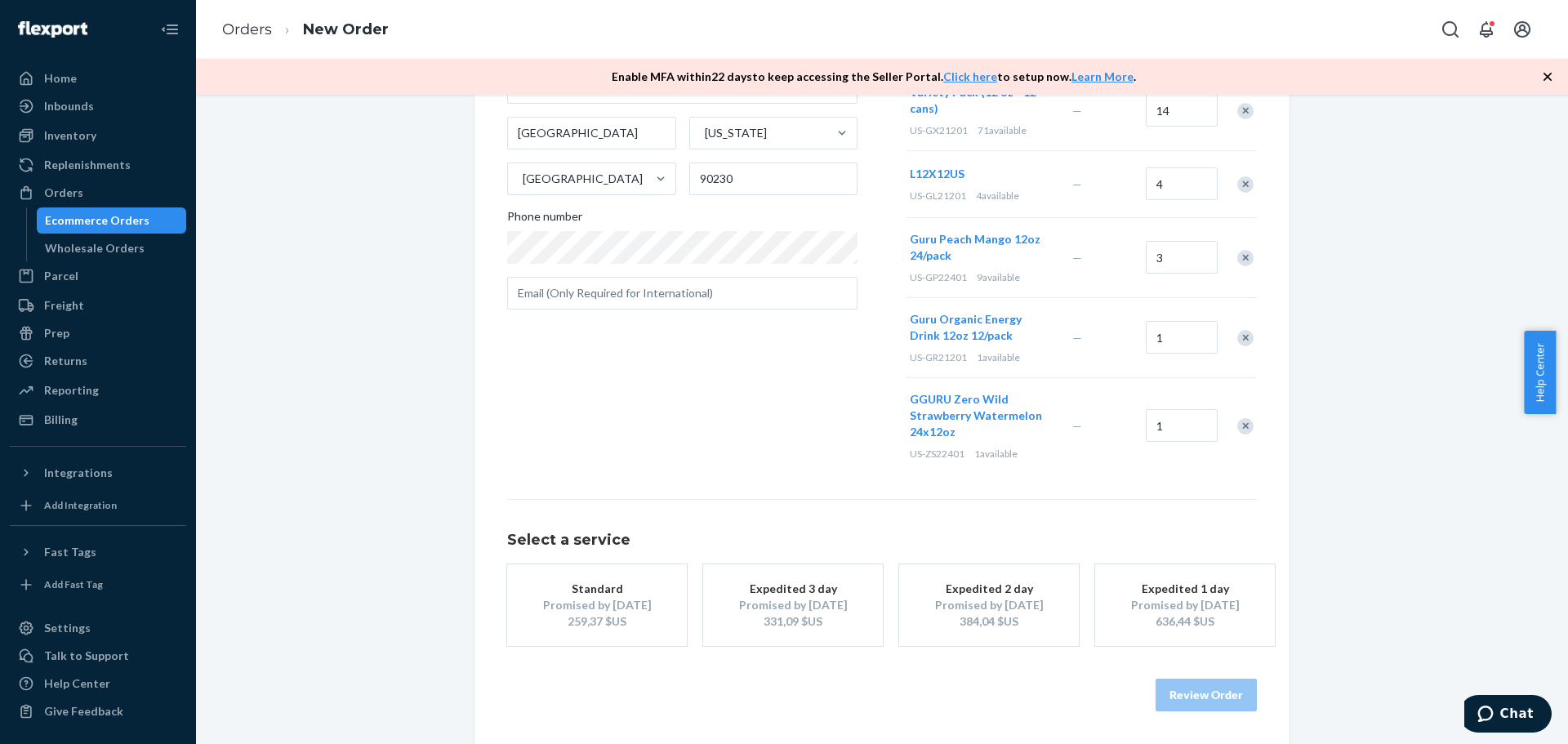
click at [621, 592] on div "Standard" at bounding box center [597, 589] width 131 height 16
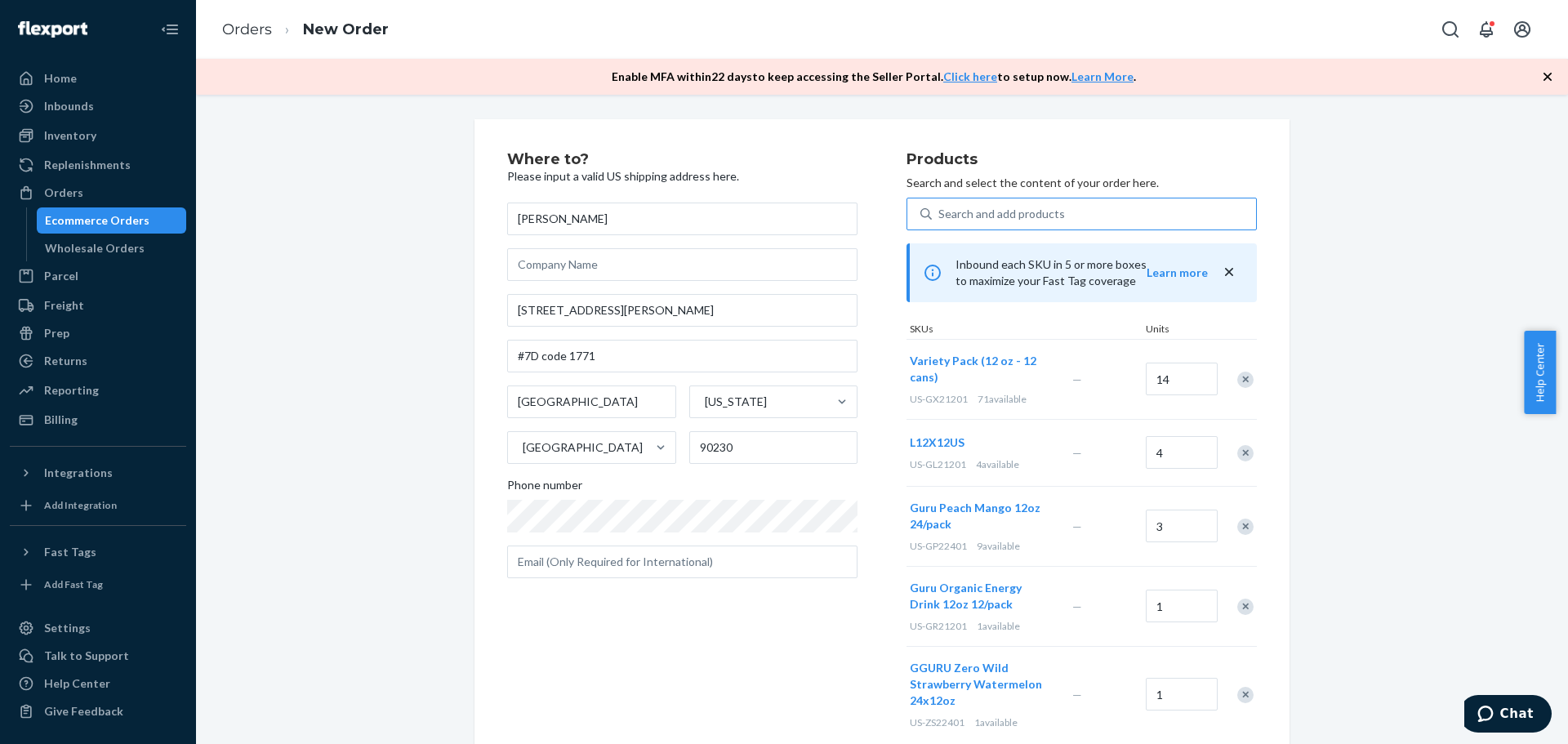
scroll to position [136, 0]
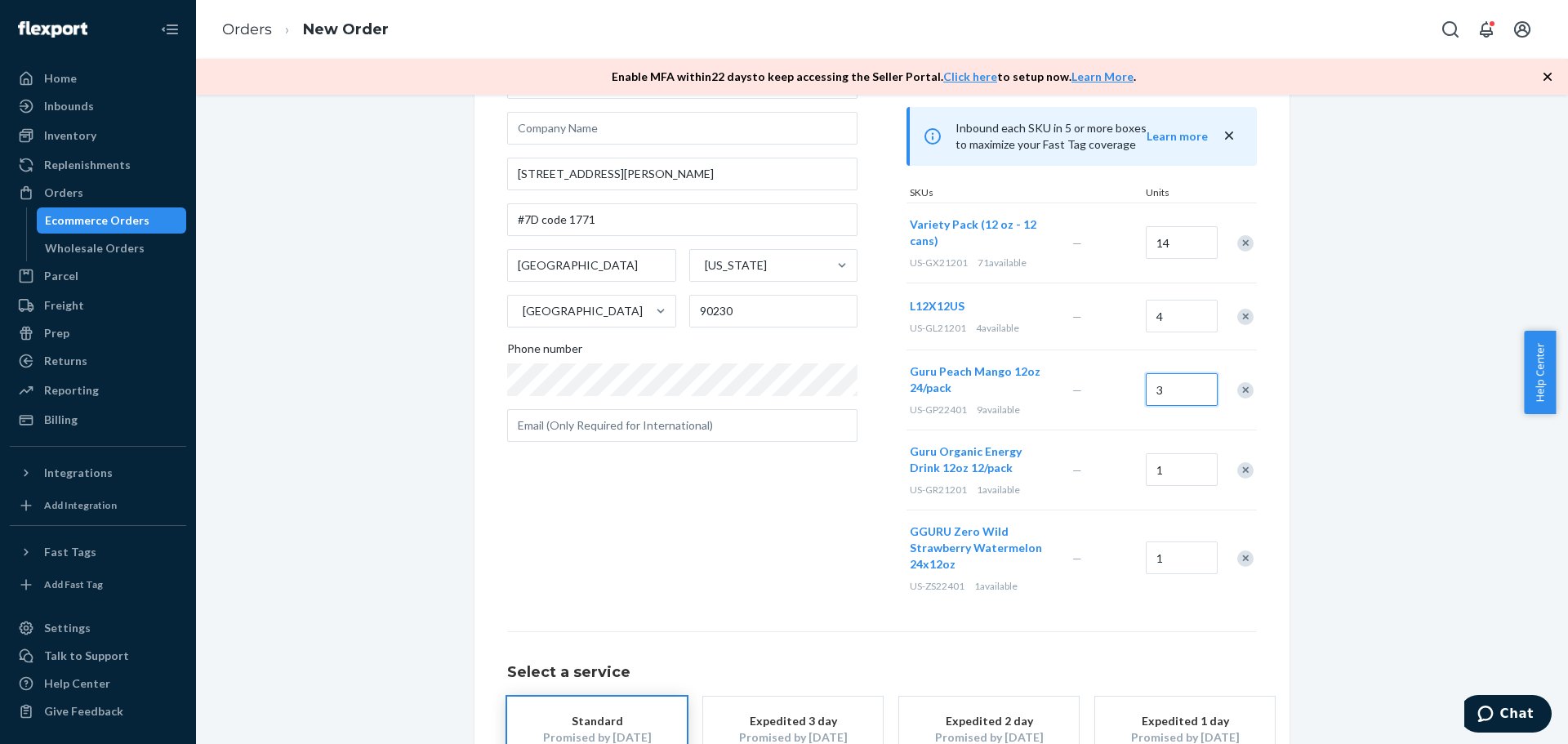
click at [1174, 395] on input "3" at bounding box center [1182, 390] width 72 height 32
type input "4"
click at [1409, 436] on div "Where to? Please input a valid US shipping address here. [PERSON_NAME] [STREET_…" at bounding box center [882, 430] width 1348 height 894
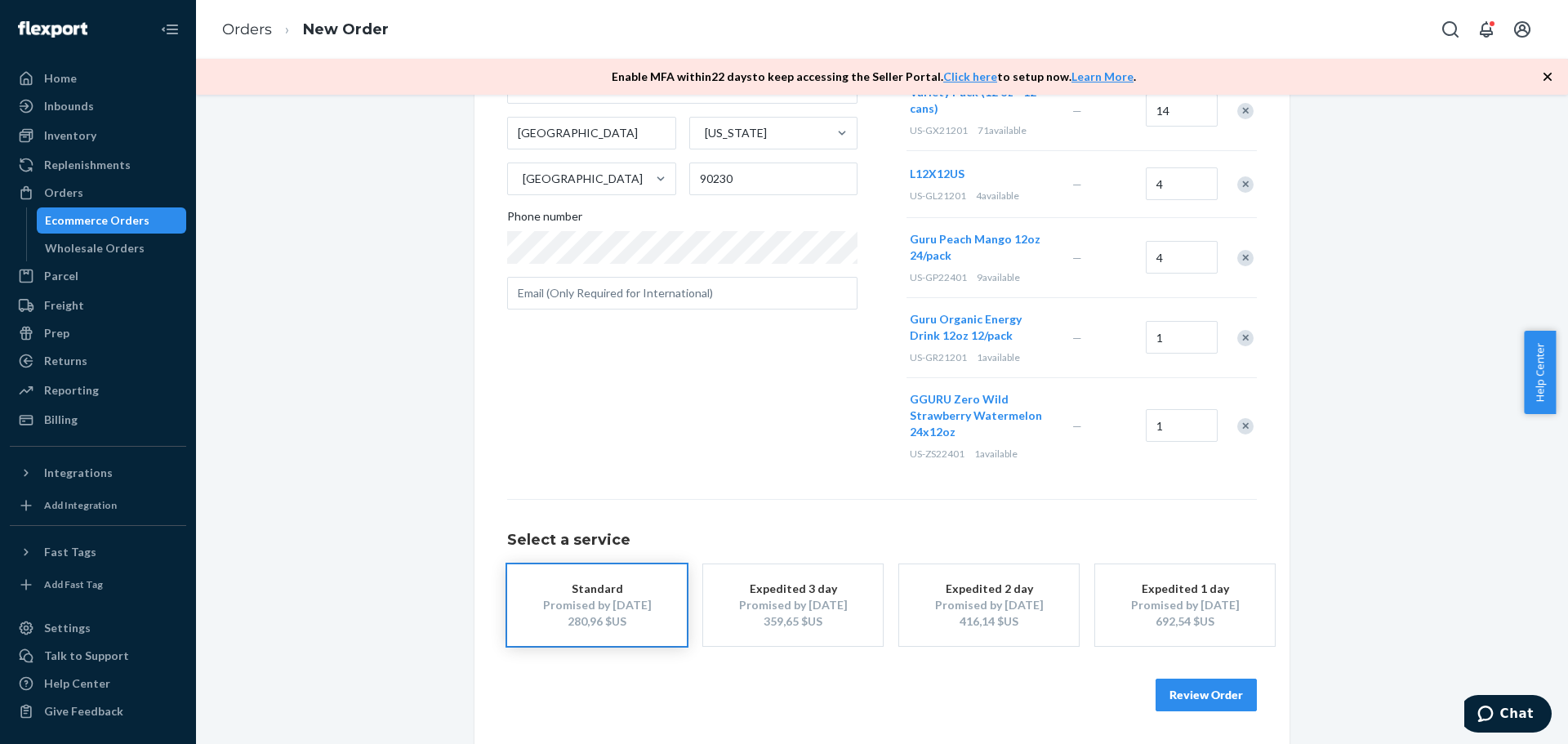
click at [607, 604] on div "Promised by [DATE]" at bounding box center [597, 605] width 131 height 16
click at [1194, 704] on button "Review Order" at bounding box center [1206, 695] width 101 height 32
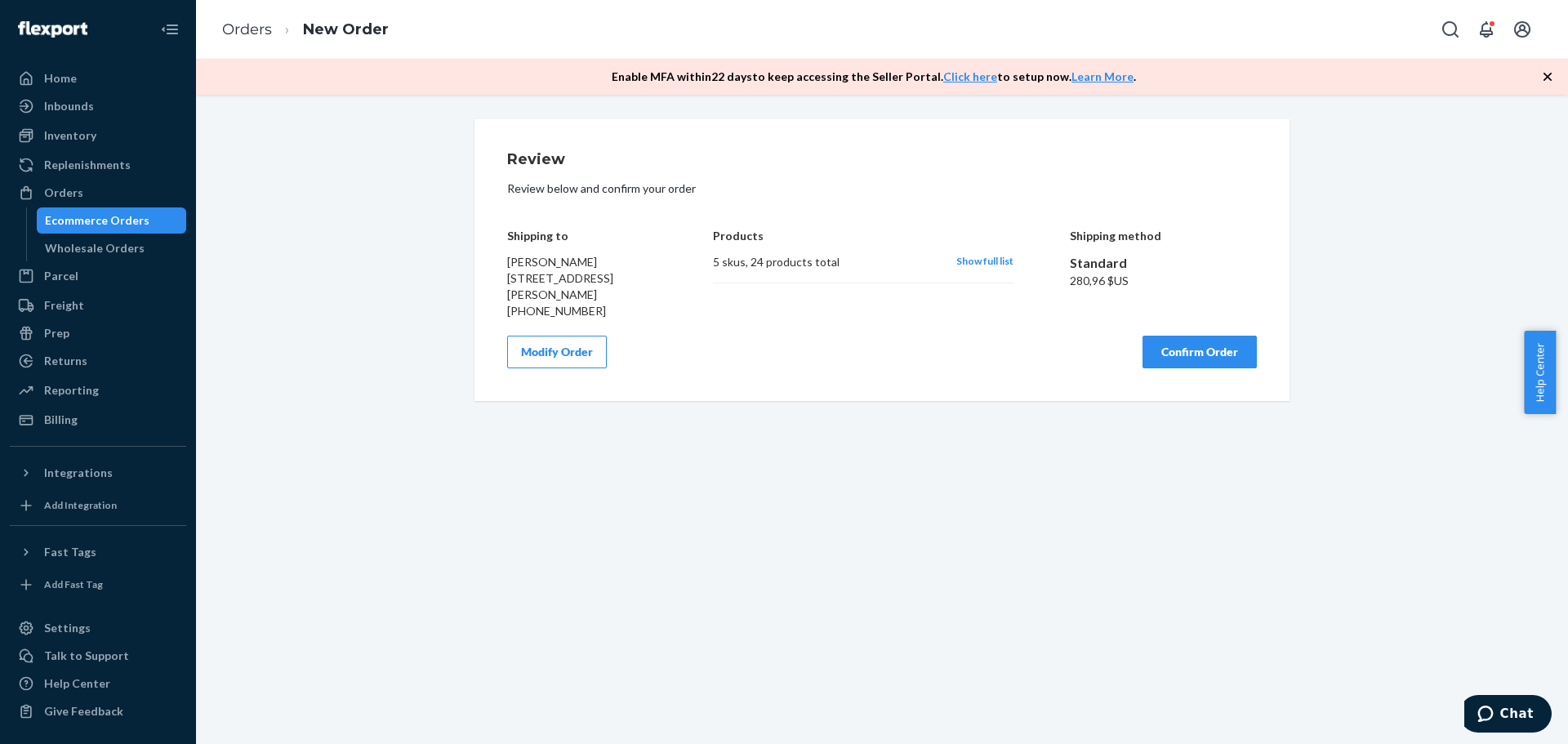
scroll to position [0, 0]
click at [1205, 368] on button "Confirm Order" at bounding box center [1199, 352] width 114 height 32
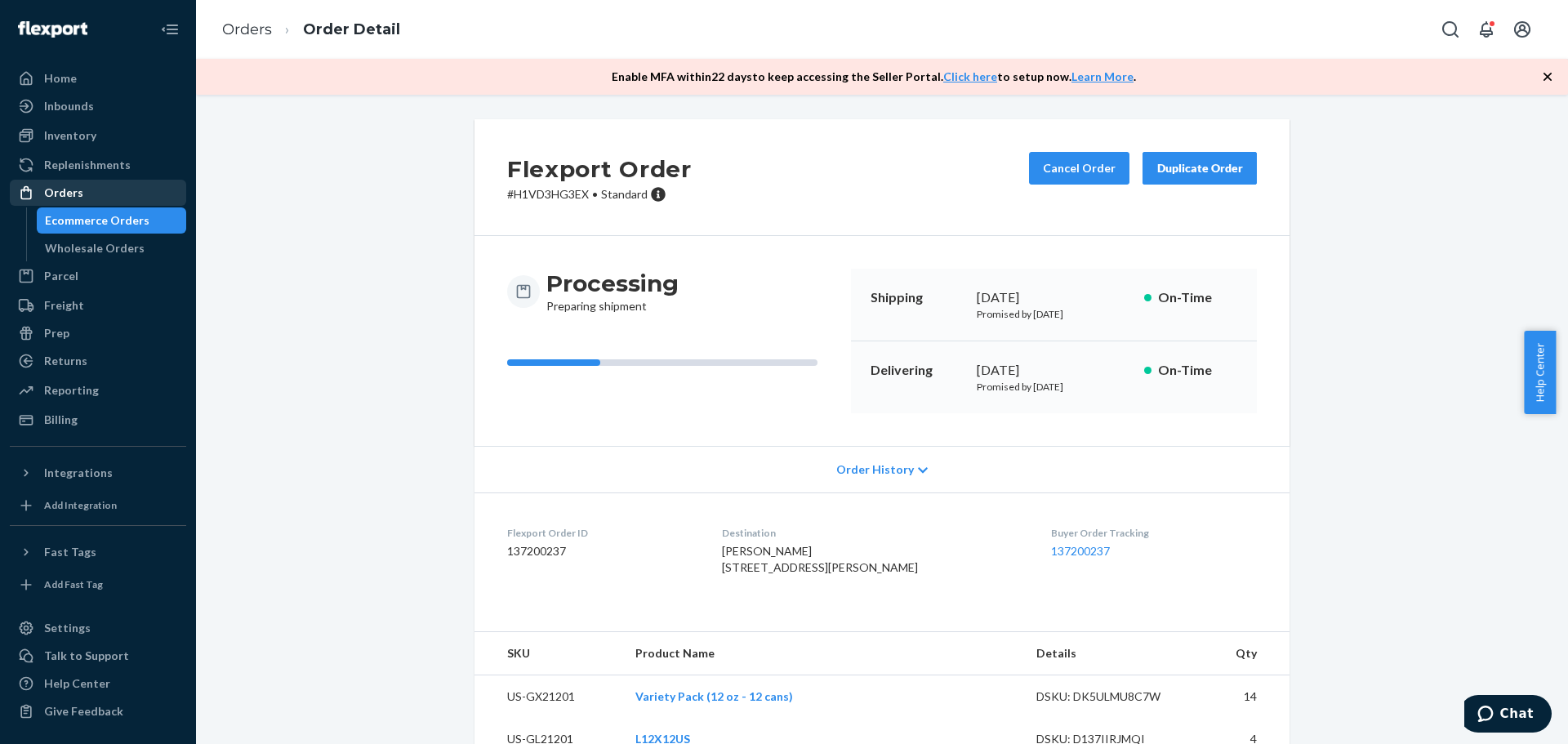
drag, startPoint x: 69, startPoint y: 195, endPoint x: 107, endPoint y: 188, distance: 38.6
click at [69, 195] on div "Orders" at bounding box center [64, 193] width 39 height 16
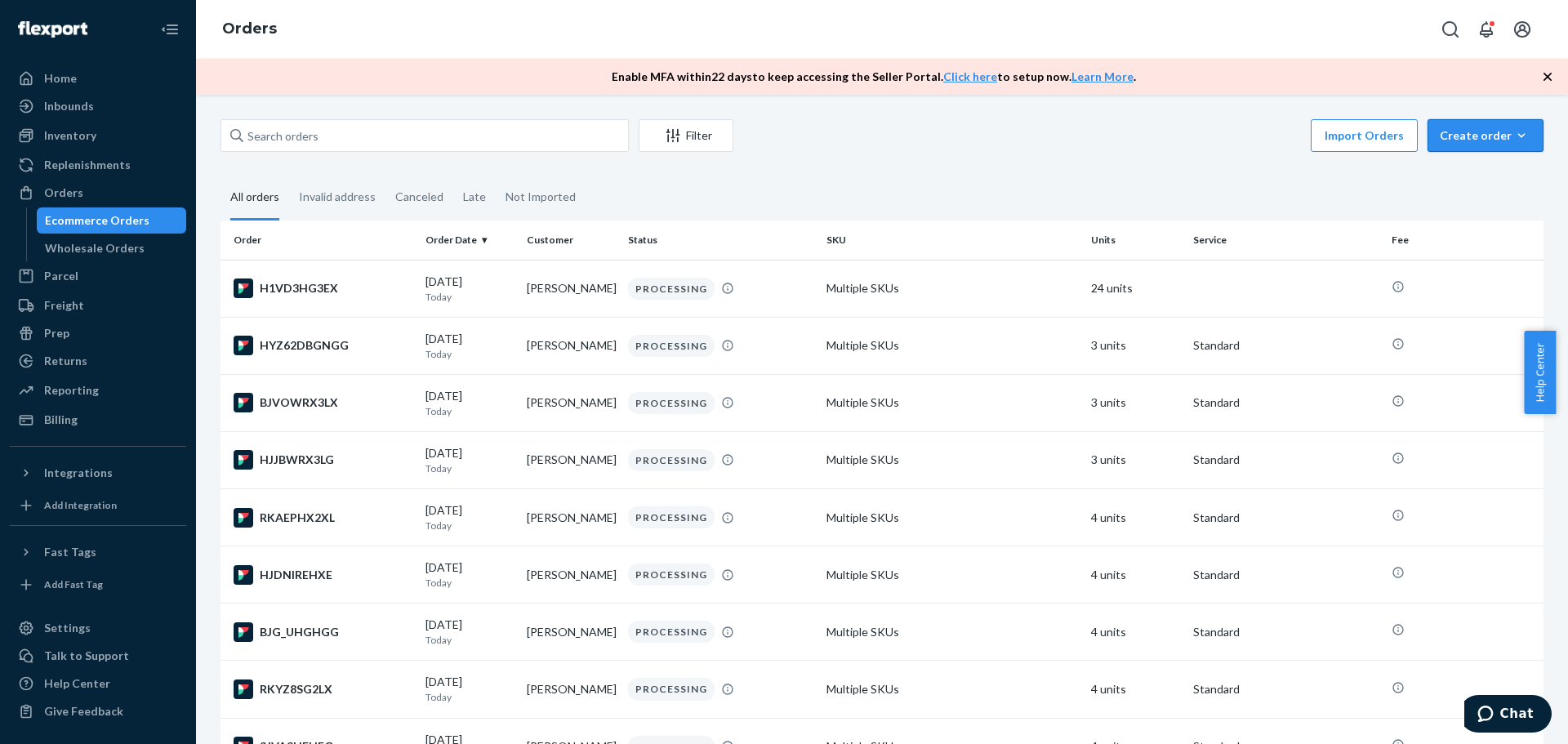
click at [1462, 133] on div "Create order" at bounding box center [1485, 136] width 92 height 16
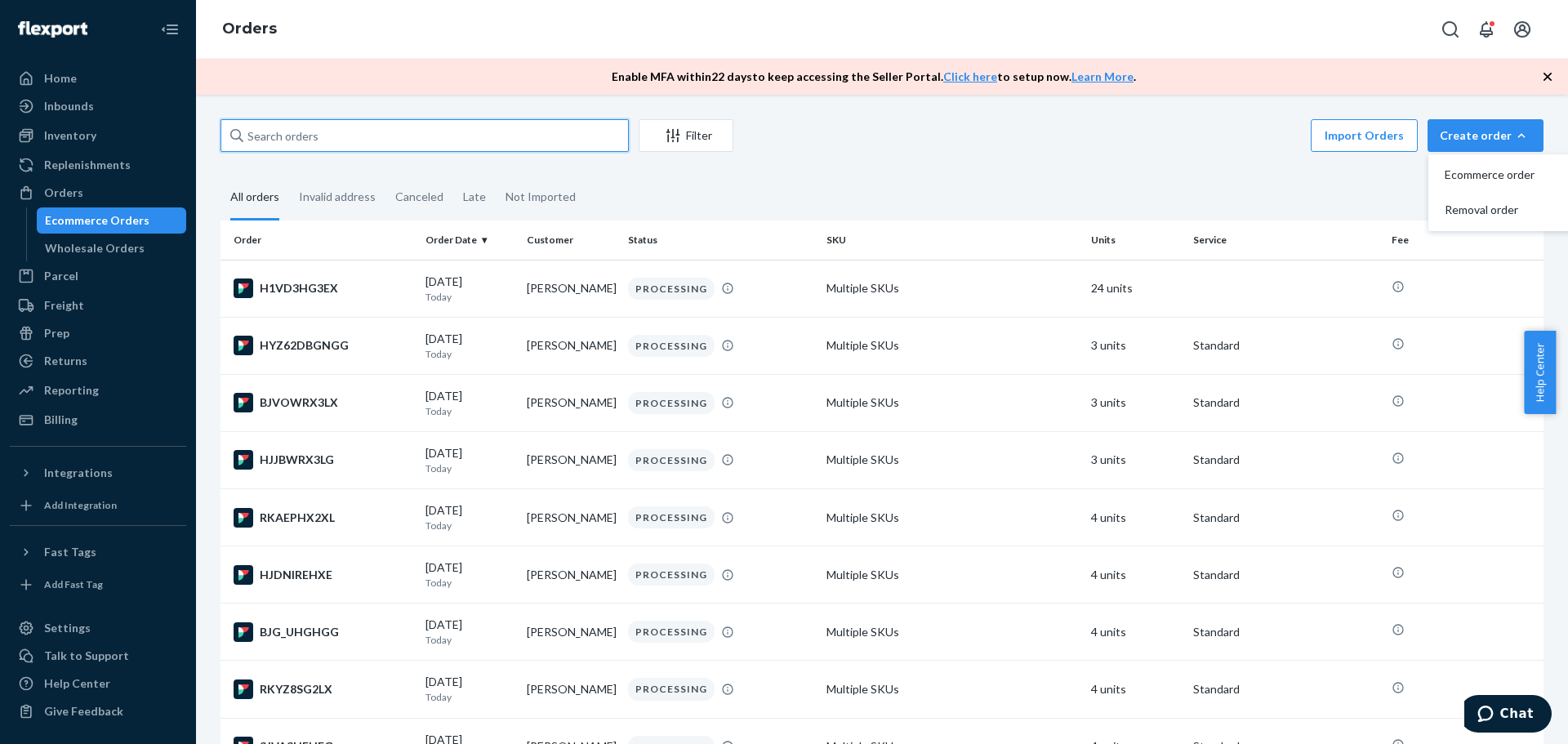
click at [305, 144] on input "text" at bounding box center [425, 136] width 408 height 32
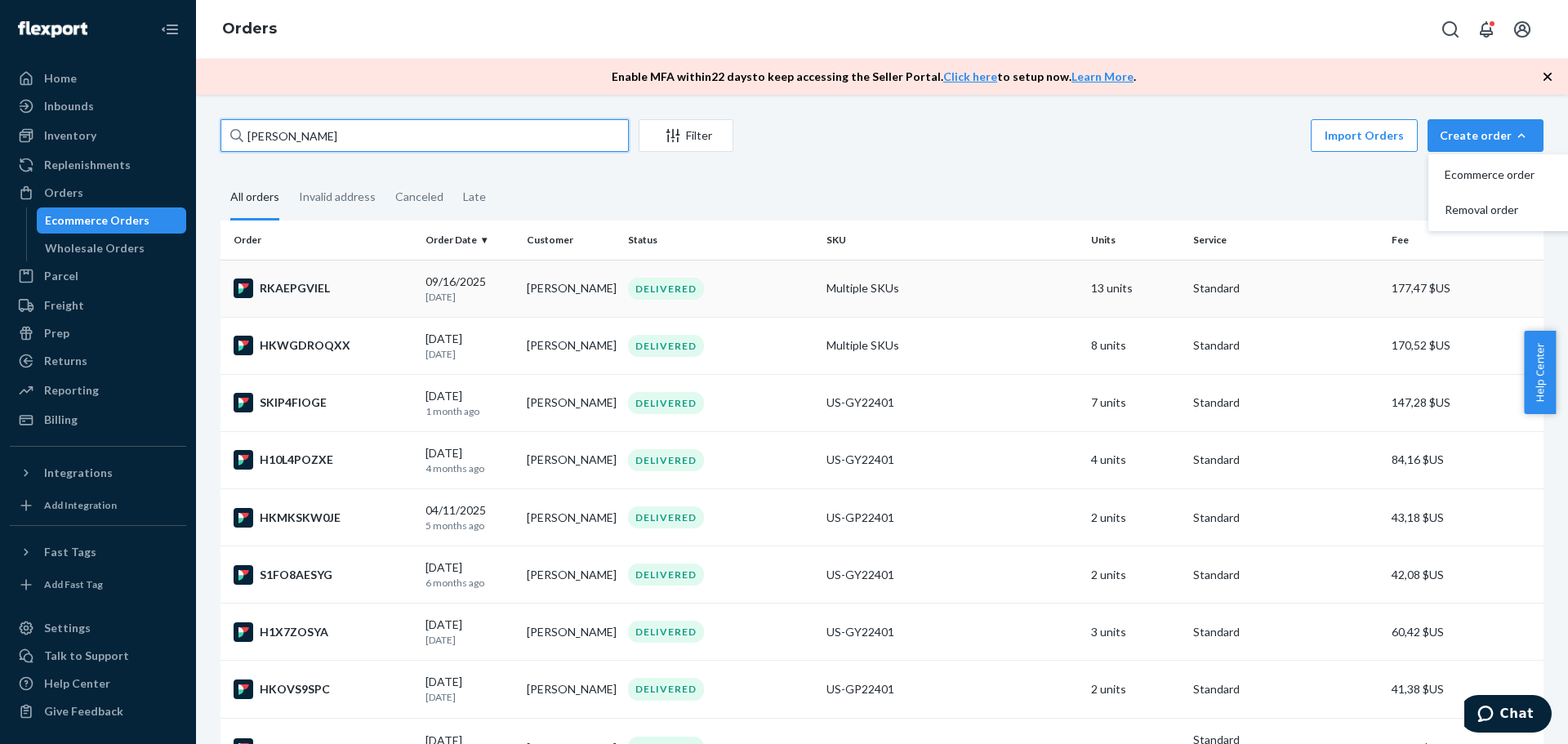
type input "[PERSON_NAME]"
click at [303, 293] on div "RKAEPGVIEL" at bounding box center [322, 288] width 179 height 20
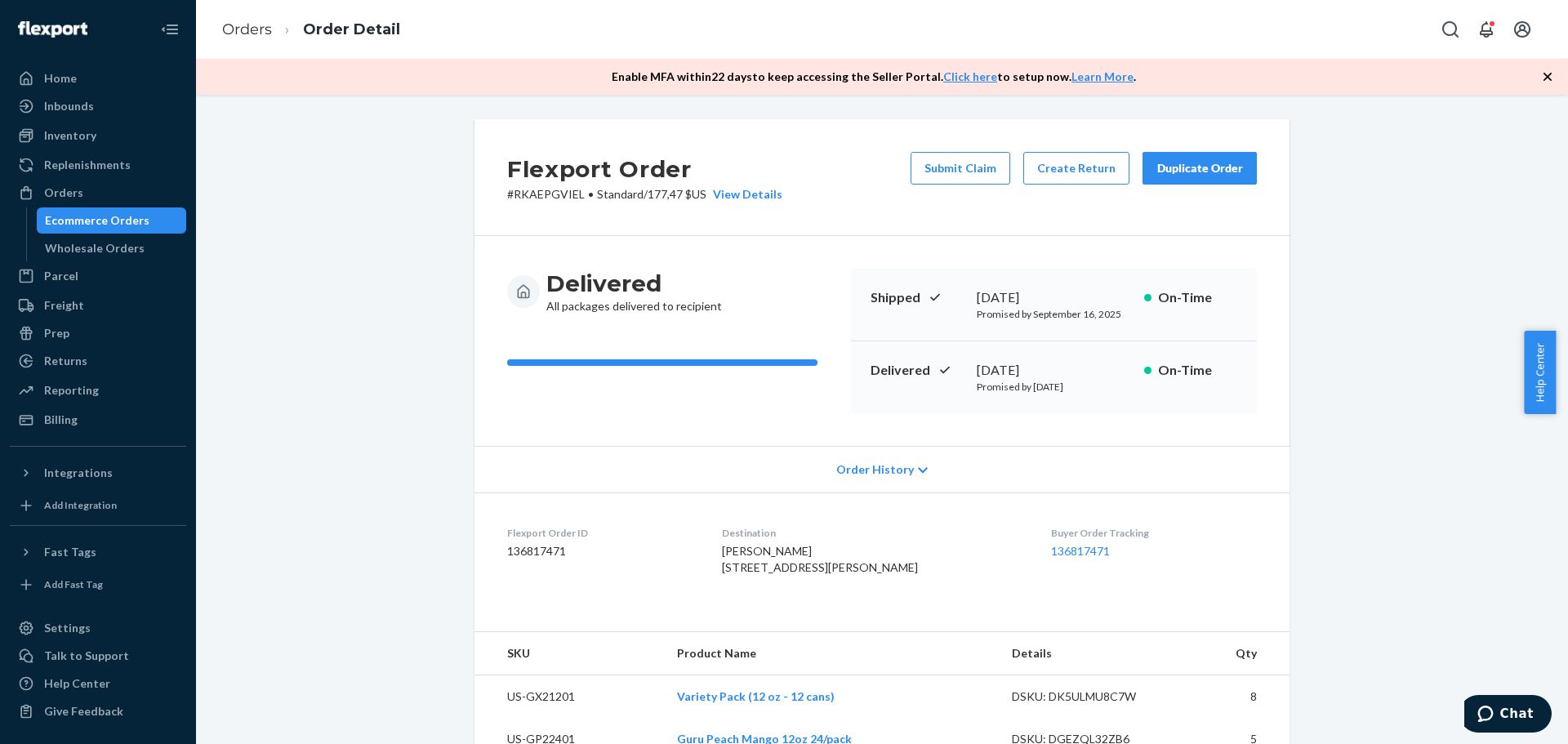
click at [1187, 172] on div "Duplicate Order" at bounding box center [1200, 168] width 86 height 16
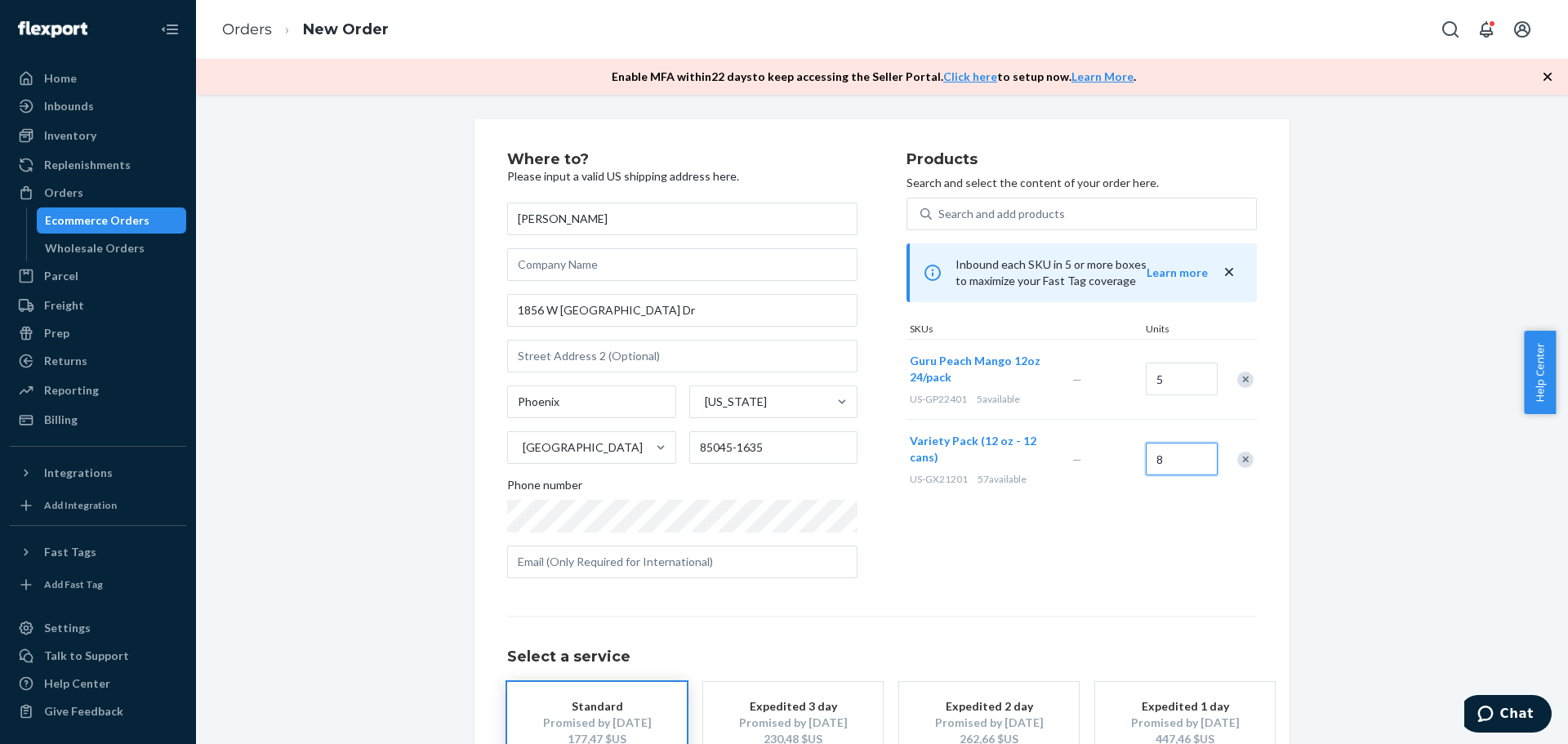
click at [1158, 457] on input "8" at bounding box center [1182, 459] width 72 height 32
type input "14"
click at [1168, 376] on input "5" at bounding box center [1182, 379] width 72 height 32
click at [1171, 380] on input "5" at bounding box center [1182, 379] width 72 height 32
type input "5"
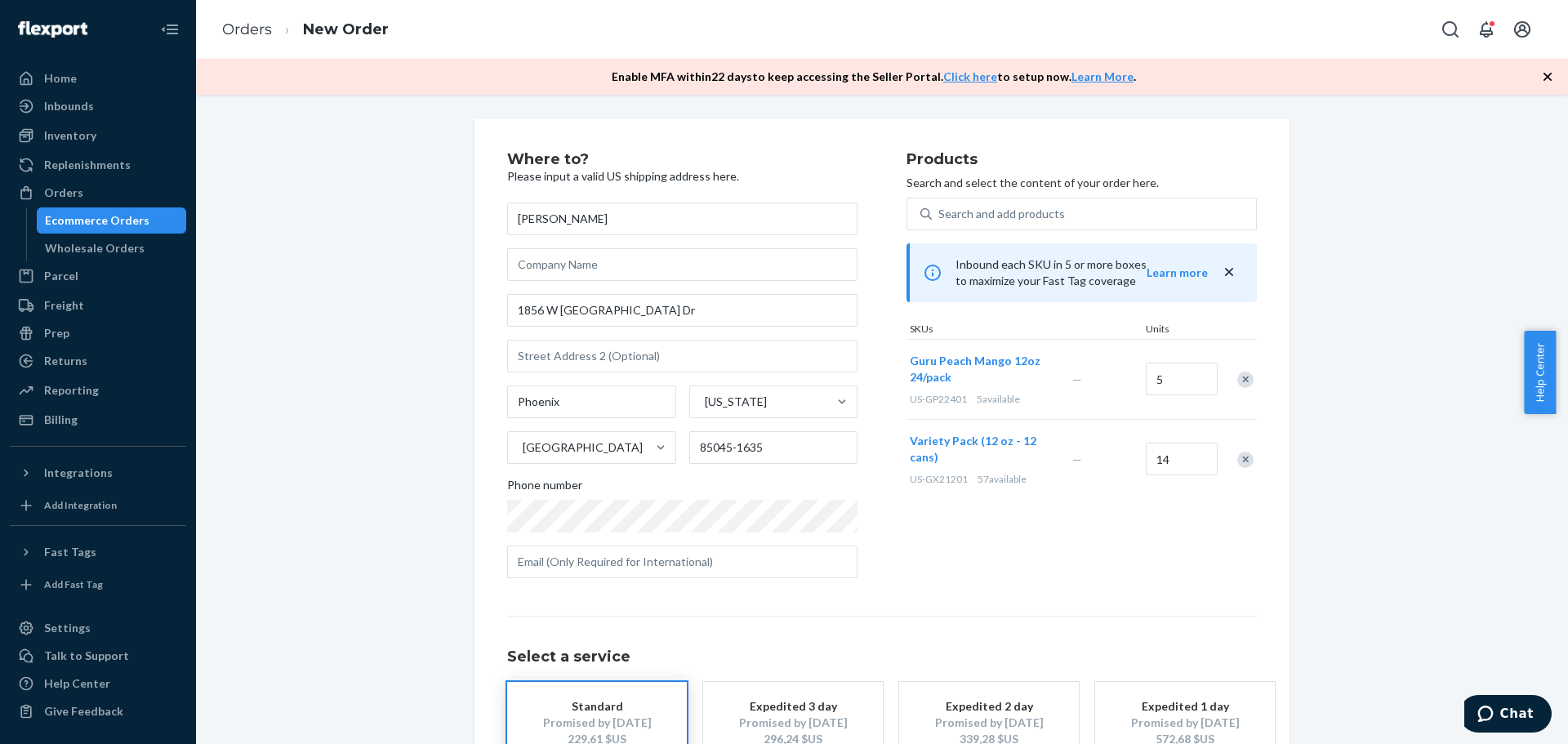
click at [1240, 379] on div "Remove Item" at bounding box center [1246, 380] width 16 height 16
click at [965, 214] on div "Search and add products" at bounding box center [1002, 214] width 127 height 16
click at [940, 214] on input "Search and add products" at bounding box center [940, 214] width 2 height 16
click at [1171, 377] on input "14" at bounding box center [1182, 379] width 72 height 32
click at [1179, 377] on input "57" at bounding box center [1182, 379] width 72 height 32
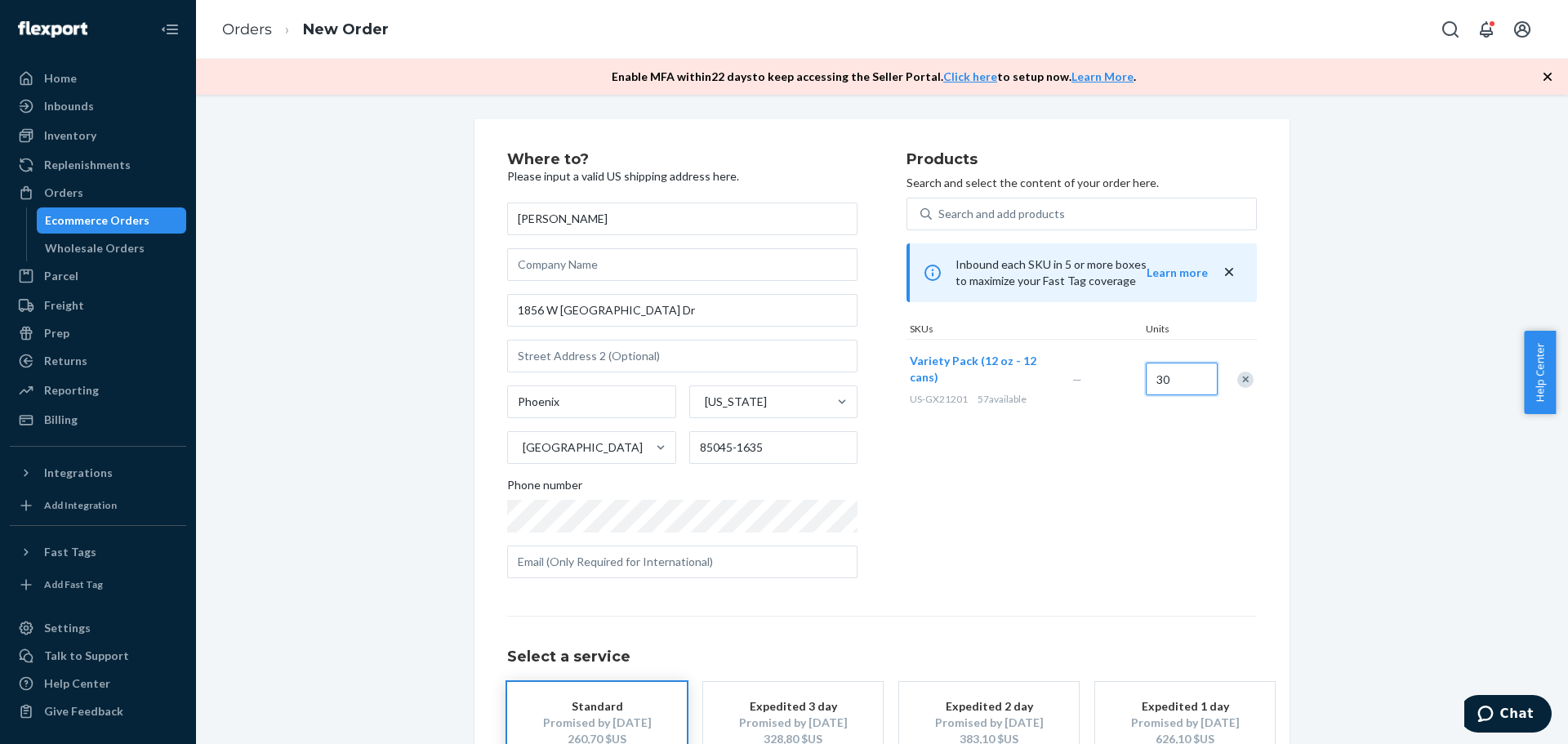
type input "30"
click at [1388, 498] on div "Where to? Please input a valid US shipping address here. Rita Zakher 1856 W Gle…" at bounding box center [882, 490] width 1348 height 742
click at [1064, 487] on div "Products Search and select the content of your order here. Search and add produ…" at bounding box center [1082, 372] width 350 height 440
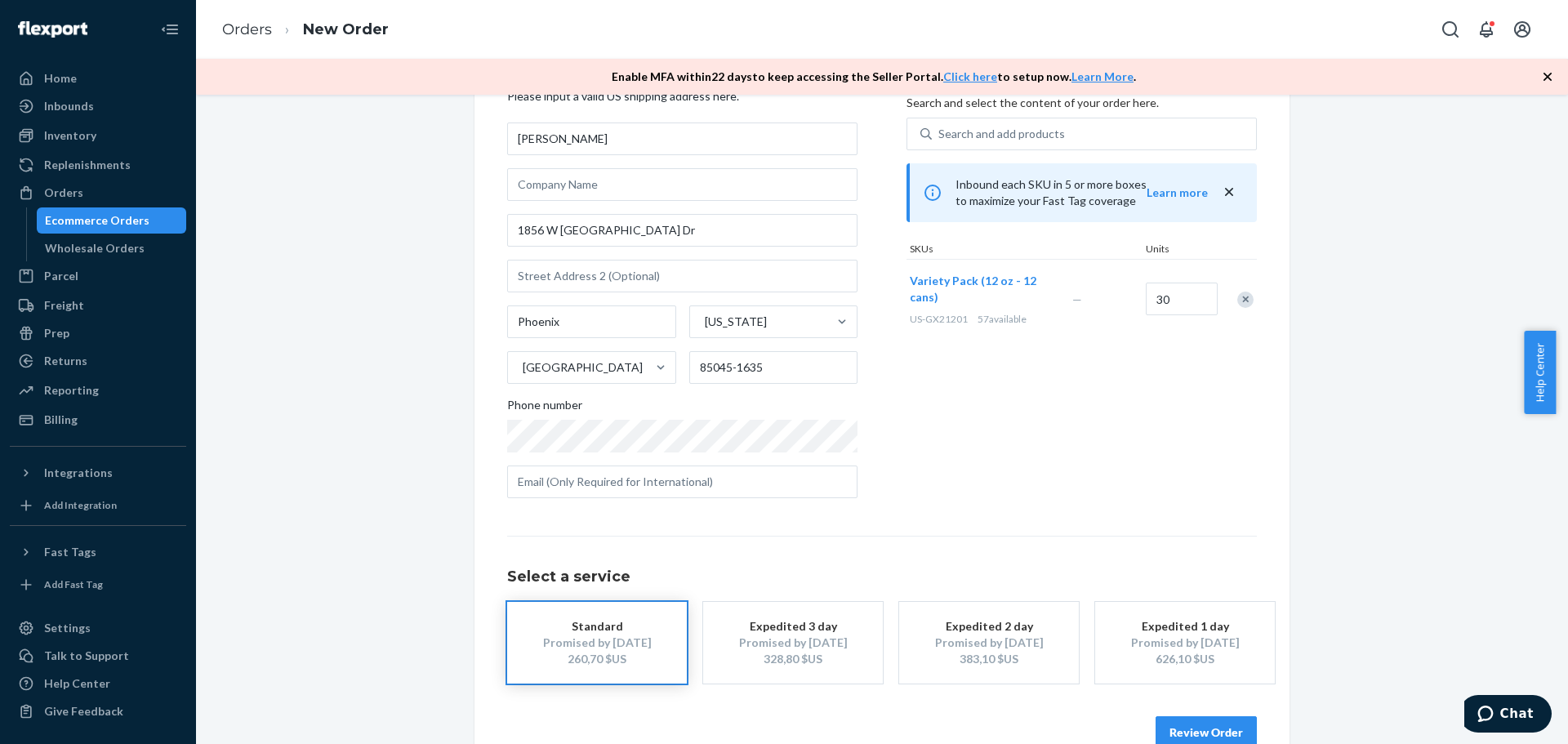
scroll to position [118, 0]
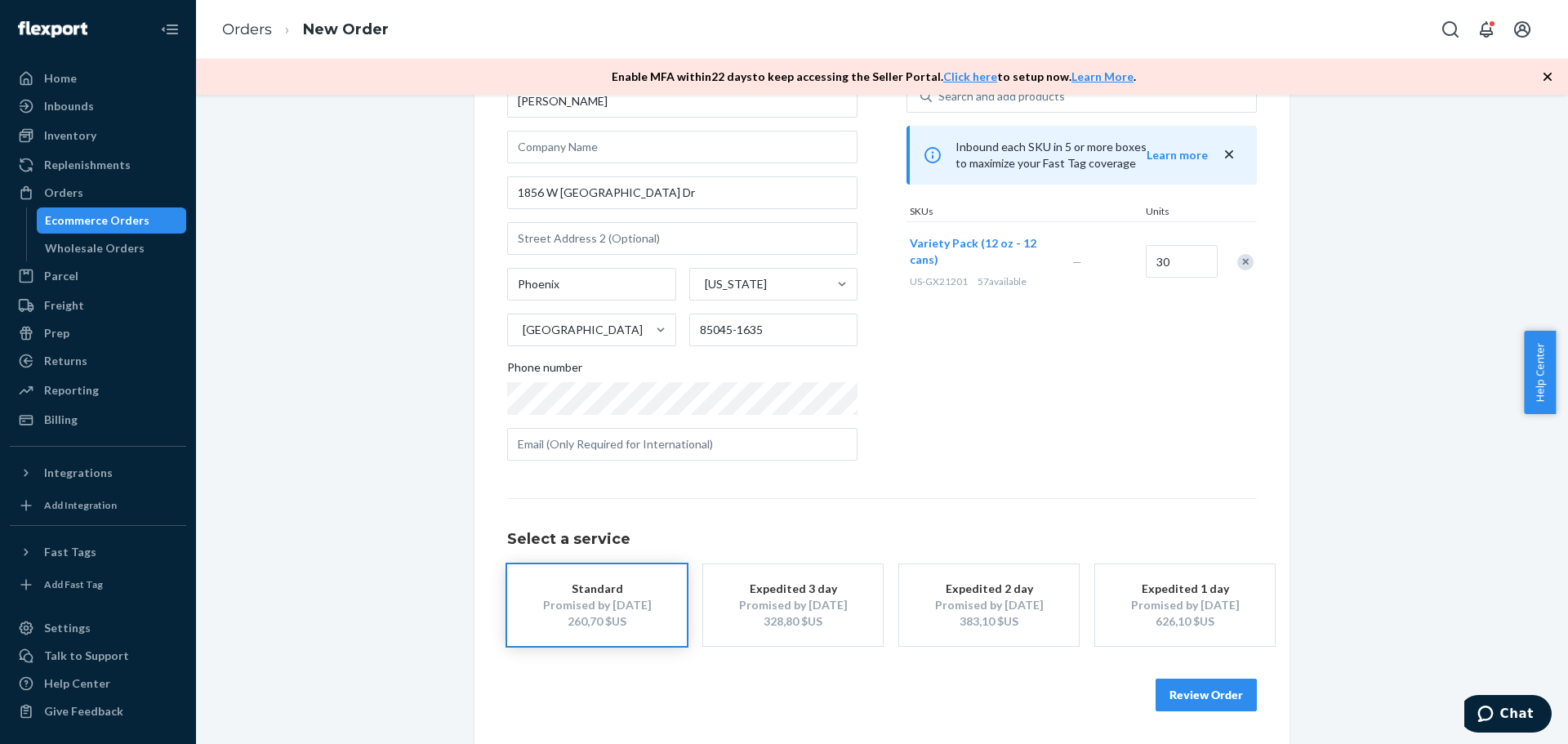
click at [621, 594] on div "Standard" at bounding box center [597, 589] width 131 height 16
click at [1199, 700] on button "Review Order" at bounding box center [1206, 695] width 101 height 32
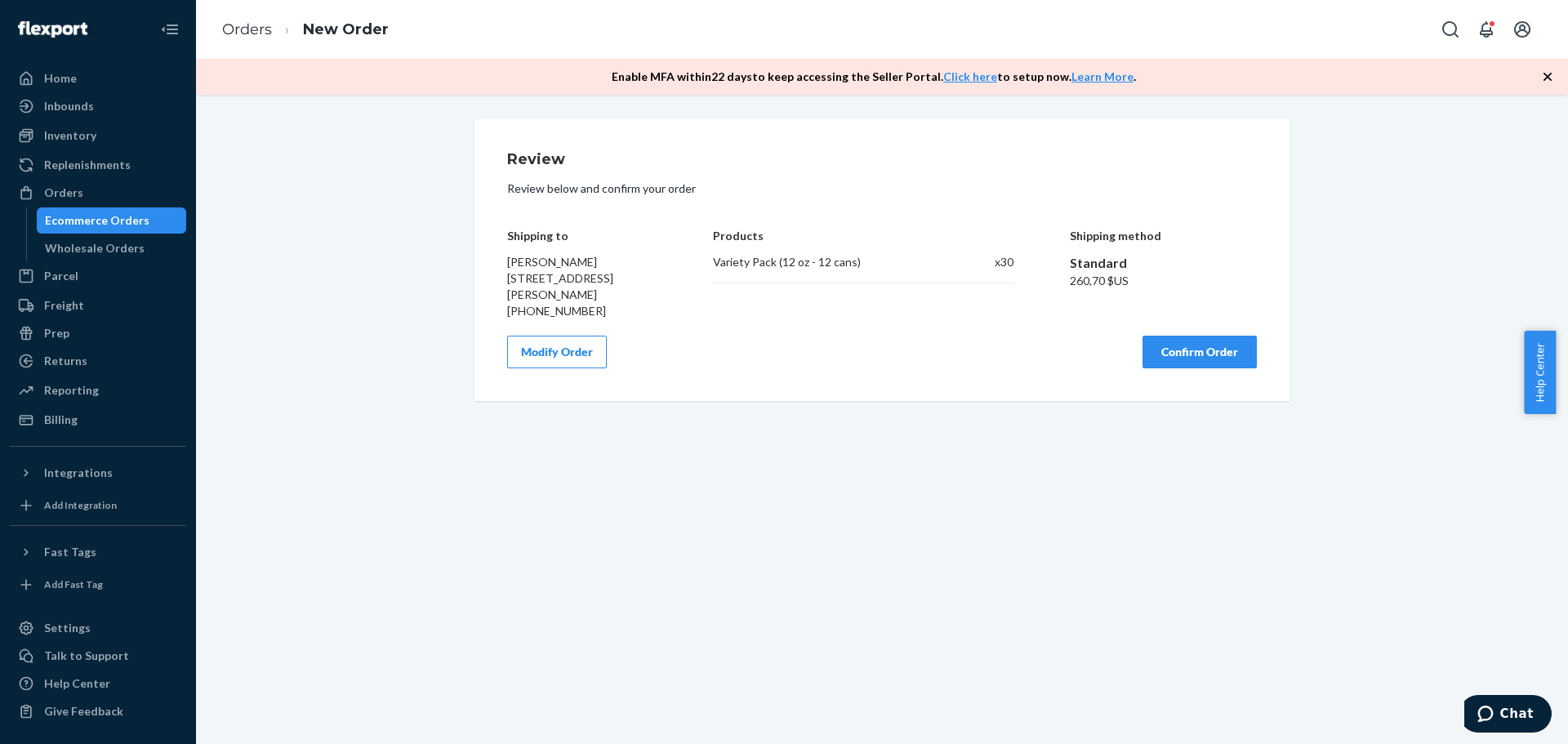
click at [1204, 353] on button "Confirm Order" at bounding box center [1199, 352] width 114 height 32
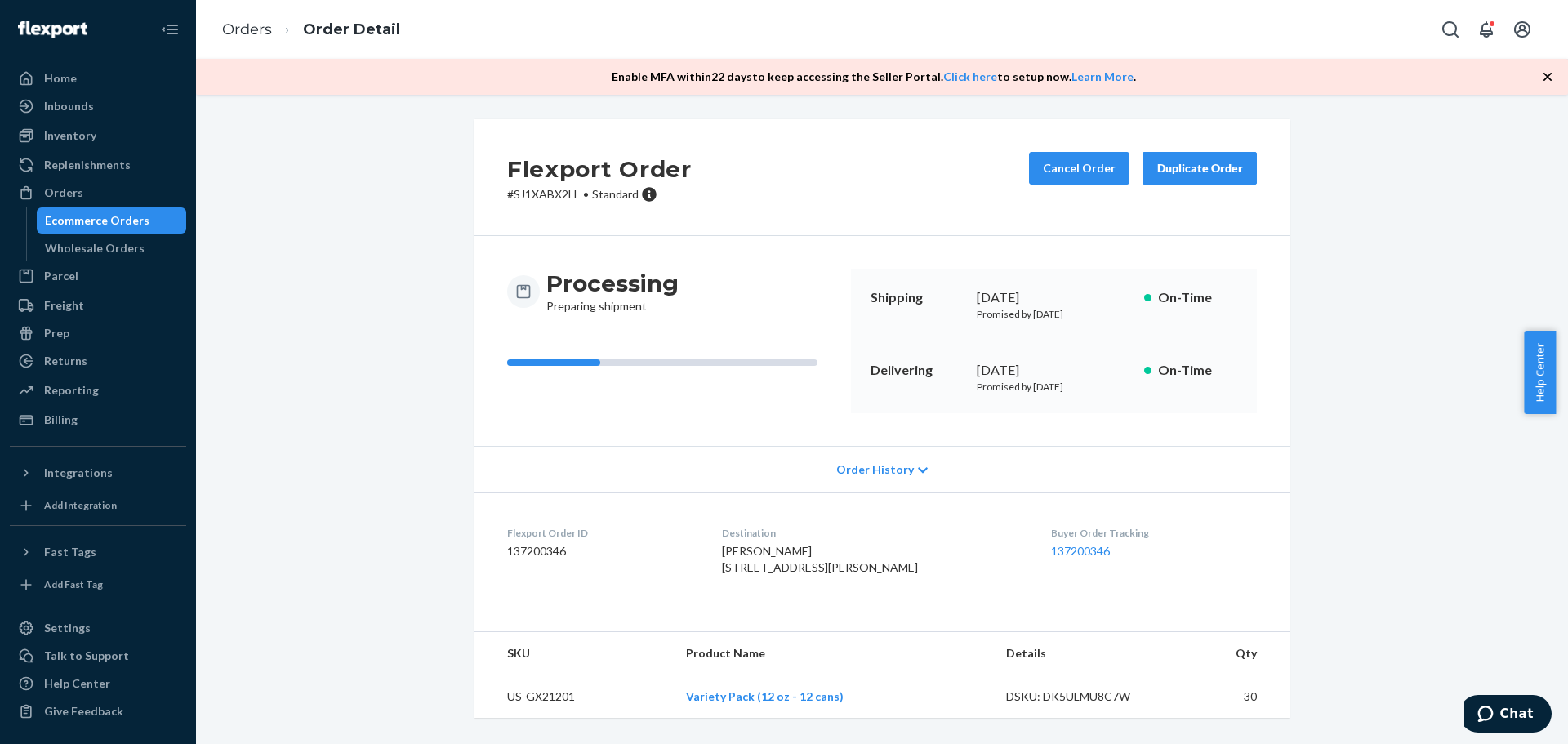
scroll to position [26, 0]
click at [113, 218] on div "Ecommerce Orders" at bounding box center [97, 221] width 104 height 16
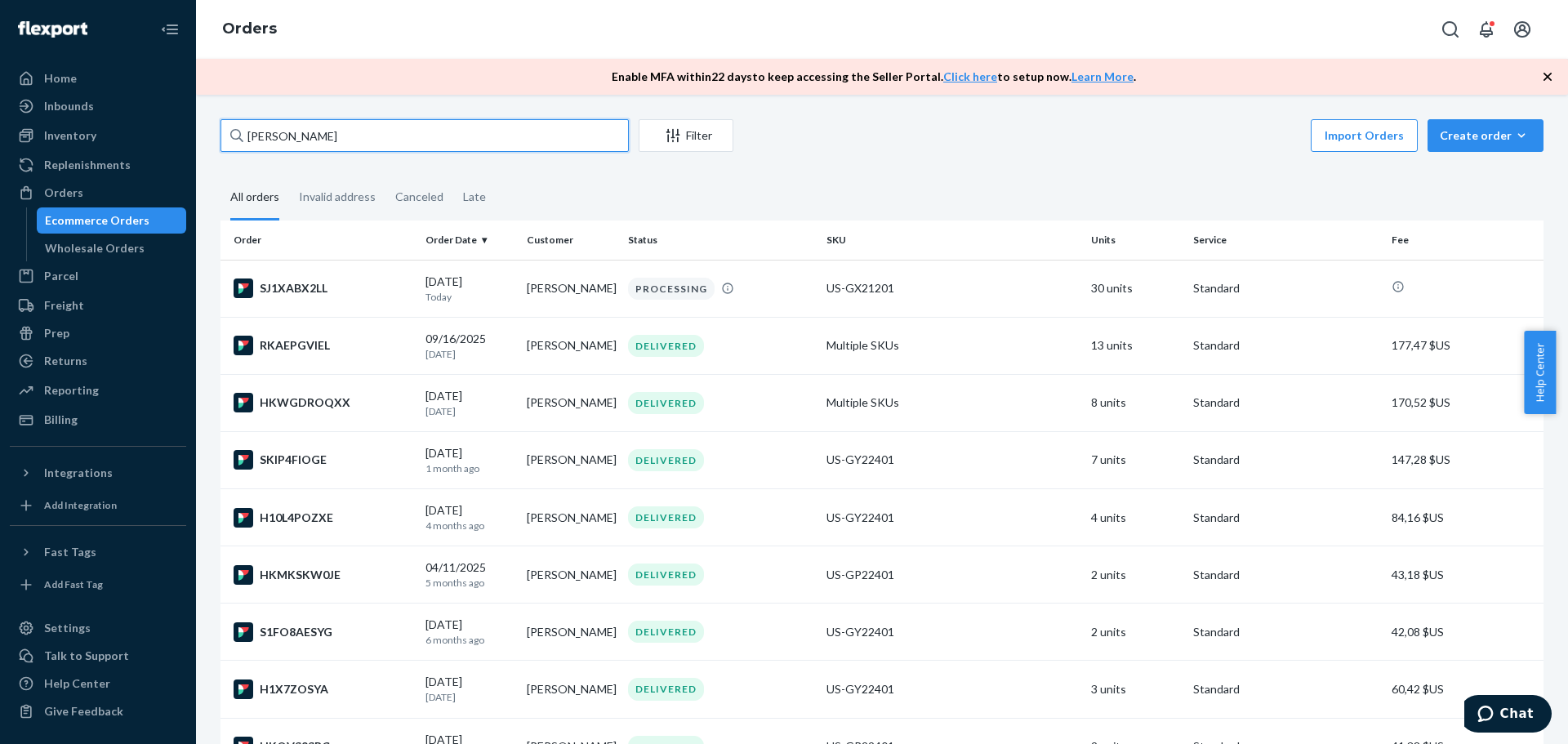
drag, startPoint x: 266, startPoint y: 136, endPoint x: 220, endPoint y: 132, distance: 46.2
click at [220, 132] on div "rita Filter Import Orders Create order Ecommerce order Removal order All orders…" at bounding box center [882, 758] width 1348 height 1279
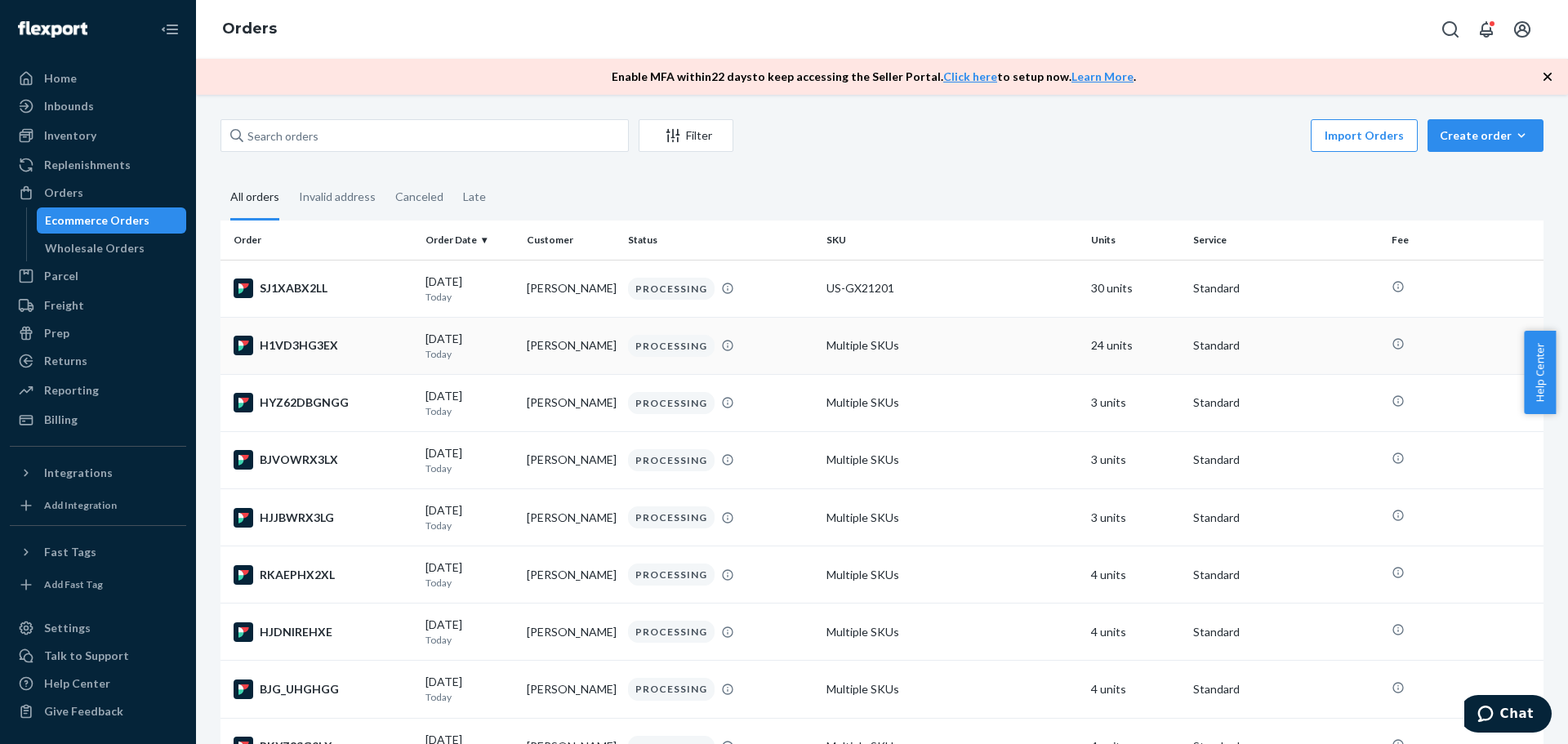
click at [313, 342] on div "H1VD3HG3EX" at bounding box center [322, 346] width 179 height 20
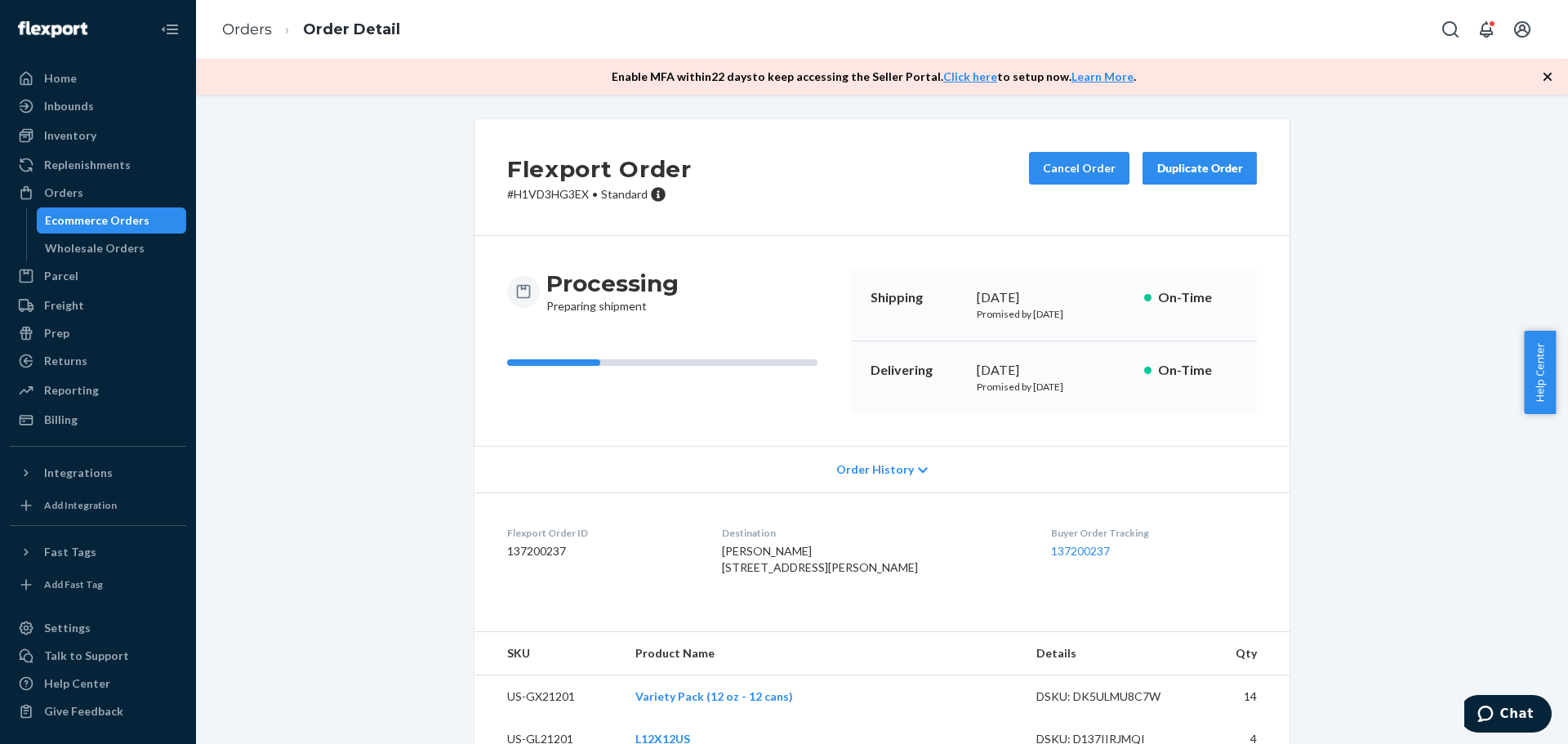
drag, startPoint x: 86, startPoint y: 211, endPoint x: 1490, endPoint y: 315, distance: 1407.8
click at [89, 211] on div "Ecommerce Orders" at bounding box center [112, 220] width 147 height 22
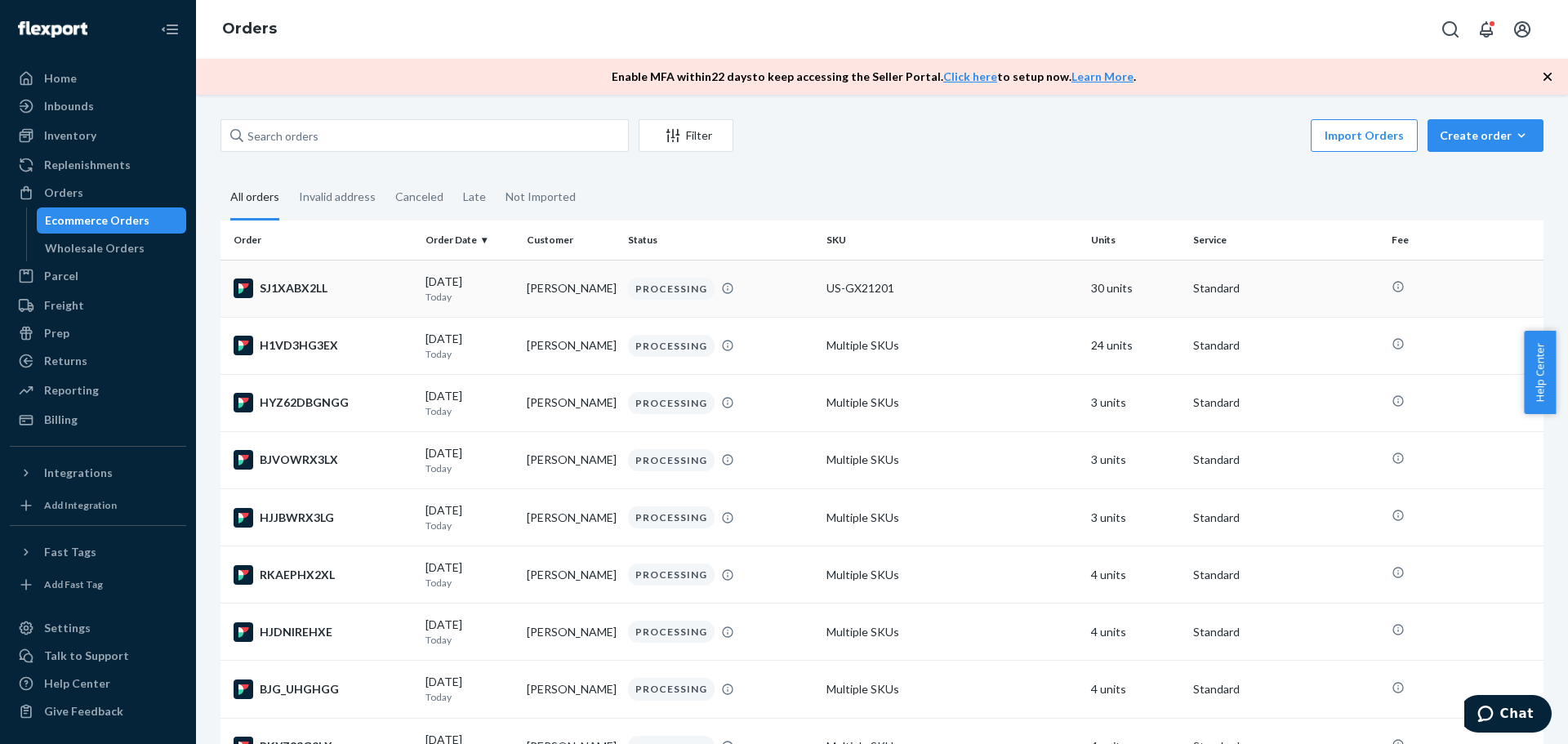
click at [286, 292] on div "SJ1XABX2LL" at bounding box center [322, 288] width 179 height 20
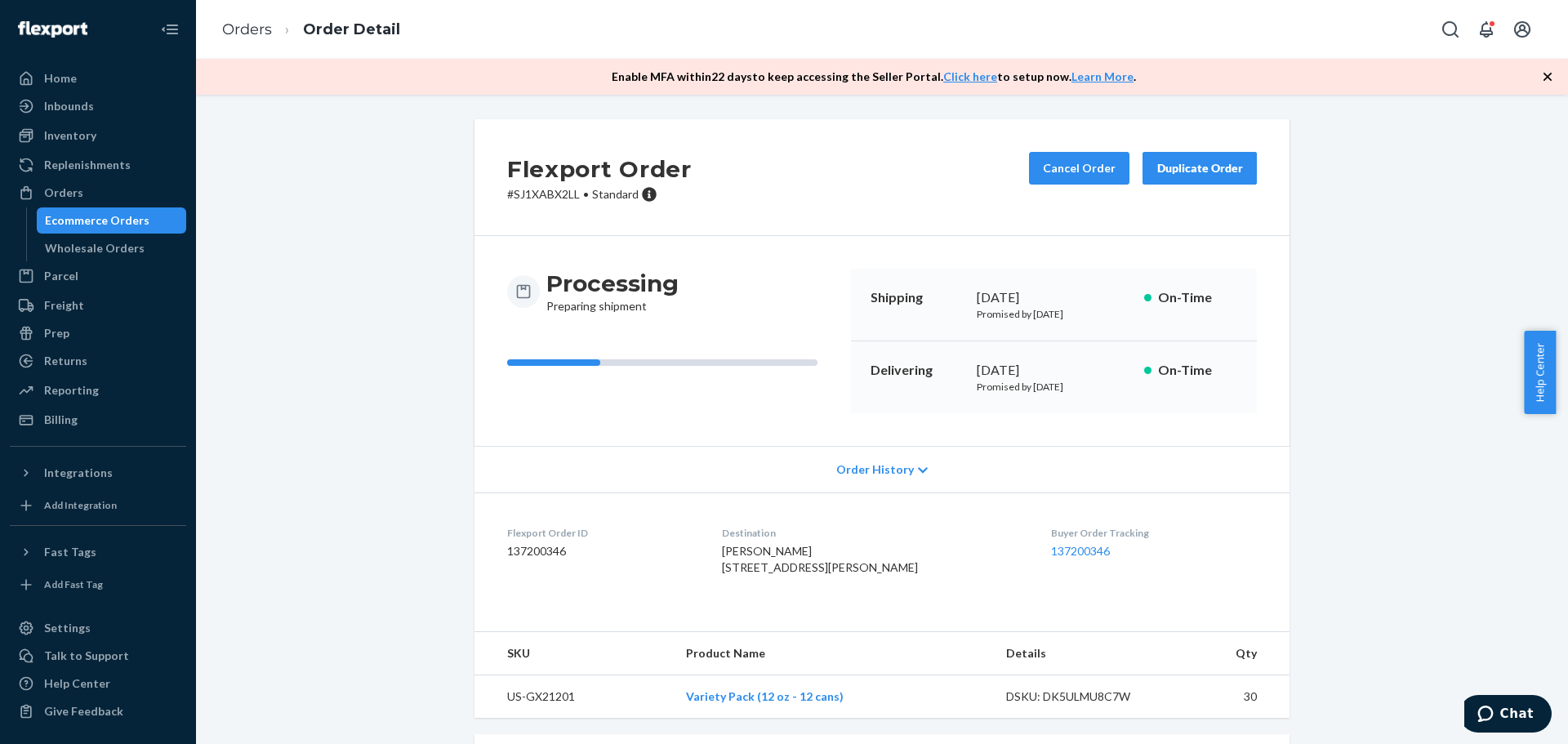
click at [132, 221] on div "Ecommerce Orders" at bounding box center [97, 221] width 104 height 16
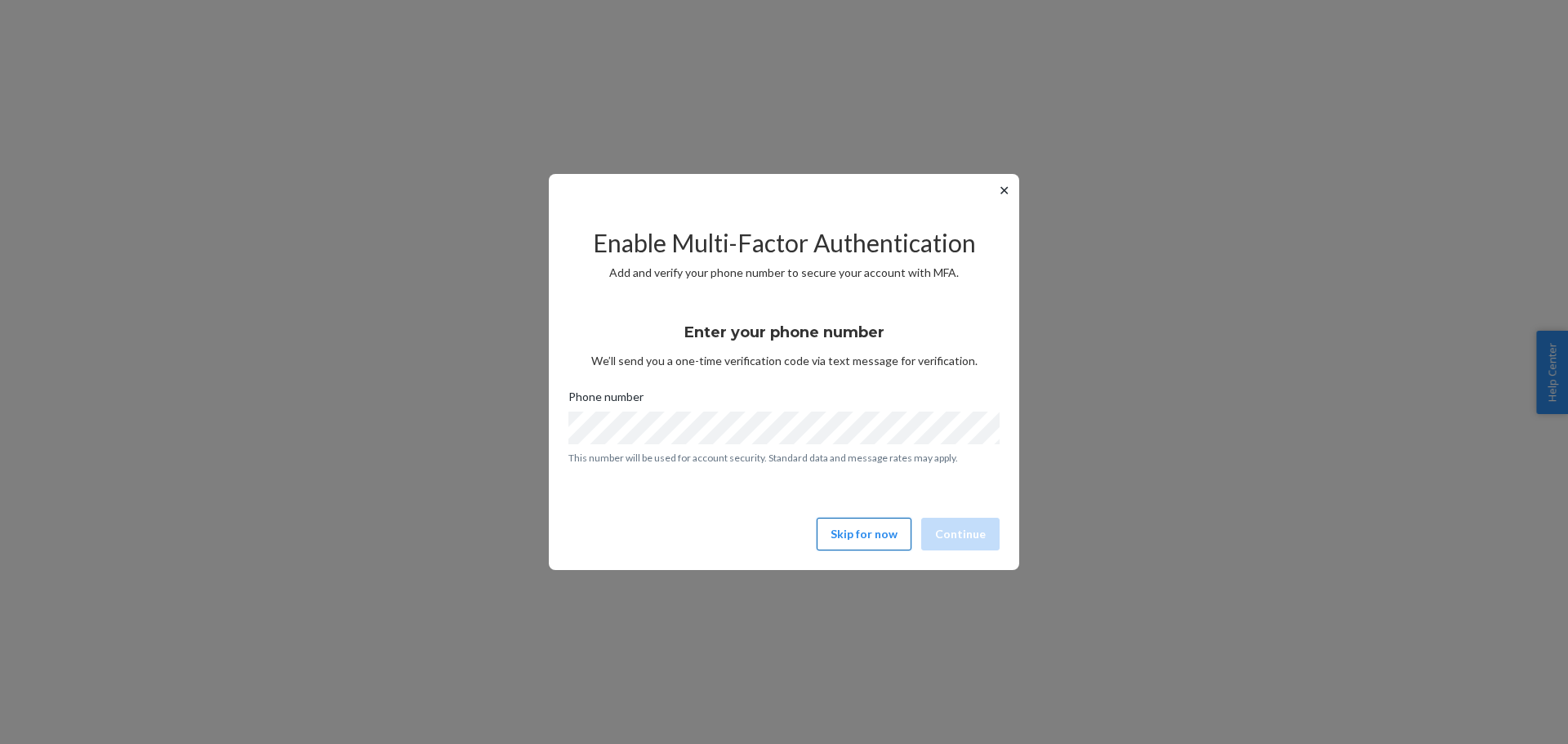
click at [879, 540] on button "Skip for now" at bounding box center [864, 534] width 95 height 32
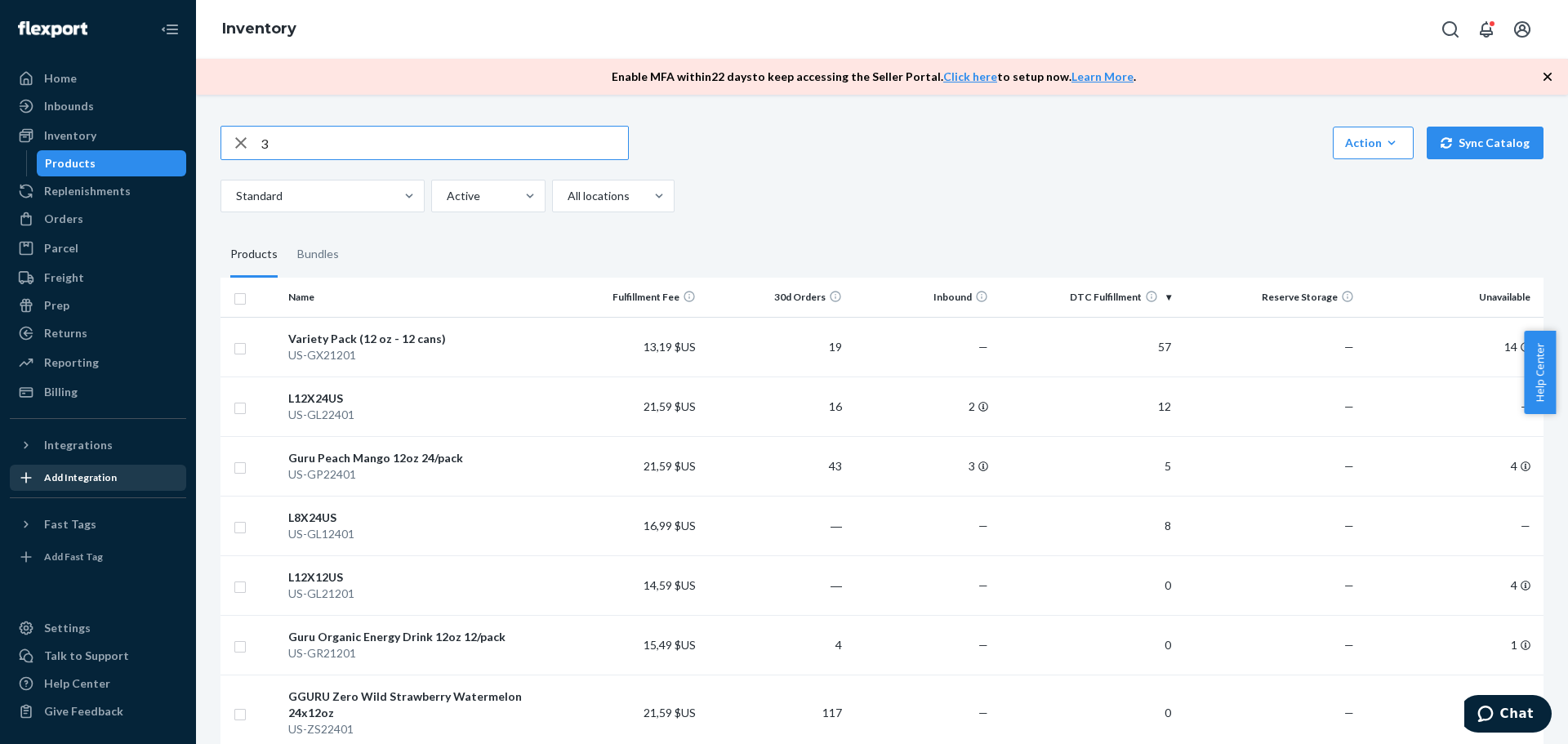
type input "3"
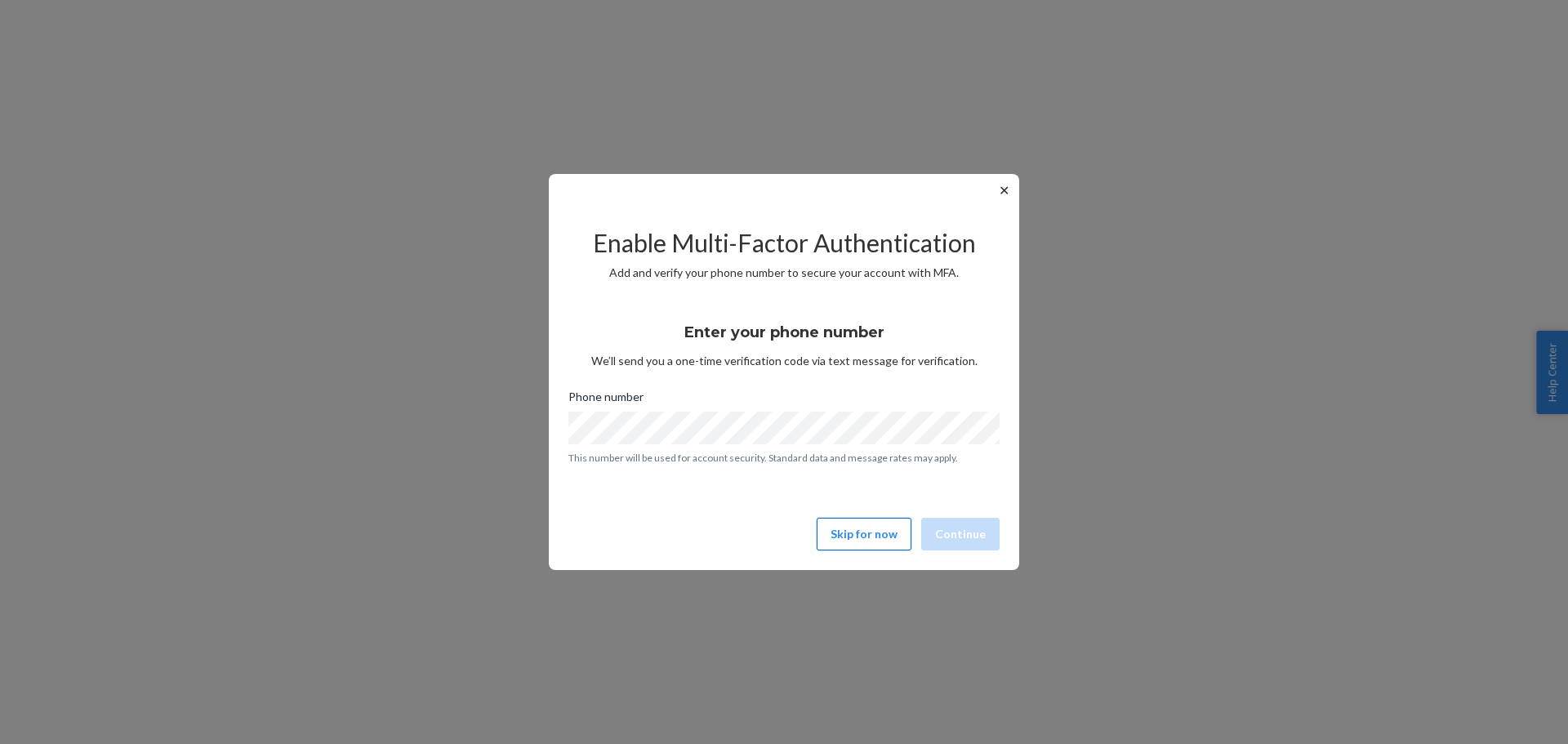
click at [864, 535] on button "Skip for now" at bounding box center [864, 534] width 95 height 32
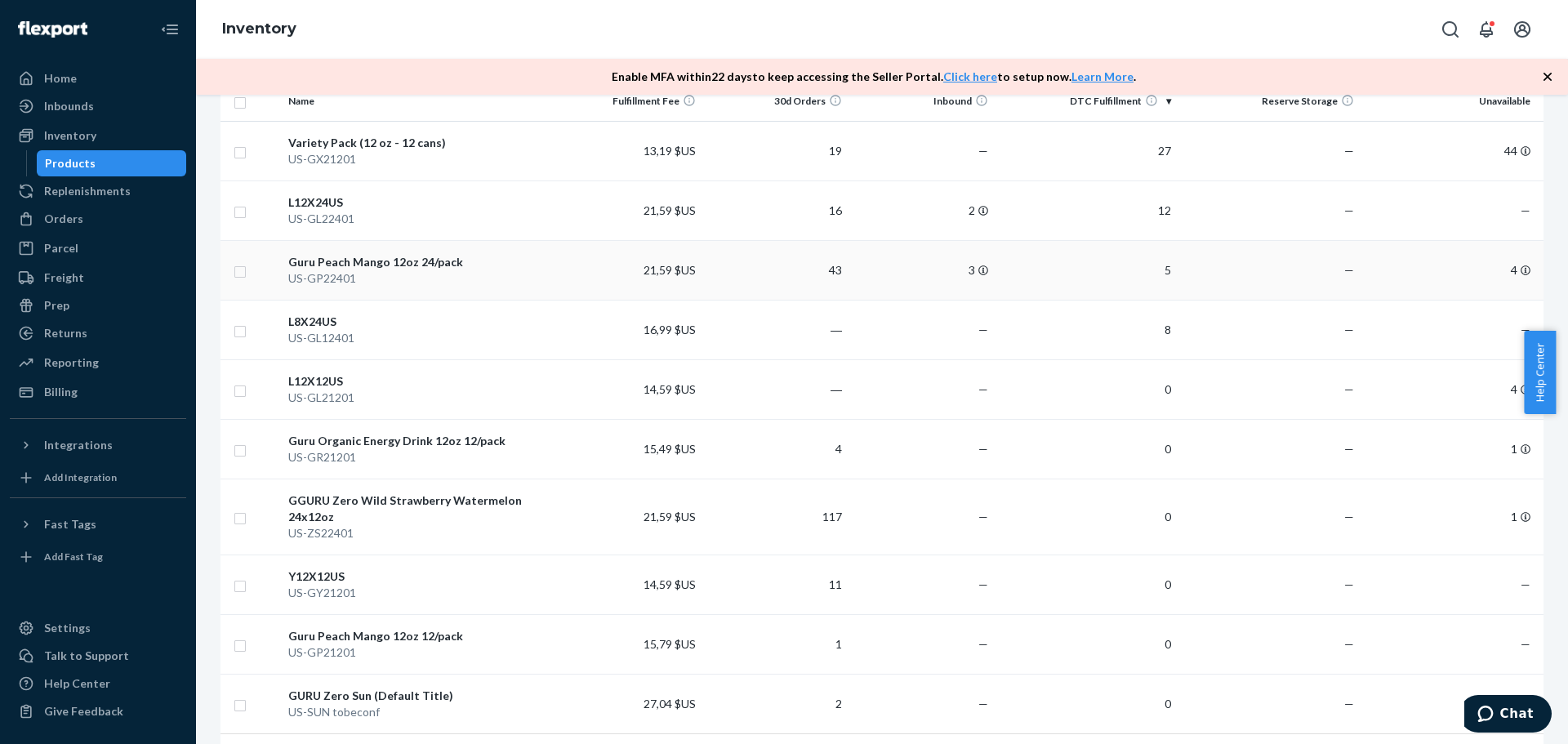
scroll to position [286, 0]
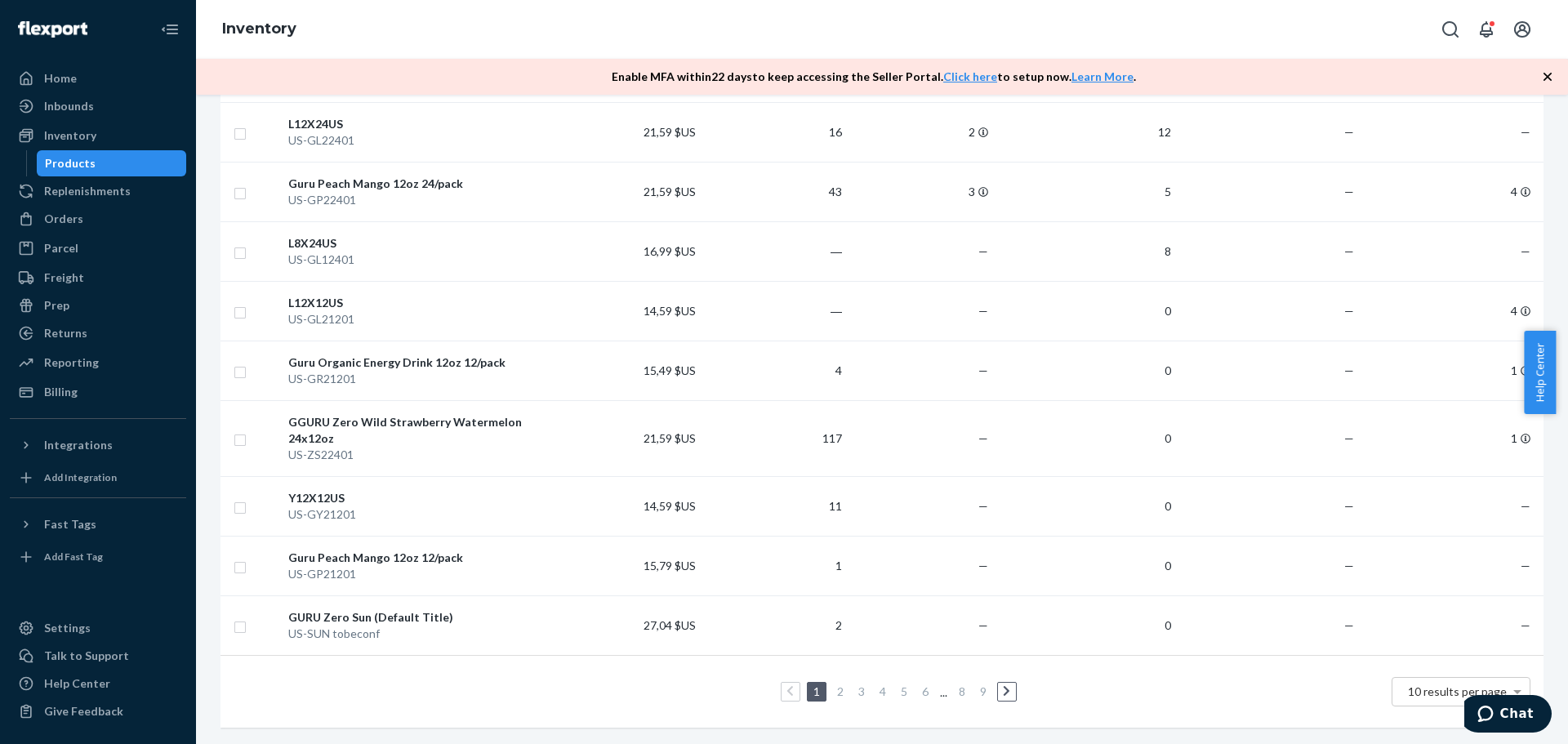
click at [834, 685] on link "2" at bounding box center [840, 691] width 13 height 13
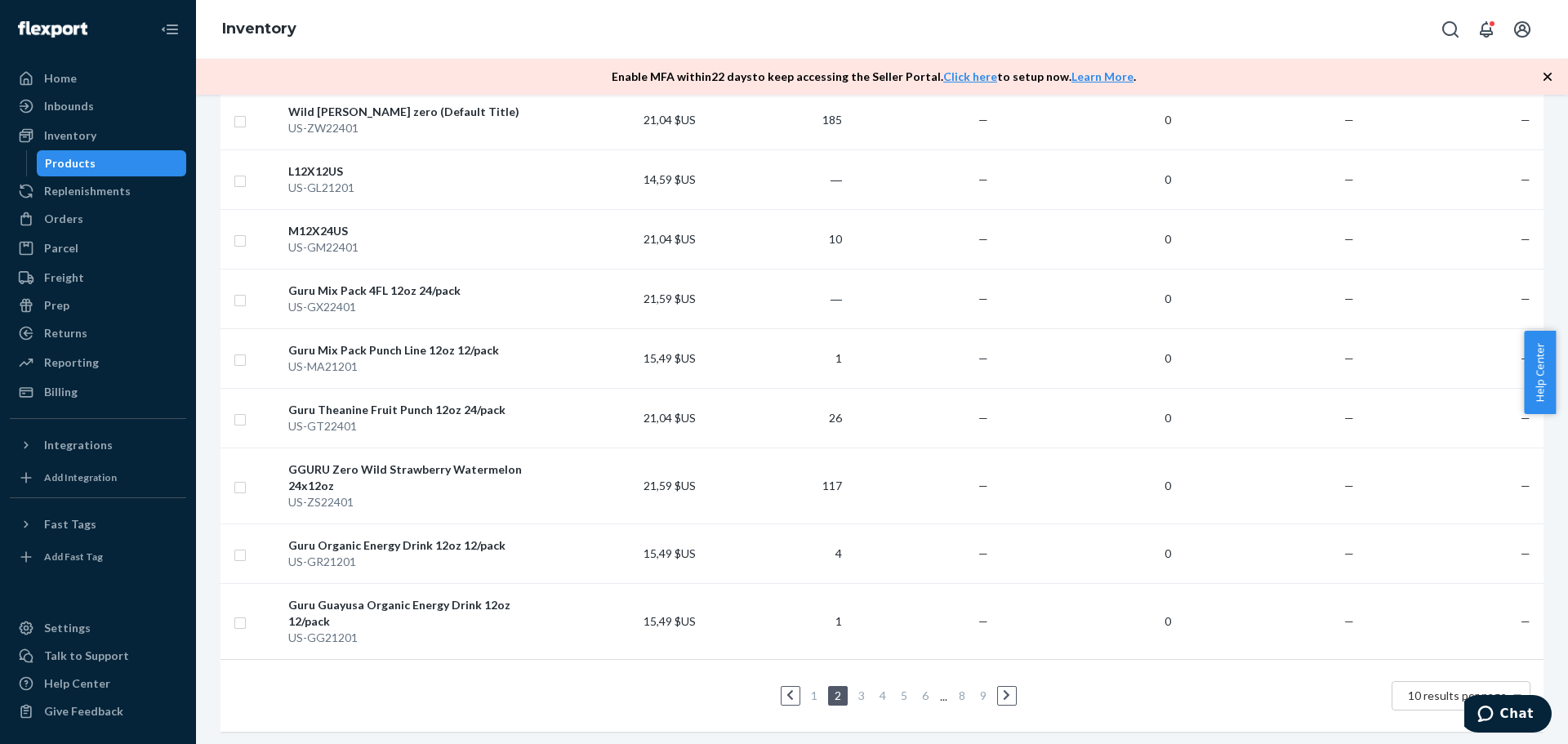
click at [808, 688] on link "1" at bounding box center [814, 695] width 13 height 13
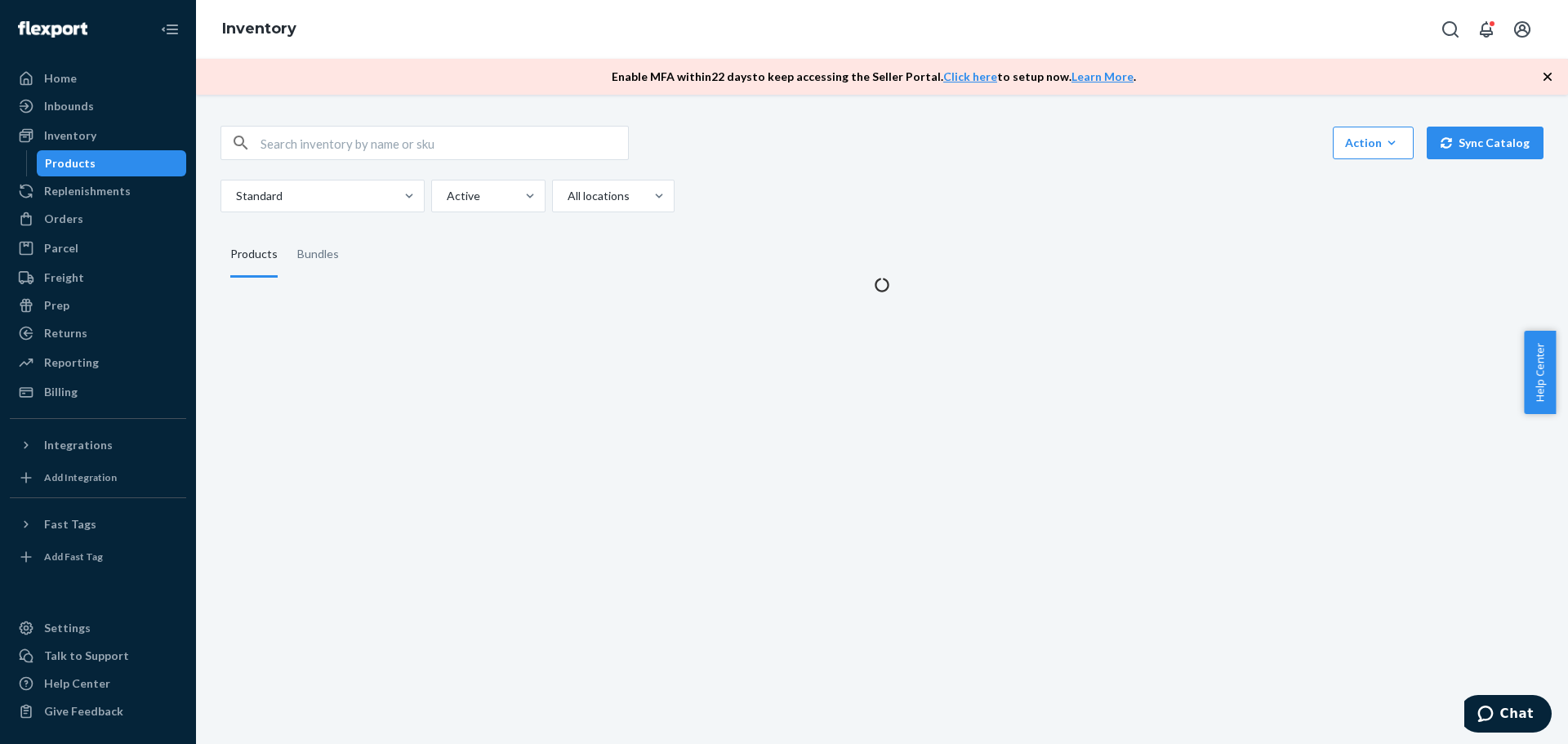
scroll to position [0, 0]
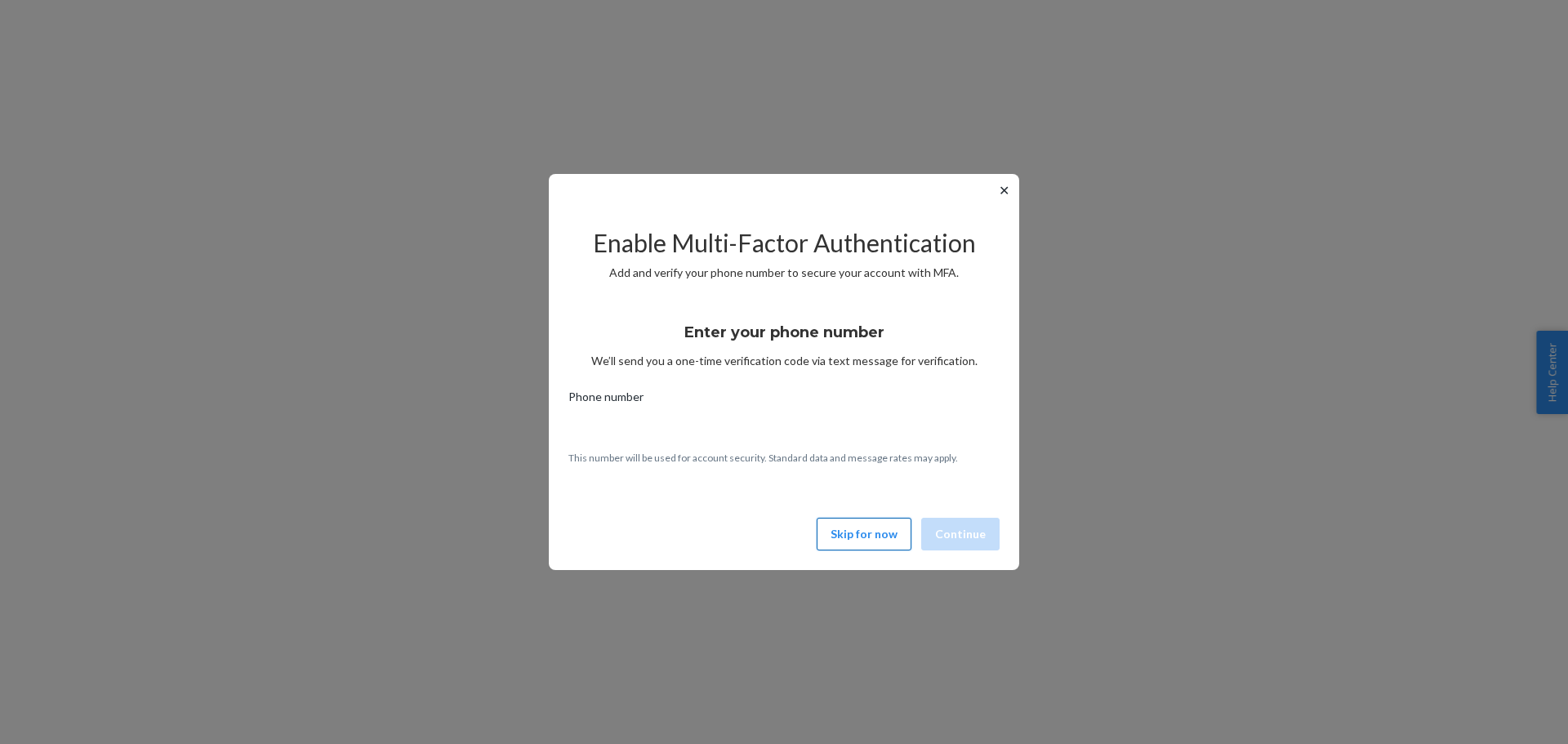
click at [871, 533] on button "Skip for now" at bounding box center [864, 534] width 95 height 32
